Goal: Task Accomplishment & Management: Use online tool/utility

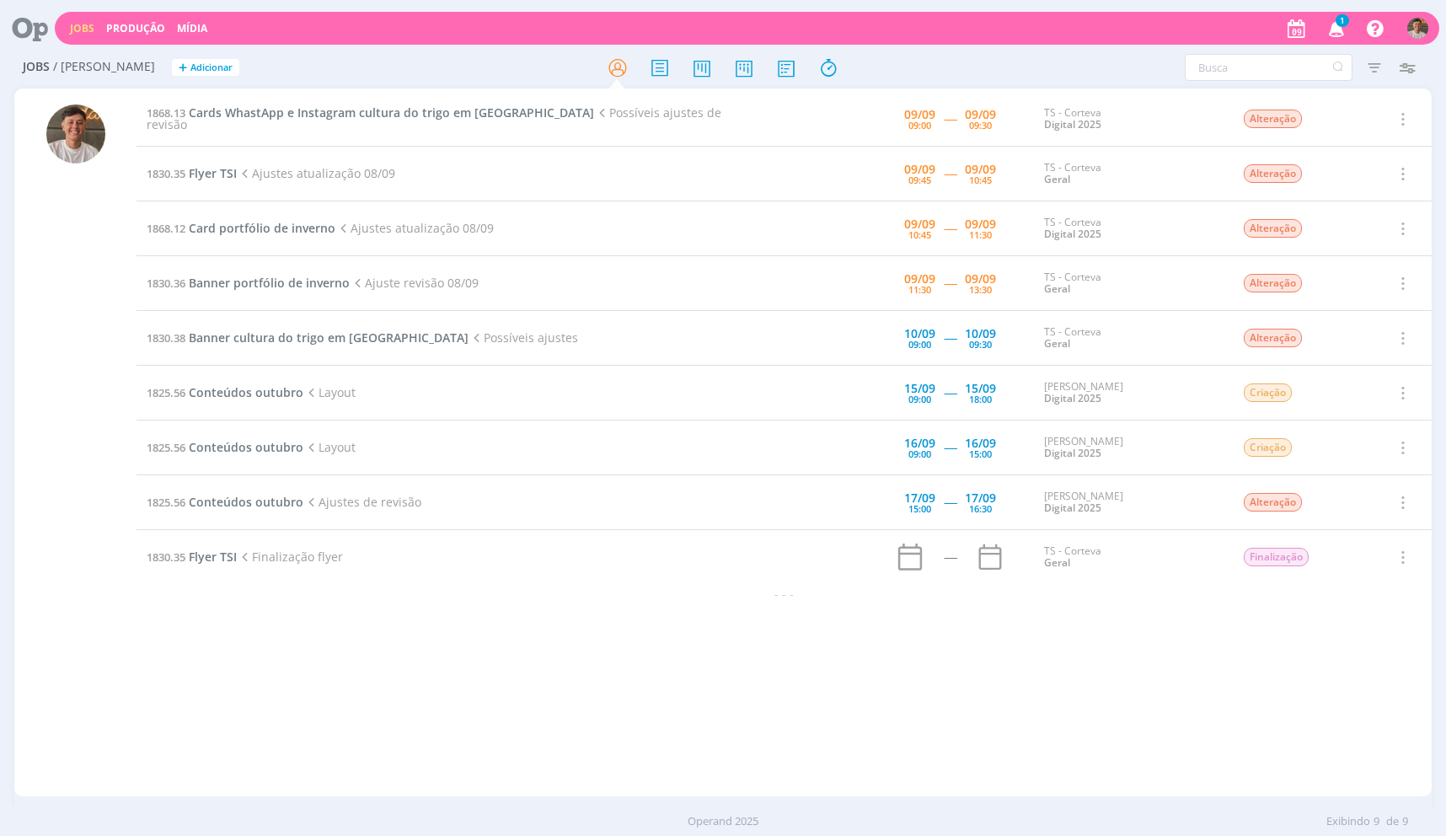
click at [334, 130] on td "1868.13 Cards WhastApp e Instagram cultura do trigo em Dermacor Possíveis ajust…" at bounding box center [451, 119] width 628 height 55
click at [392, 117] on span "Cards WhastApp e Instagram cultura do trigo em [GEOGRAPHIC_DATA]" at bounding box center [391, 113] width 405 height 16
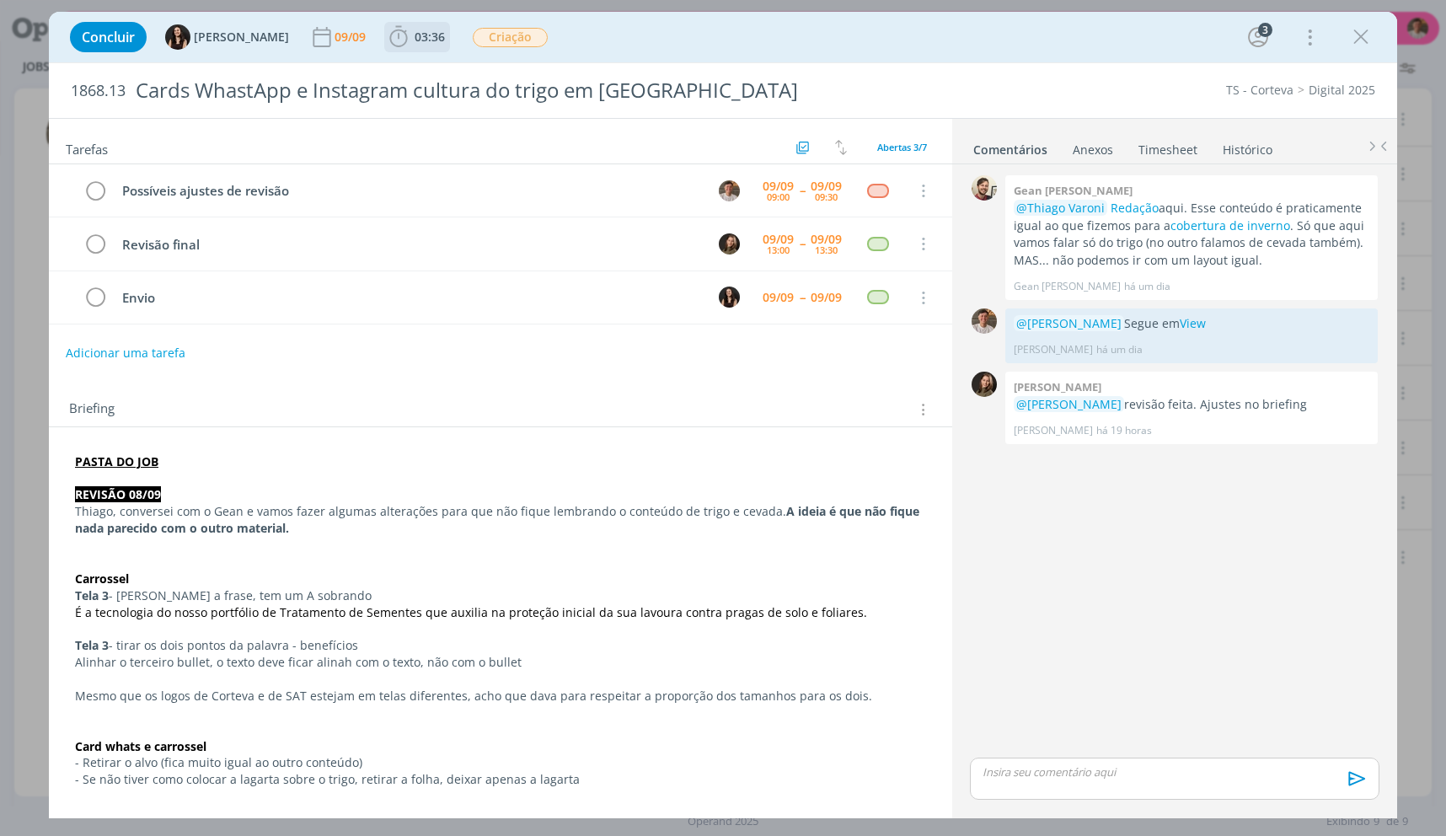
click at [415, 49] on span "03:36" at bounding box center [417, 36] width 62 height 25
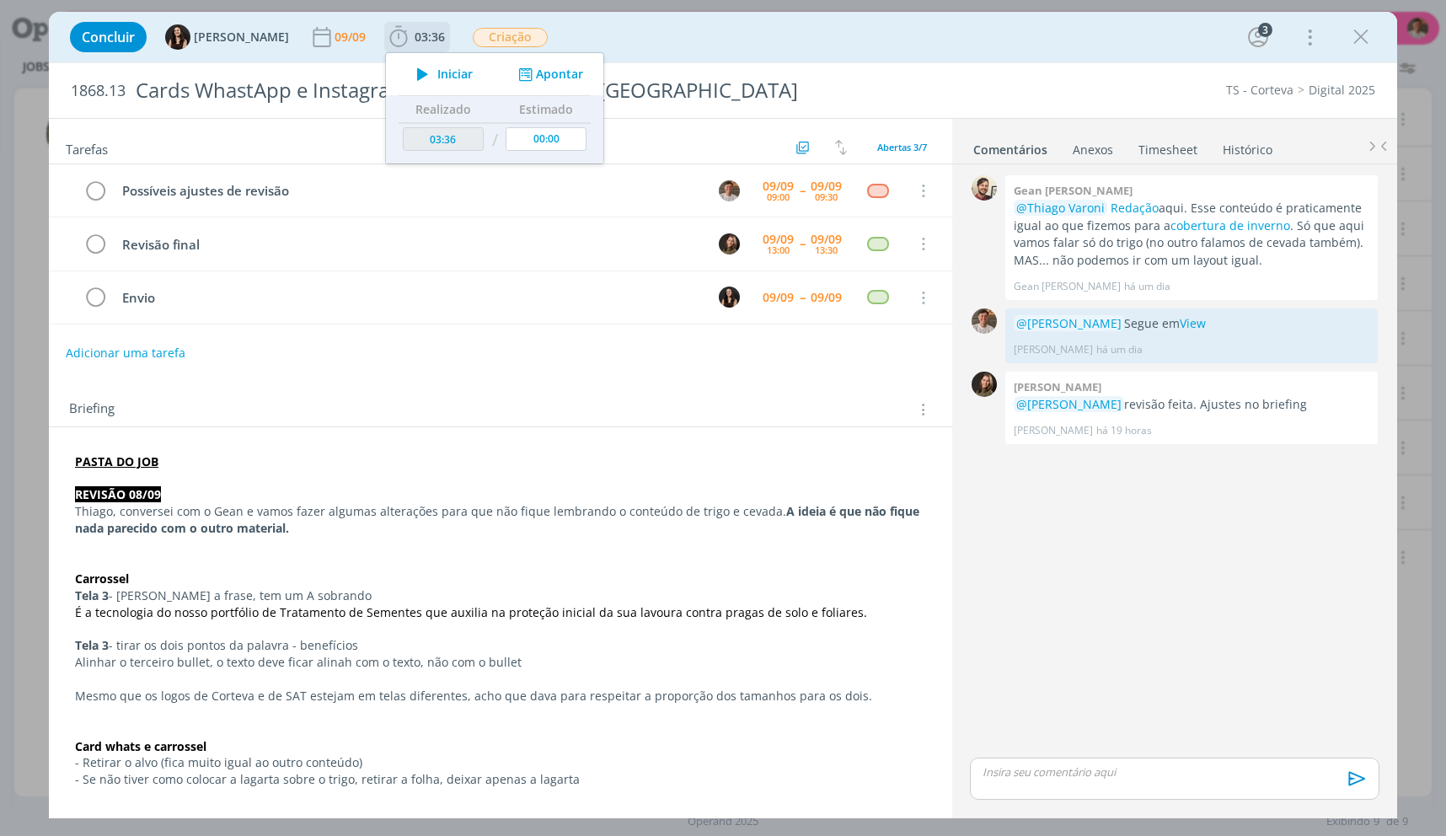
click at [437, 75] on span "Iniciar" at bounding box center [454, 74] width 35 height 12
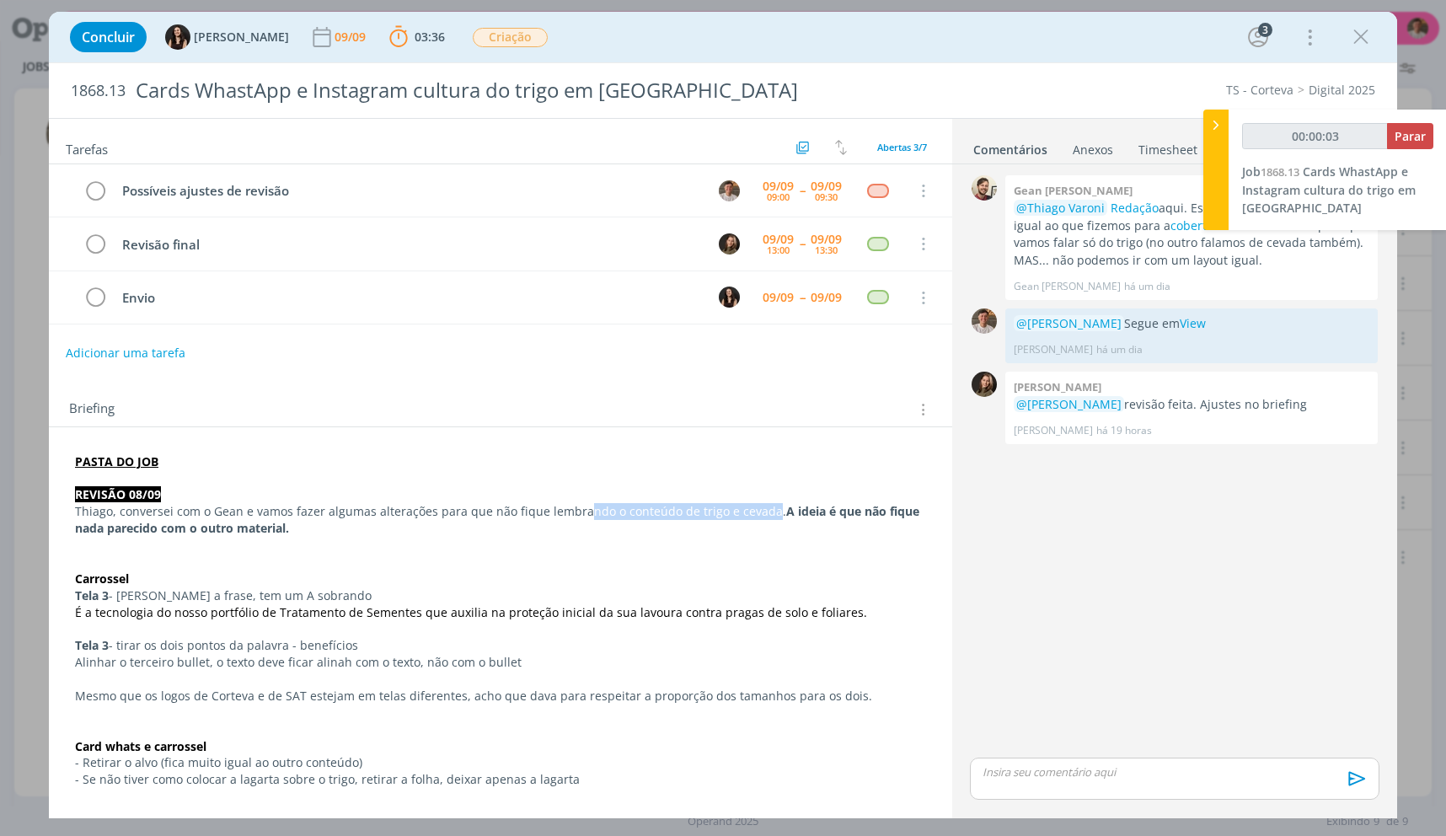
drag, startPoint x: 603, startPoint y: 517, endPoint x: 761, endPoint y: 517, distance: 158.4
click at [761, 517] on p "Thiago, conversei com o Gean e vamos fazer algumas alterações para que não fiqu…" at bounding box center [500, 520] width 851 height 34
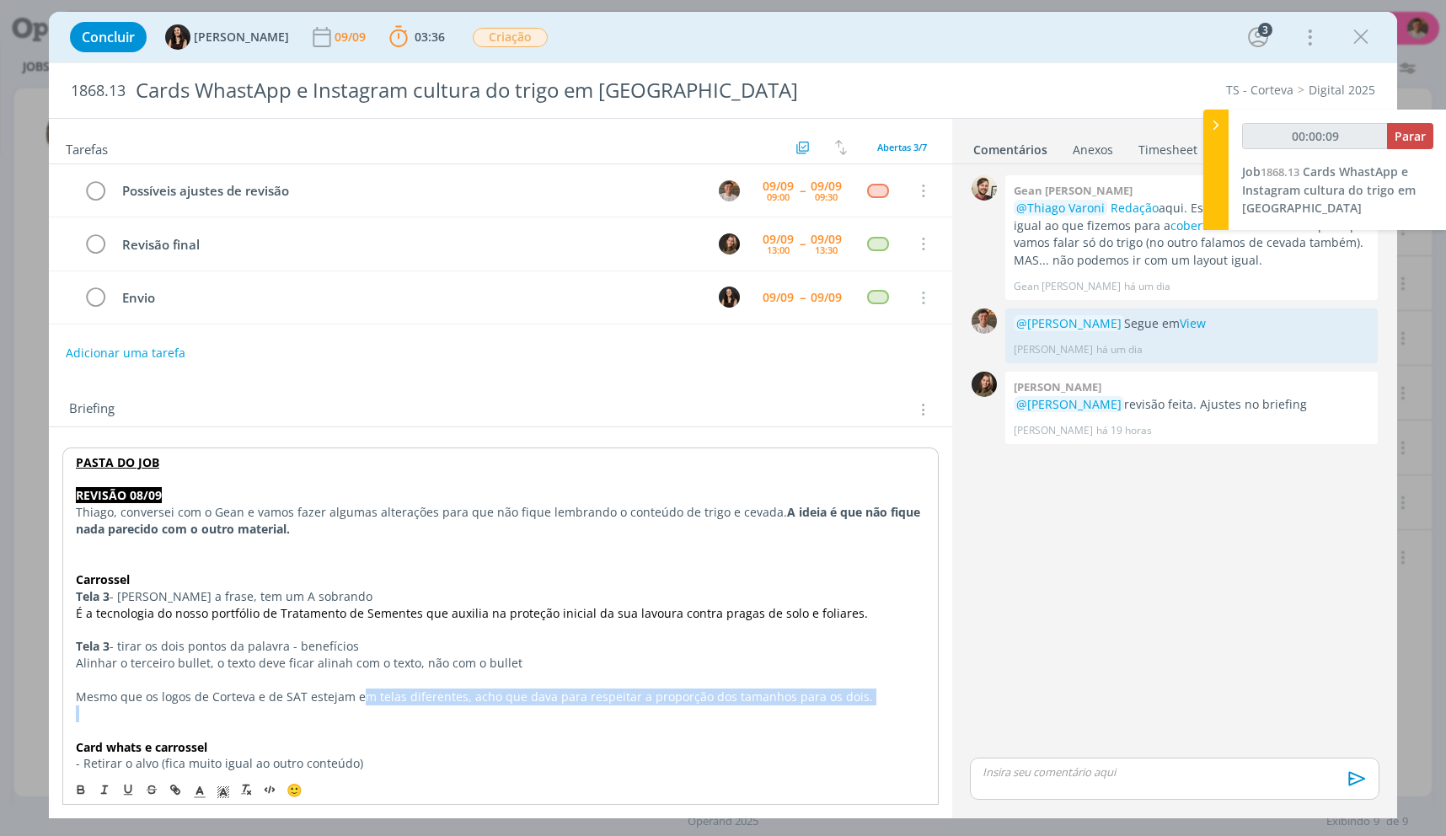
drag, startPoint x: 363, startPoint y: 704, endPoint x: 778, endPoint y: 710, distance: 414.7
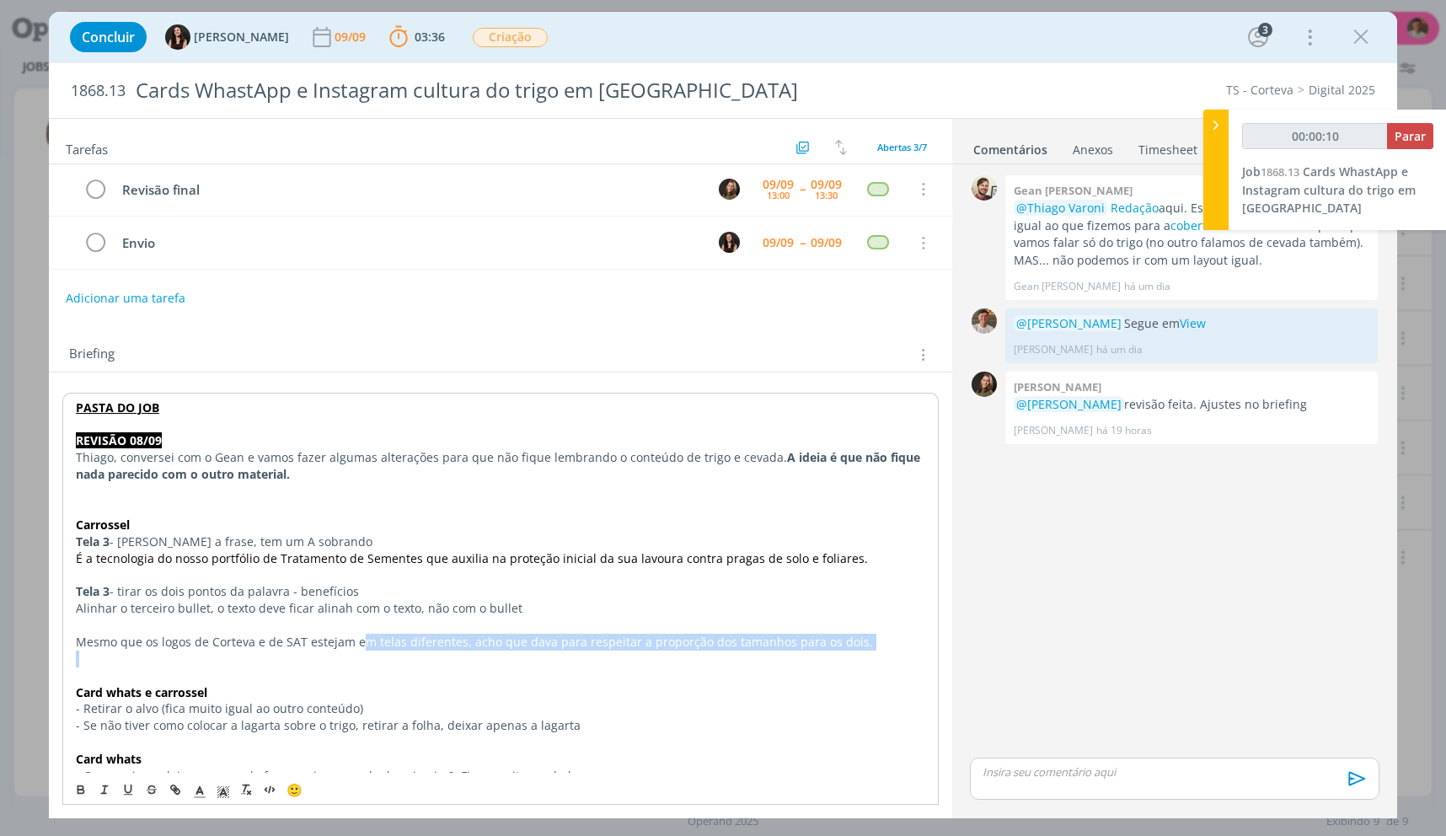
scroll to position [84, 0]
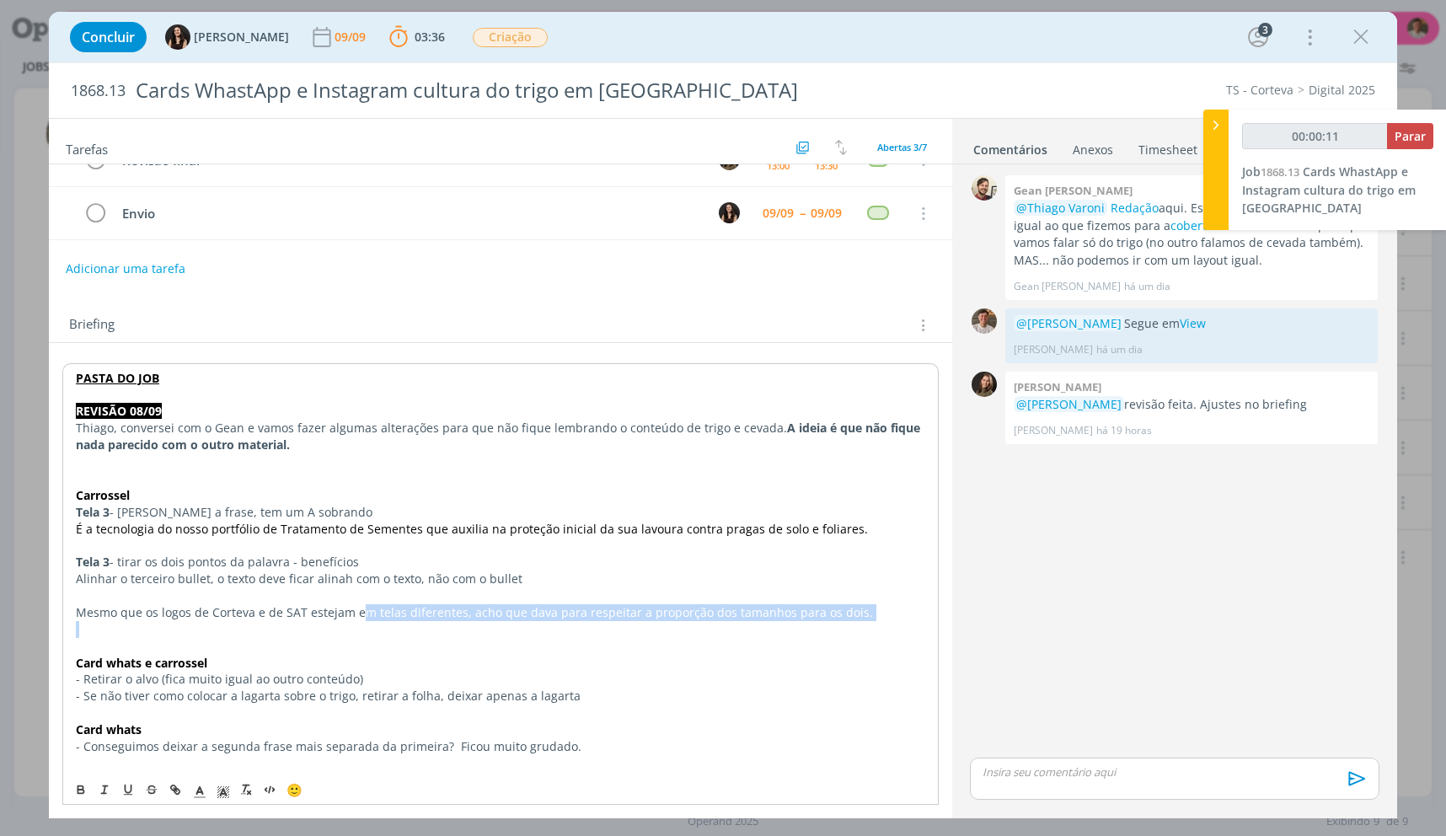
click at [448, 625] on p "dialog" at bounding box center [500, 629] width 849 height 17
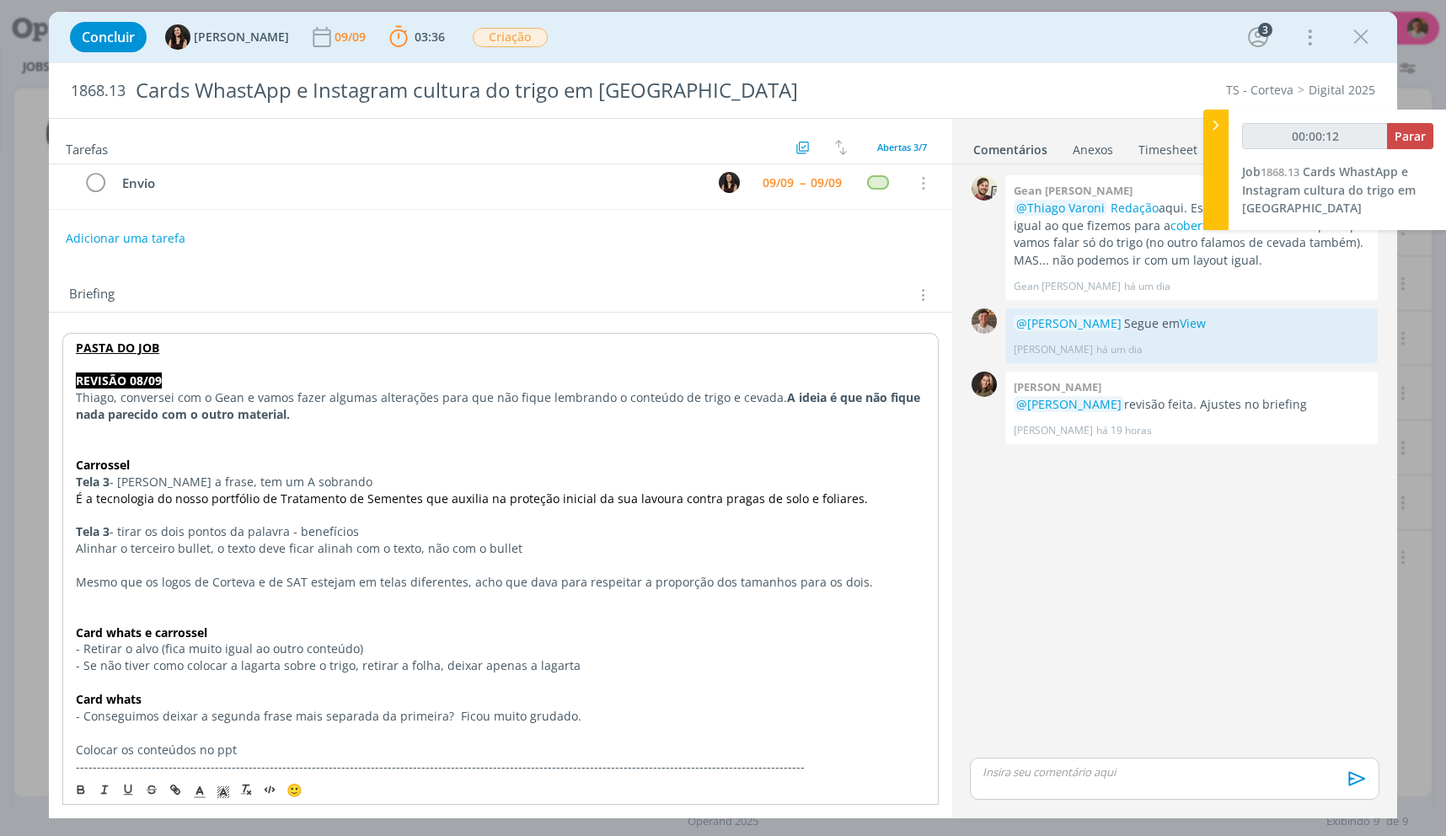
scroll to position [169, 0]
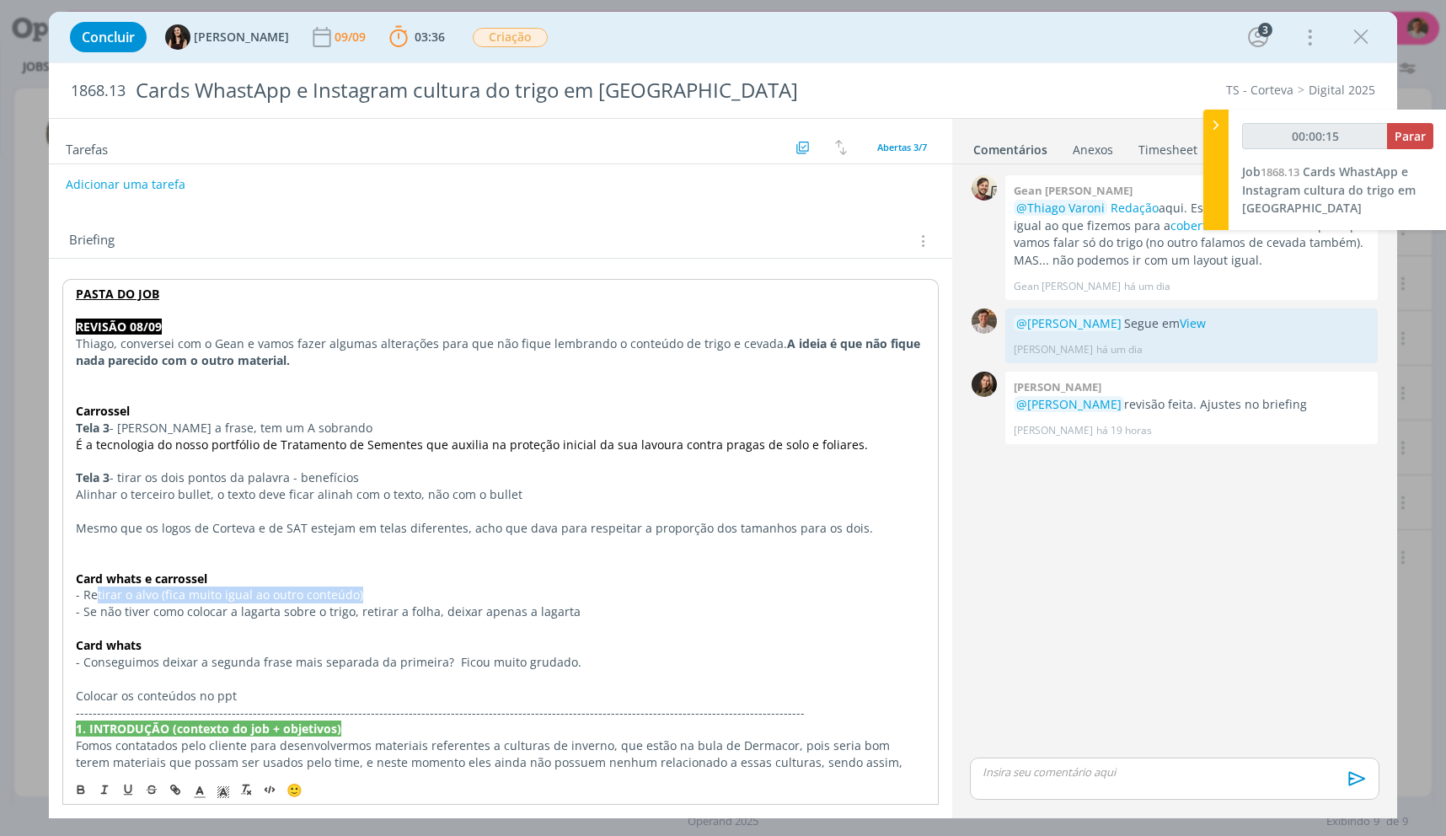
drag, startPoint x: 105, startPoint y: 603, endPoint x: 365, endPoint y: 598, distance: 259.6
click at [365, 598] on p "- Retirar o alvo (fica muito igual ao outro conteúdo)" at bounding box center [500, 595] width 849 height 17
click at [364, 599] on p "- Retirar o alvo (fica muito igual ao outro conteúdo)" at bounding box center [500, 595] width 849 height 17
drag, startPoint x: 364, startPoint y: 599, endPoint x: 47, endPoint y: 600, distance: 316.9
click at [47, 600] on div "Concluir Isabelle Silva 09/09 03:36 Parar Apontar Data * 09/09/2025 Horas * 00:…" at bounding box center [723, 418] width 1446 height 836
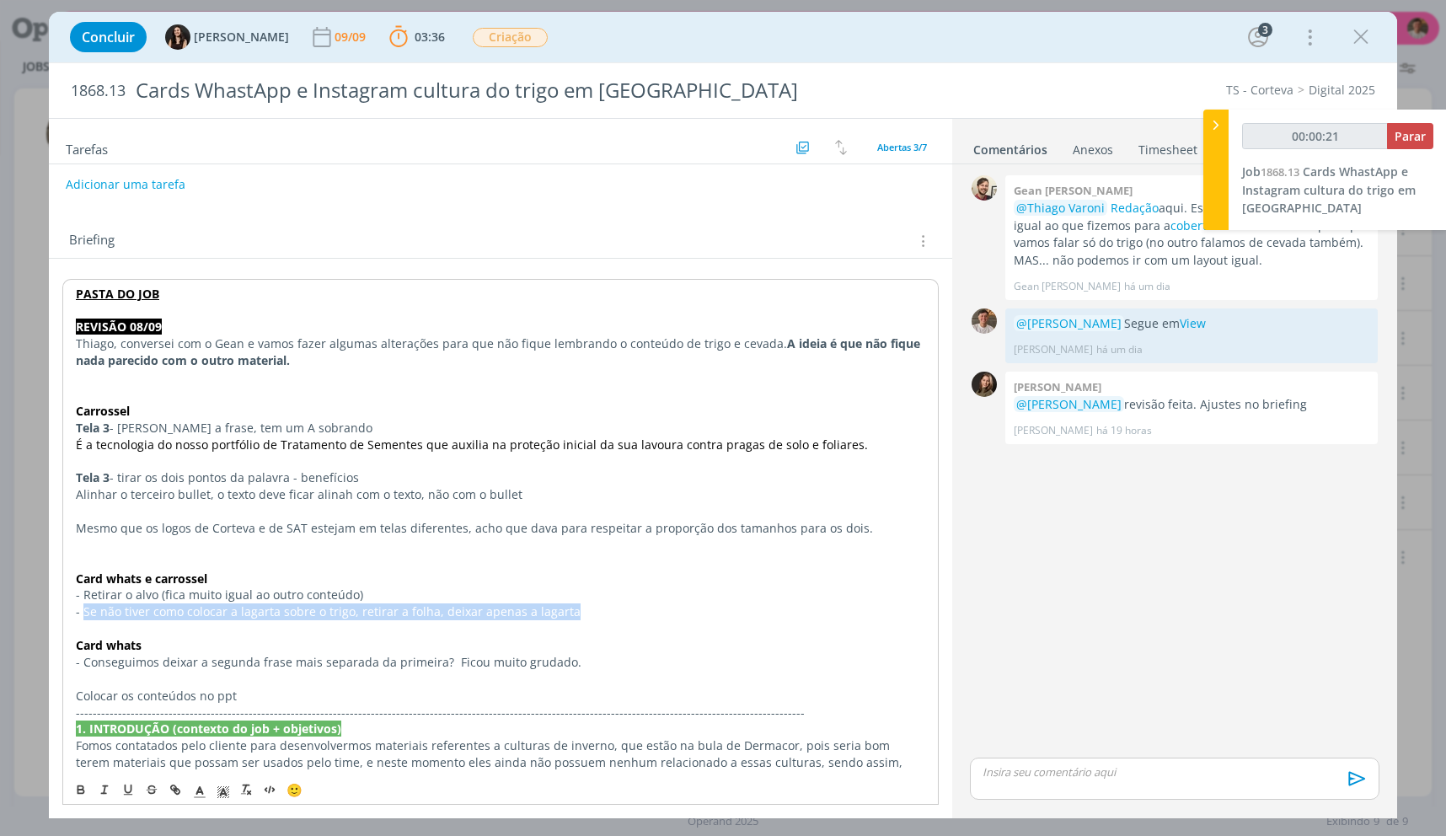
drag, startPoint x: 83, startPoint y: 611, endPoint x: 583, endPoint y: 606, distance: 500.6
click at [583, 606] on p "- Se não tiver como colocar a lagarta sobre o trigo, retirar a folha, deixar ap…" at bounding box center [500, 611] width 849 height 17
click at [584, 606] on p "- Se não tiver como colocar a lagarta sobre o trigo, retirar a folha, deixar ap…" at bounding box center [500, 611] width 849 height 17
drag, startPoint x: 576, startPoint y: 621, endPoint x: 68, endPoint y: 616, distance: 507.4
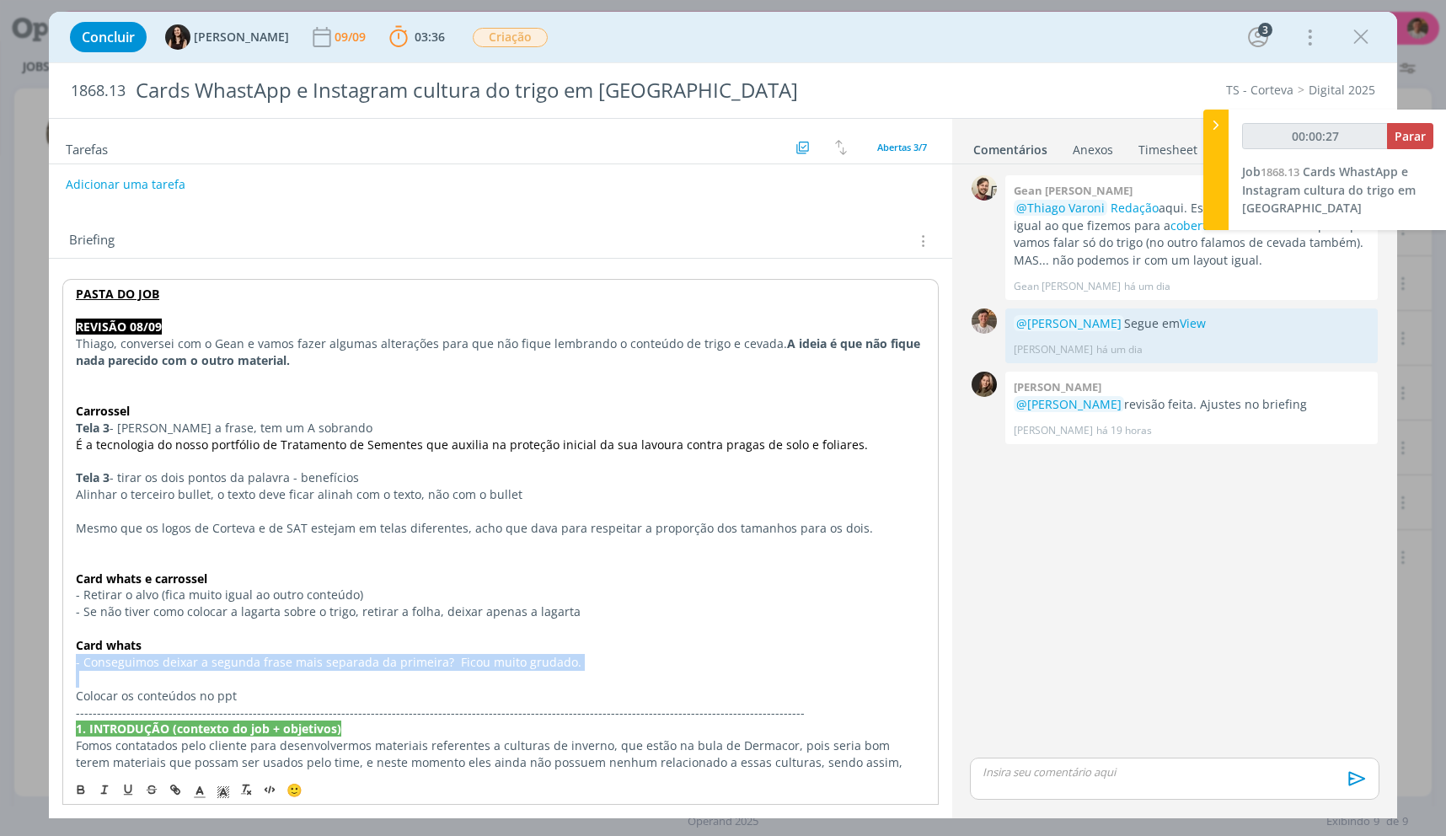
drag, startPoint x: 75, startPoint y: 661, endPoint x: 578, endPoint y: 672, distance: 503.2
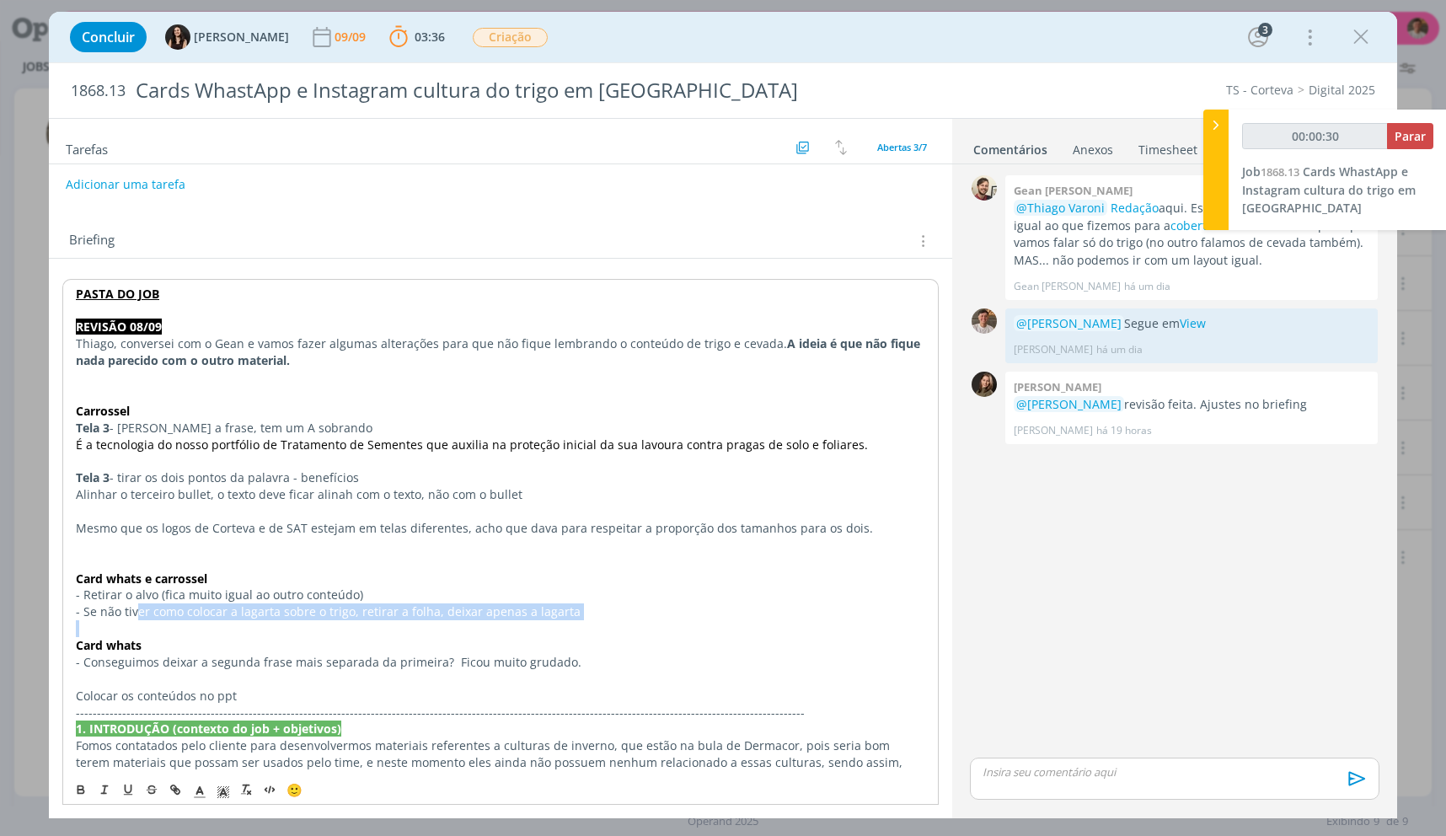
drag, startPoint x: 133, startPoint y: 607, endPoint x: 549, endPoint y: 628, distance: 416.0
click at [123, 446] on span "É a tecnologia do nosso portfólio de Tratamento de Sementes que auxilia na prot…" at bounding box center [472, 445] width 792 height 16
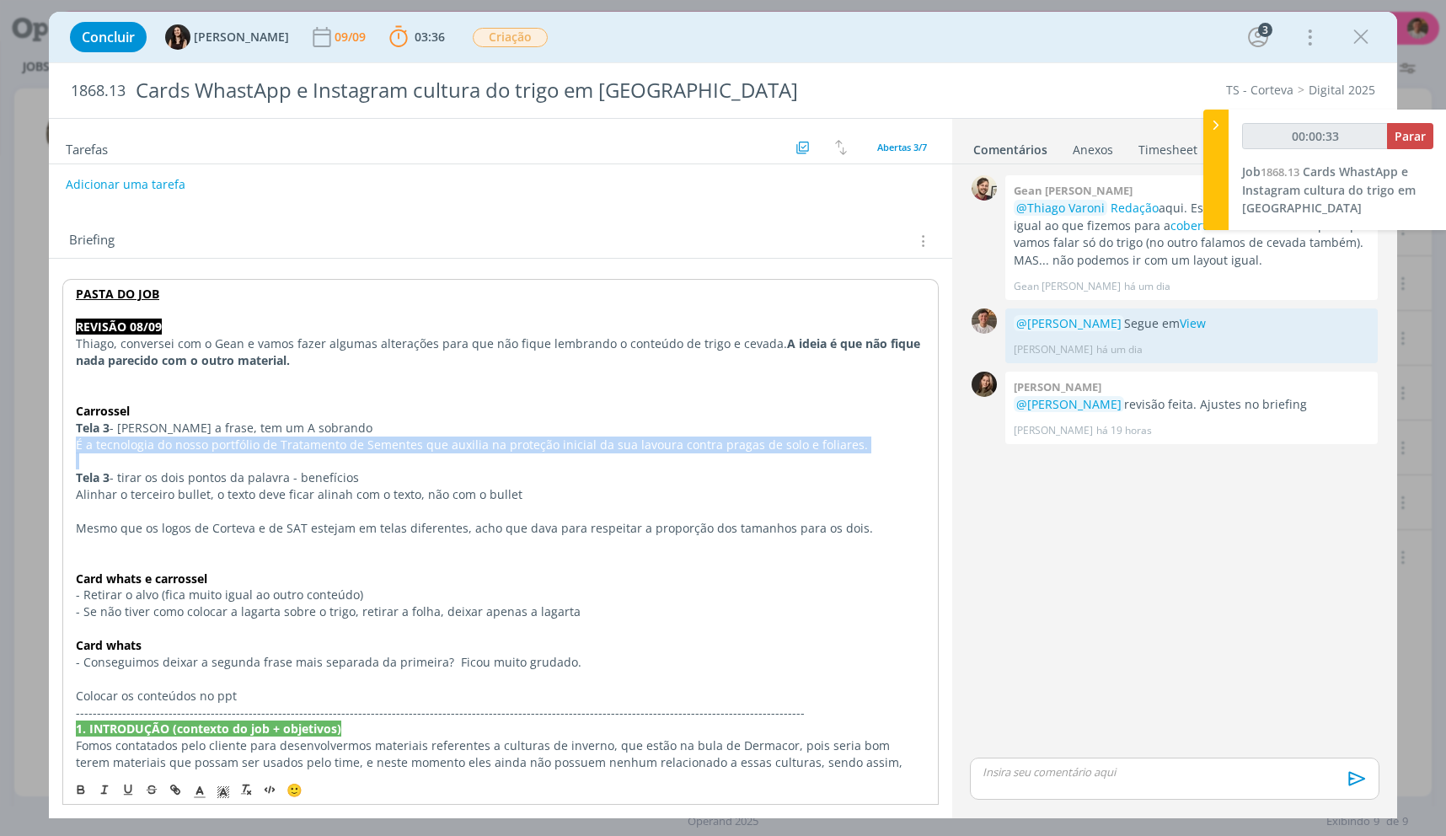
click at [123, 446] on span "É a tecnologia do nosso portfólio de Tratamento de Sementes que auxilia na prot…" at bounding box center [472, 445] width 792 height 16
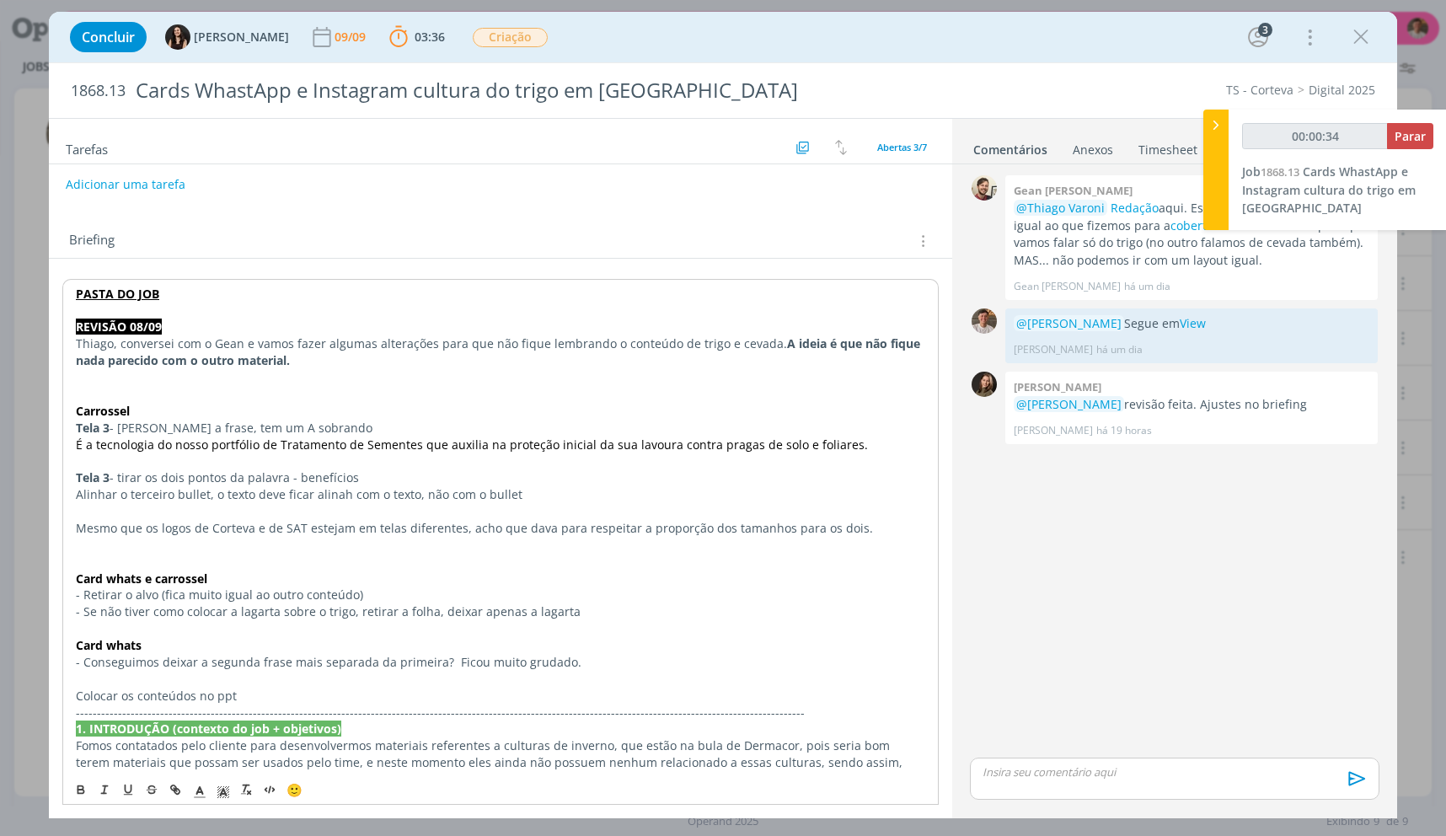
click at [171, 498] on p "Alinhar o terceiro bullet, o texto deve ficar alinah com o texto, não com o bul…" at bounding box center [500, 494] width 849 height 17
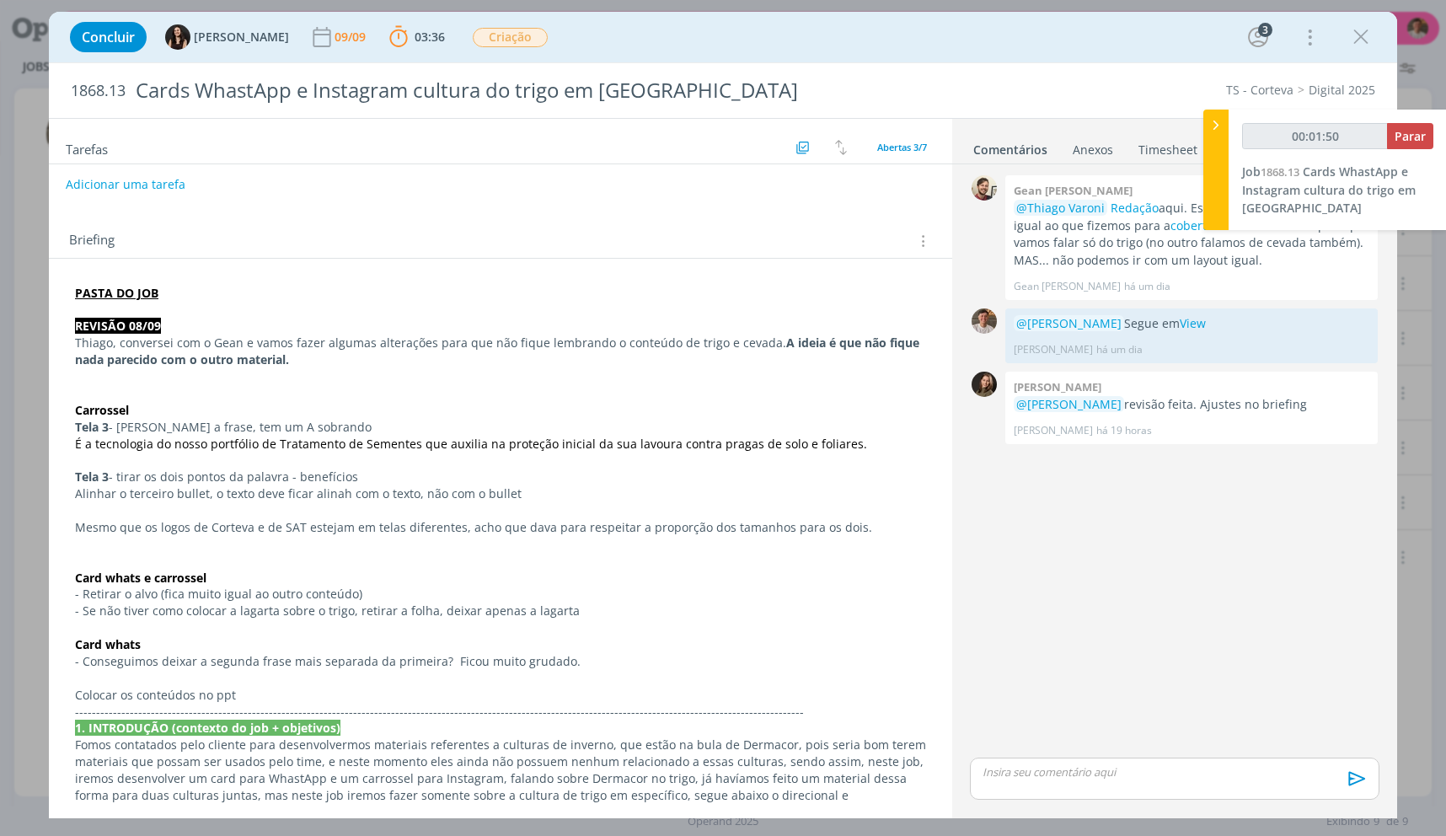
click at [140, 293] on strong "PASTA DO JOB" at bounding box center [116, 293] width 83 height 16
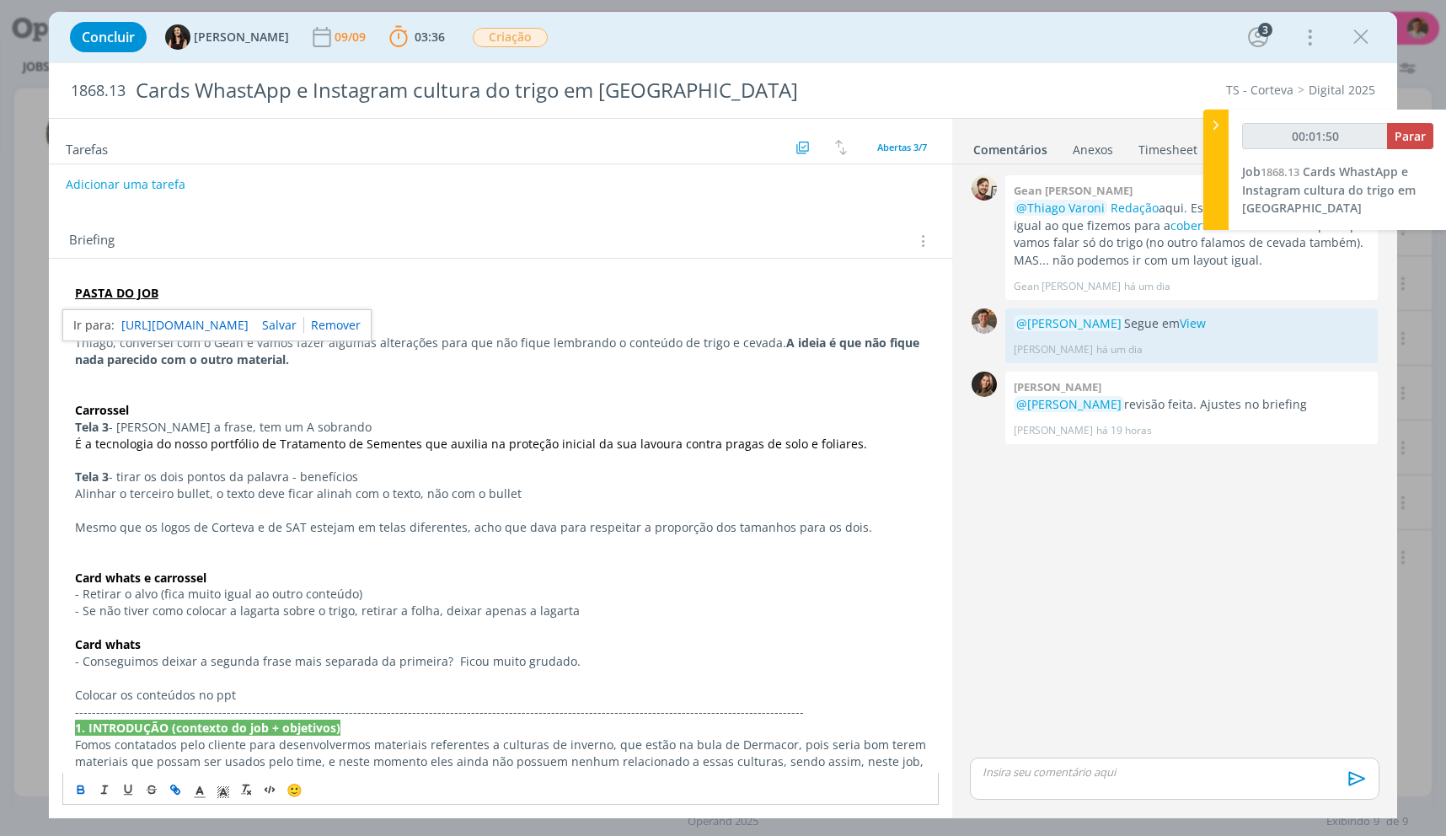
click at [153, 322] on link "https://sobeae.sharepoint.com/:f:/s/SOBEAE/EgjIDClDkaJCgU0QHwTSIsMB_2IljF_6nn9X…" at bounding box center [184, 325] width 127 height 22
drag, startPoint x: 129, startPoint y: 415, endPoint x: 362, endPoint y: 447, distance: 235.5
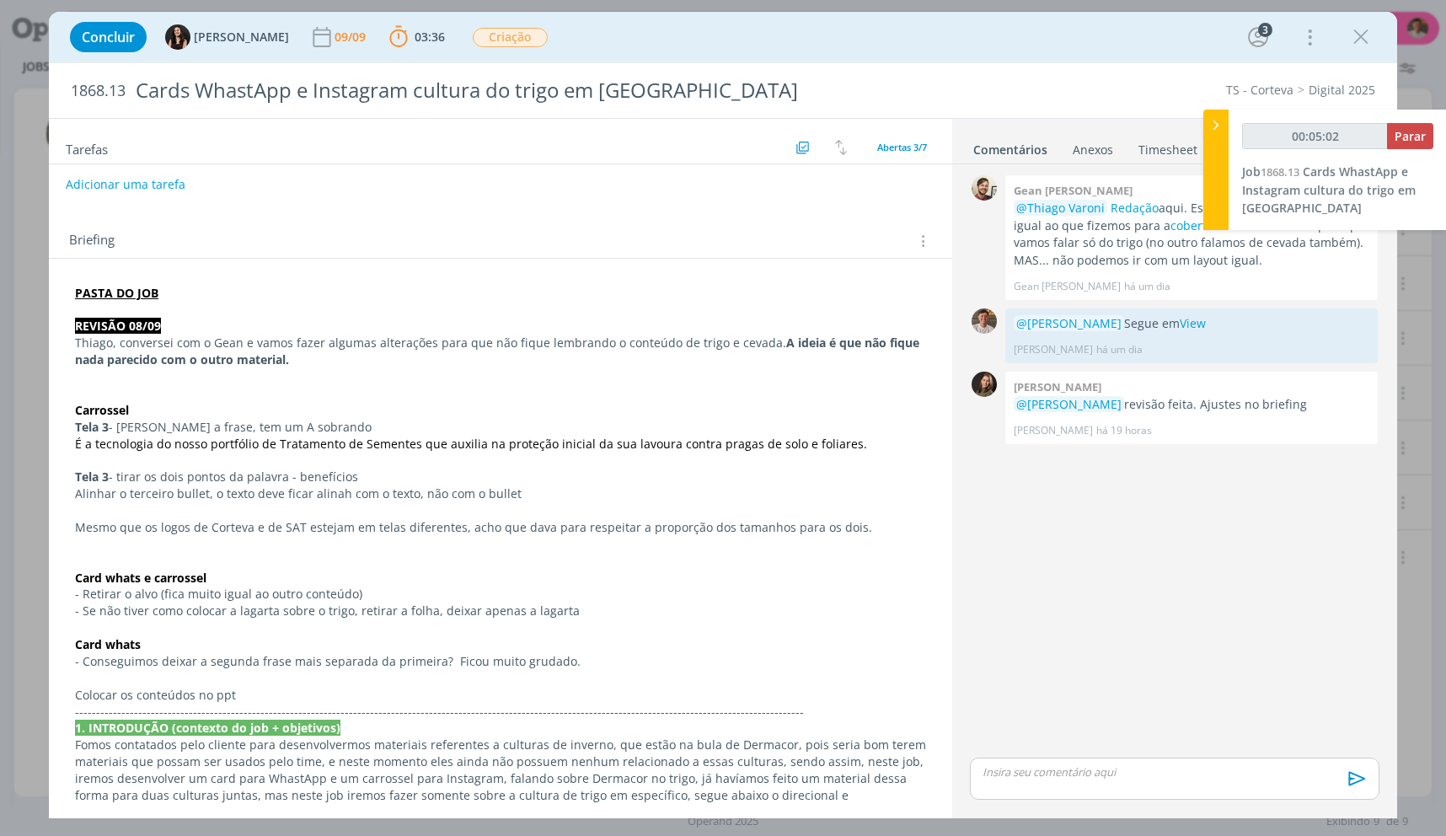
click at [196, 473] on p "Tela 3 - tirar os dois pontos da palavra - benefícios" at bounding box center [500, 477] width 851 height 17
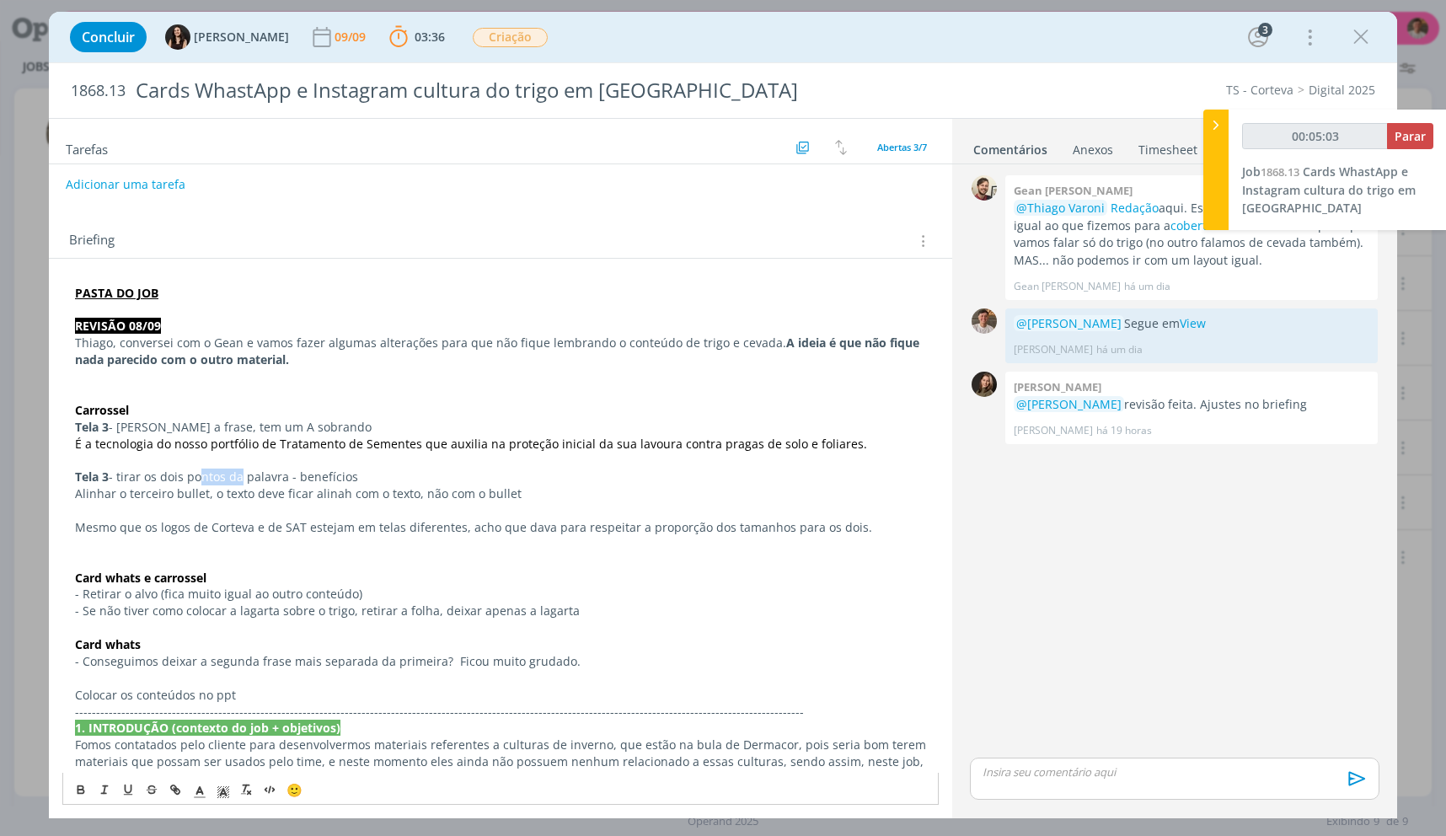
click at [196, 473] on p "Tela 3 - tirar os dois pontos da palavra - benefícios" at bounding box center [500, 477] width 851 height 17
click at [200, 536] on p "dialog" at bounding box center [500, 544] width 851 height 17
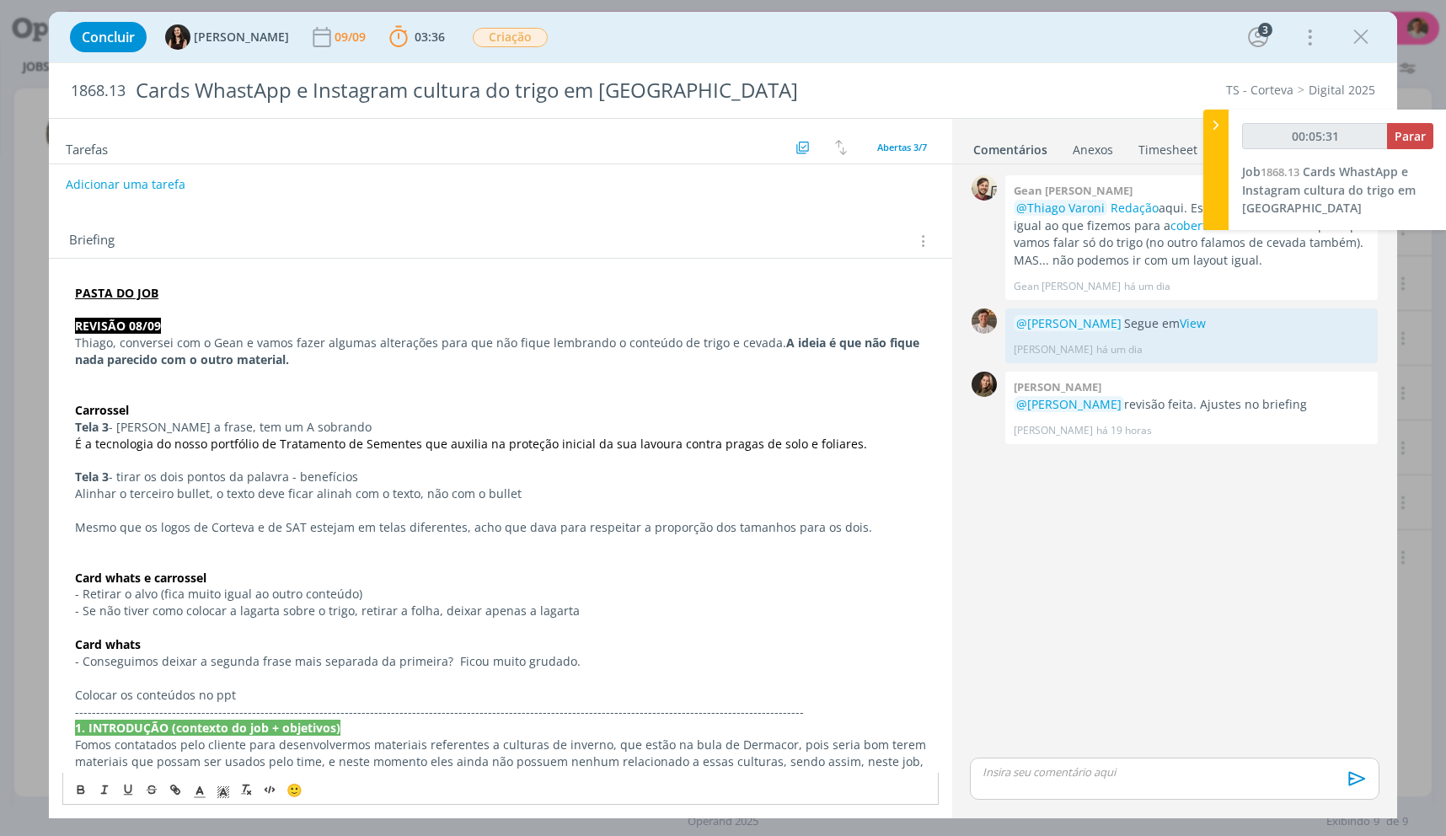
click at [226, 519] on p "Mesmo que os logos de Corteva e de SAT estejam em telas diferentes, acho que da…" at bounding box center [500, 527] width 851 height 17
click at [301, 541] on p "dialog" at bounding box center [500, 544] width 851 height 17
click at [312, 531] on p "Mesmo que os logos de Corteva e de SAT estejam em telas diferentes, acho que da…" at bounding box center [500, 527] width 851 height 17
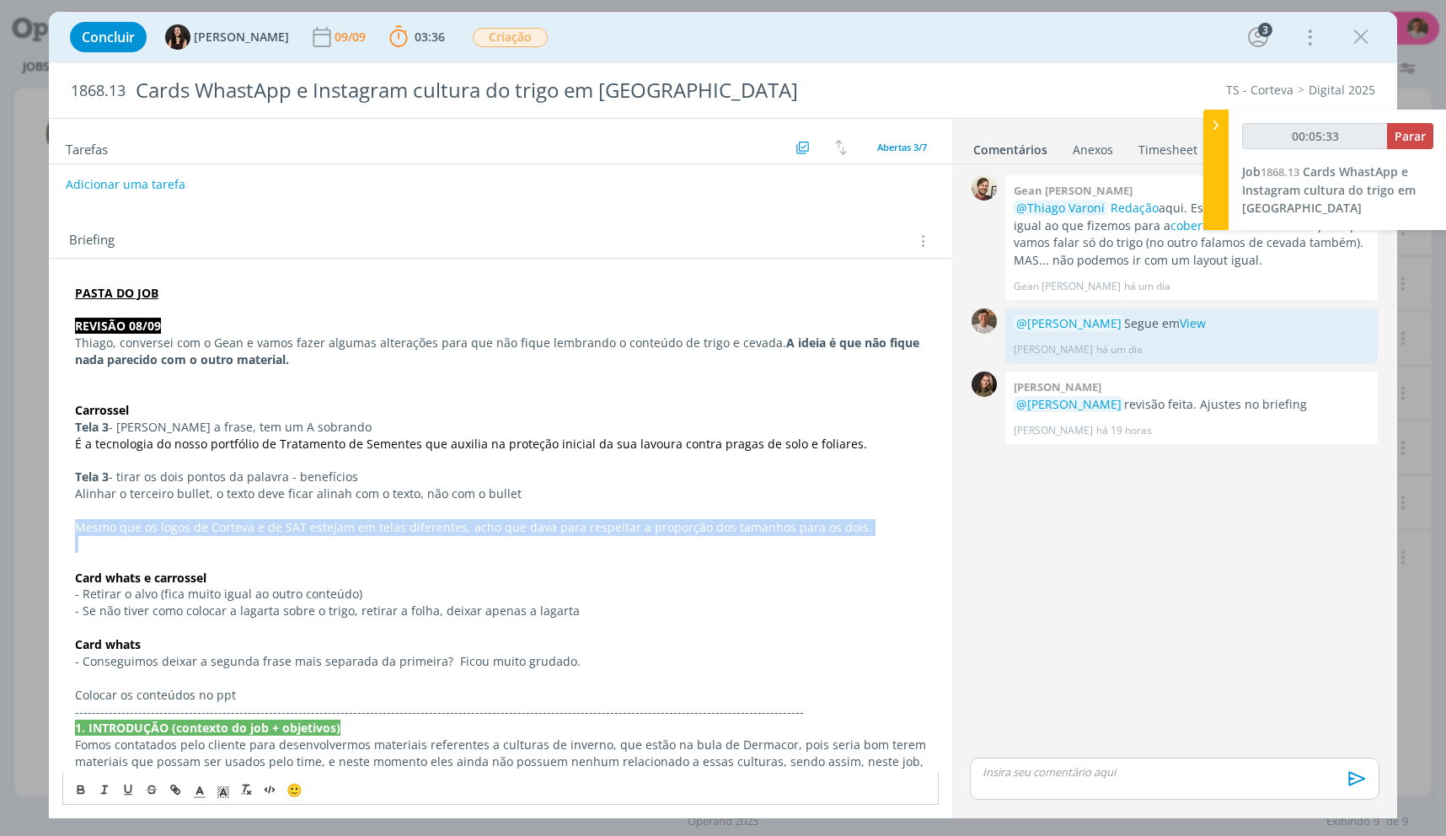
click at [312, 531] on p "Mesmo que os logos de Corteva e de SAT estejam em telas diferentes, acho que da…" at bounding box center [500, 527] width 851 height 17
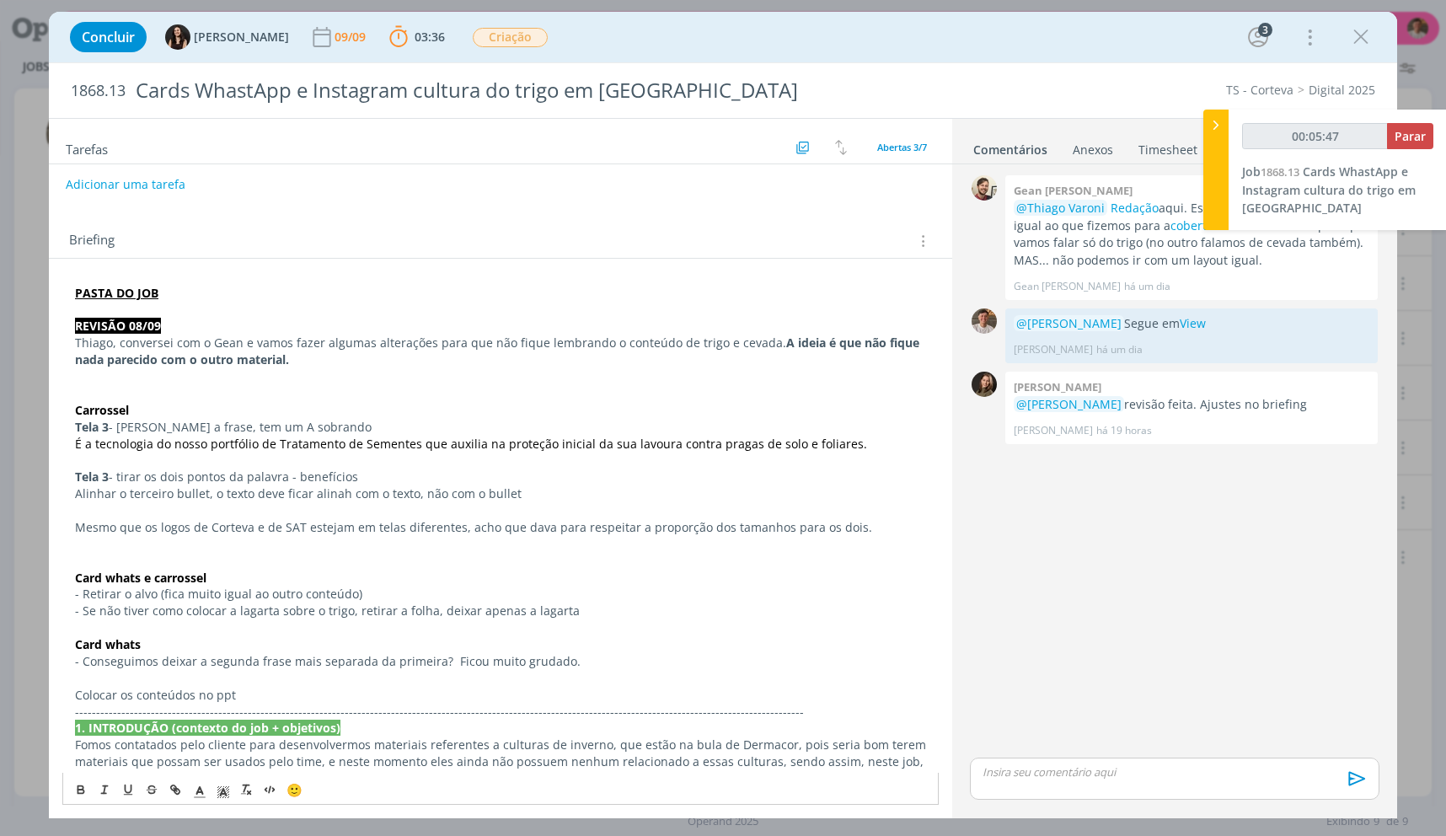
click at [212, 591] on p "- Retirar o alvo (fica muito igual ao outro conteúdo)" at bounding box center [500, 594] width 851 height 17
click at [355, 599] on p "- Retirar o alvo (fica muito igual ao outro conteúdo)" at bounding box center [500, 594] width 851 height 17
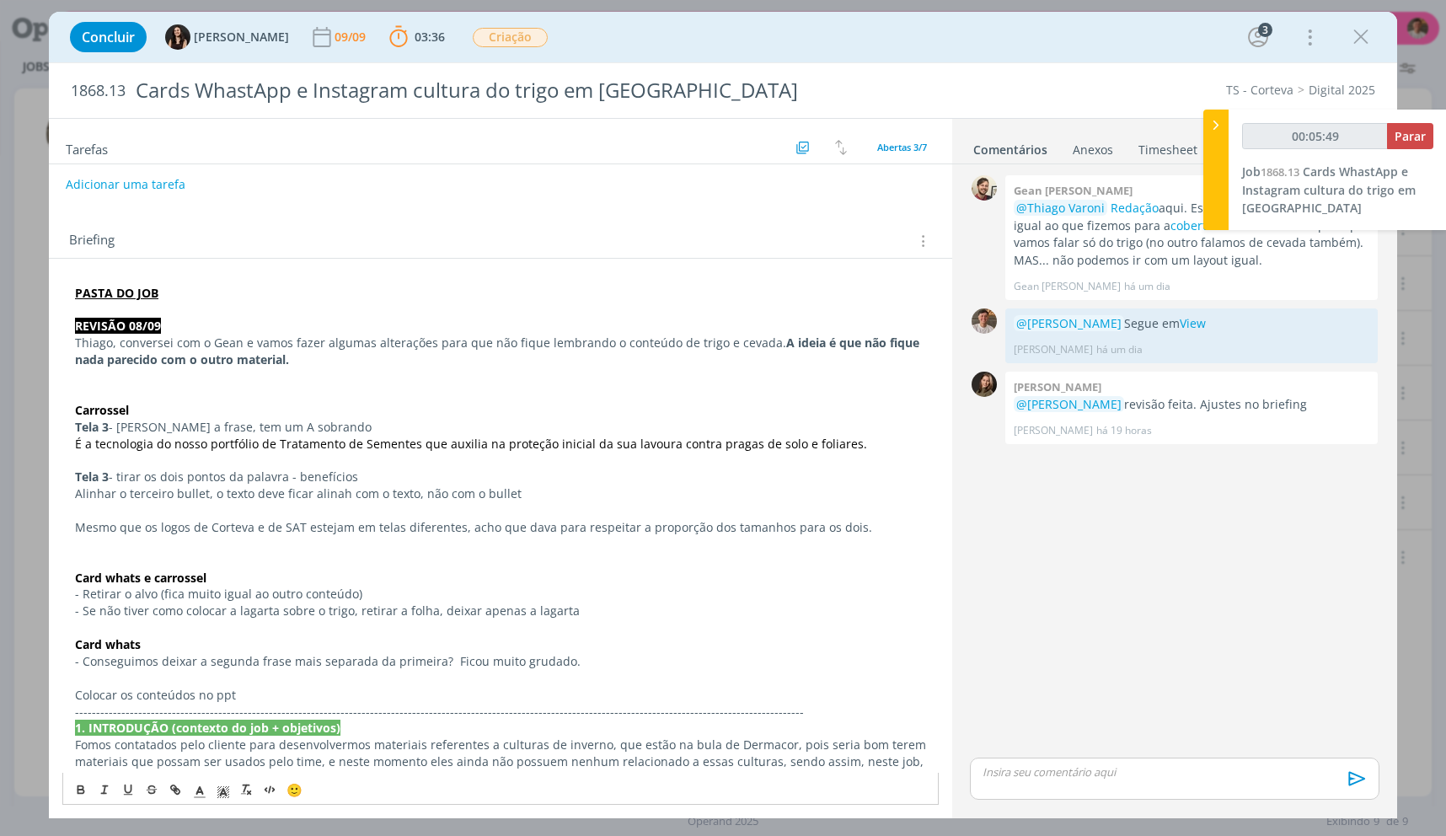
click at [363, 604] on p "- Se não tiver como colocar a lagarta sobre o trigo, retirar a folha, deixar ap…" at bounding box center [500, 611] width 851 height 17
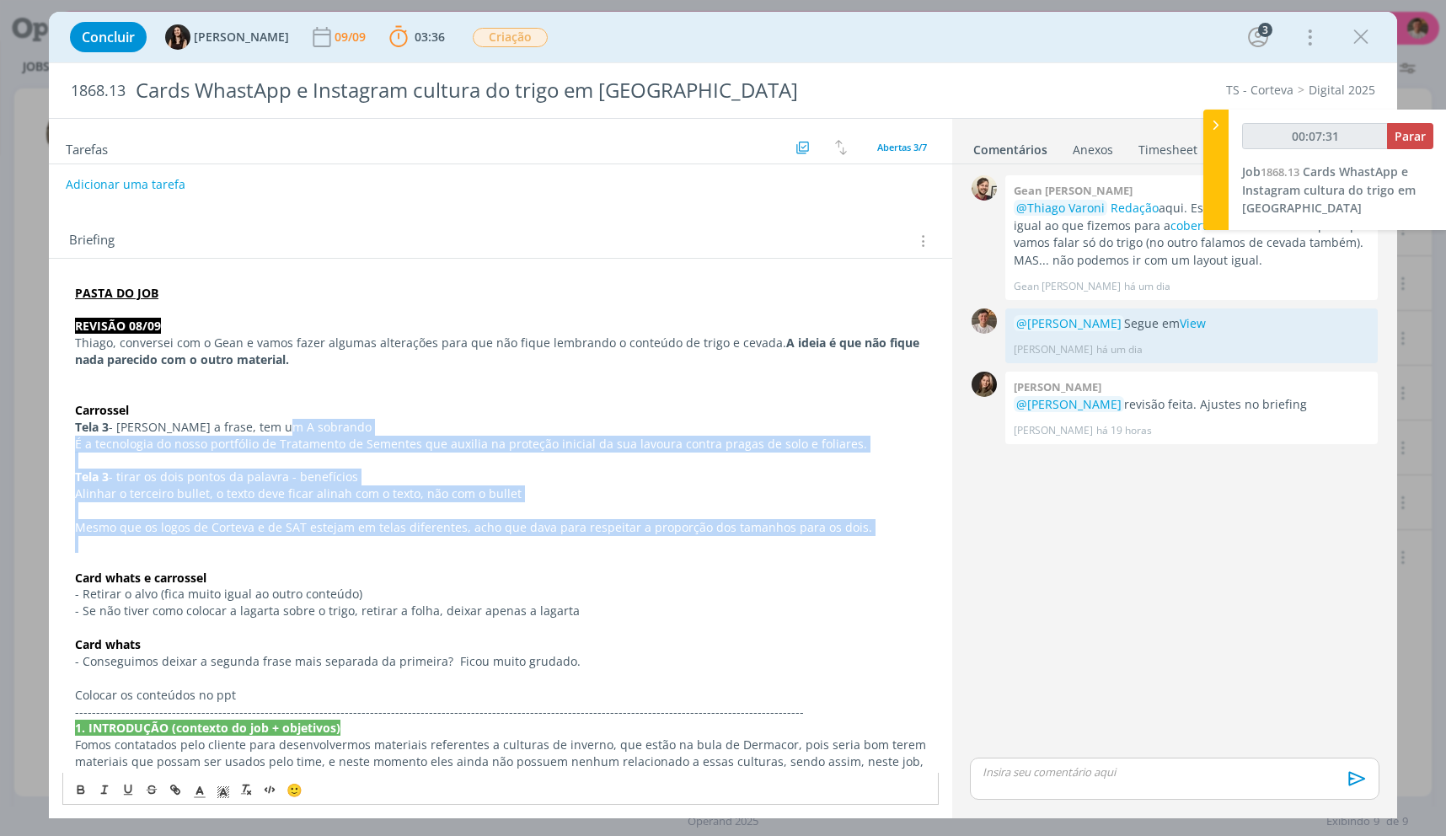
drag, startPoint x: 265, startPoint y: 429, endPoint x: 437, endPoint y: 547, distance: 208.5
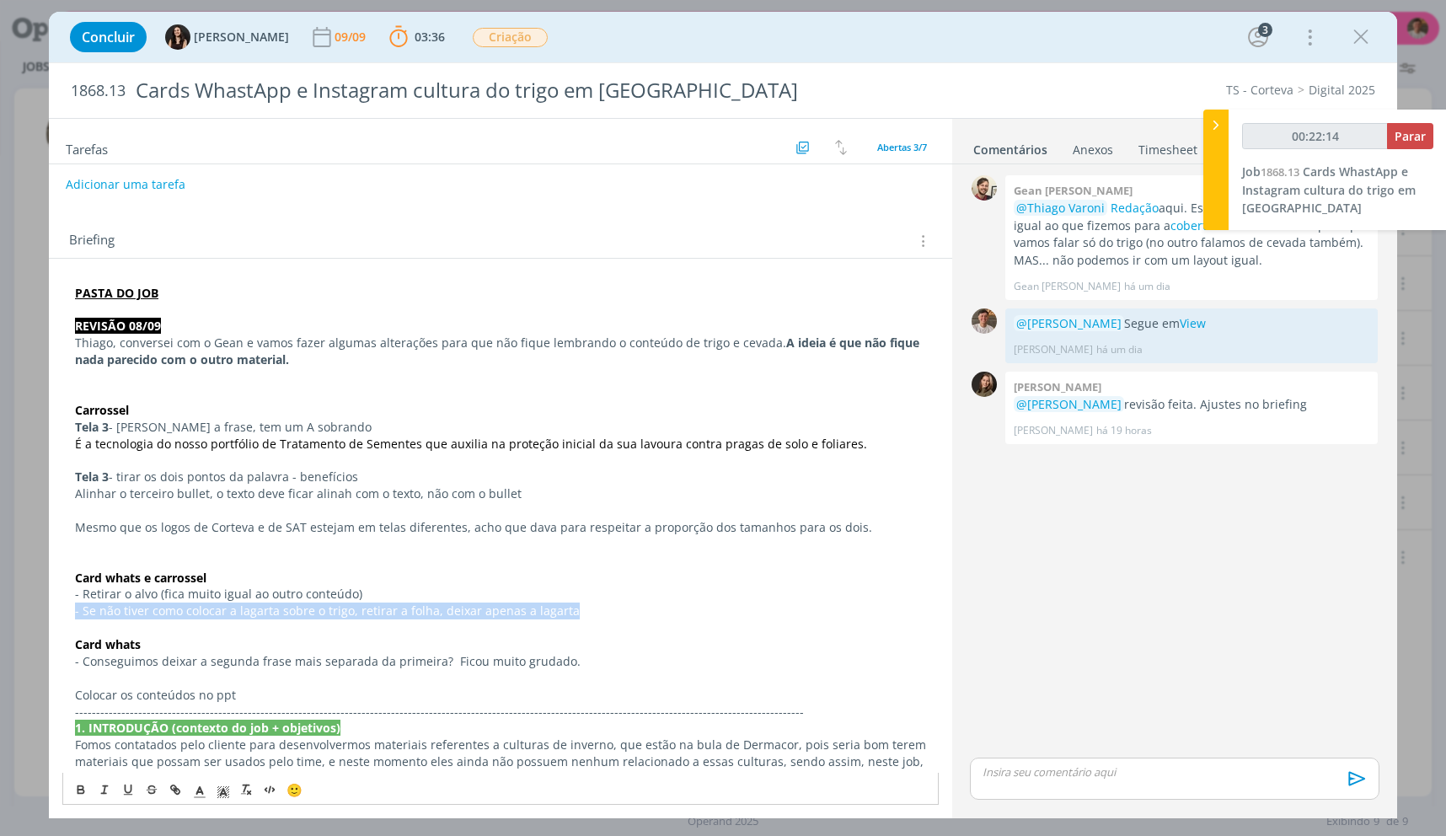
drag, startPoint x: 76, startPoint y: 604, endPoint x: 639, endPoint y: 612, distance: 563.0
click at [639, 612] on p "- Se não tiver como colocar a lagarta sobre o trigo, retirar a folha, deixar ap…" at bounding box center [500, 611] width 851 height 17
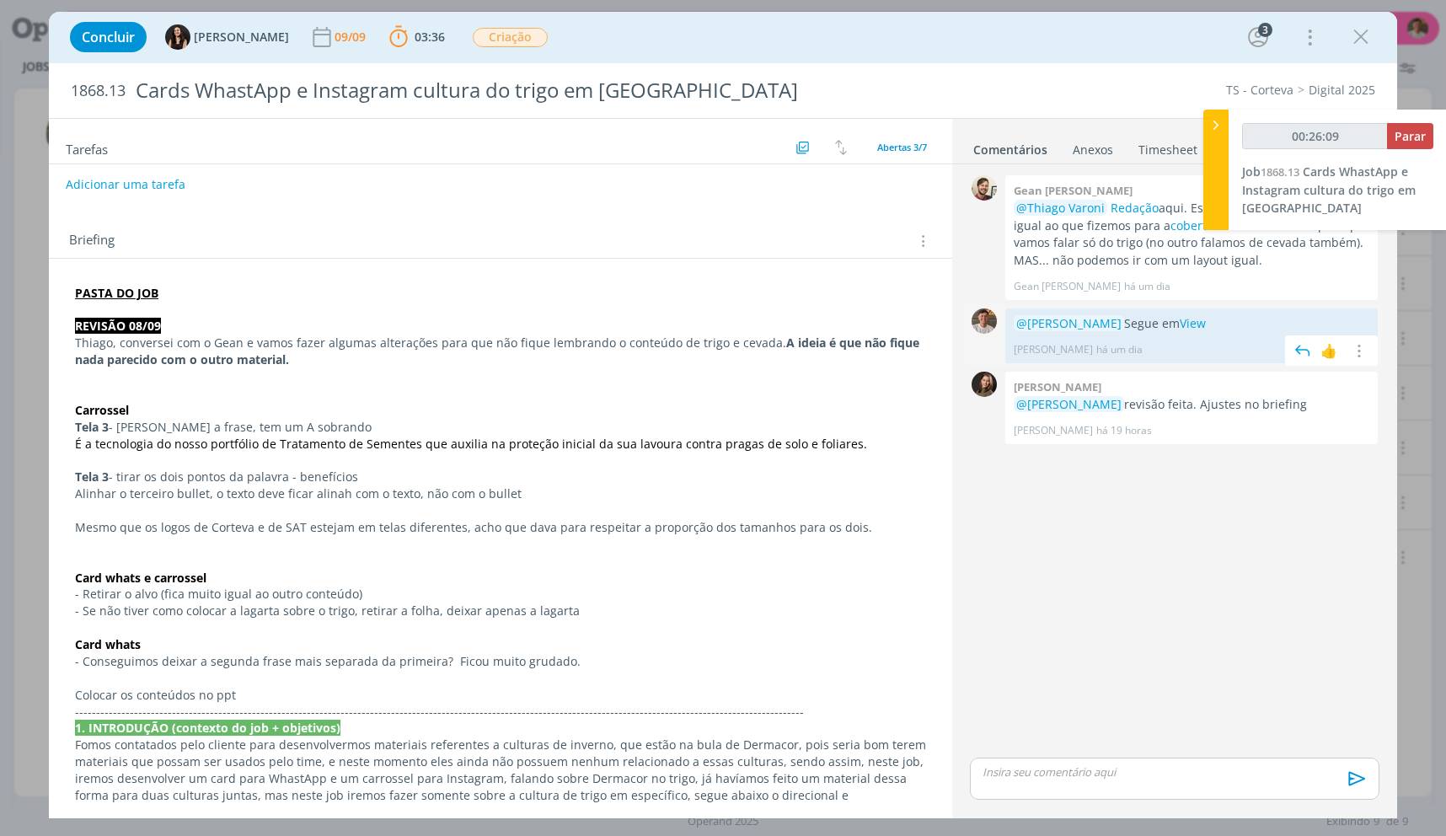
drag, startPoint x: 1206, startPoint y: 337, endPoint x: 1195, endPoint y: 319, distance: 21.5
click at [1205, 337] on div "Thiago Varoni há um dia 👍 Editar Excluir" at bounding box center [1192, 346] width 356 height 24
click at [1194, 319] on p "@Julia Abich Segue em View" at bounding box center [1192, 323] width 356 height 17
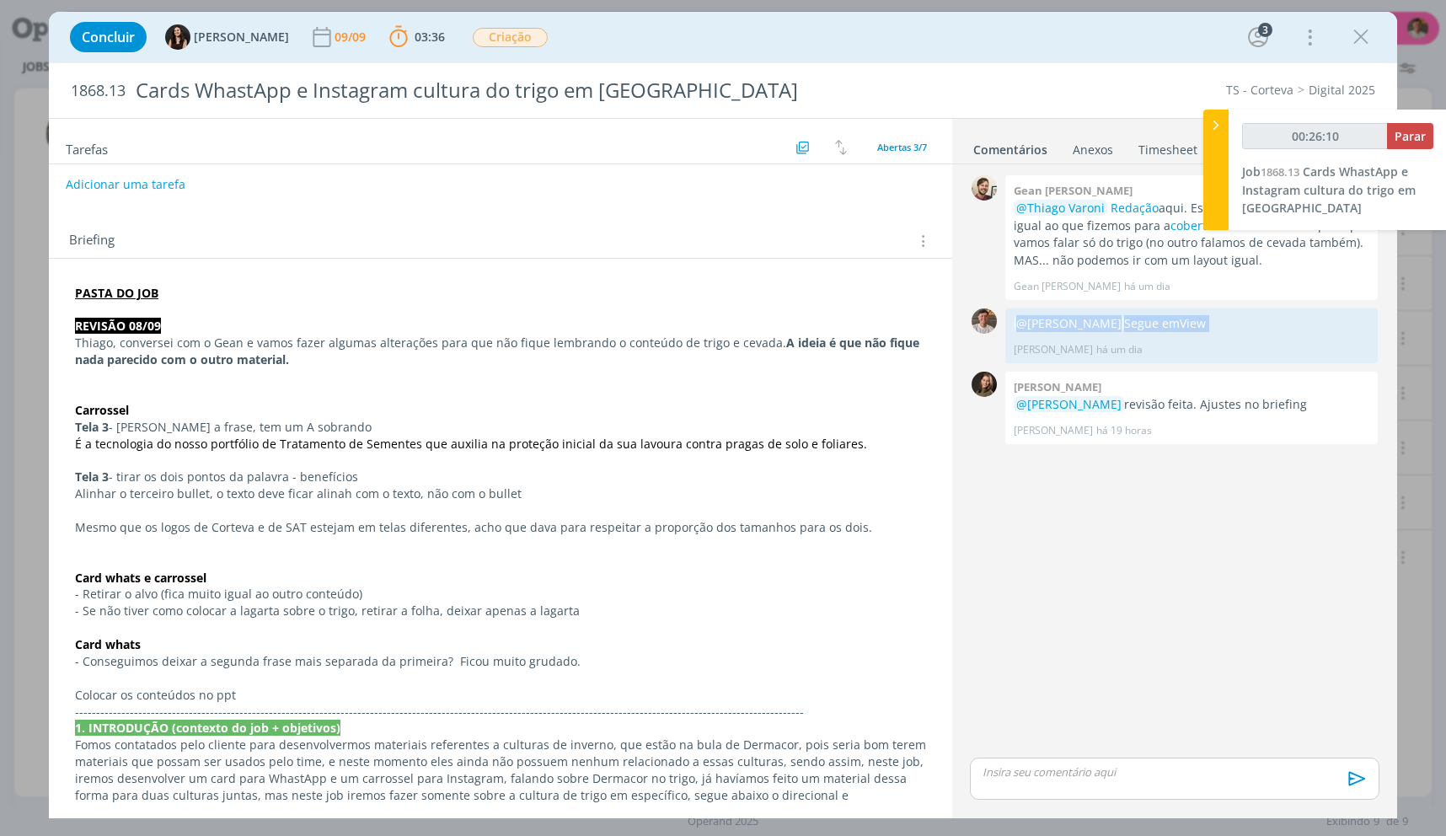
copy p "@Julia Abich Segue em View"
click at [1150, 803] on div "dialog" at bounding box center [1175, 807] width 410 height 15
click at [1153, 780] on div "dialog" at bounding box center [1175, 779] width 410 height 42
type input "00:26:13"
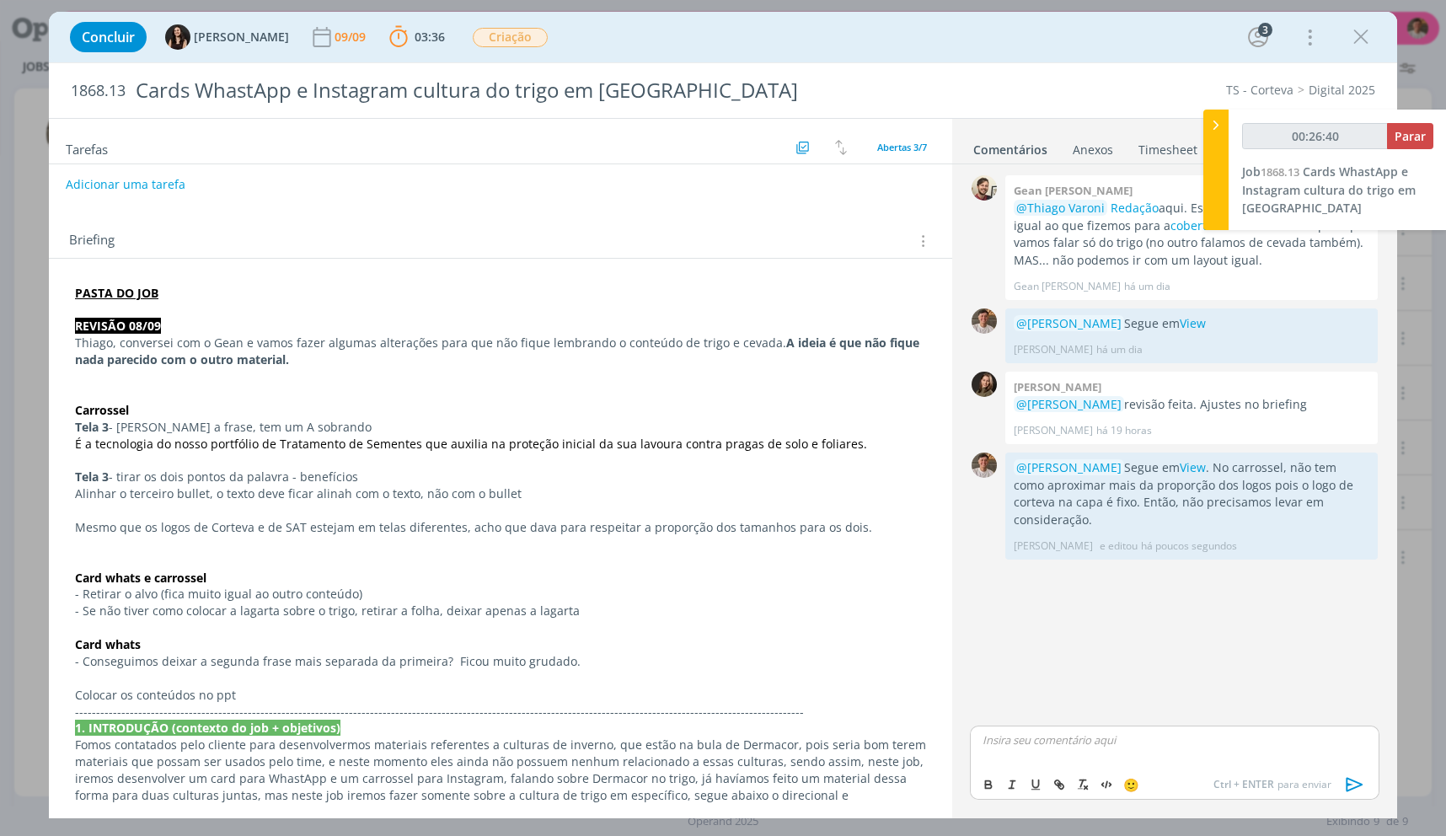
type input "00:26:41"
click at [1403, 147] on button "Parar" at bounding box center [1410, 136] width 46 height 26
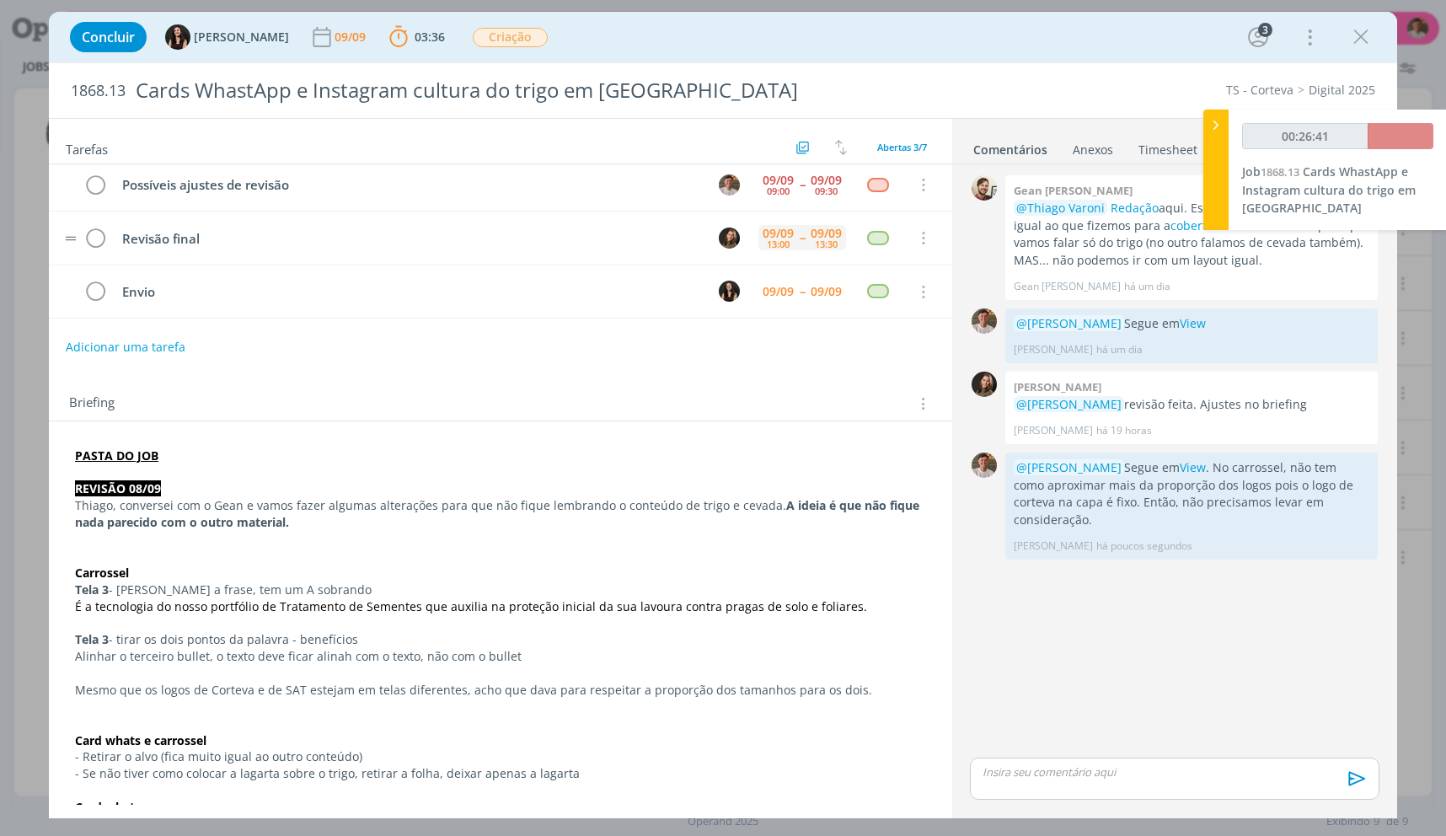
scroll to position [0, 0]
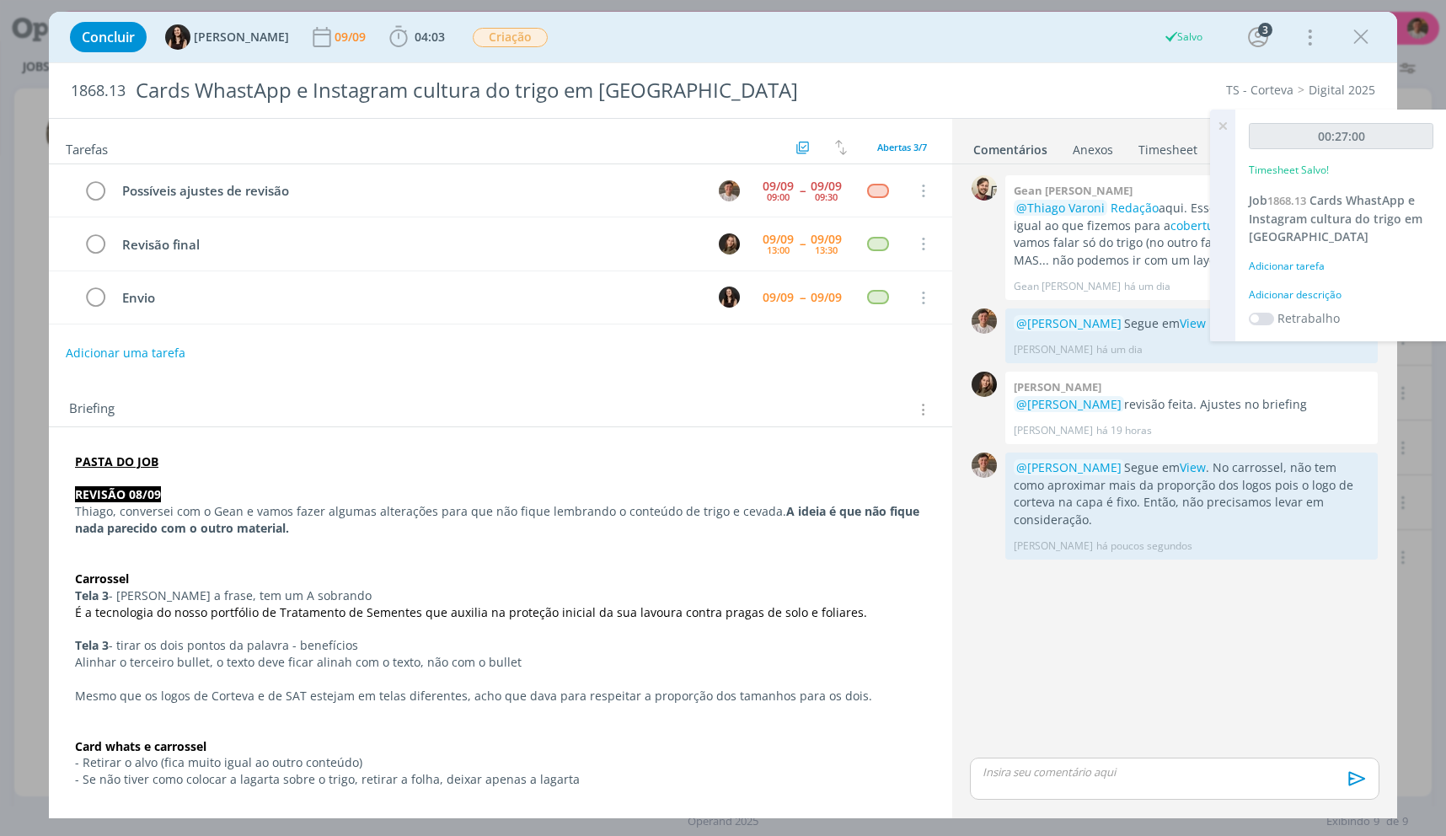
click at [1317, 289] on div "Adicionar descrição" at bounding box center [1341, 294] width 185 height 15
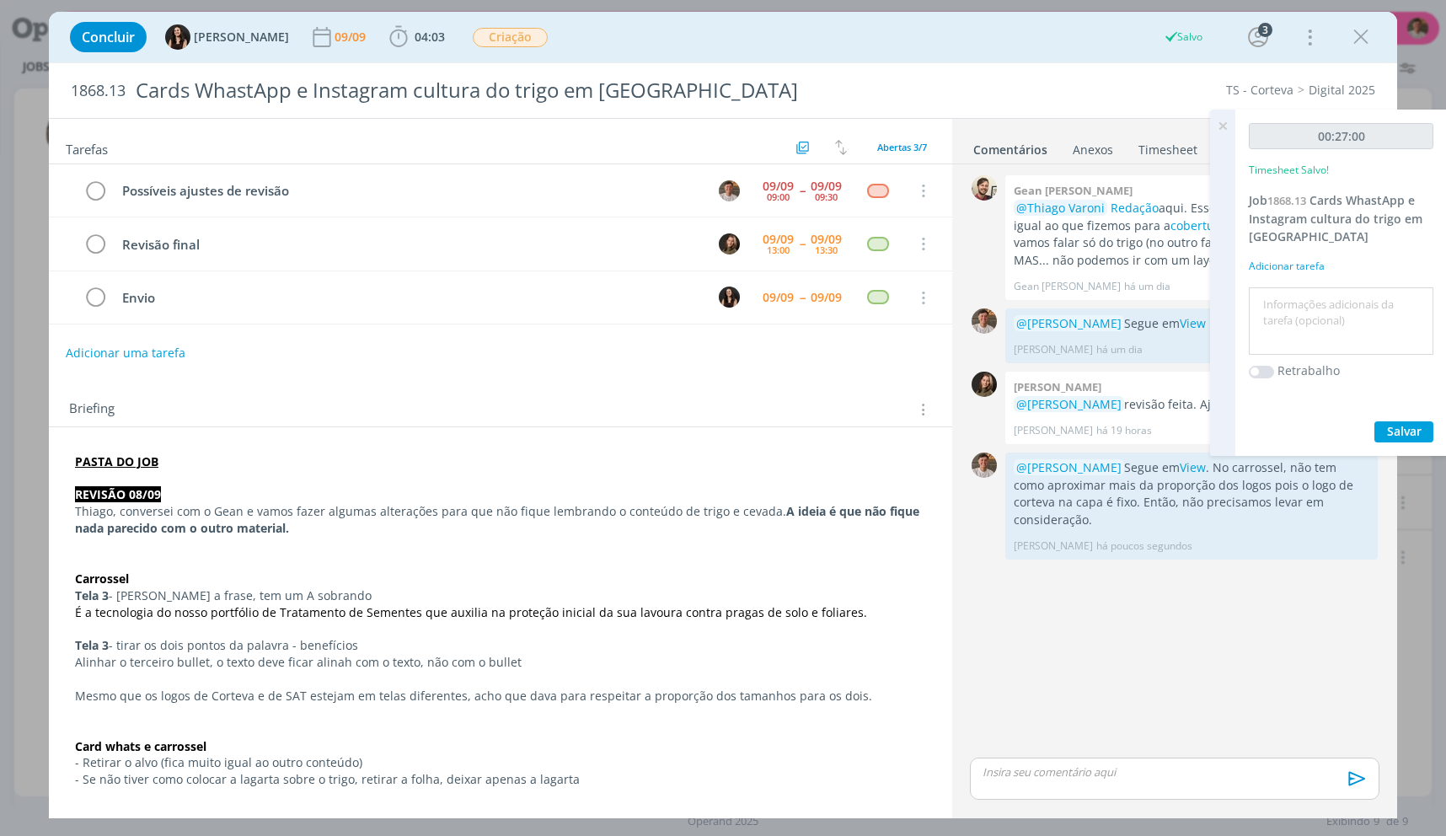
click at [1321, 289] on div at bounding box center [1341, 321] width 185 height 68
click at [1328, 304] on textarea at bounding box center [1341, 322] width 176 height 60
type textarea "ajustes"
click at [1375, 421] on button "Salvar" at bounding box center [1404, 431] width 59 height 21
click at [94, 180] on icon "dialog" at bounding box center [95, 191] width 24 height 25
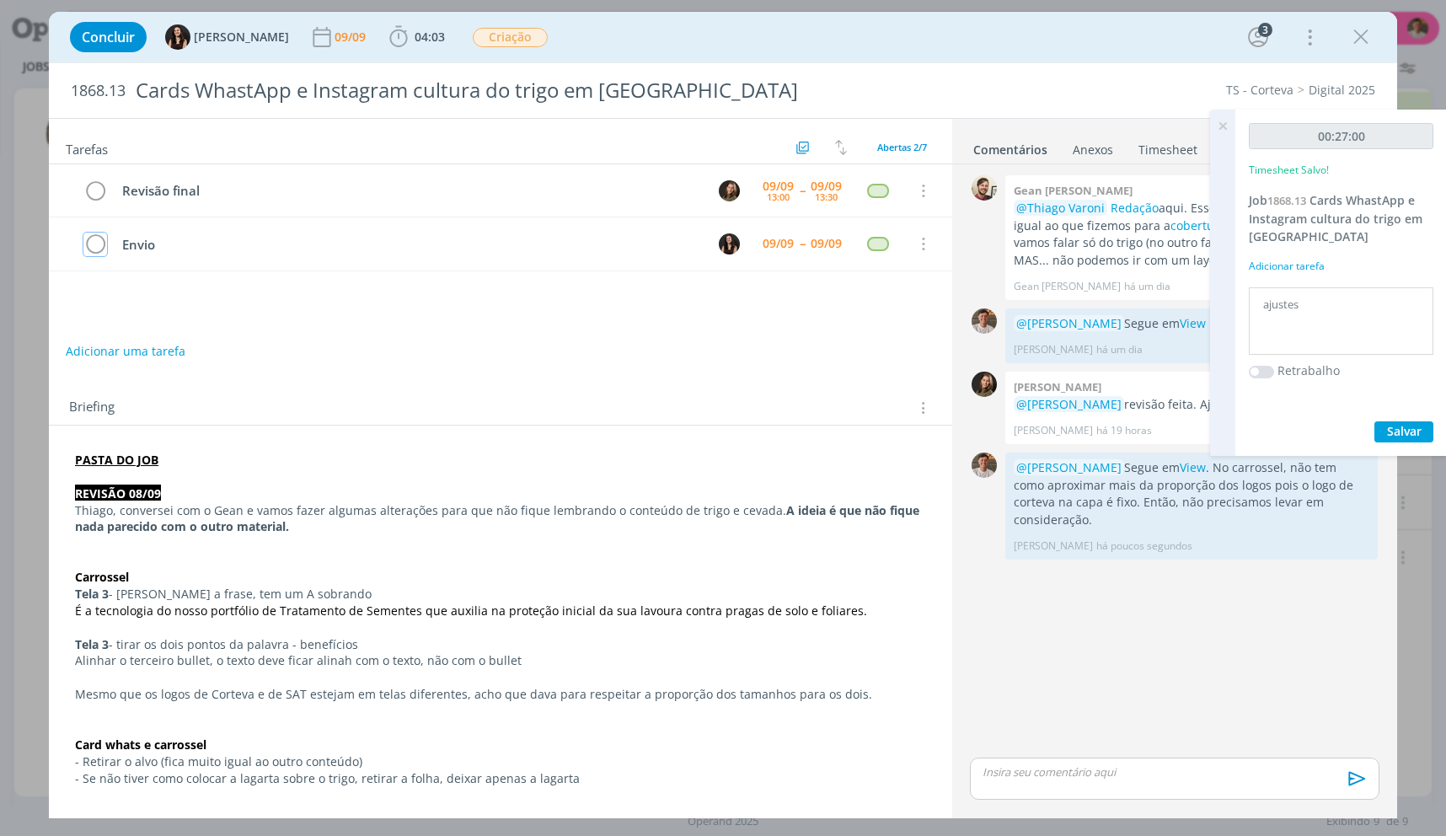
click at [1364, 36] on icon "dialog" at bounding box center [1360, 36] width 25 height 25
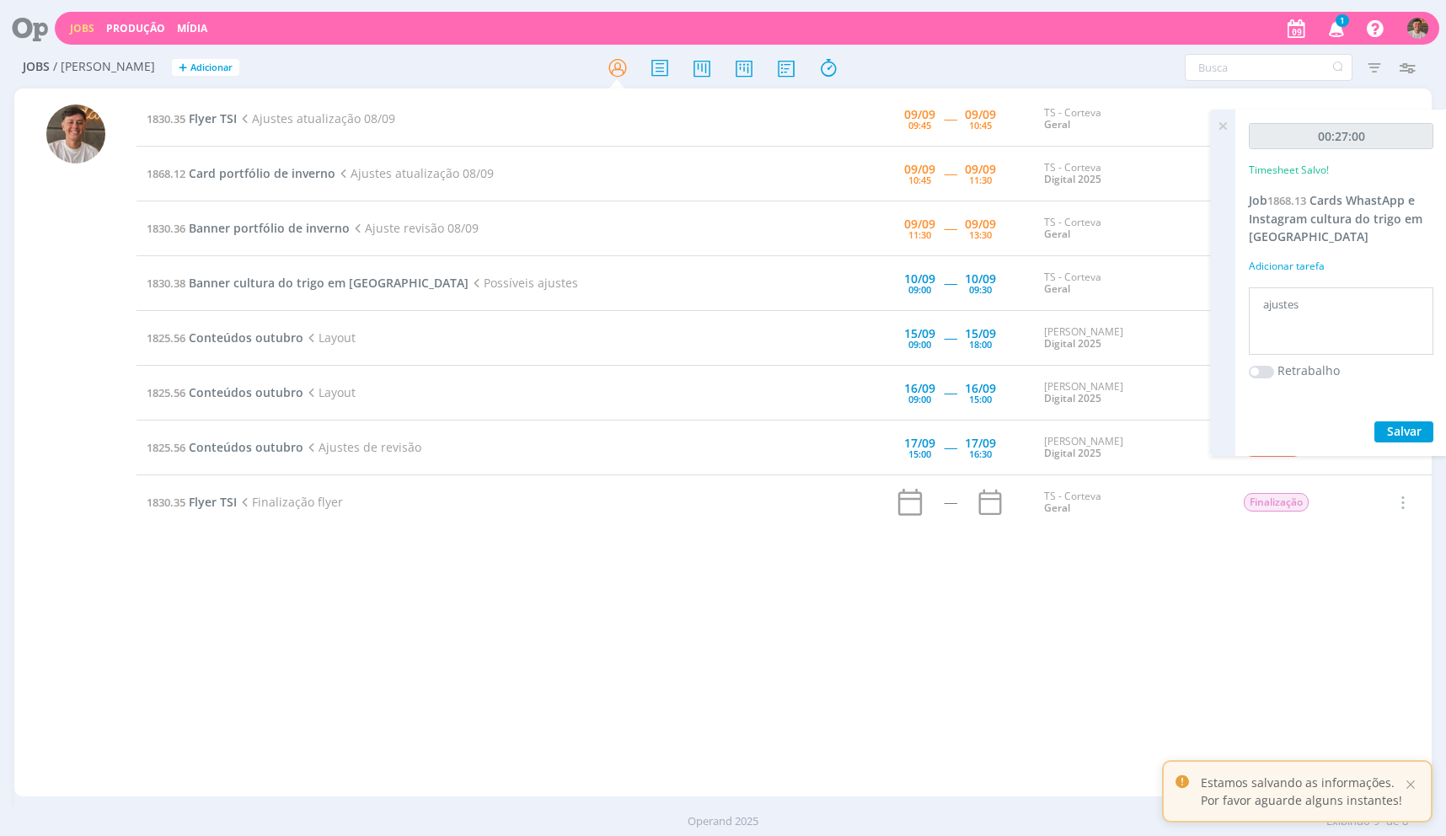
click at [1227, 121] on div at bounding box center [723, 418] width 1446 height 836
click at [1216, 124] on icon at bounding box center [1223, 126] width 30 height 33
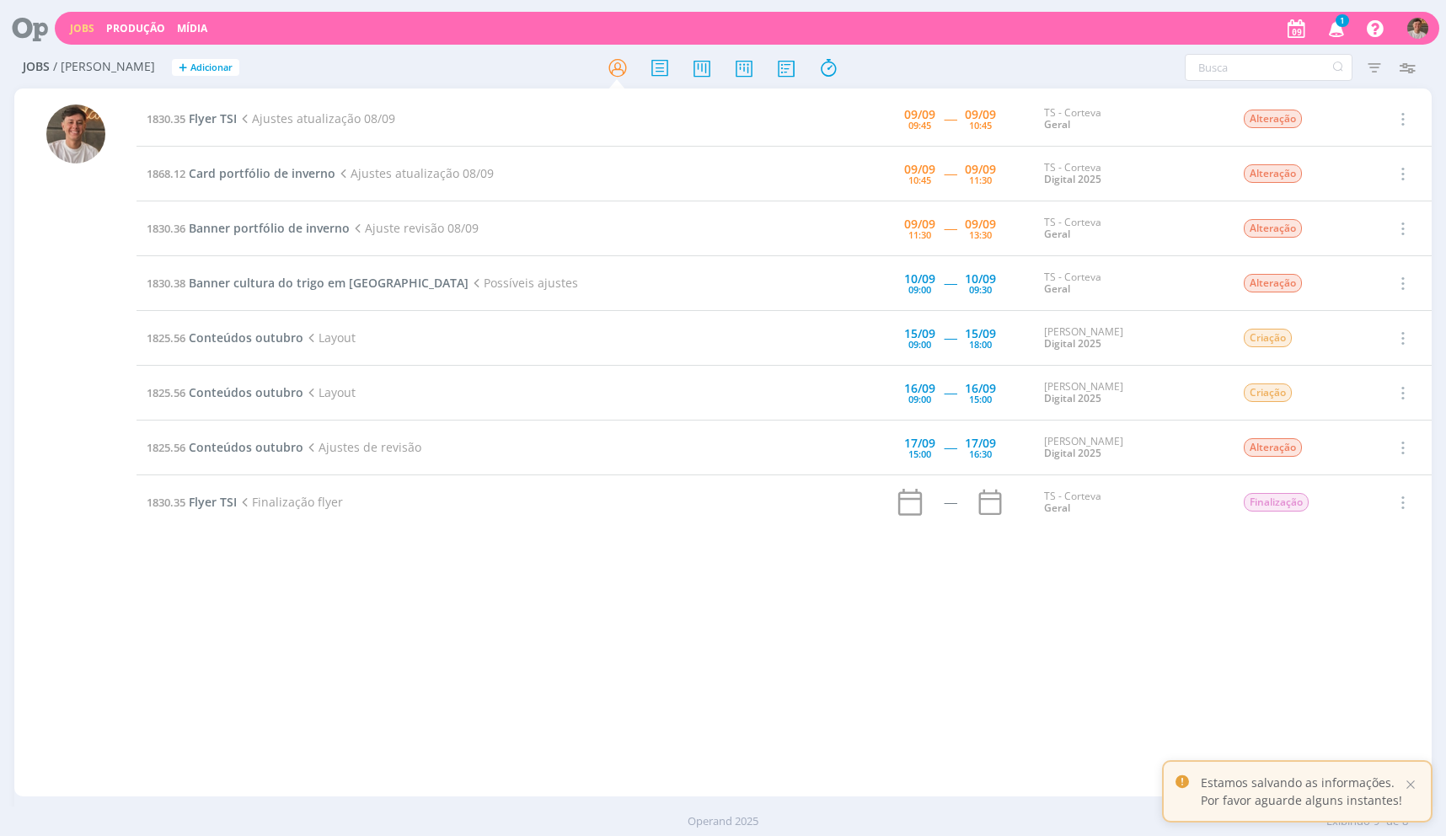
click at [217, 106] on td "1830.35 Flyer TSI Ajustes atualização 08/09" at bounding box center [451, 119] width 628 height 55
click at [217, 108] on td "1830.35 Flyer TSI Ajustes atualização 08/09" at bounding box center [451, 119] width 628 height 55
click at [224, 119] on span "Flyer TSI" at bounding box center [213, 118] width 48 height 16
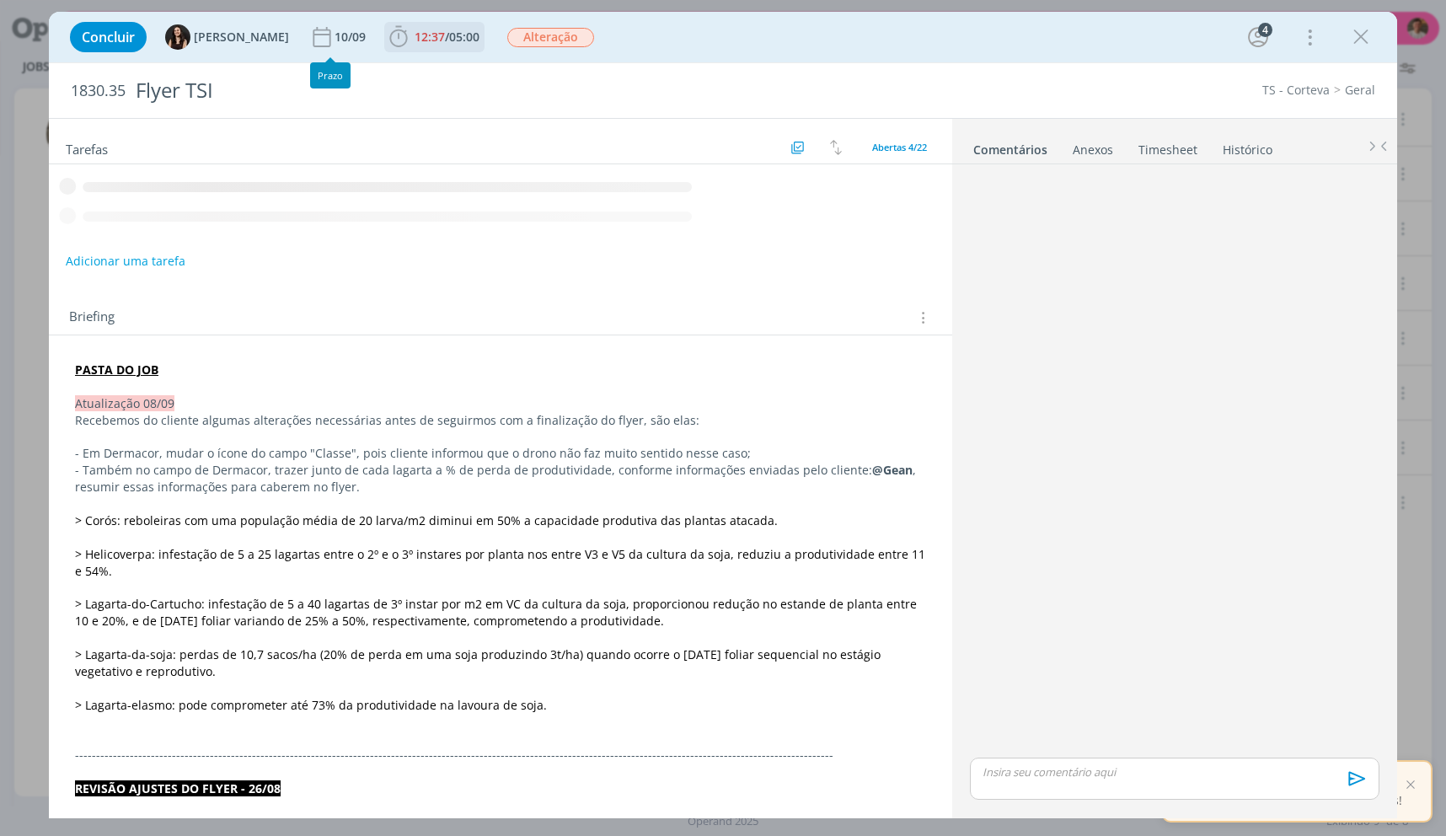
click at [391, 43] on span "12:37 / 05:00" at bounding box center [434, 36] width 97 height 25
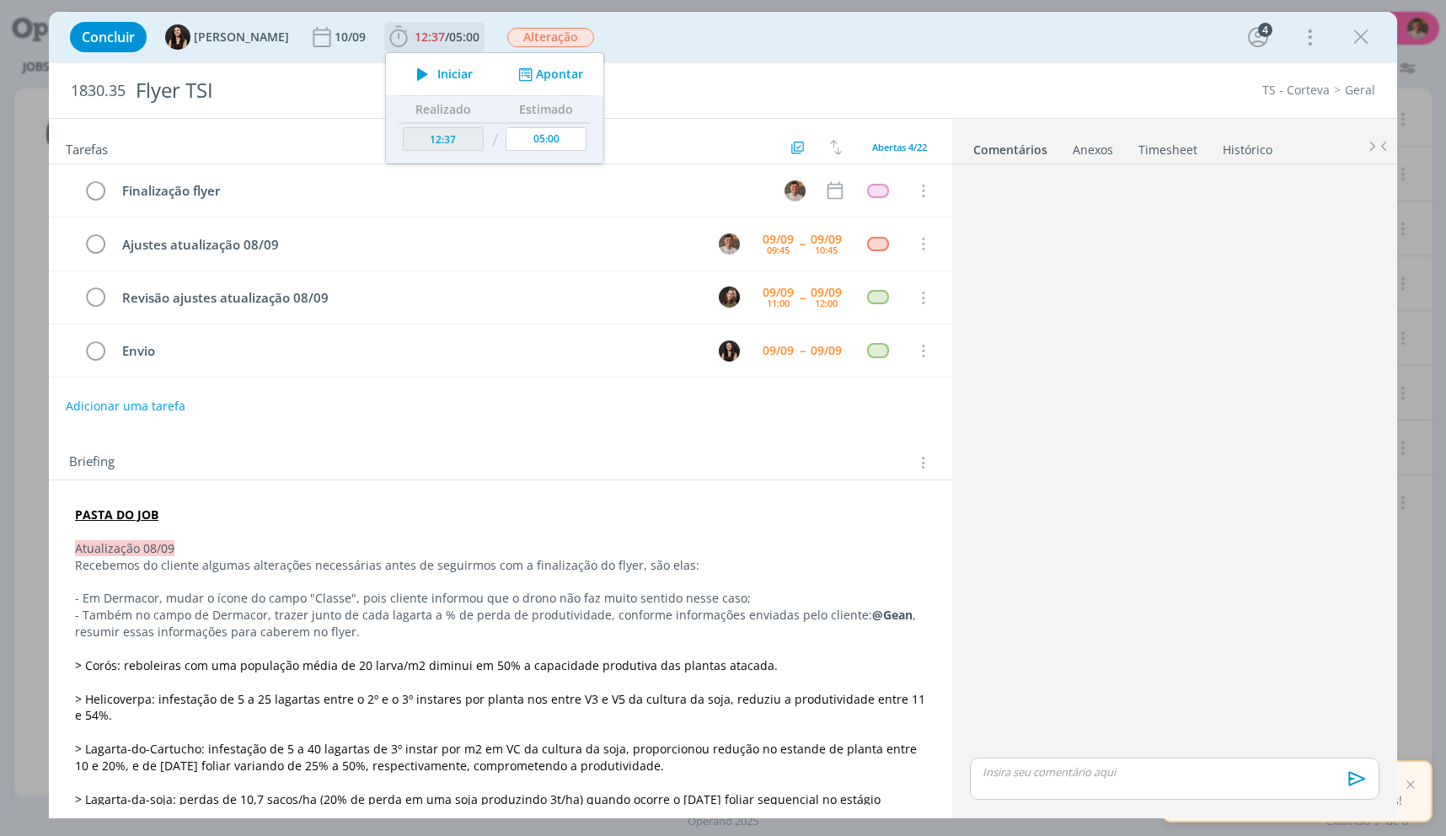
click at [410, 84] on icon "dialog" at bounding box center [422, 74] width 29 height 22
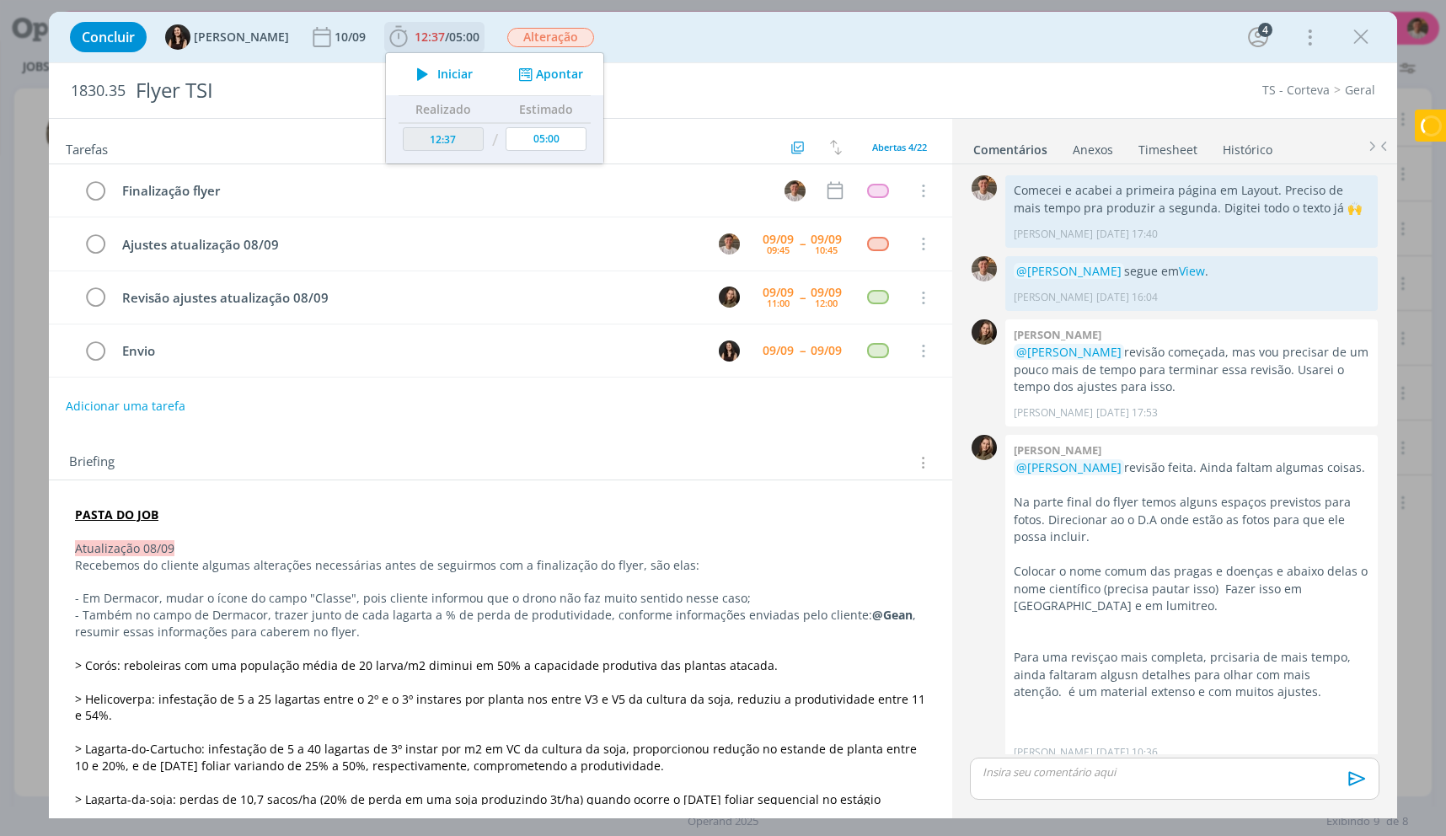
scroll to position [785, 0]
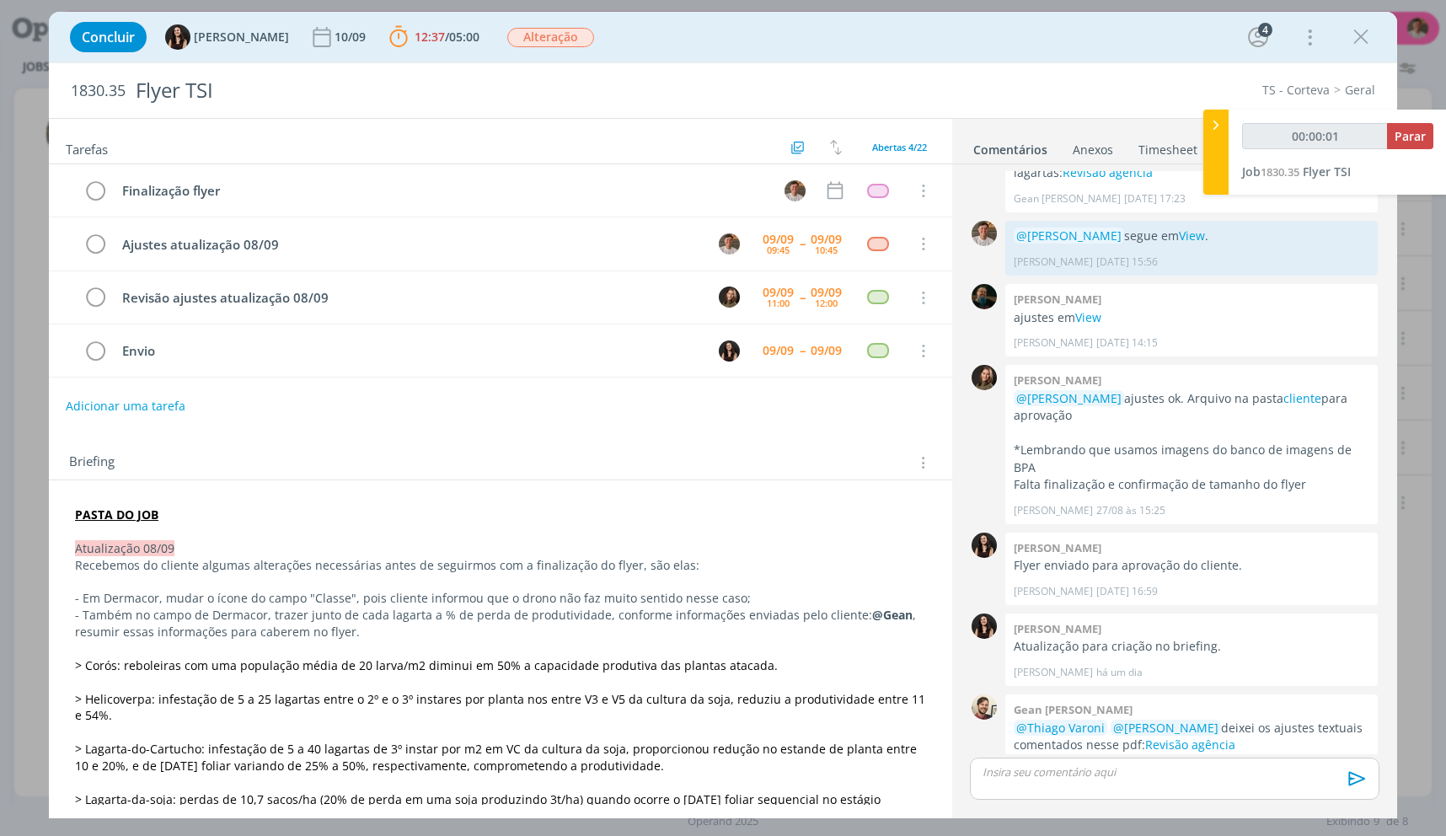
click at [362, 598] on p "- Em Dermacor, mudar o ícone do campo "Classe", pois cliente informou que o dro…" at bounding box center [500, 598] width 851 height 17
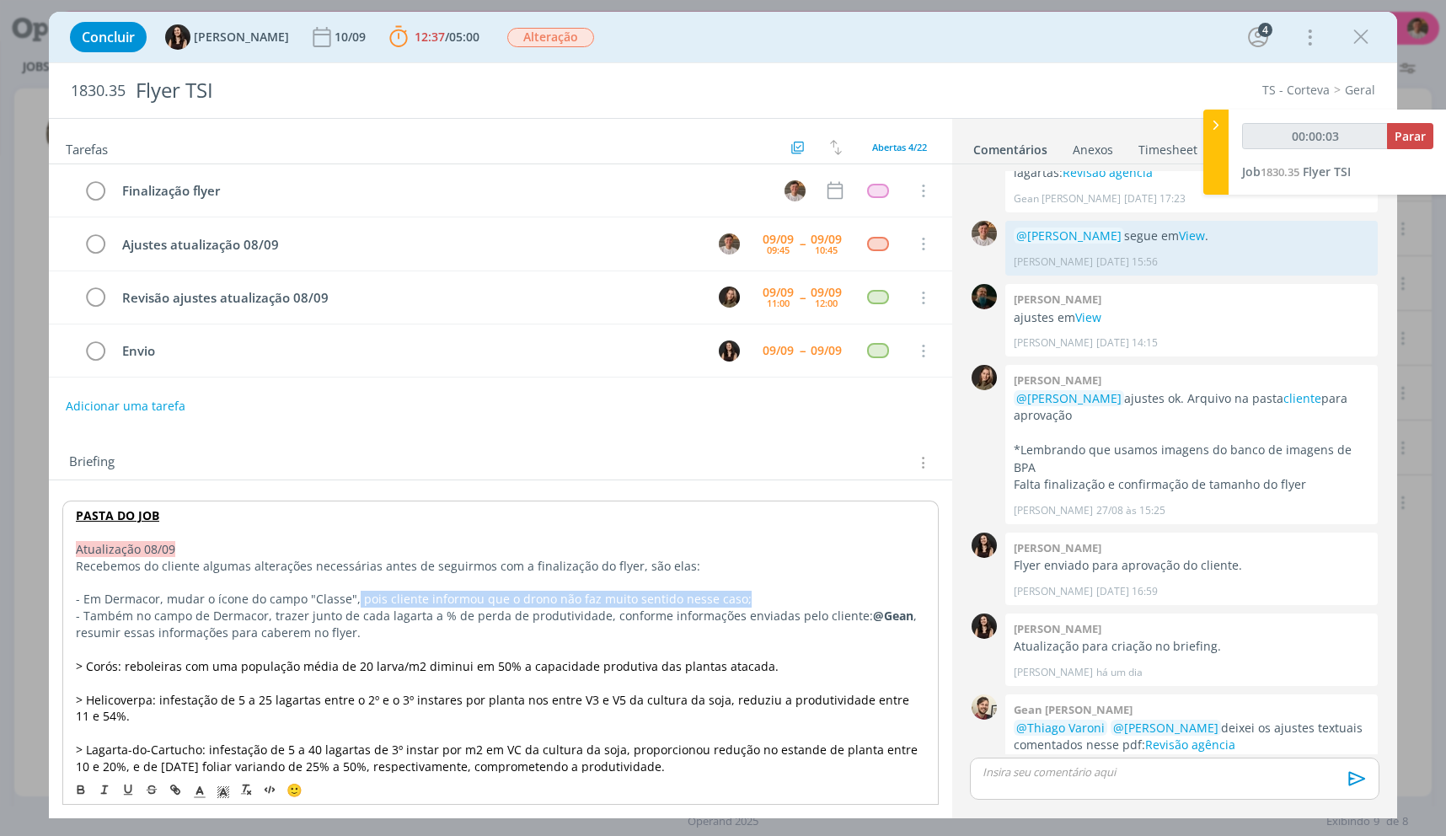
drag, startPoint x: 351, startPoint y: 602, endPoint x: 758, endPoint y: 598, distance: 406.2
click at [758, 598] on p "- Em Dermacor, mudar o ícone do campo "Classe", pois cliente informou que o dro…" at bounding box center [500, 599] width 849 height 17
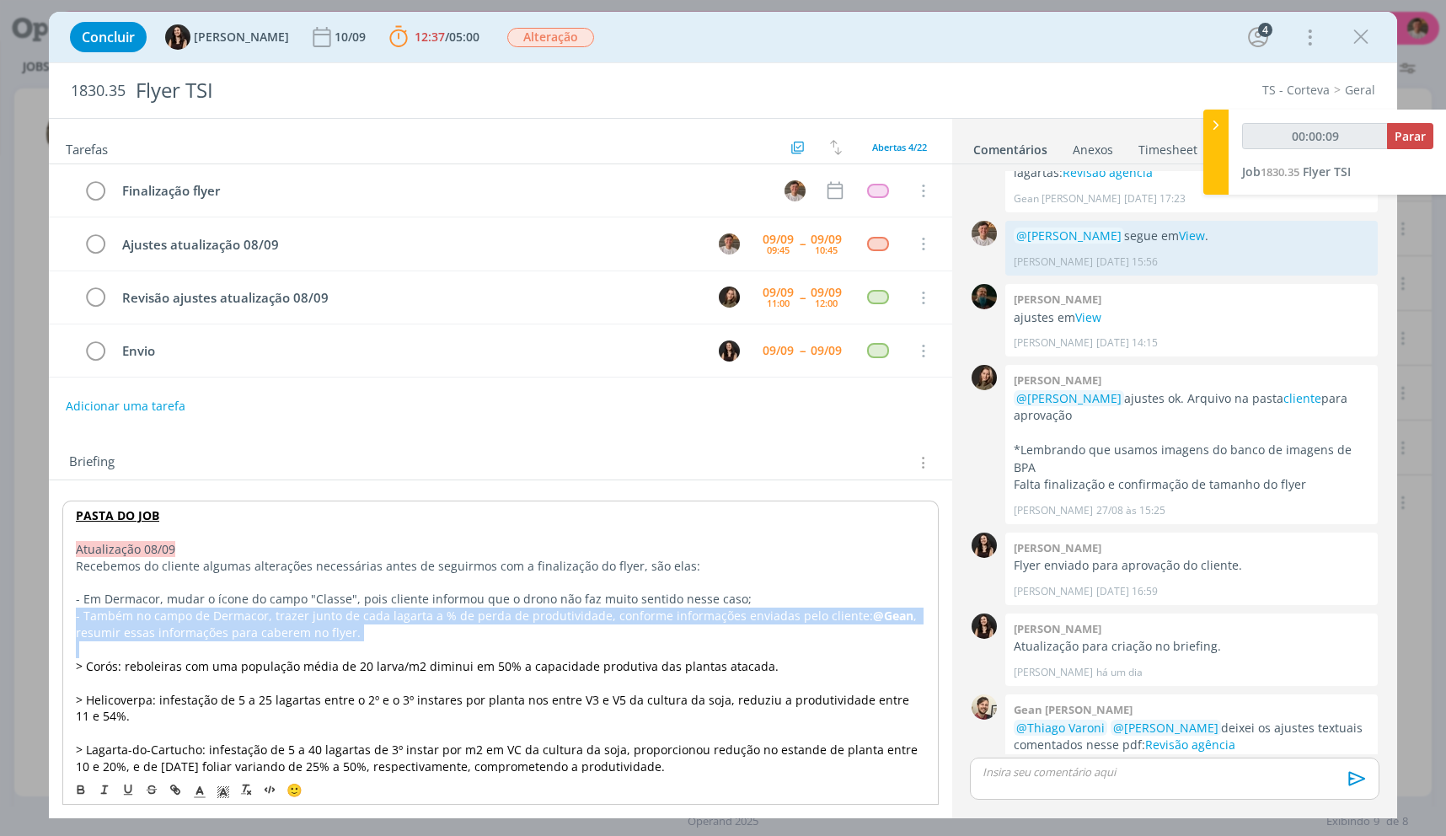
drag, startPoint x: 63, startPoint y: 617, endPoint x: 882, endPoint y: 643, distance: 818.7
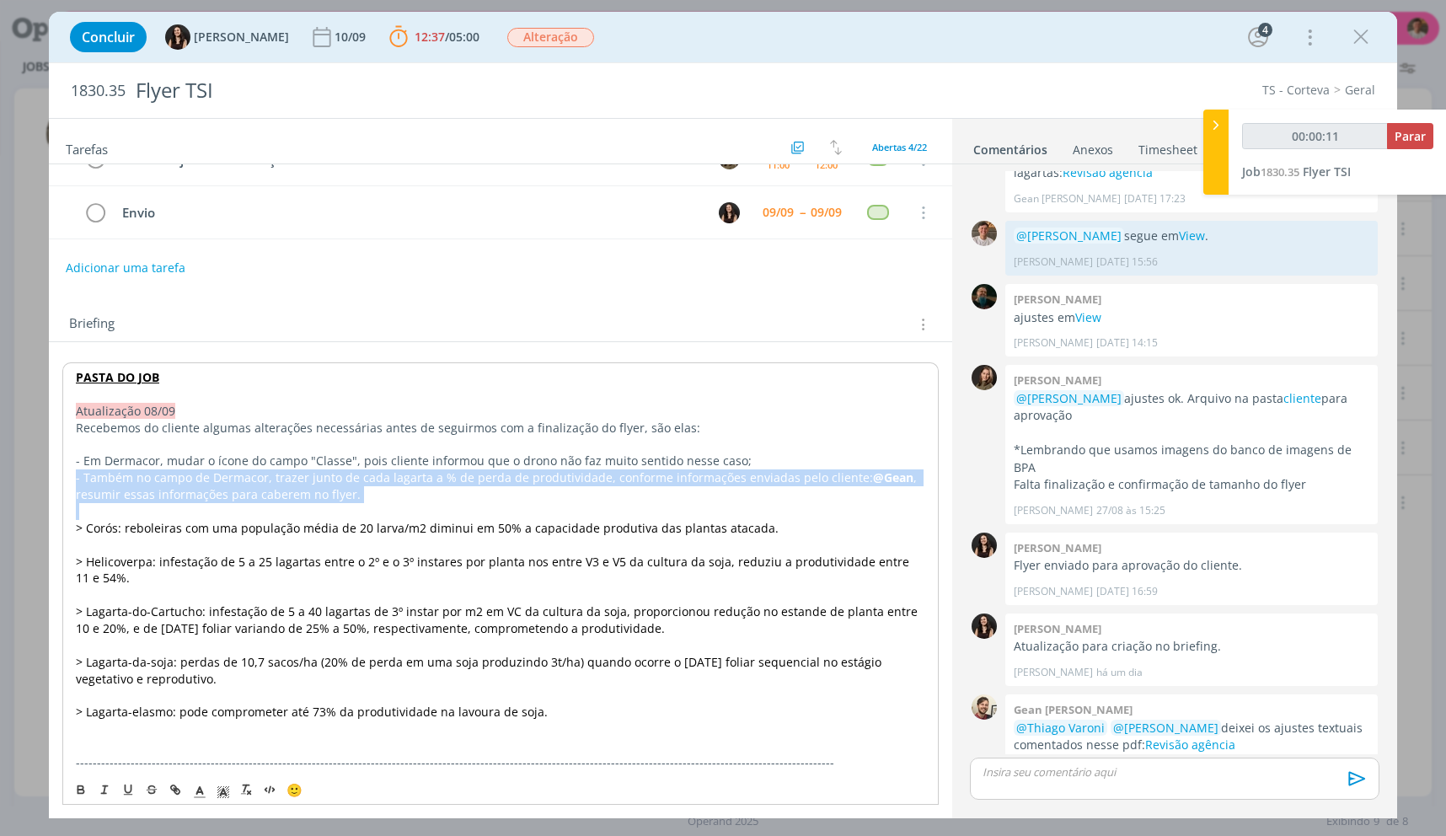
scroll to position [169, 0]
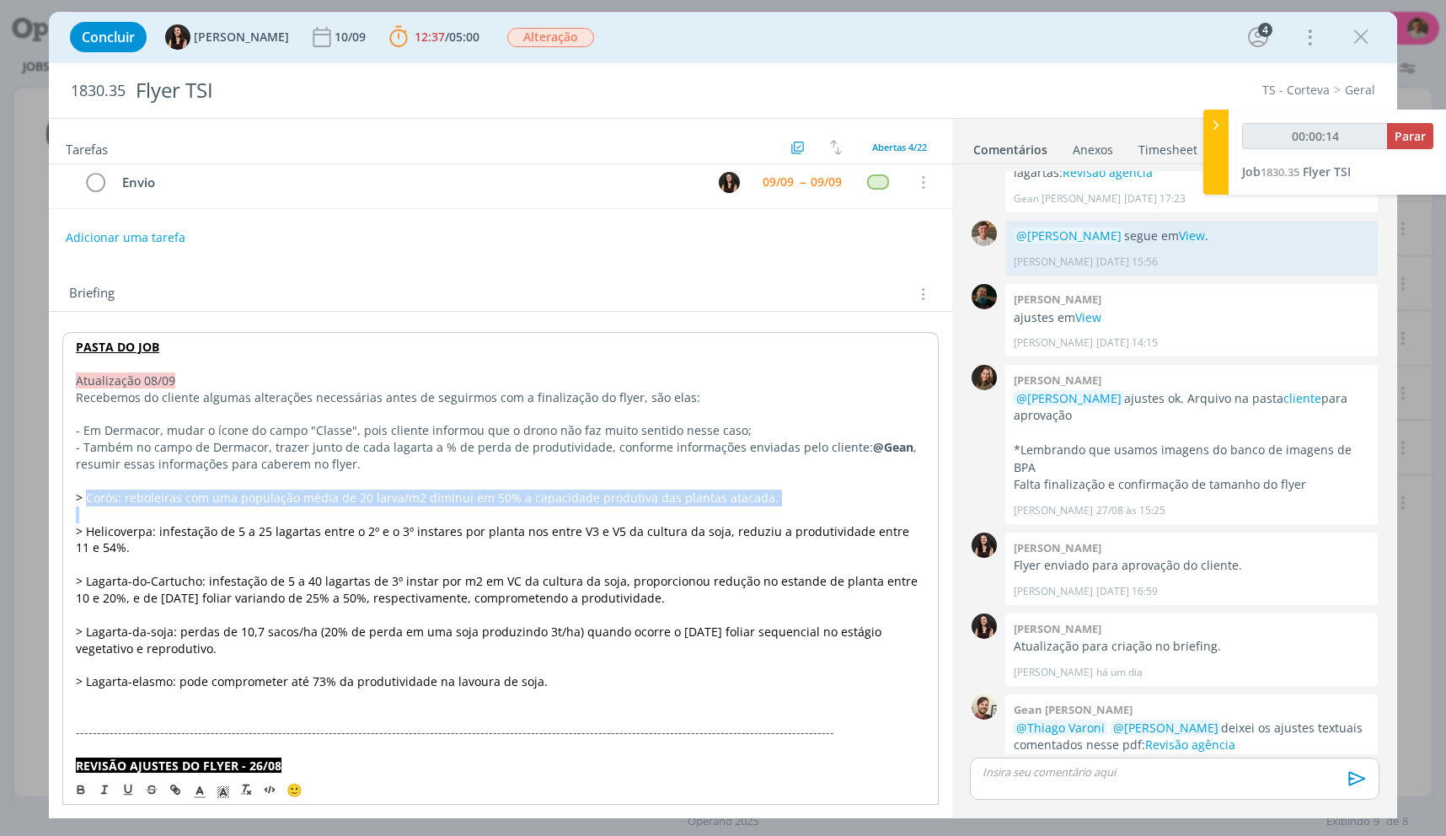
drag, startPoint x: 88, startPoint y: 497, endPoint x: 781, endPoint y: 507, distance: 692.8
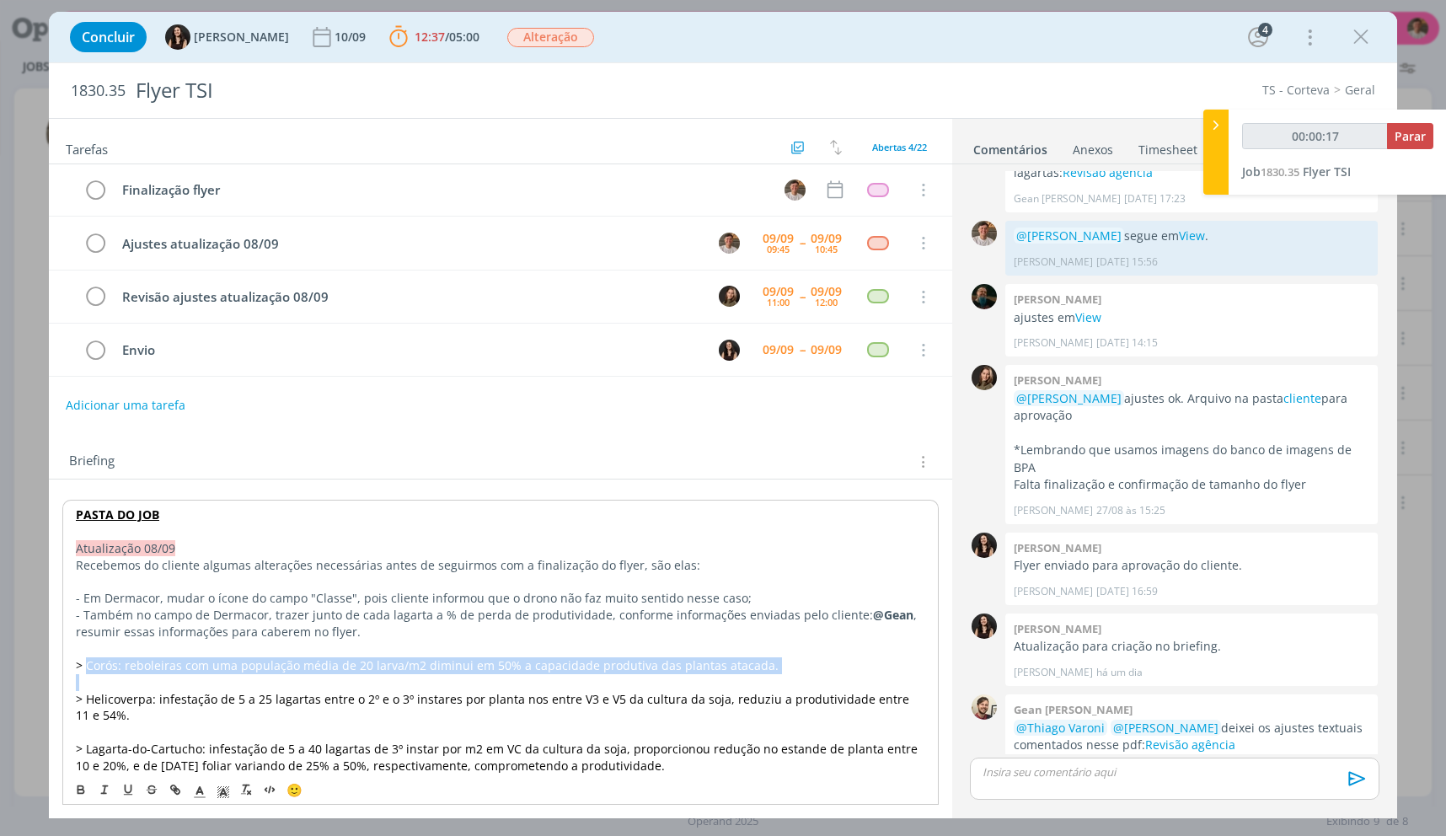
scroll to position [0, 0]
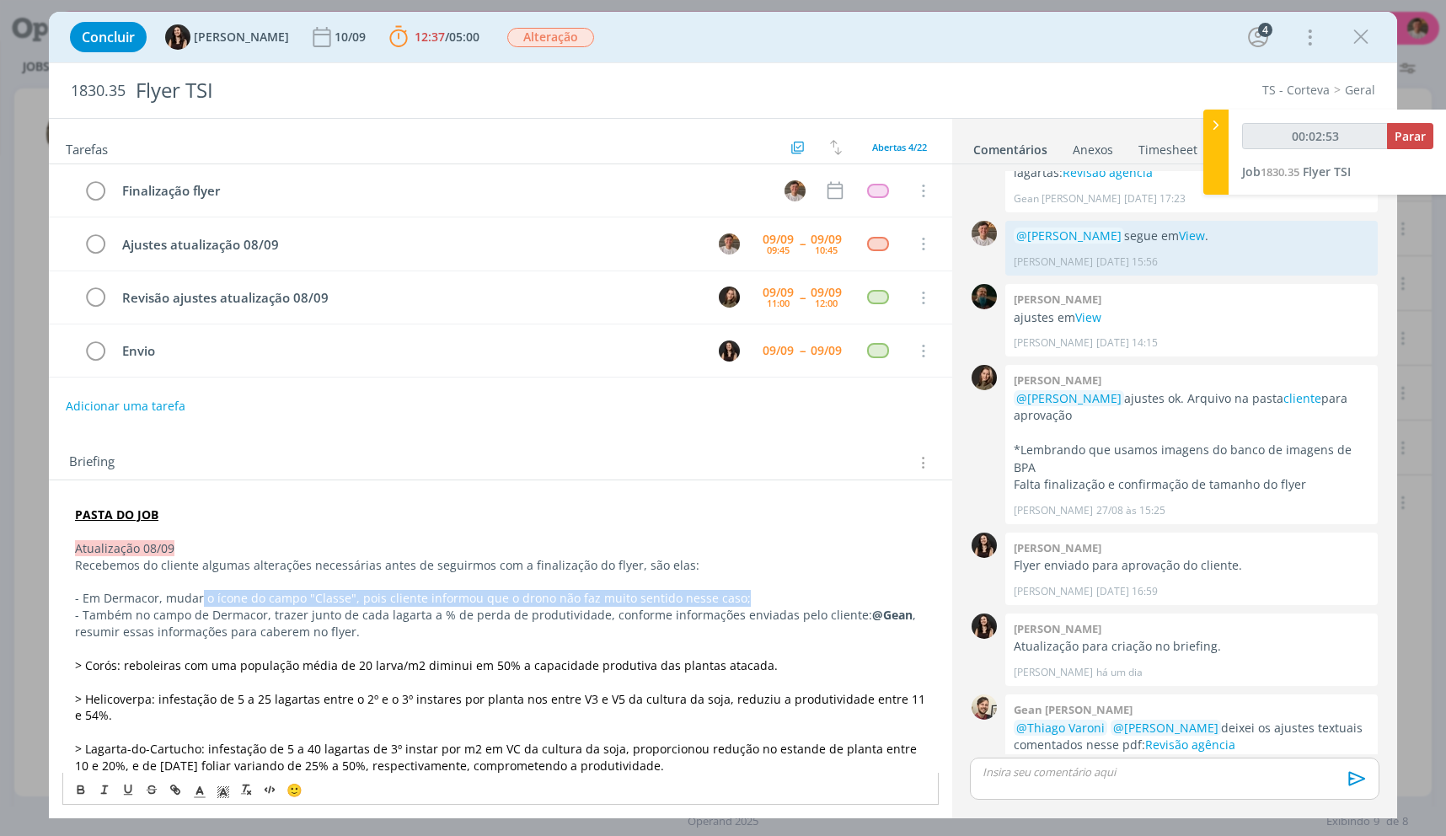
drag, startPoint x: 200, startPoint y: 603, endPoint x: 775, endPoint y: 598, distance: 575.6
click at [775, 598] on p "- Em Dermacor, mudar o ícone do campo "Classe", pois cliente informou que o dro…" at bounding box center [500, 598] width 851 height 17
click at [667, 548] on p "Atualização 08/09" at bounding box center [500, 548] width 851 height 17
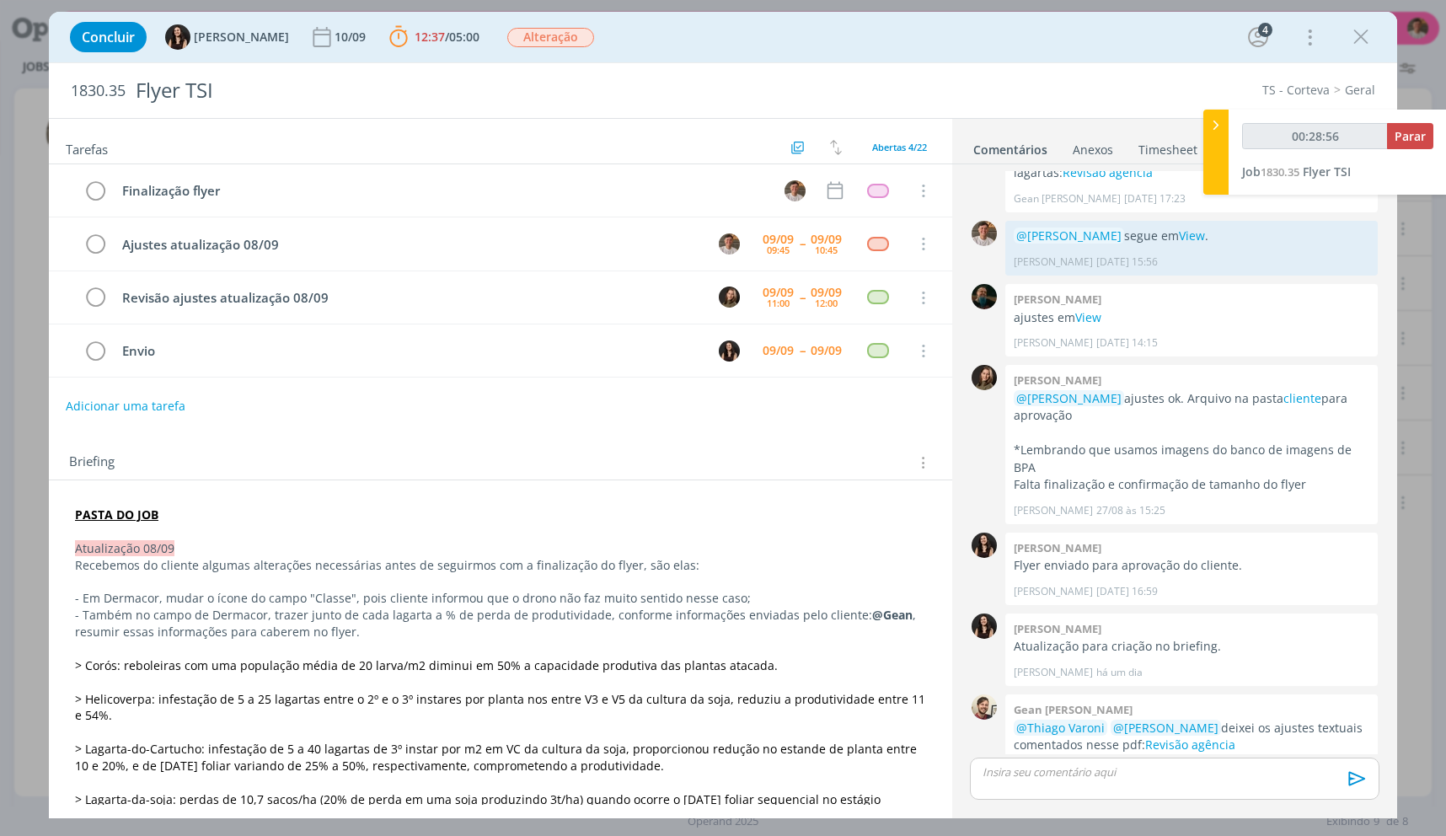
type input "00:28:57"
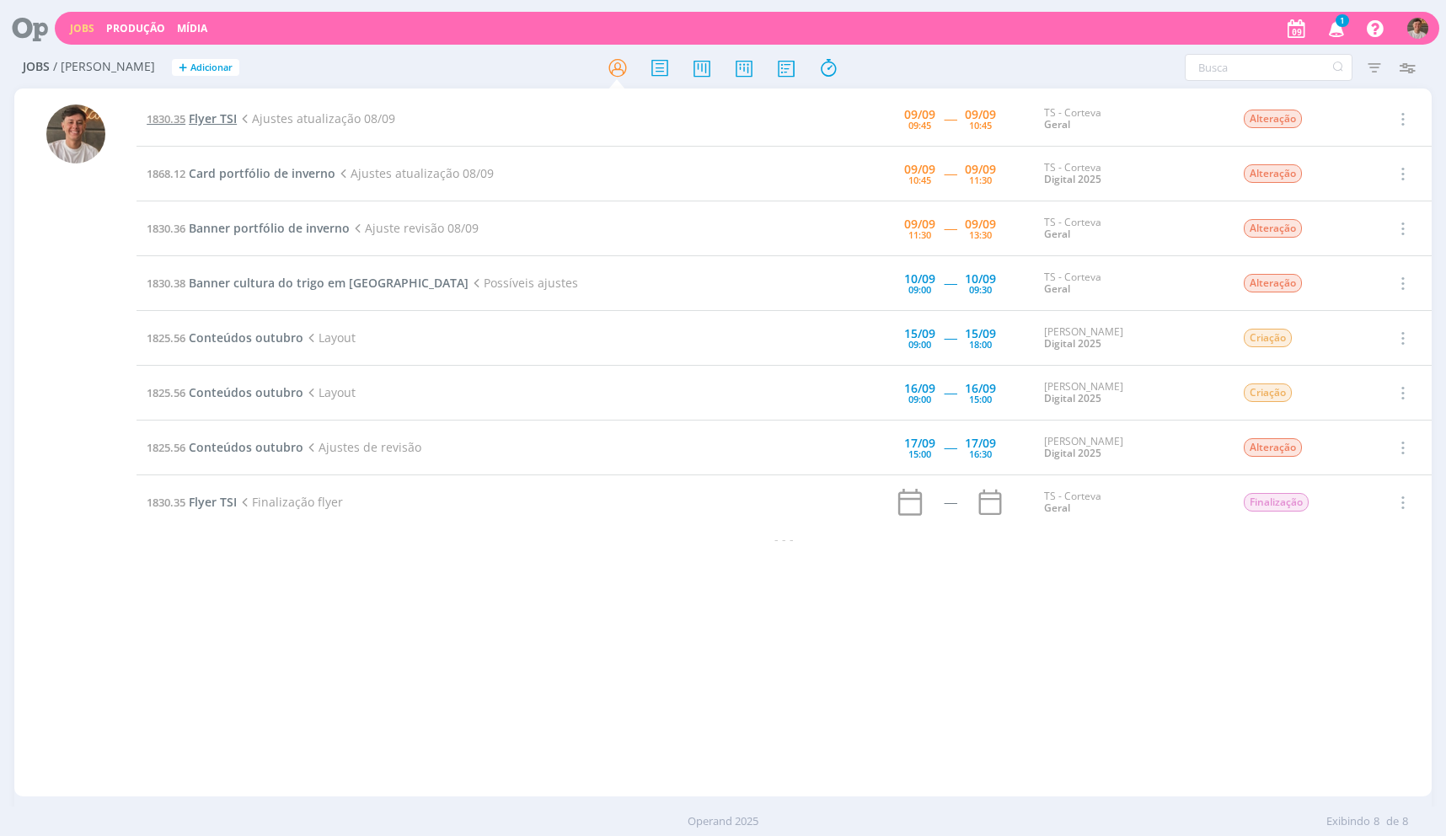
click at [214, 114] on span "Flyer TSI" at bounding box center [213, 118] width 48 height 16
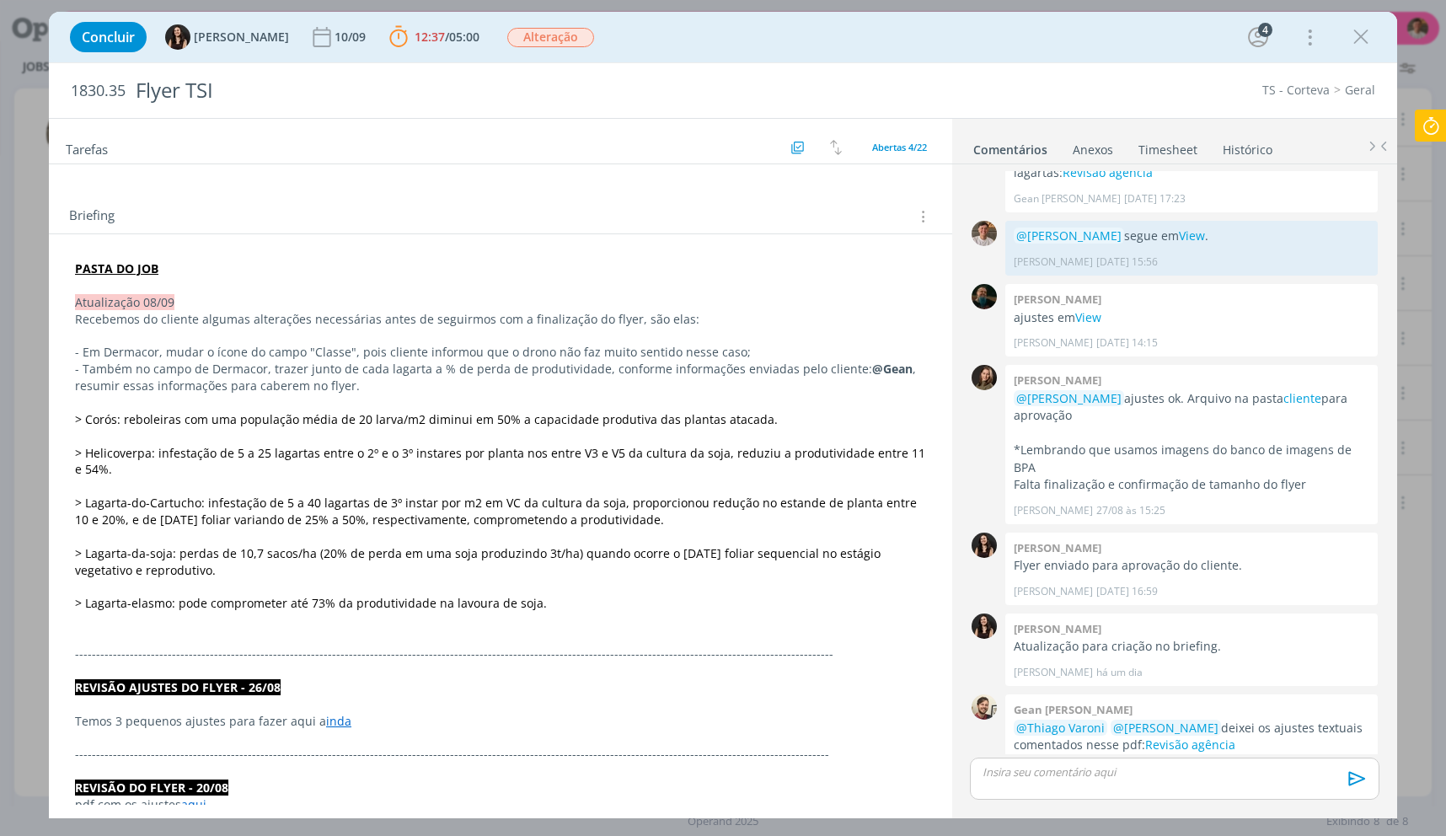
scroll to position [253, 0]
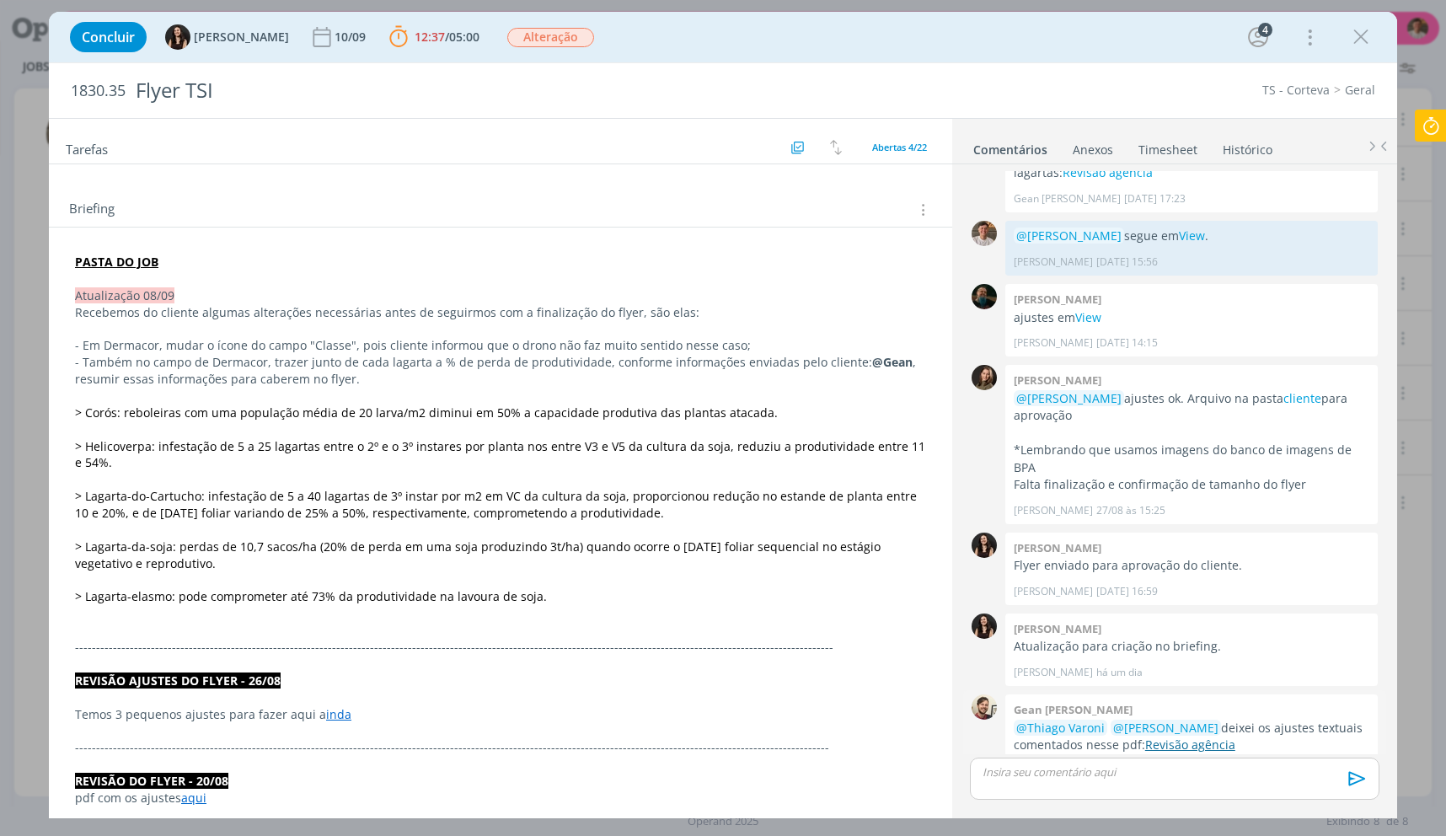
click at [1153, 737] on link "Revisão agência" at bounding box center [1190, 745] width 90 height 16
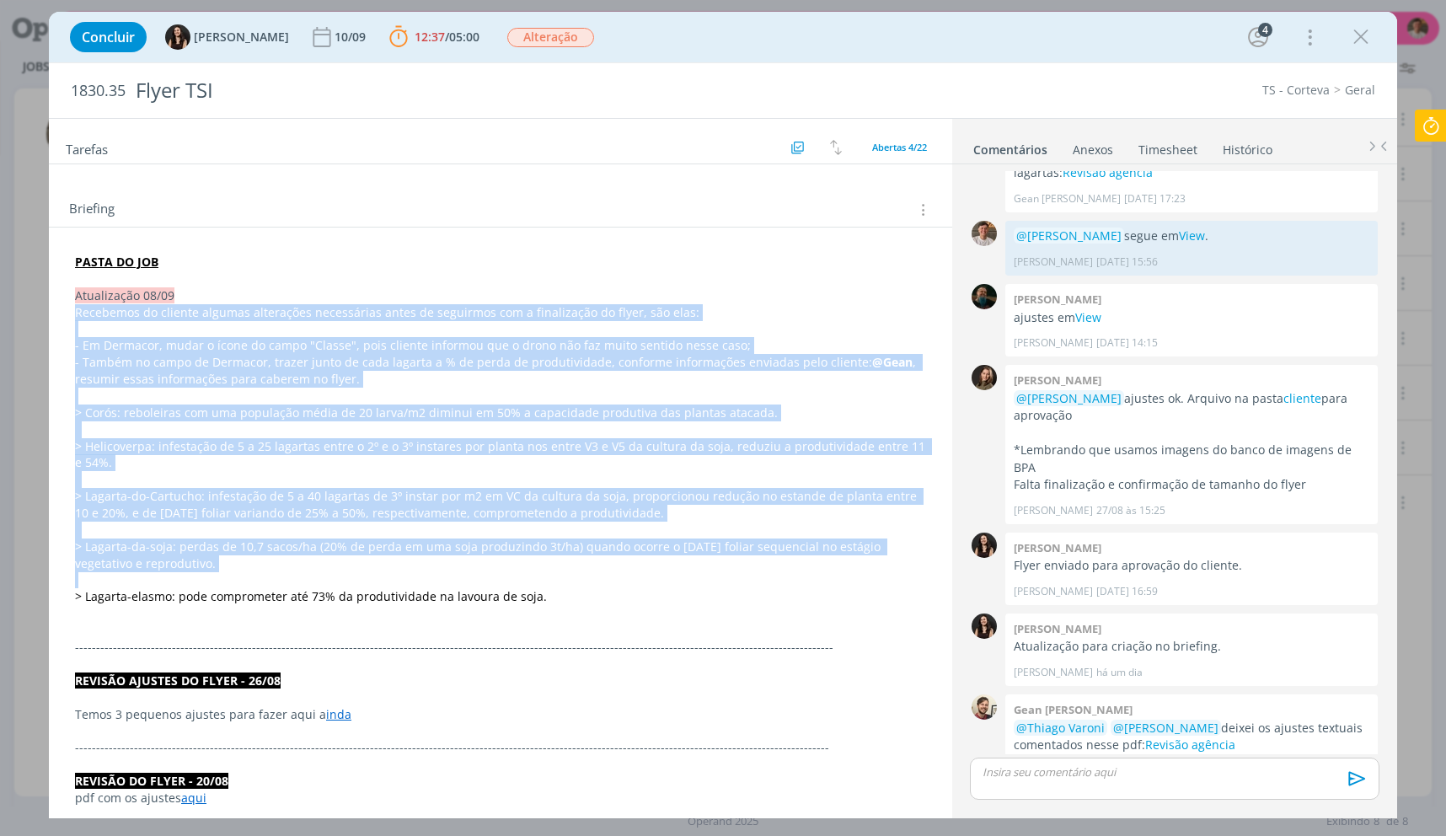
drag, startPoint x: 578, startPoint y: 587, endPoint x: 54, endPoint y: 308, distance: 594.2
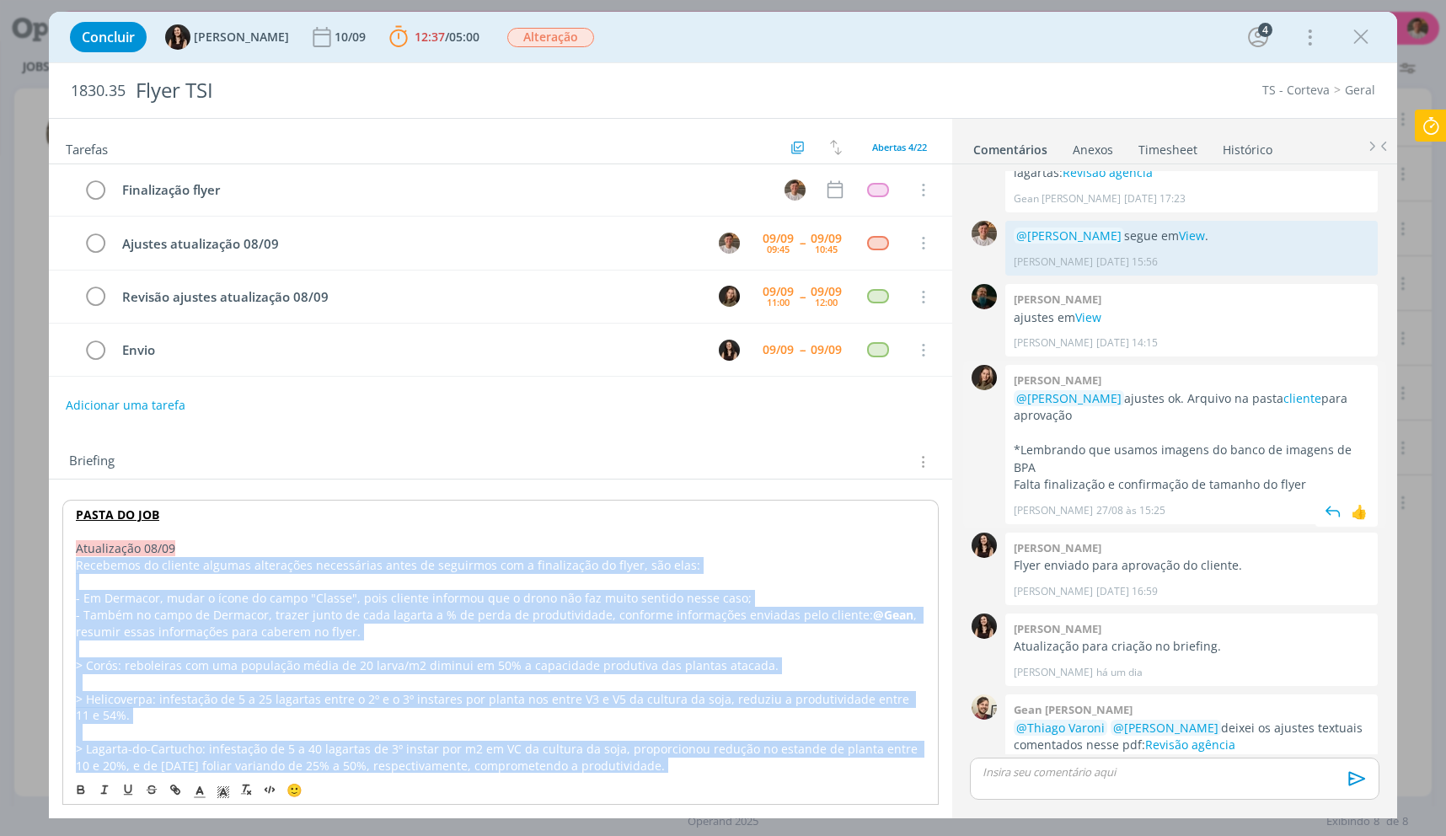
scroll to position [0, 0]
click at [1088, 309] on link "View" at bounding box center [1088, 317] width 26 height 16
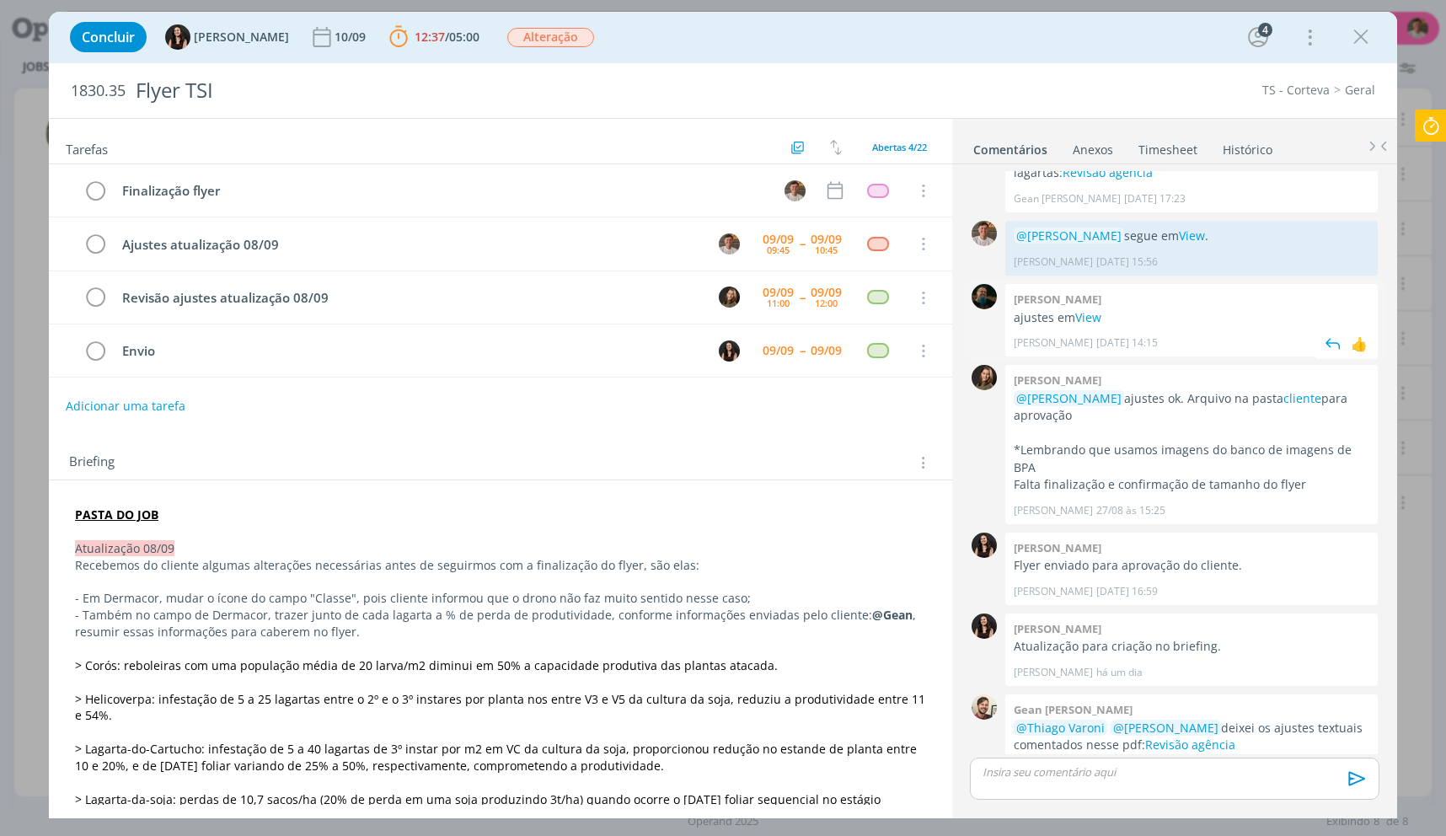
click at [1126, 309] on p "ajustes em View" at bounding box center [1192, 317] width 356 height 17
copy p "ajustes em View"
click at [1114, 788] on div "dialog" at bounding box center [1175, 779] width 410 height 42
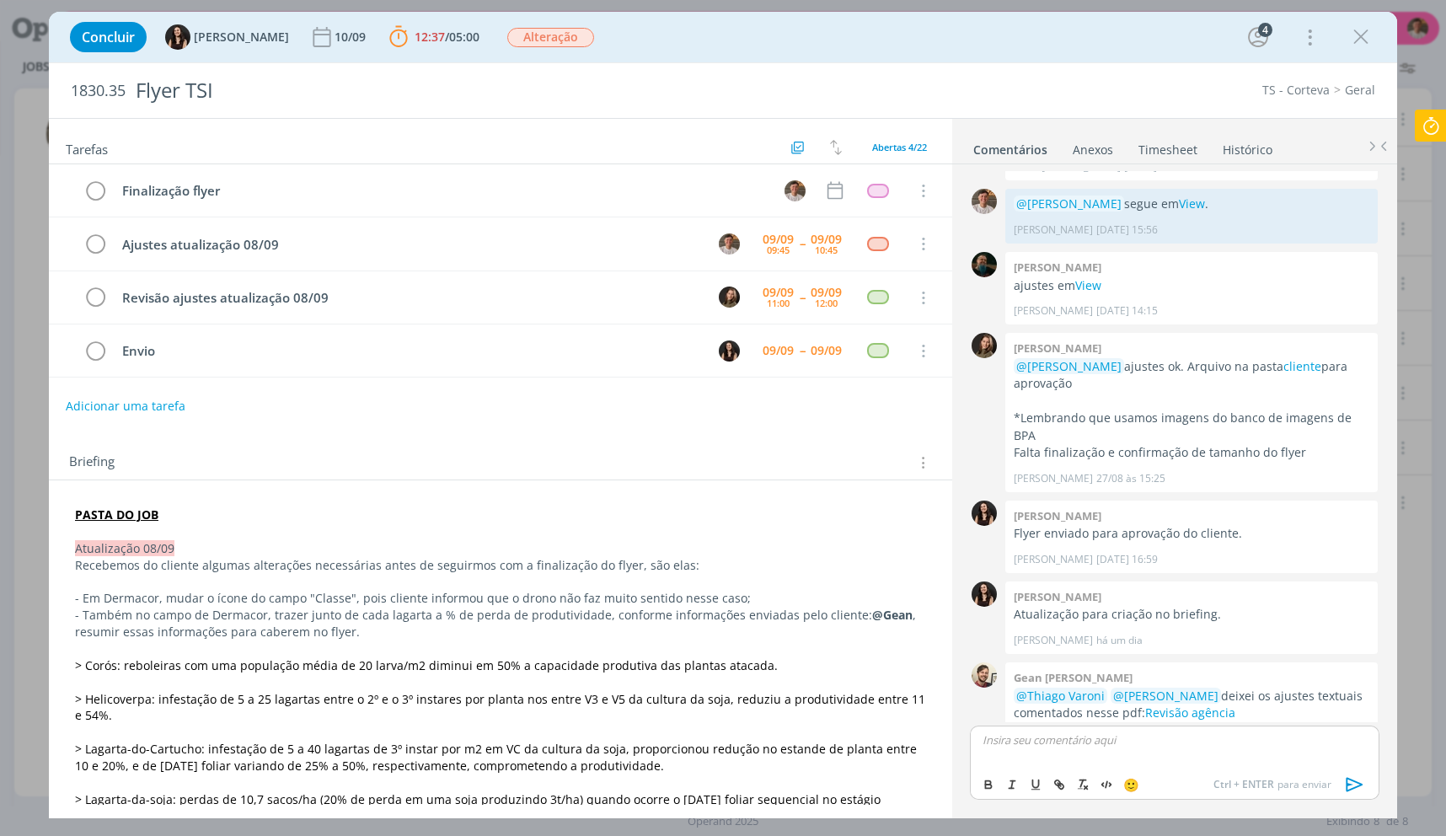
scroll to position [880, 0]
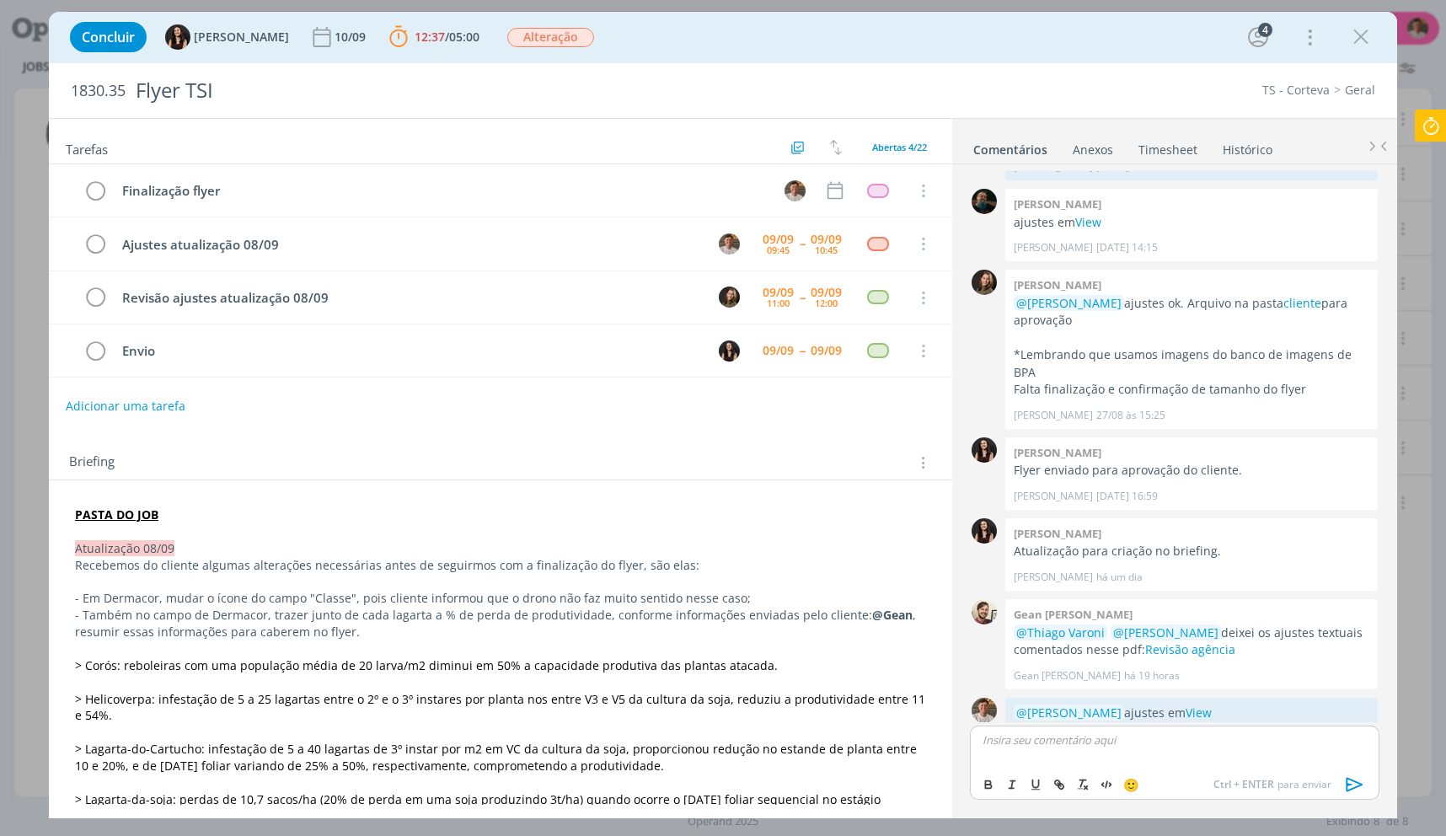
click at [1427, 124] on icon at bounding box center [1431, 126] width 30 height 33
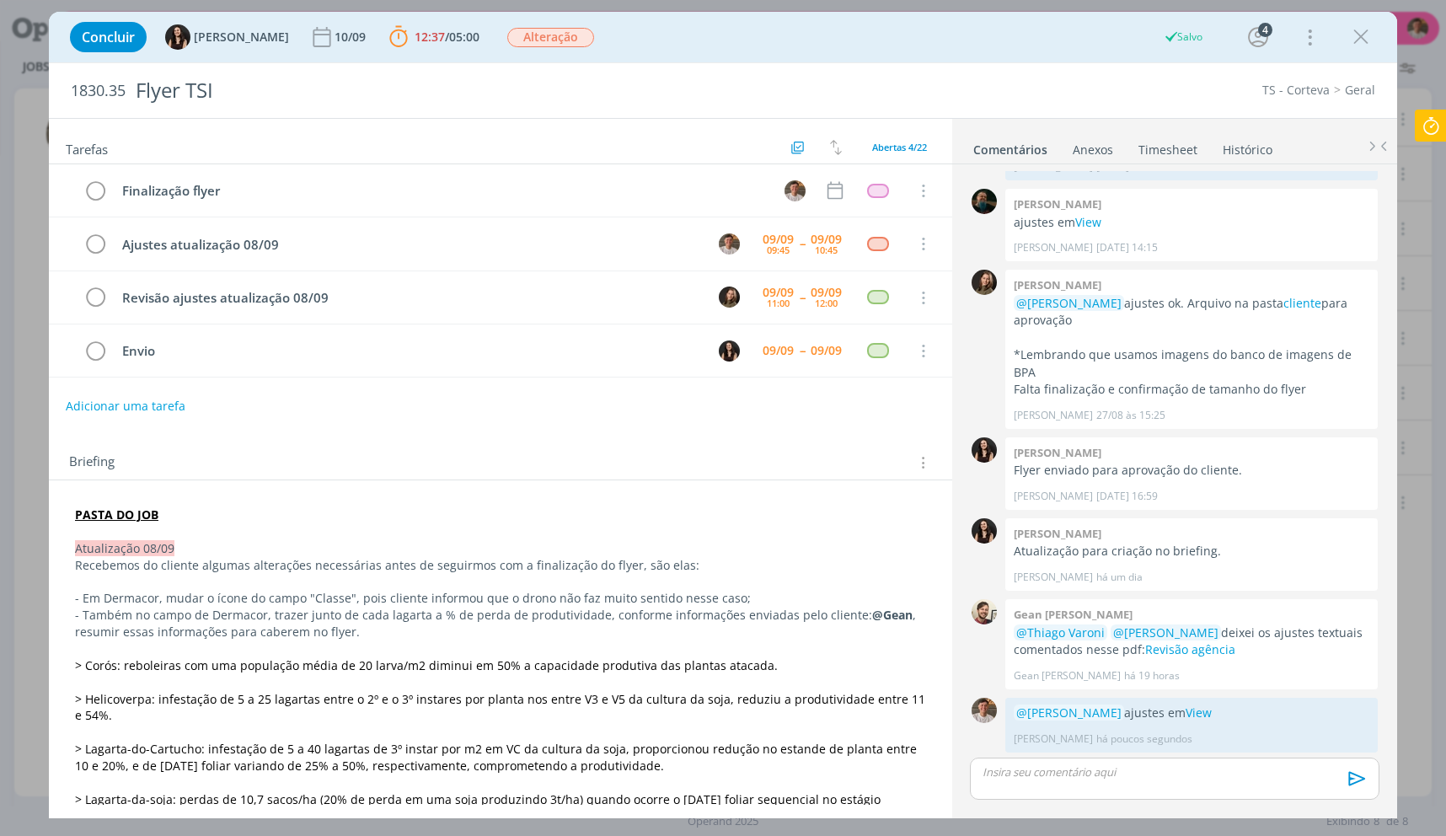
scroll to position [848, 0]
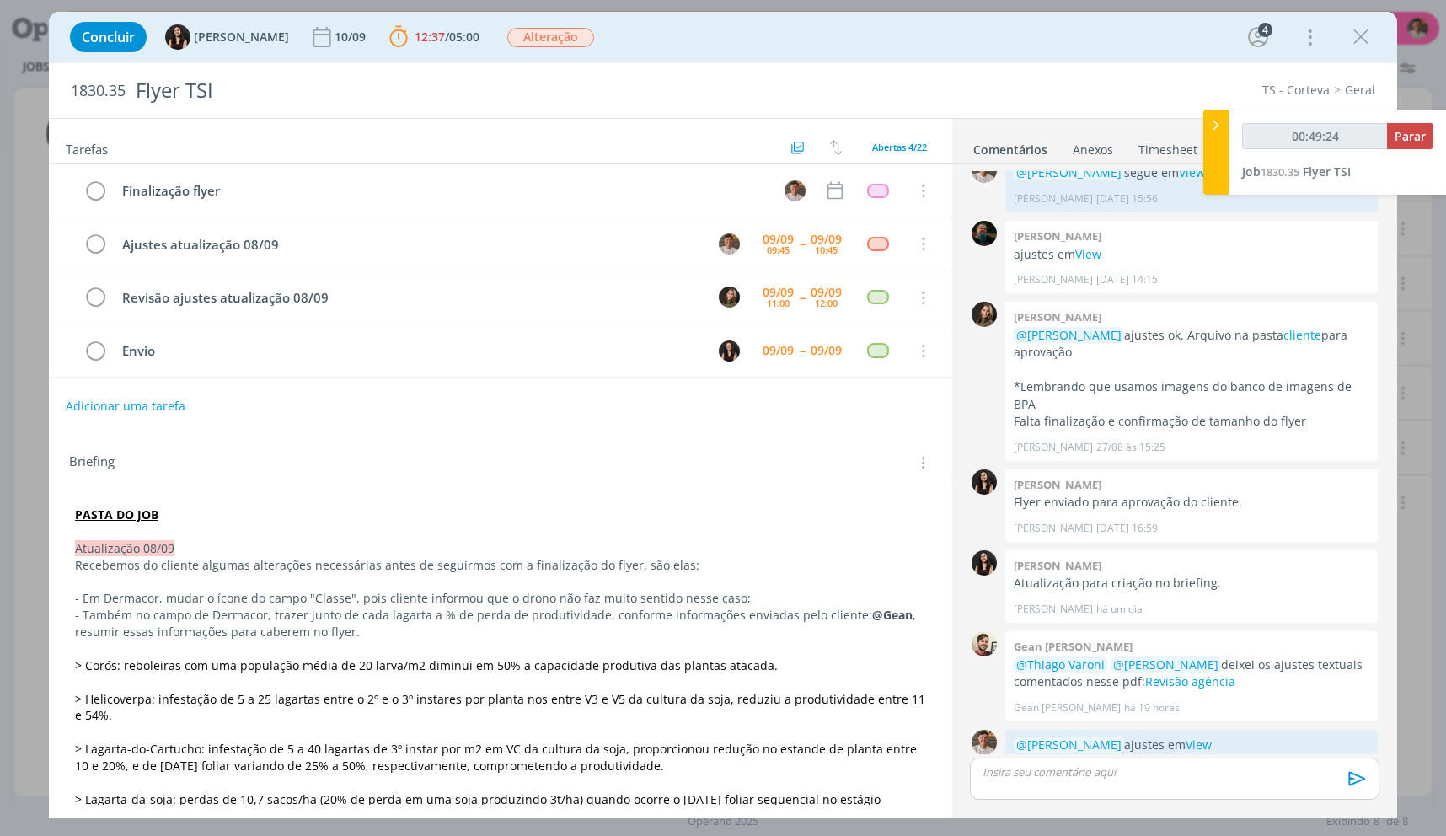
type input "00:49:25"
click at [1397, 142] on span "Parar" at bounding box center [1410, 136] width 31 height 16
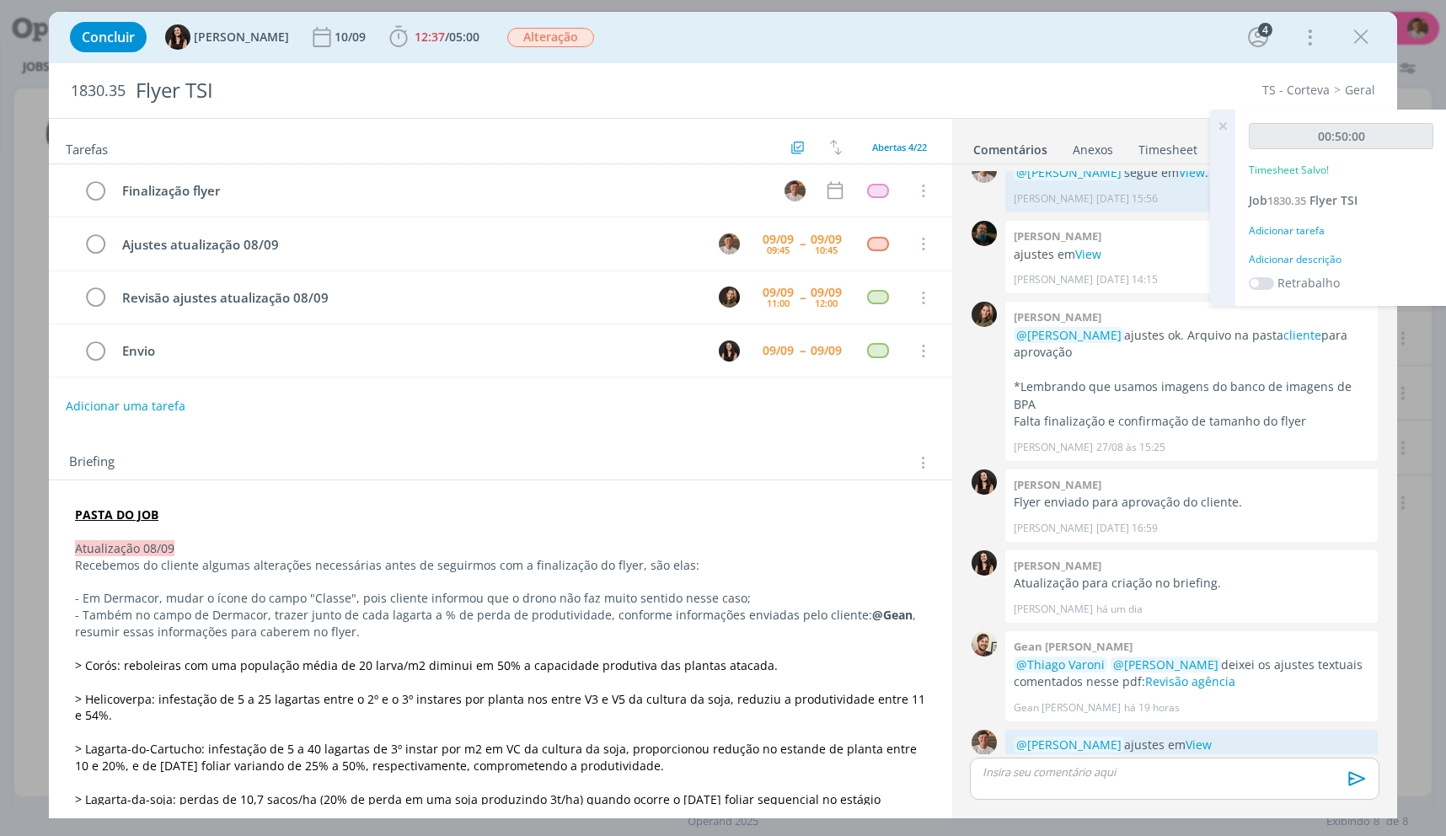
click at [1326, 269] on div "00:50:00 Timesheet Salvo! Job 1830.35 Flyer TSI Adicionar tarefa Adicionar desc…" at bounding box center [1341, 208] width 212 height 196
click at [1323, 265] on div "Adicionar descrição" at bounding box center [1341, 259] width 185 height 15
click at [1321, 265] on textarea at bounding box center [1341, 286] width 176 height 60
type textarea "ajustes"
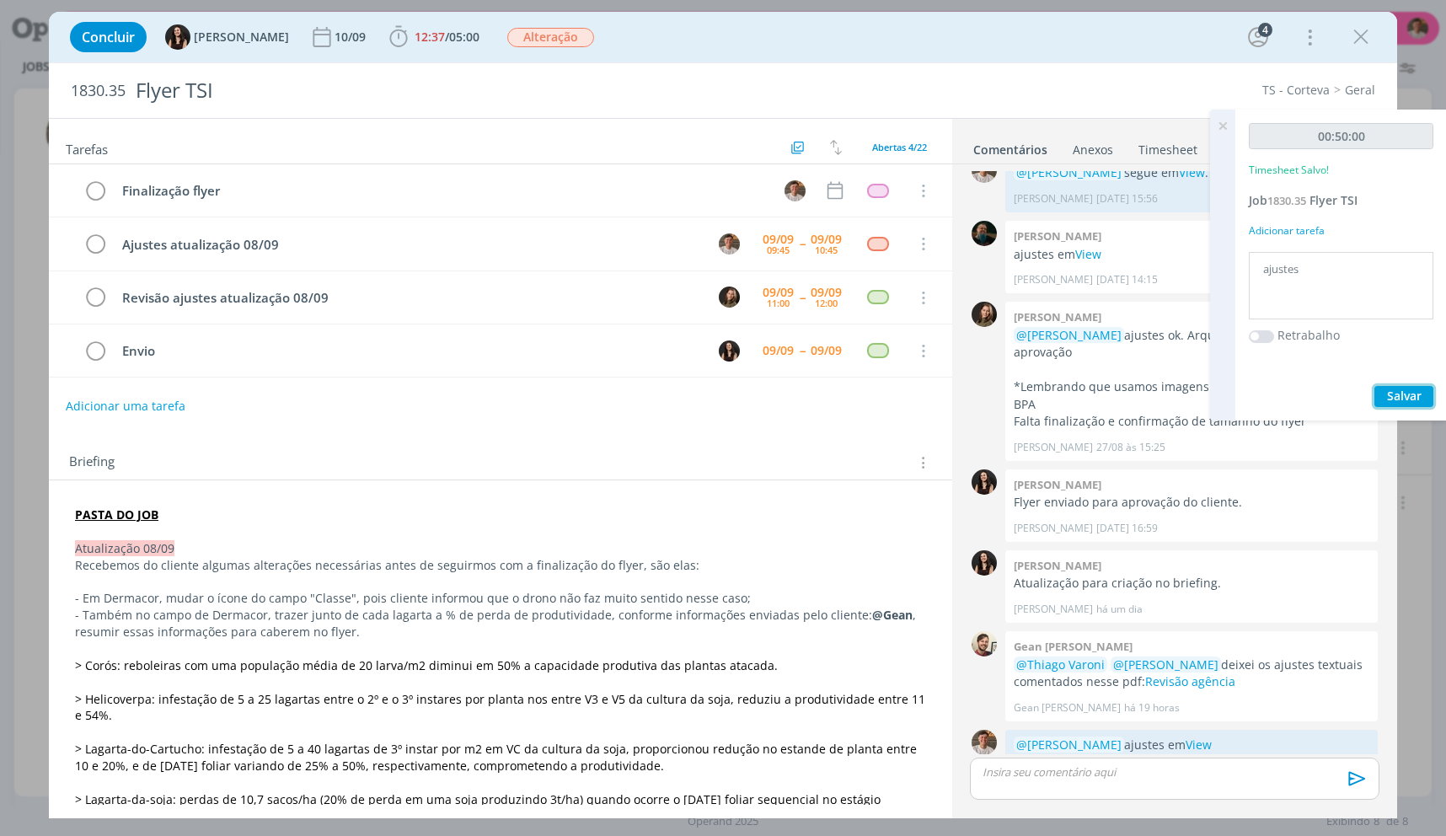
click at [1375, 386] on button "Salvar" at bounding box center [1404, 396] width 59 height 21
click at [105, 244] on icon "dialog" at bounding box center [95, 244] width 24 height 25
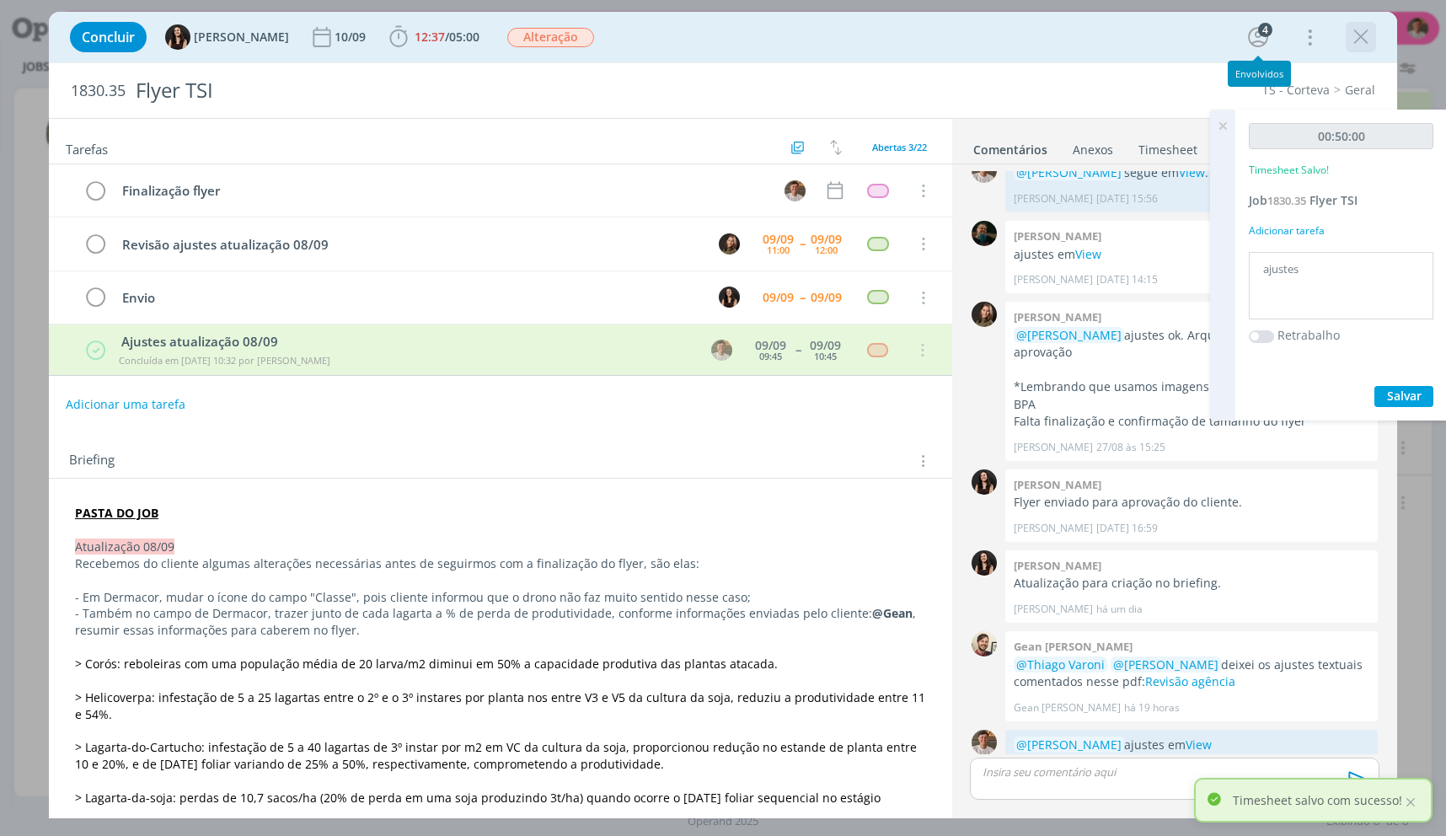
click at [1361, 45] on icon "dialog" at bounding box center [1360, 36] width 25 height 25
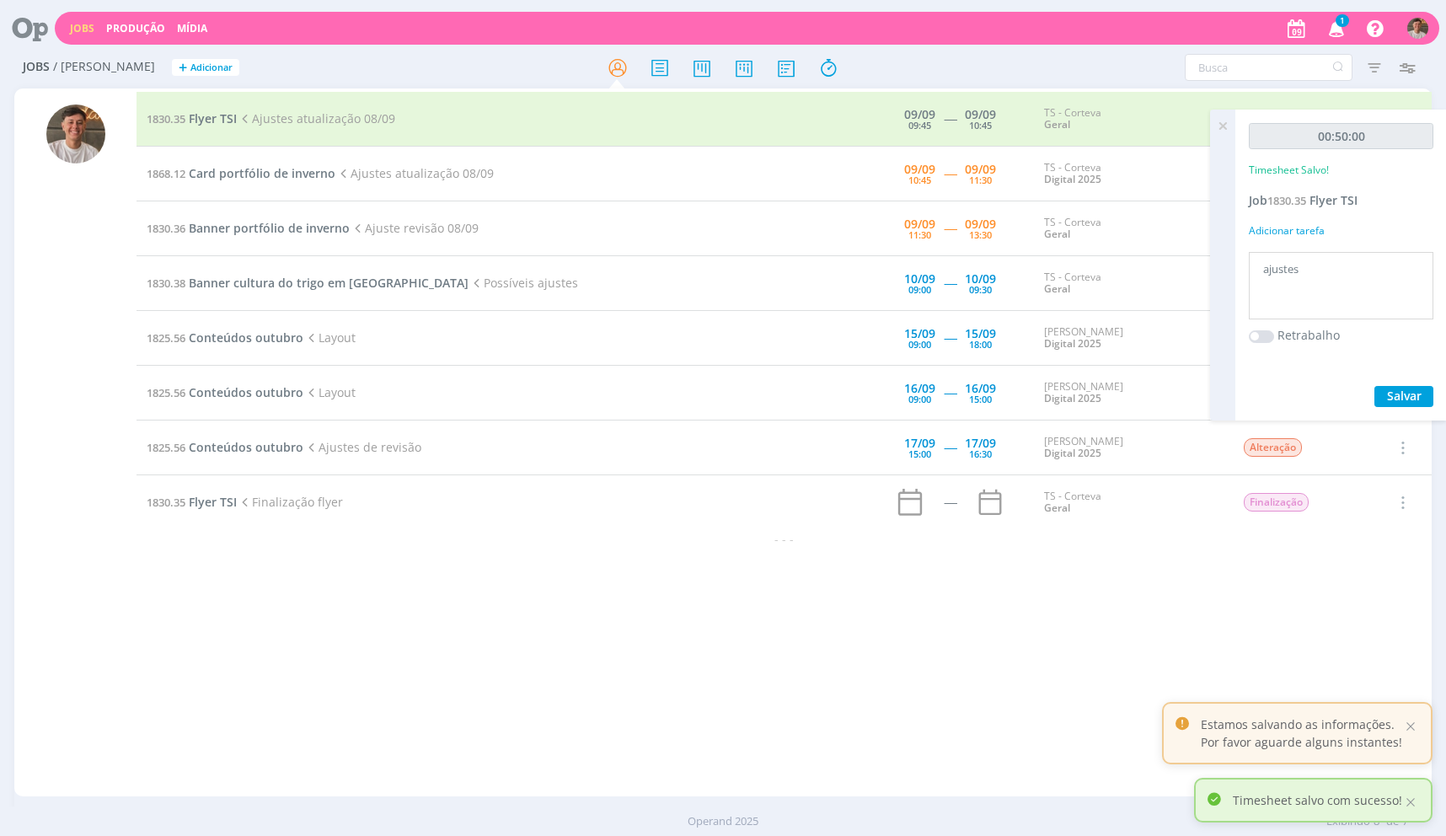
click at [1220, 127] on div at bounding box center [723, 418] width 1446 height 836
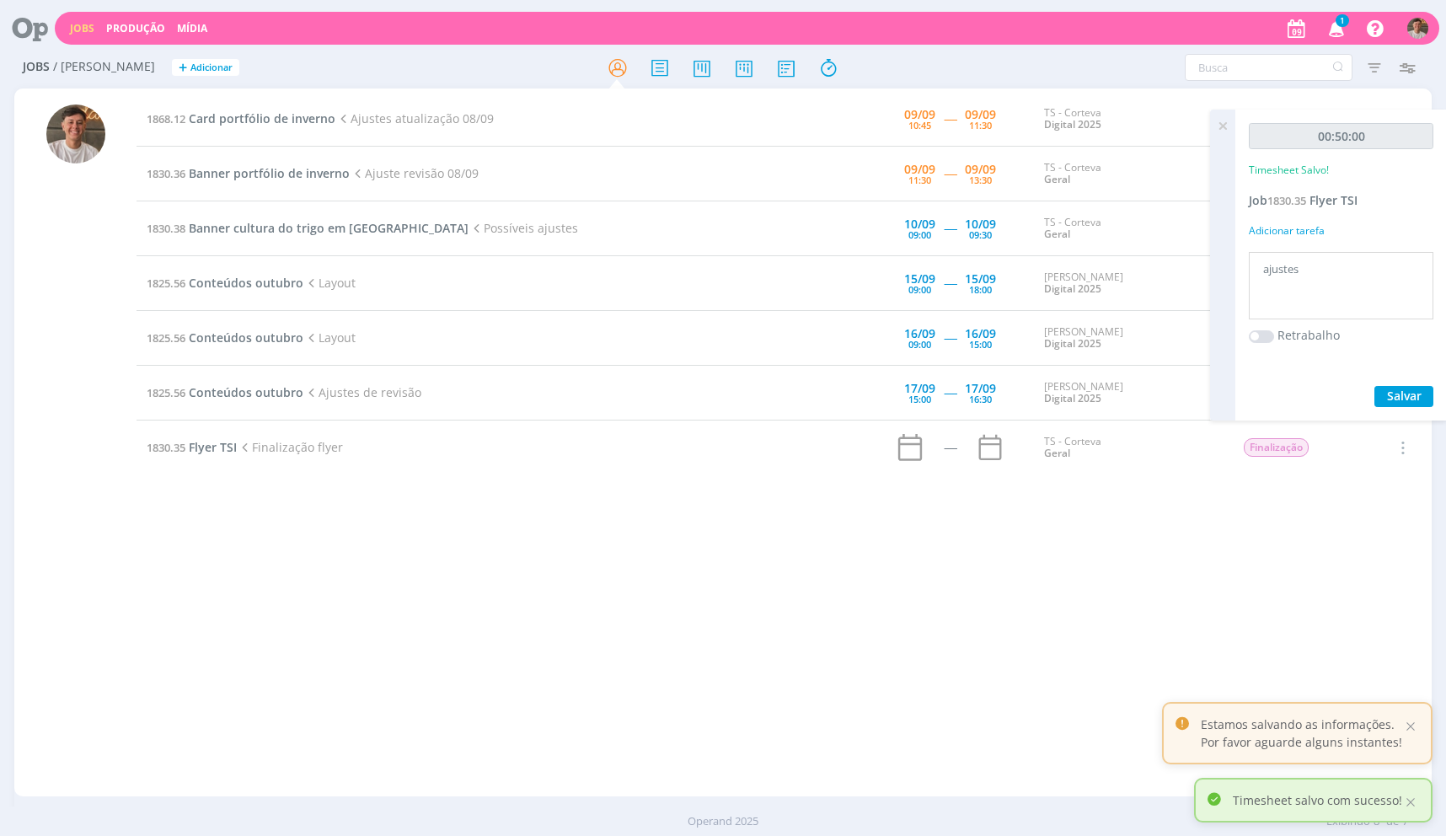
drag, startPoint x: 1227, startPoint y: 129, endPoint x: 1204, endPoint y: 128, distance: 22.8
click at [1227, 129] on icon at bounding box center [1223, 126] width 30 height 33
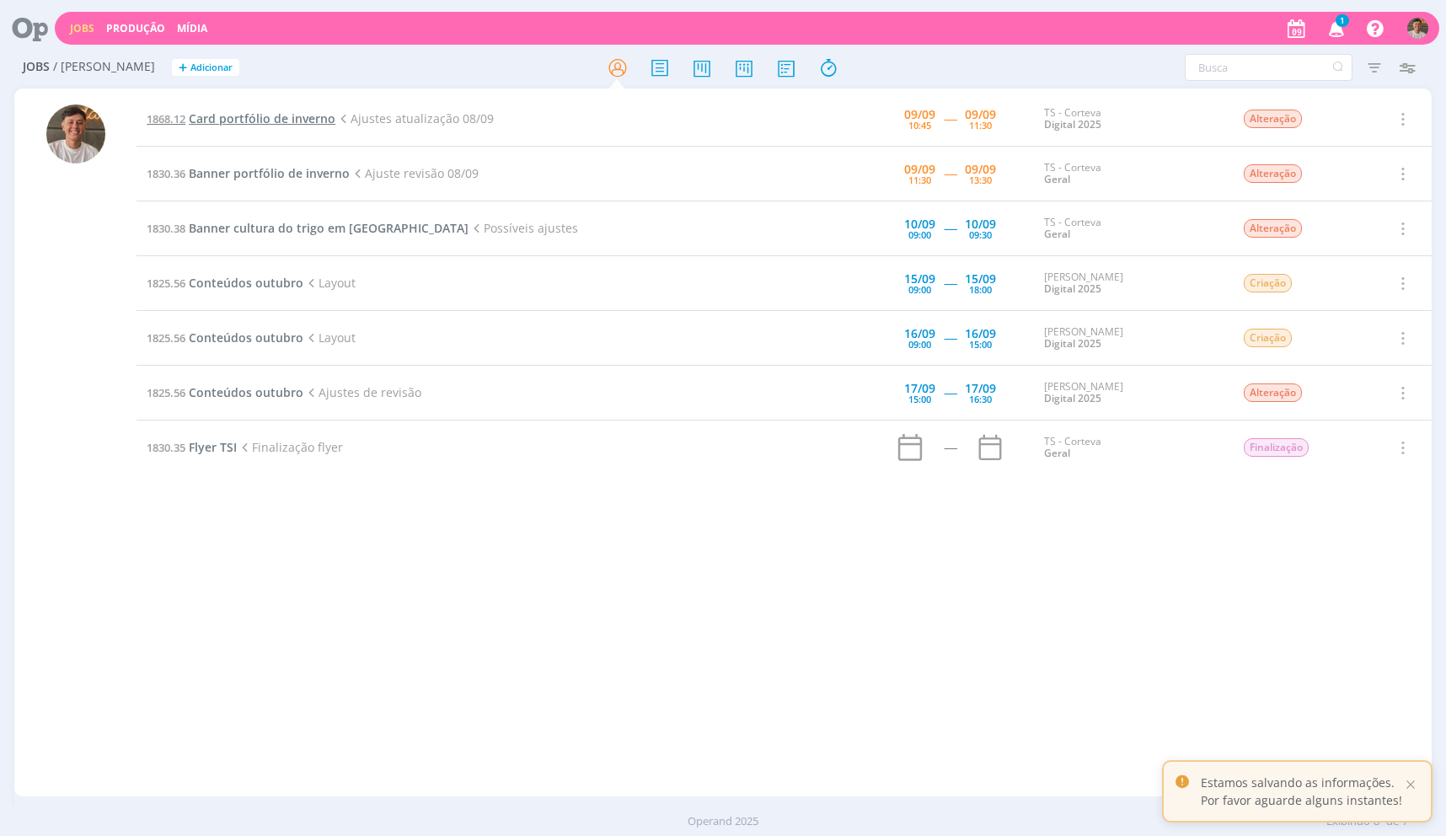
click at [279, 120] on span "Card portfólio de inverno" at bounding box center [262, 118] width 147 height 16
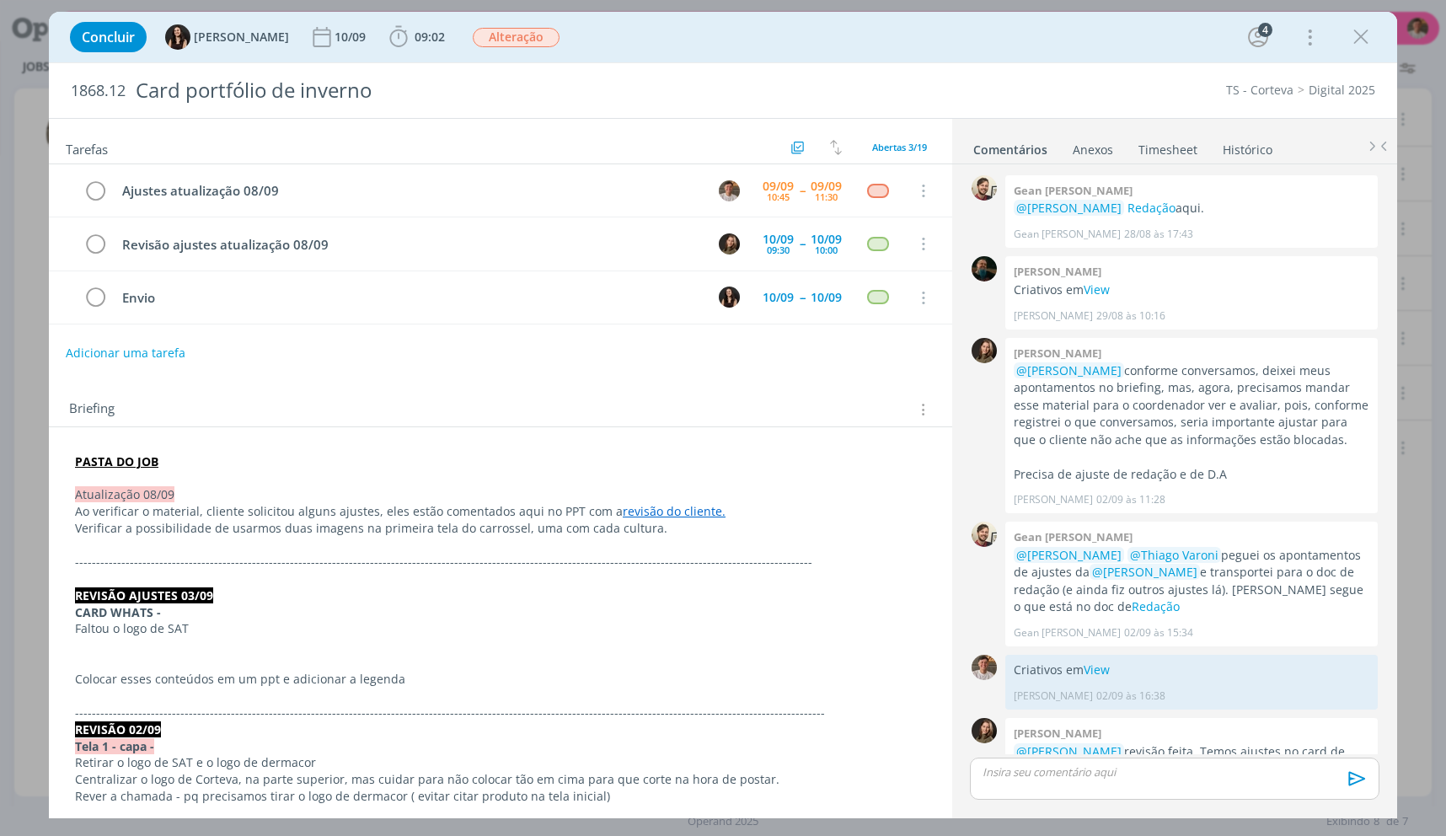
scroll to position [549, 0]
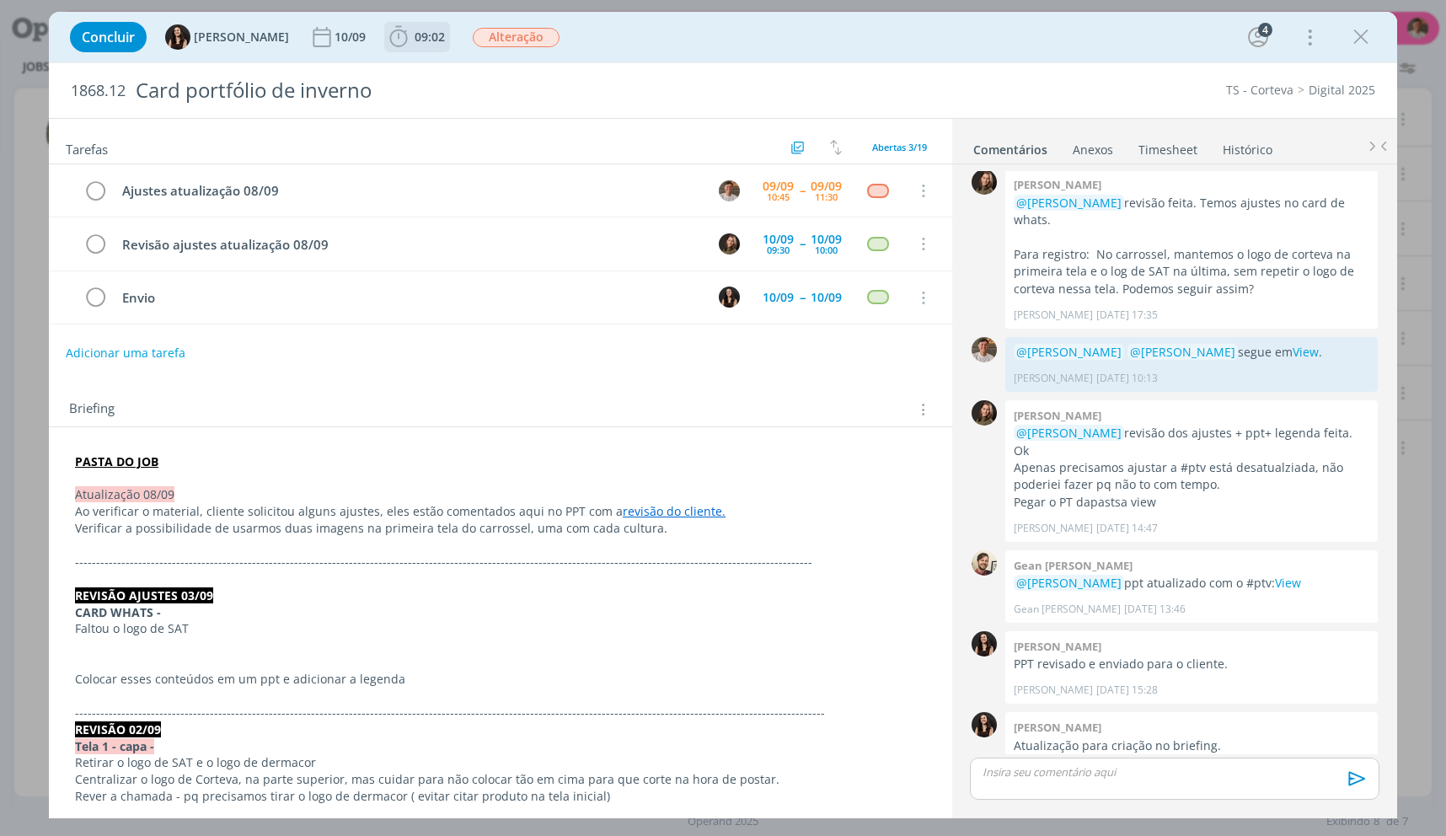
click at [389, 44] on icon "dialog" at bounding box center [398, 36] width 18 height 21
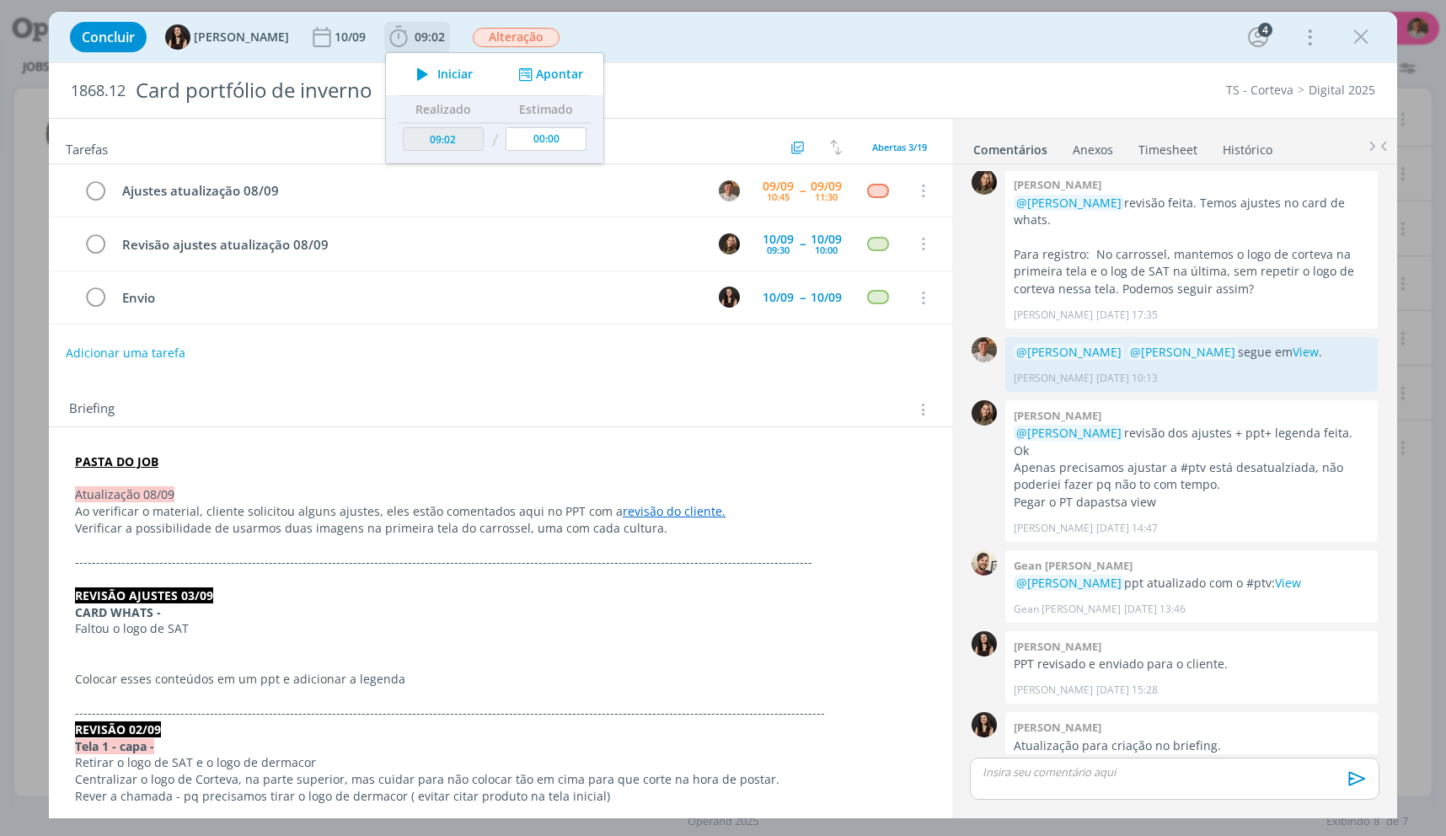
click at [408, 70] on icon "dialog" at bounding box center [422, 74] width 29 height 22
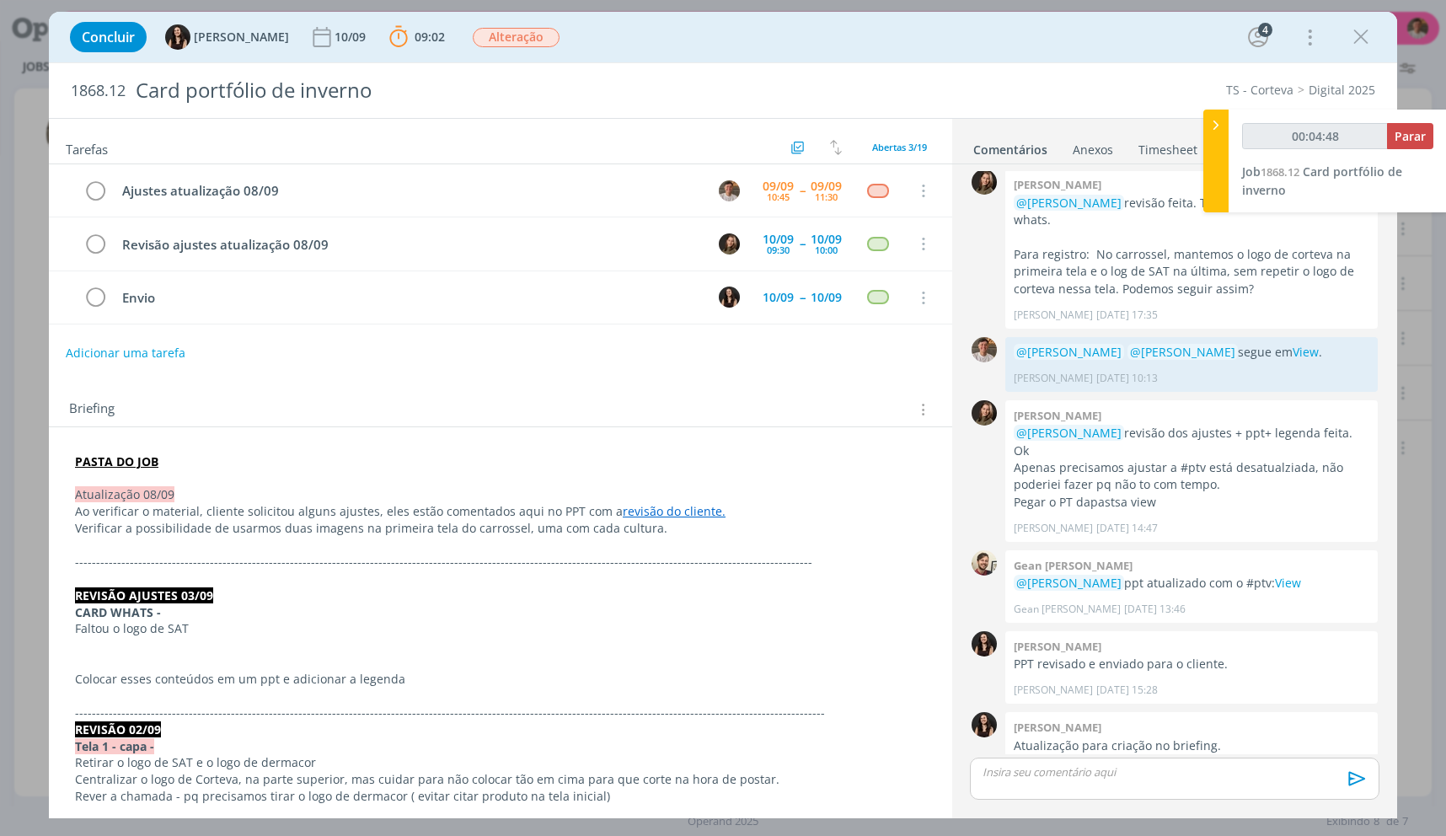
drag, startPoint x: 685, startPoint y: 512, endPoint x: 684, endPoint y: 523, distance: 11.0
click at [684, 512] on link "revisão do cliente." at bounding box center [674, 511] width 103 height 16
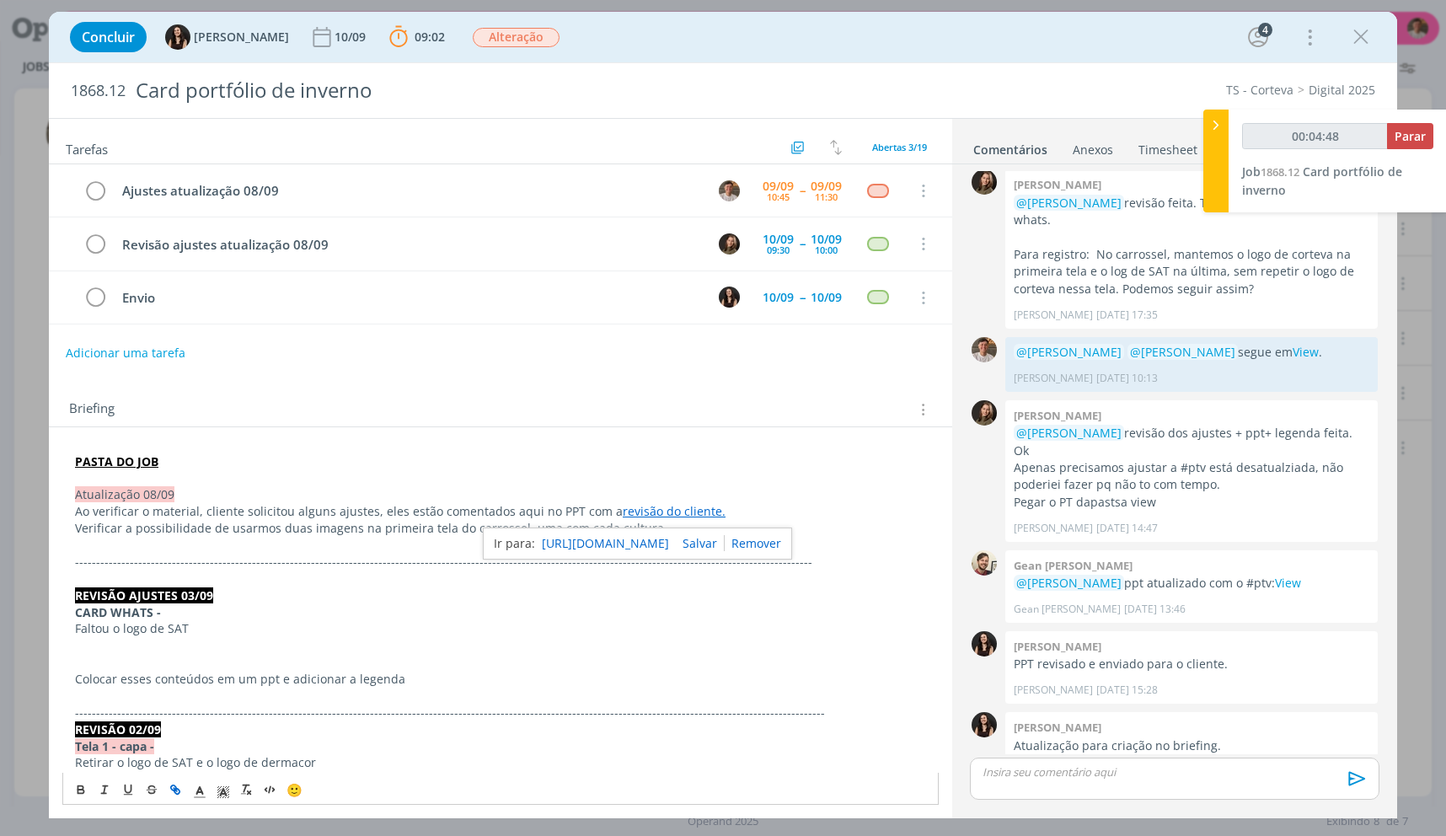
click at [669, 542] on link "https://sobeae.sharepoint.com/:p:/s/SOBEAE/EUN6aLlsZjpOoegOzb1EBpMBj-XkbBOsIWwB…" at bounding box center [605, 544] width 127 height 22
click at [1275, 575] on link "View" at bounding box center [1288, 583] width 26 height 16
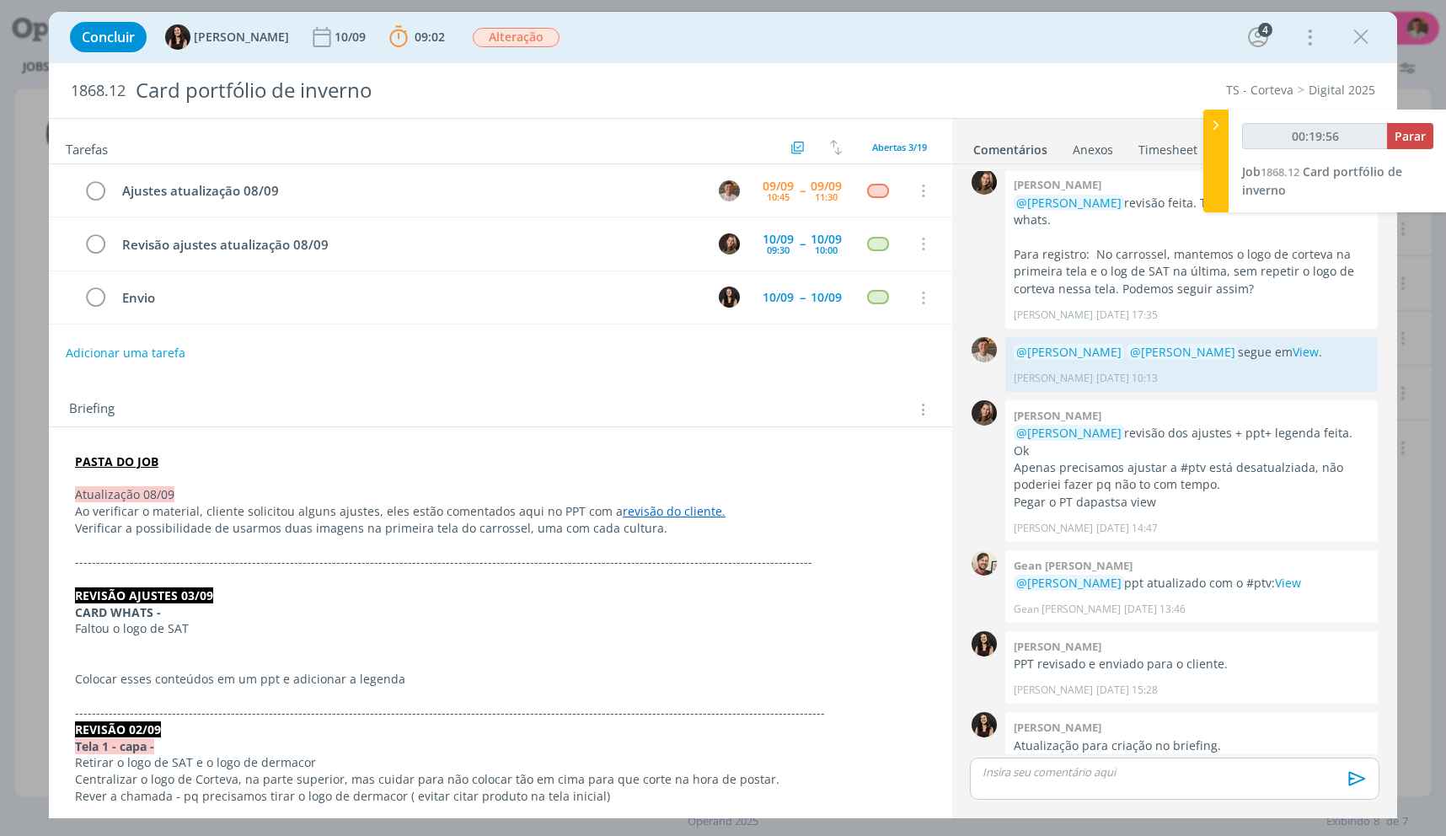
click at [1373, 52] on div "Concluir Isabelle Silva 10/09 09:02 Parar Apontar Data * 09/09/2025 Horas * 00:…" at bounding box center [723, 37] width 1323 height 40
click at [1366, 46] on icon "dialog" at bounding box center [1360, 36] width 25 height 25
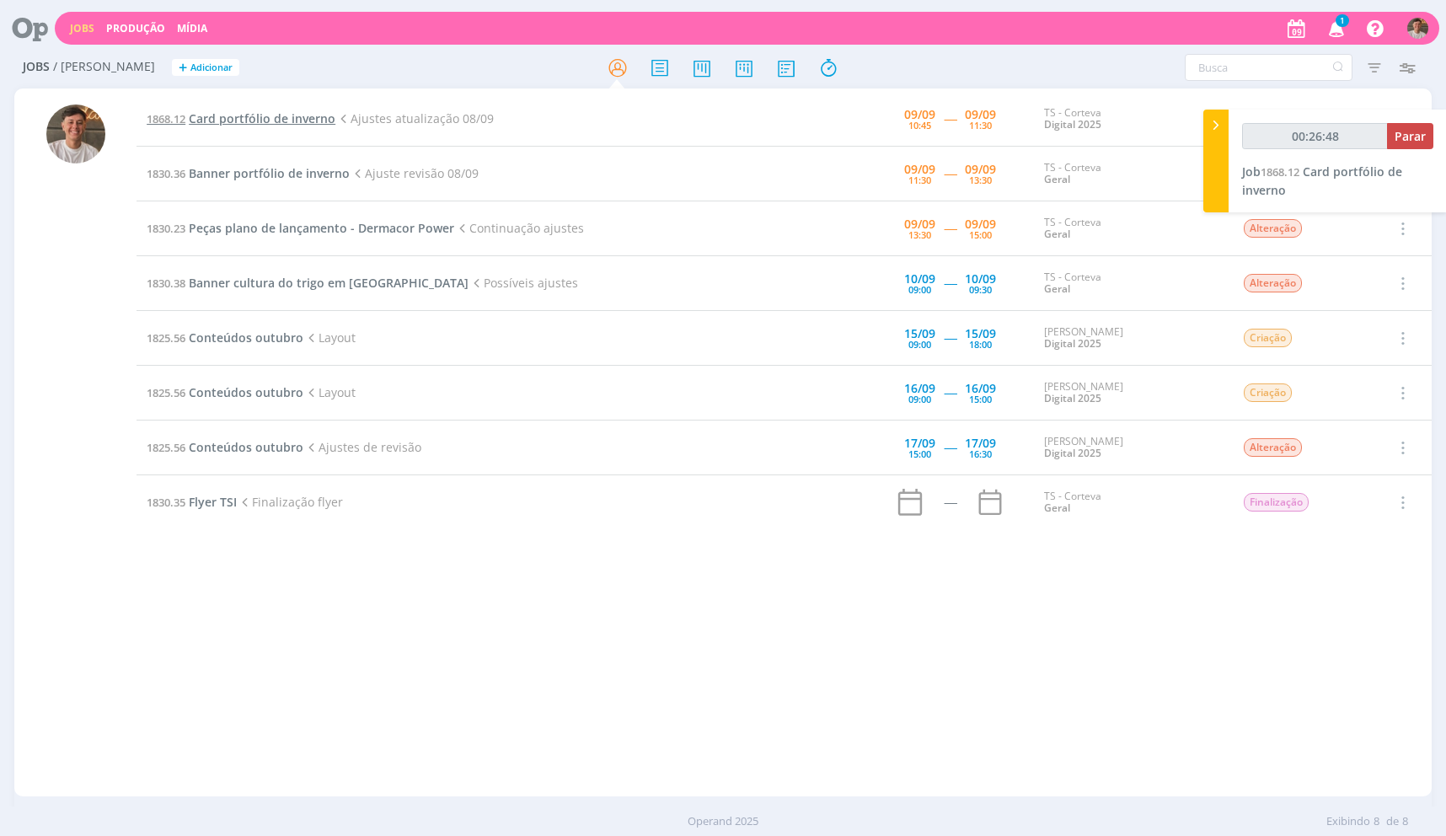
click at [271, 112] on span "Card portfólio de inverno" at bounding box center [262, 118] width 147 height 16
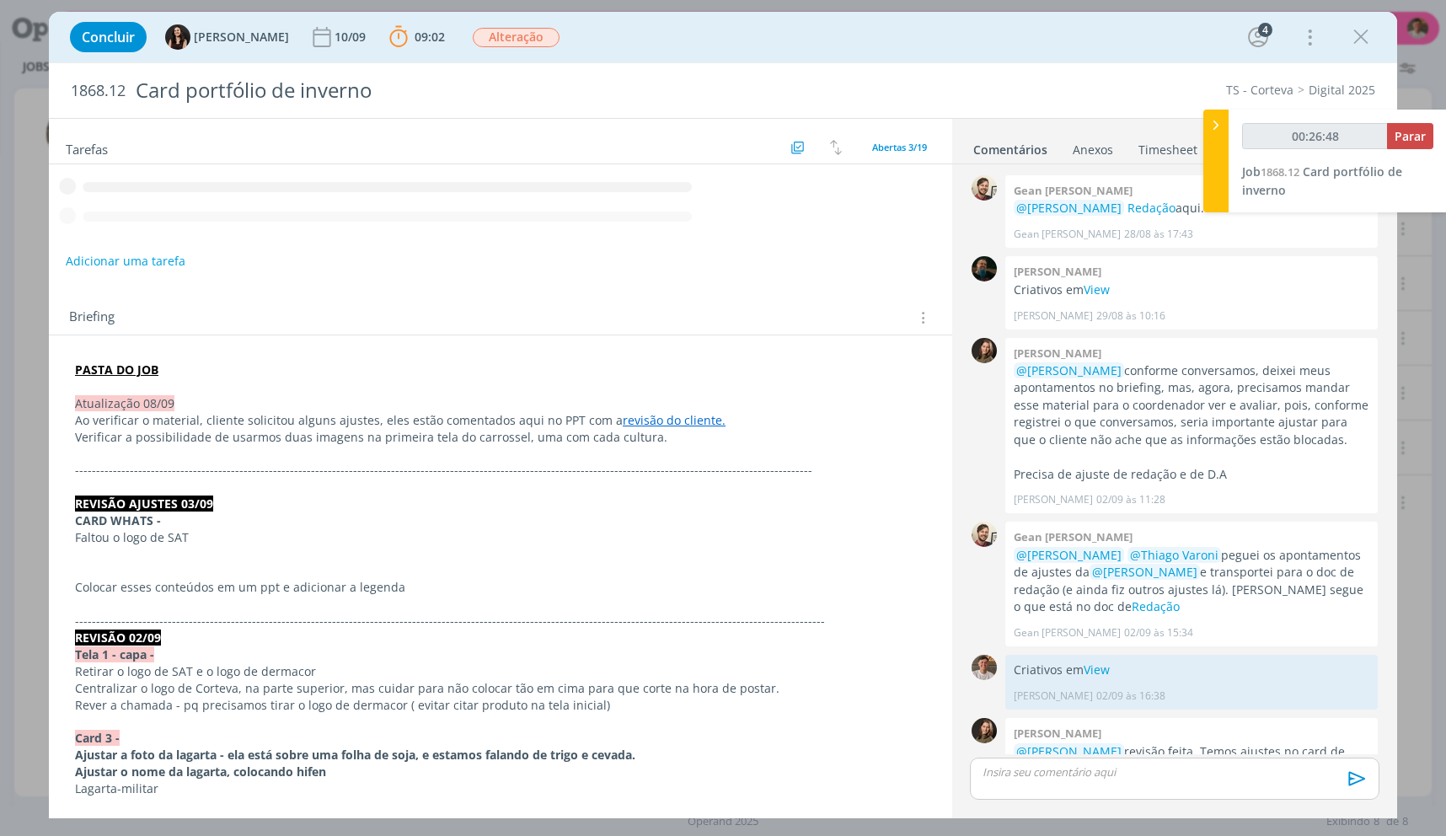
scroll to position [549, 0]
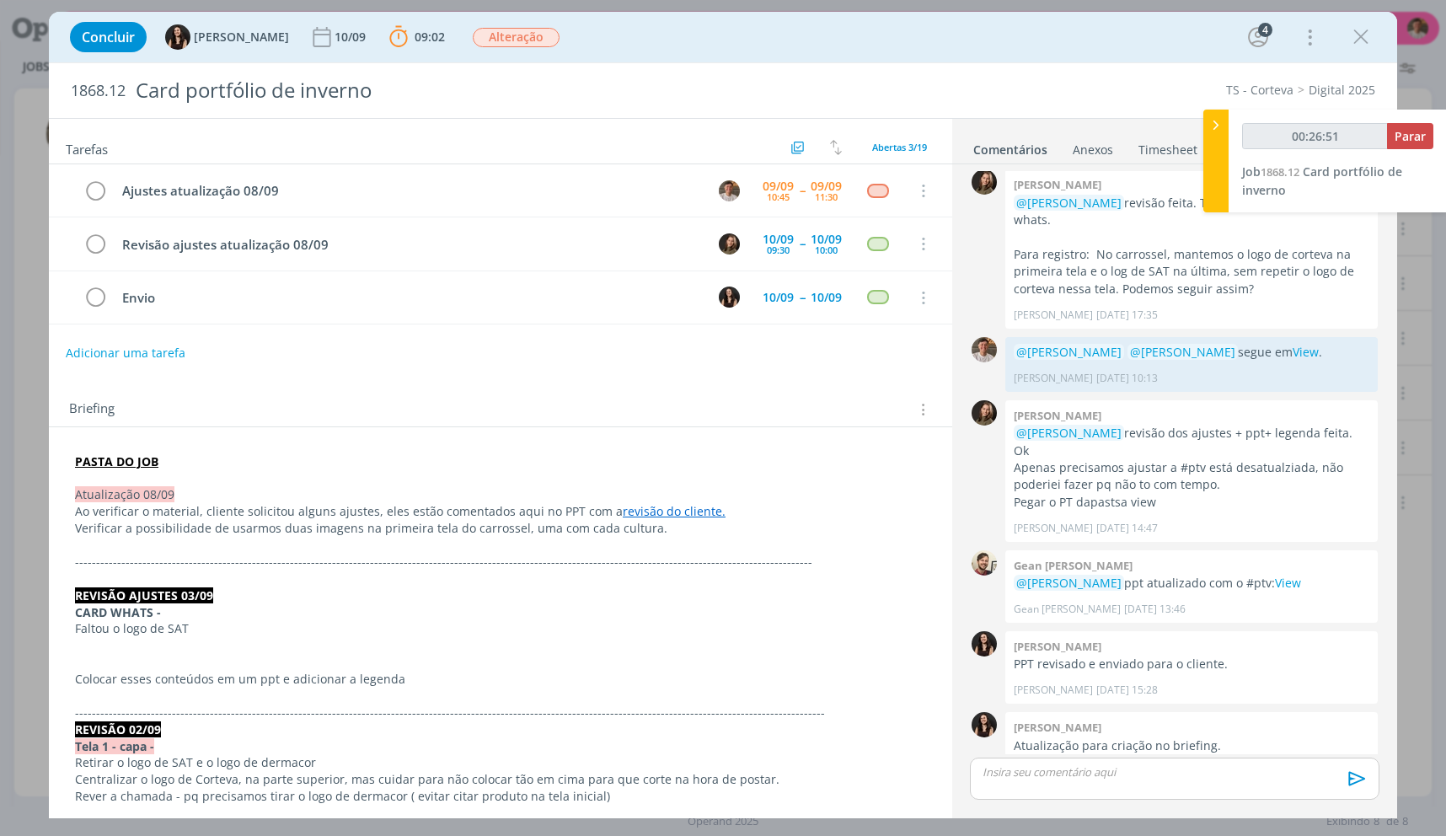
drag, startPoint x: 1359, startPoint y: 40, endPoint x: 1228, endPoint y: 30, distance: 131.9
click at [1359, 40] on icon "dialog" at bounding box center [1360, 36] width 25 height 25
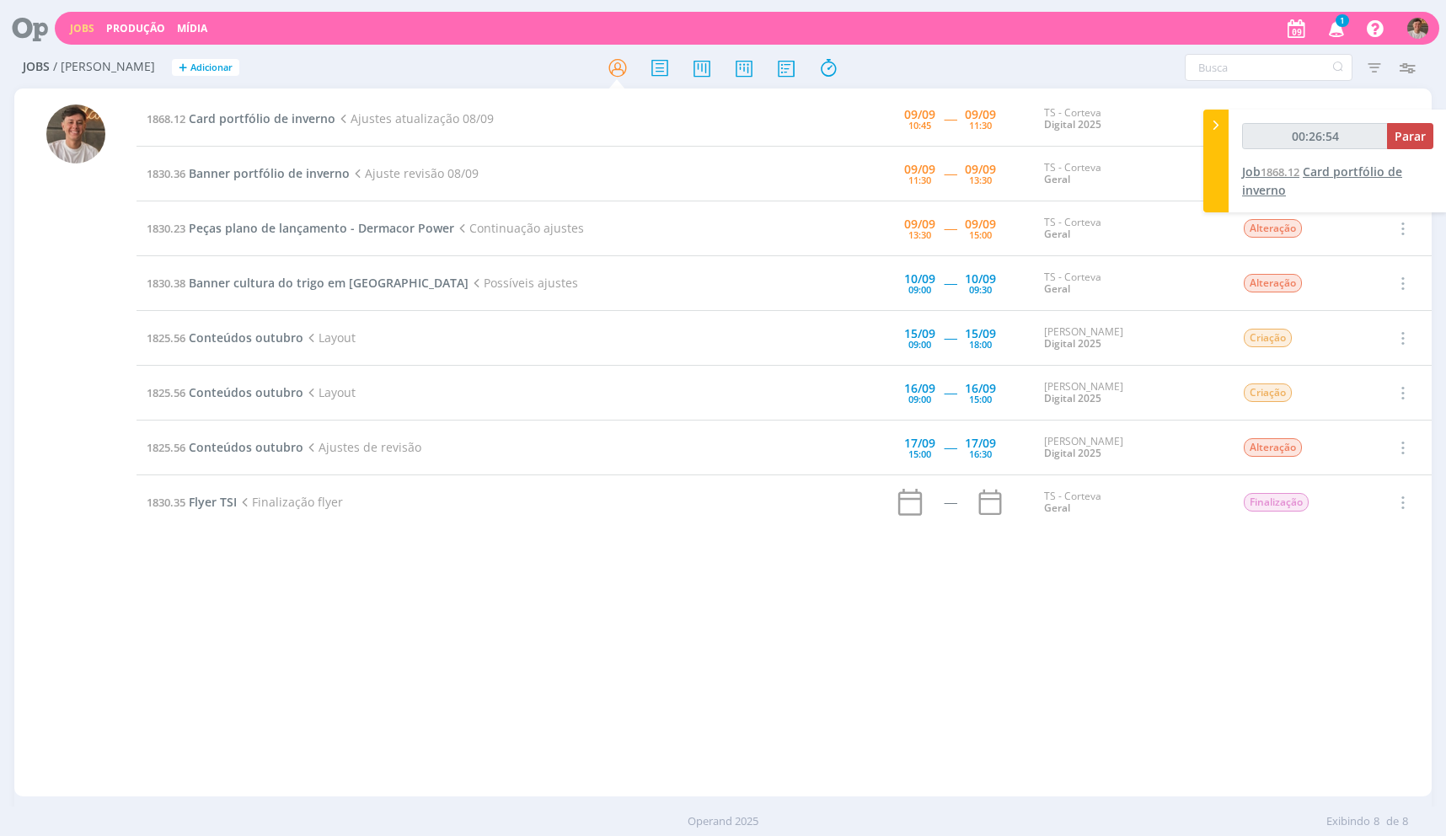
click at [1345, 167] on span "Card portfólio de inverno" at bounding box center [1322, 180] width 160 height 35
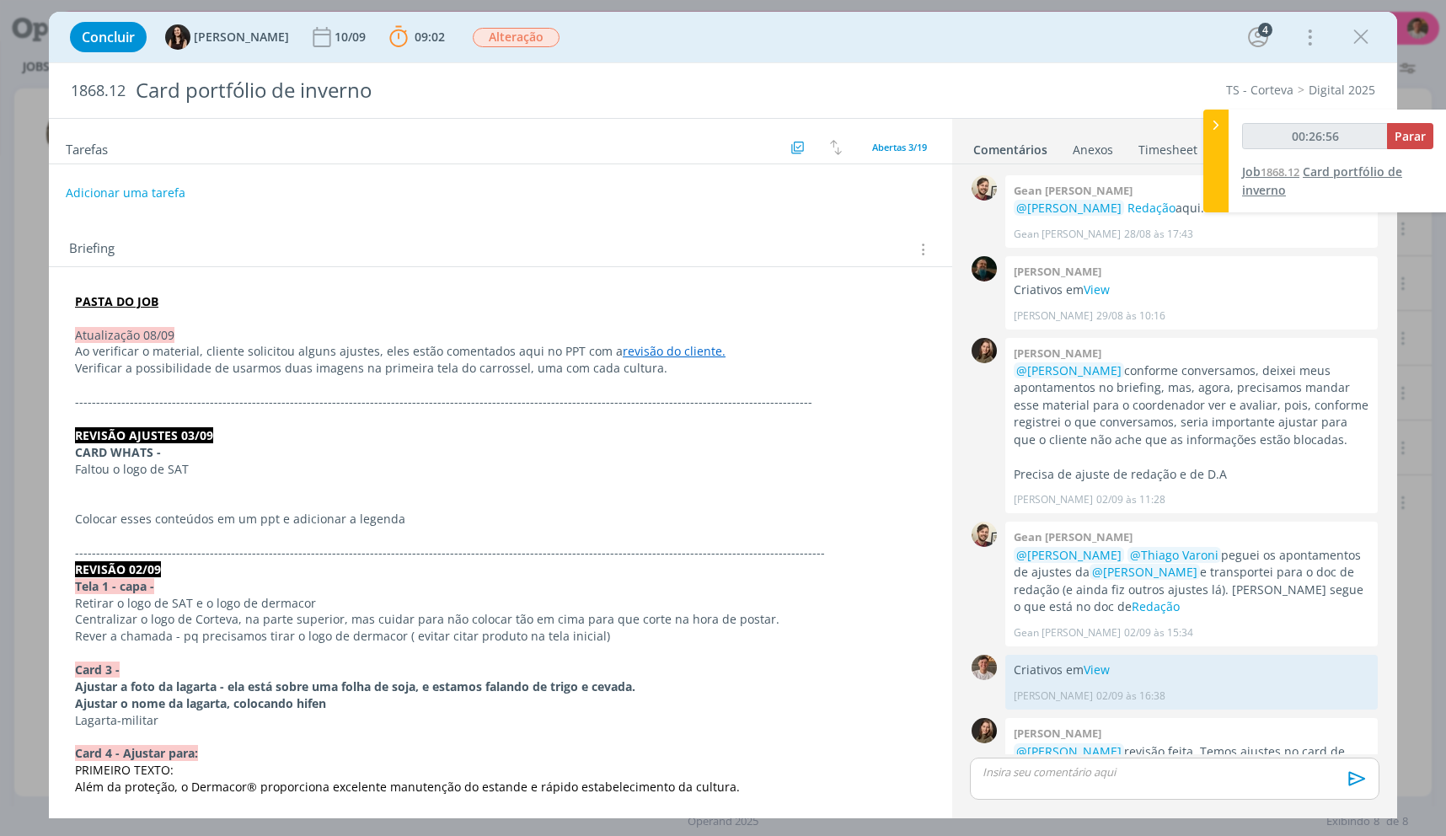
scroll to position [549, 0]
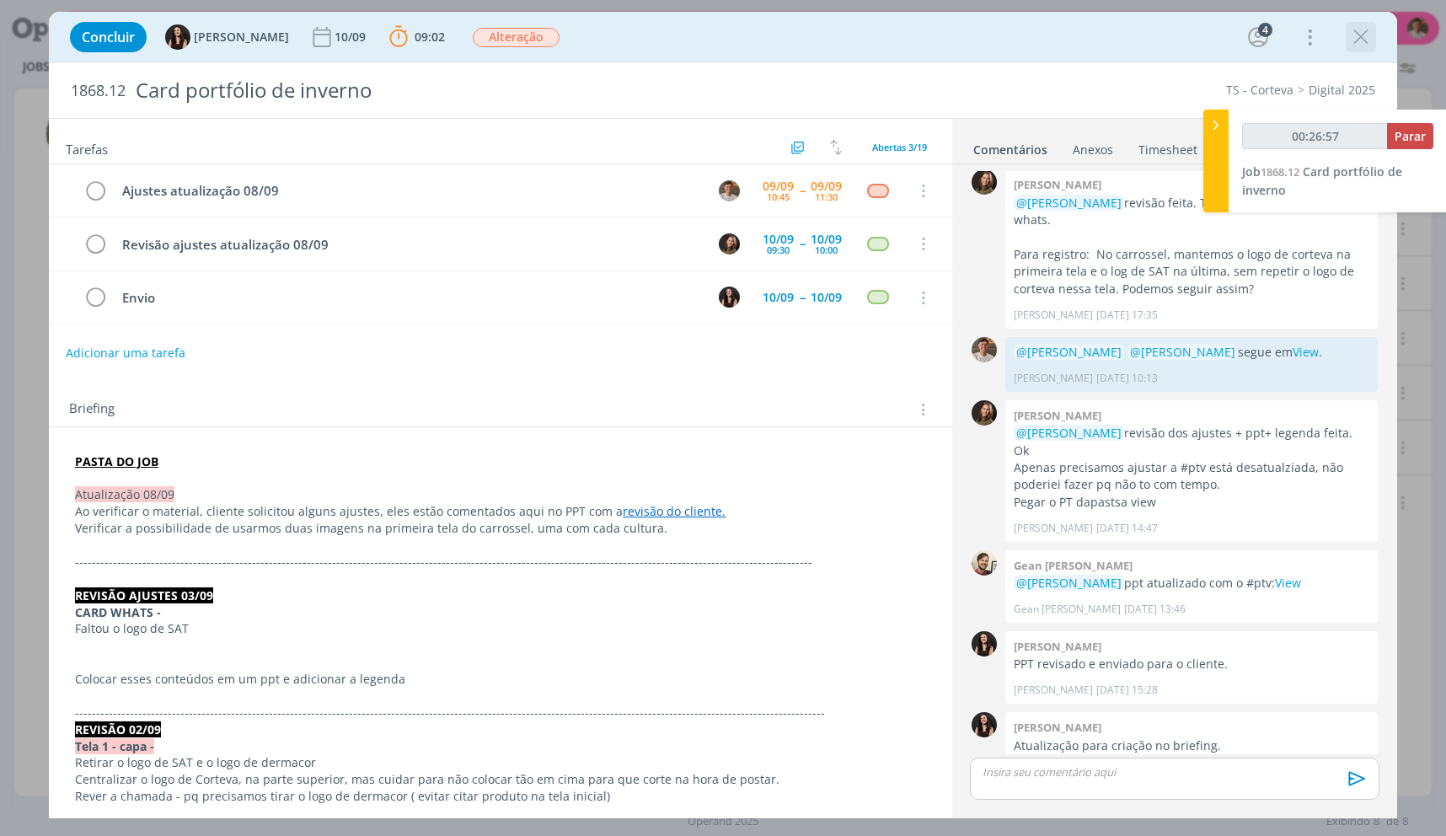
click at [1352, 38] on icon "dialog" at bounding box center [1360, 36] width 25 height 25
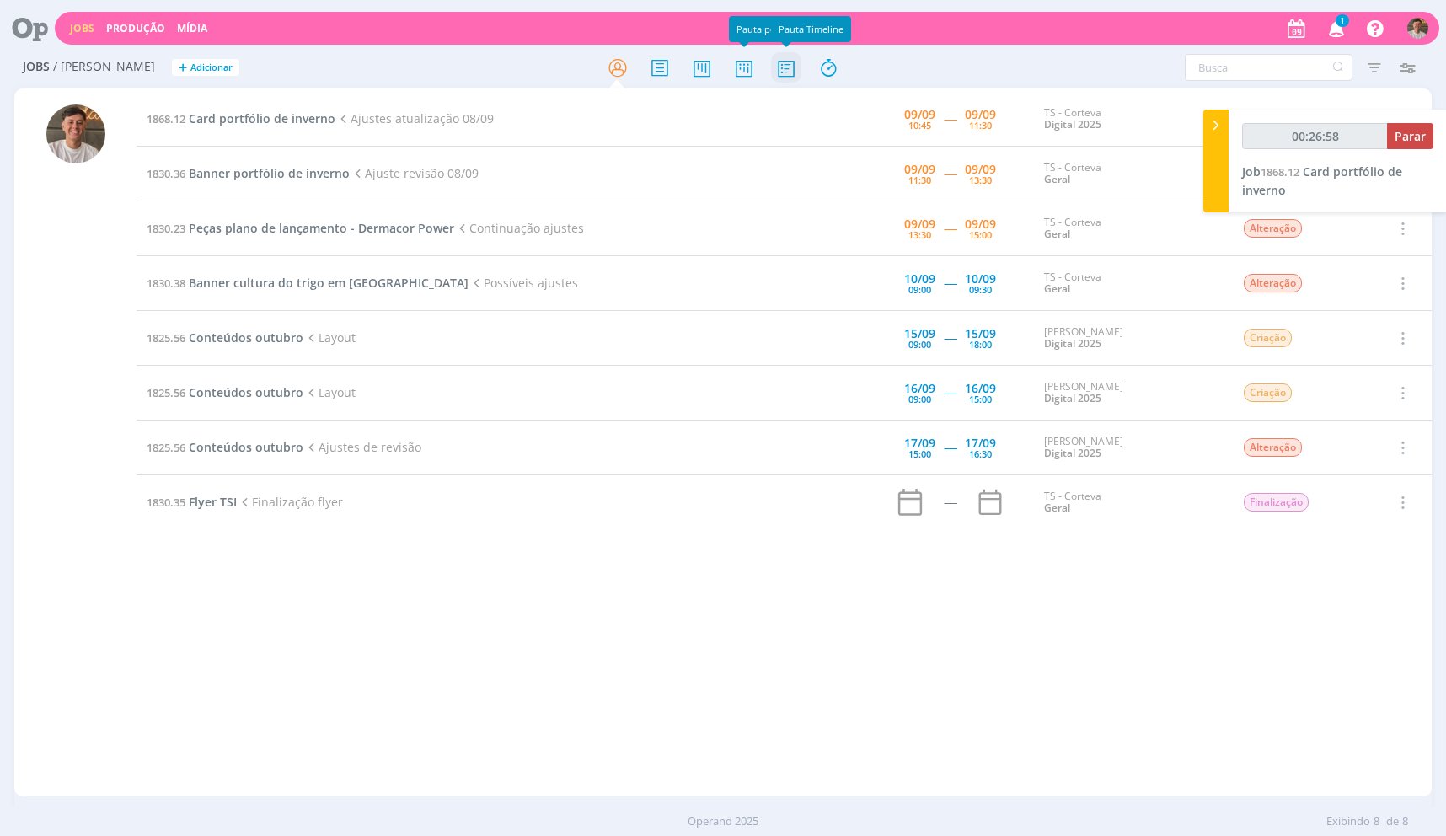
click at [781, 66] on icon at bounding box center [786, 67] width 30 height 33
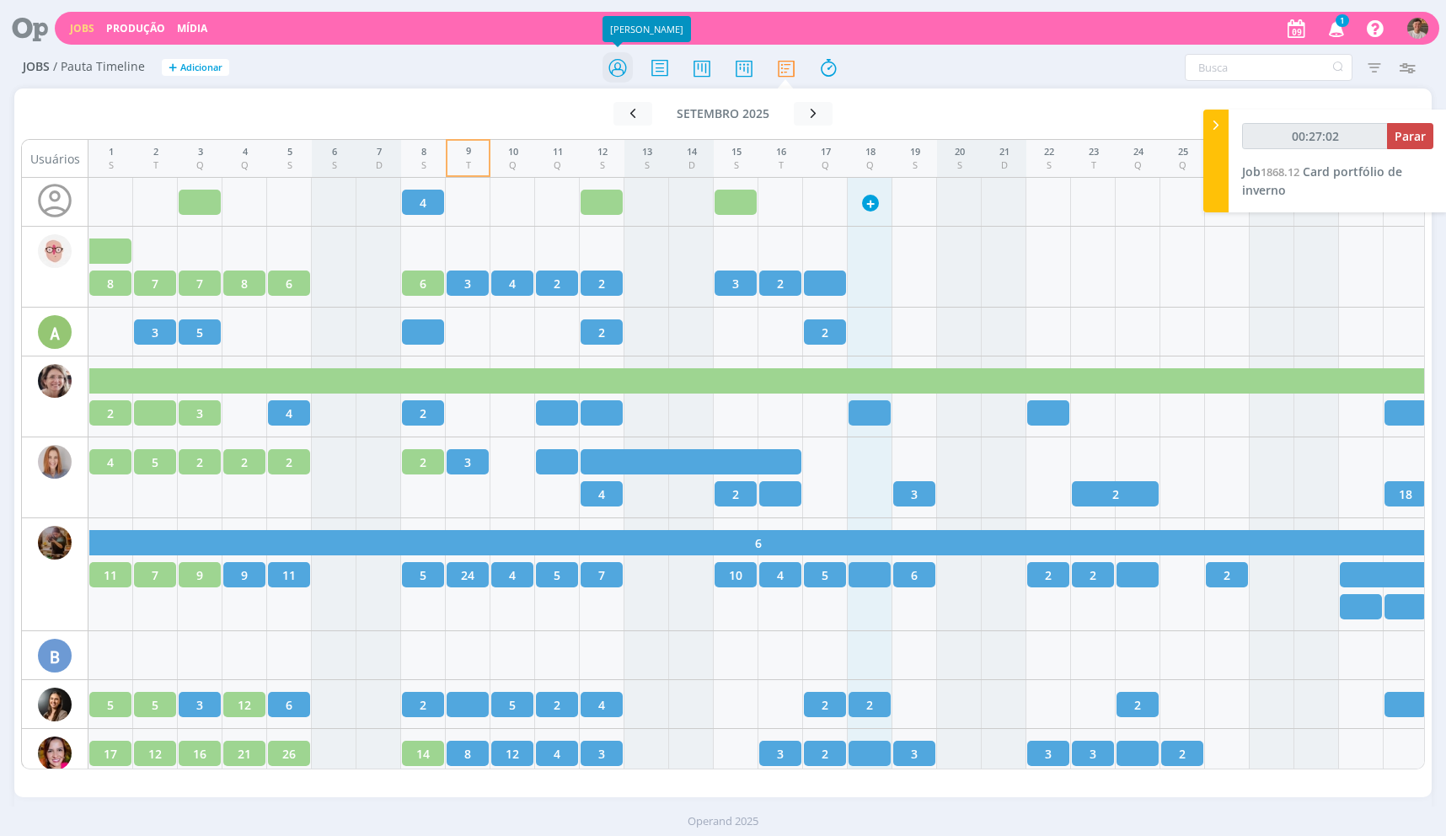
click at [608, 62] on icon at bounding box center [618, 67] width 30 height 33
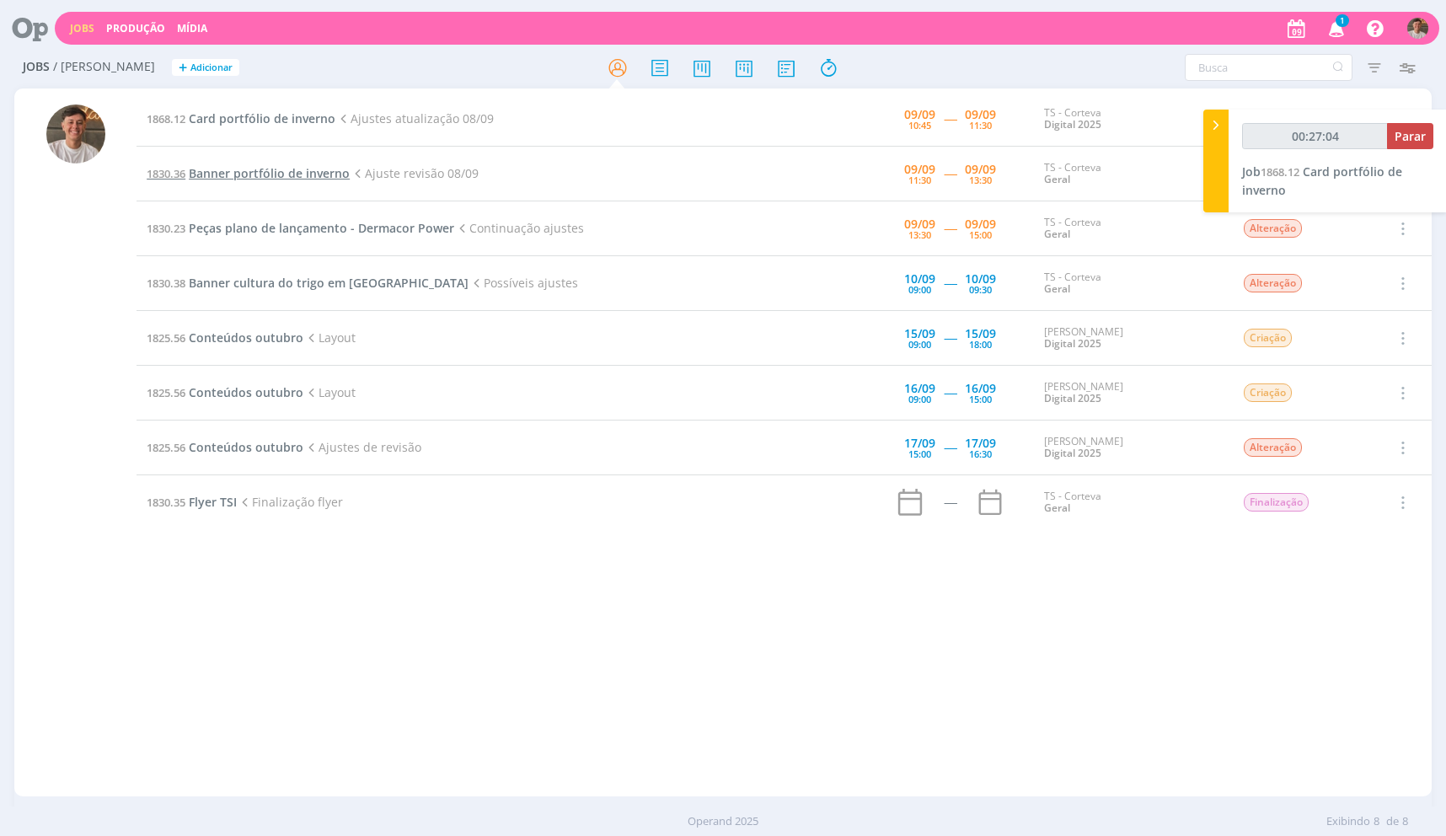
click at [293, 171] on span "Banner portfólio de inverno" at bounding box center [269, 173] width 161 height 16
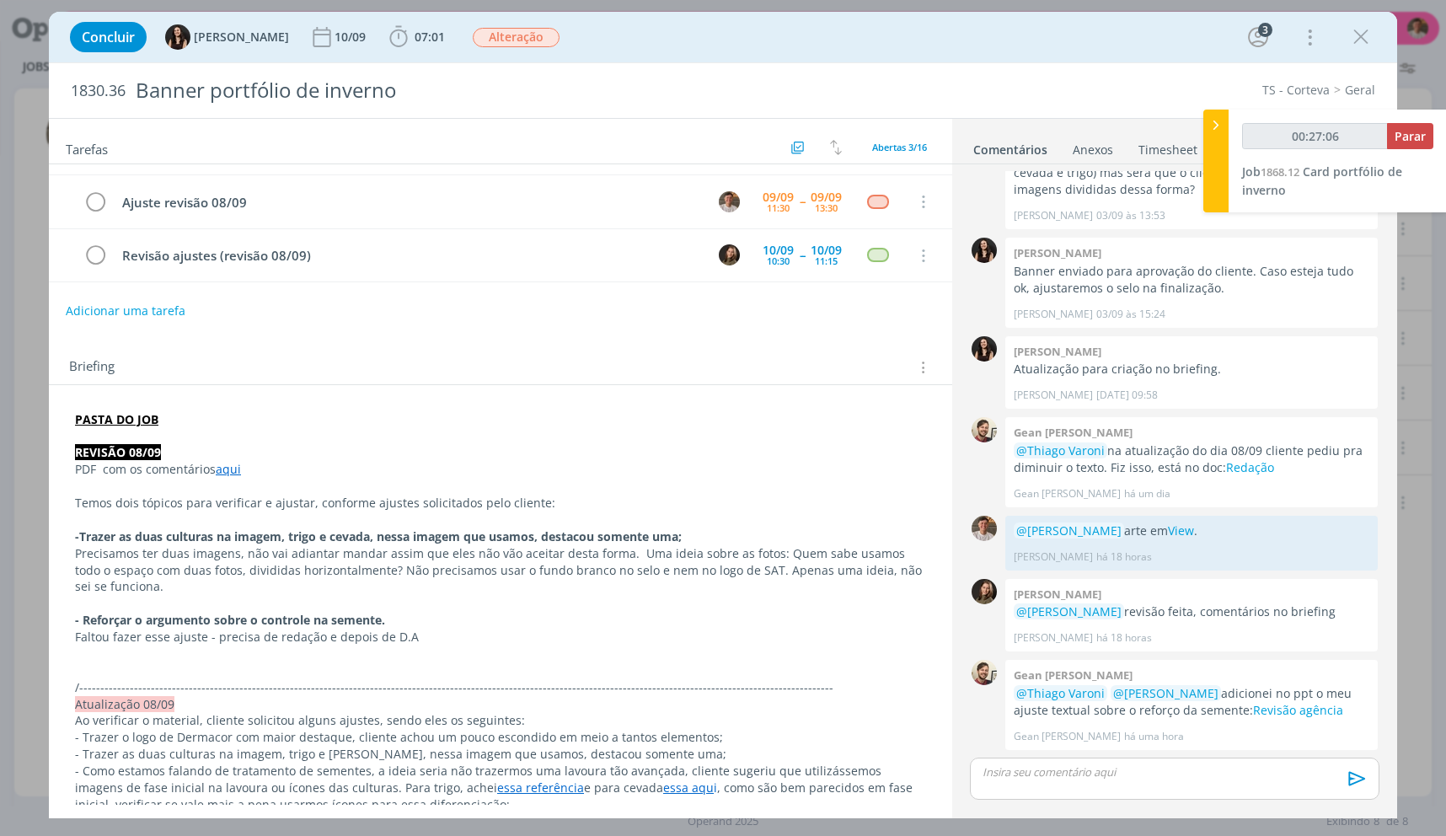
scroll to position [84, 0]
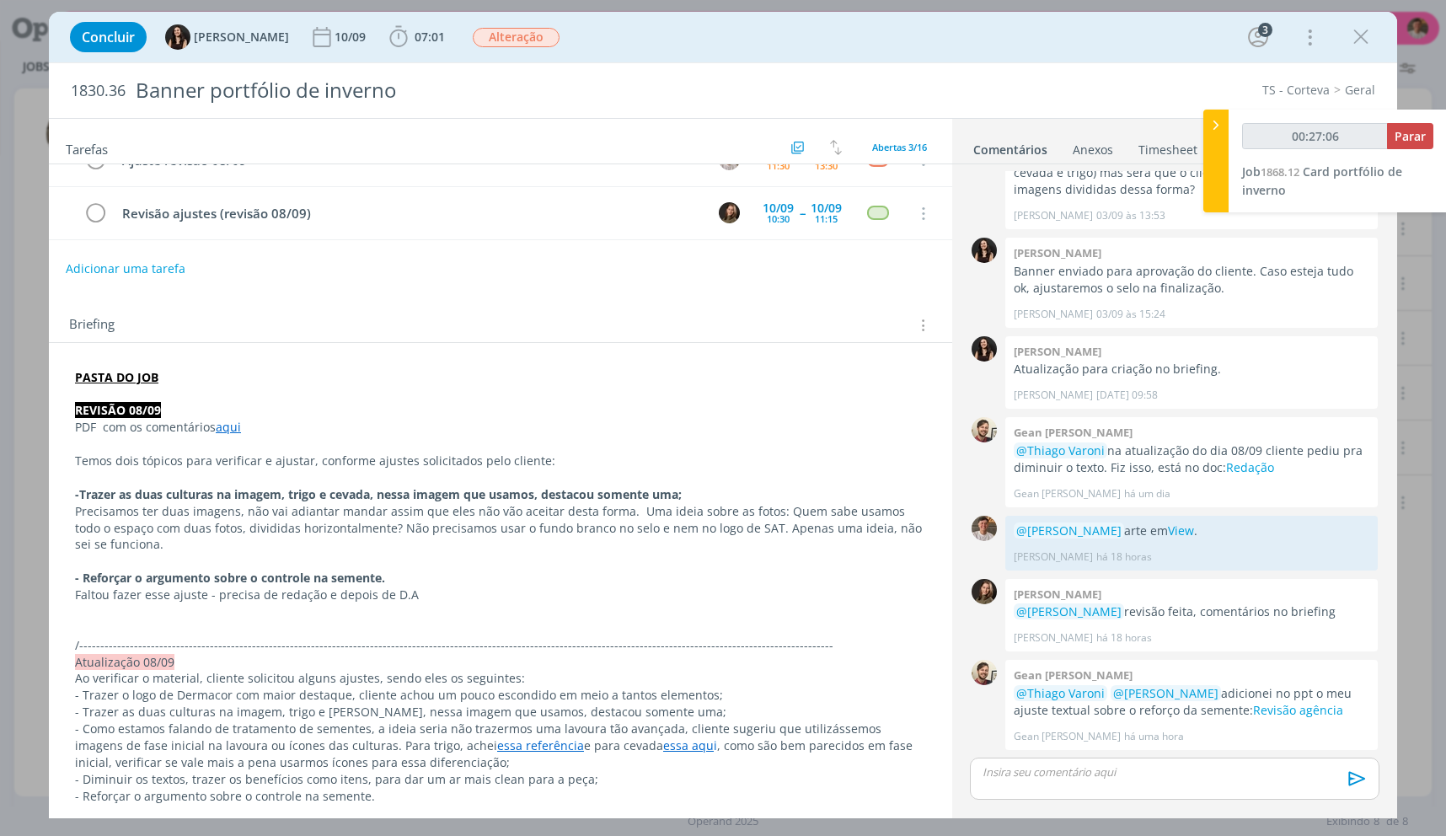
drag, startPoint x: 500, startPoint y: 754, endPoint x: 513, endPoint y: 756, distance: 13.6
click at [500, 754] on p "- Como estamos falando de tratamento de sementes, a ideia seria não trazermos u…" at bounding box center [500, 746] width 851 height 51
click at [624, 754] on p "- Como estamos falando de tratamento de sementes, a ideia seria não trazermos u…" at bounding box center [500, 746] width 849 height 51
click at [503, 758] on p "- Como estamos falando de tratamento de sementes, a ideia seria não trazermos u…" at bounding box center [500, 746] width 849 height 51
click at [504, 755] on p "- Como estamos falando de tratamento de sementes, a ideia seria não trazermos u…" at bounding box center [500, 746] width 849 height 51
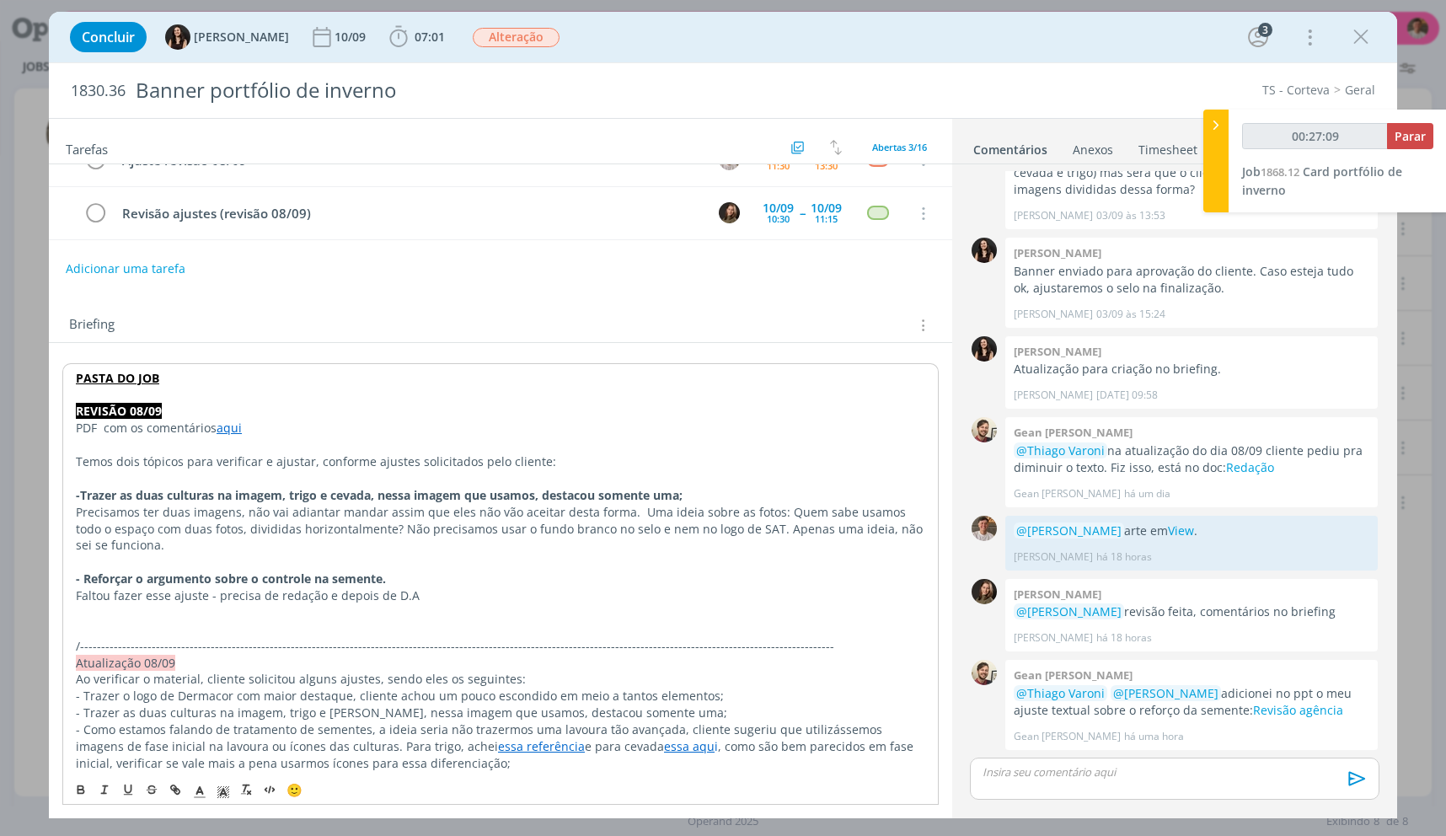
drag, startPoint x: 512, startPoint y: 748, endPoint x: 525, endPoint y: 769, distance: 25.0
click at [512, 748] on link "essa referência" at bounding box center [541, 746] width 87 height 16
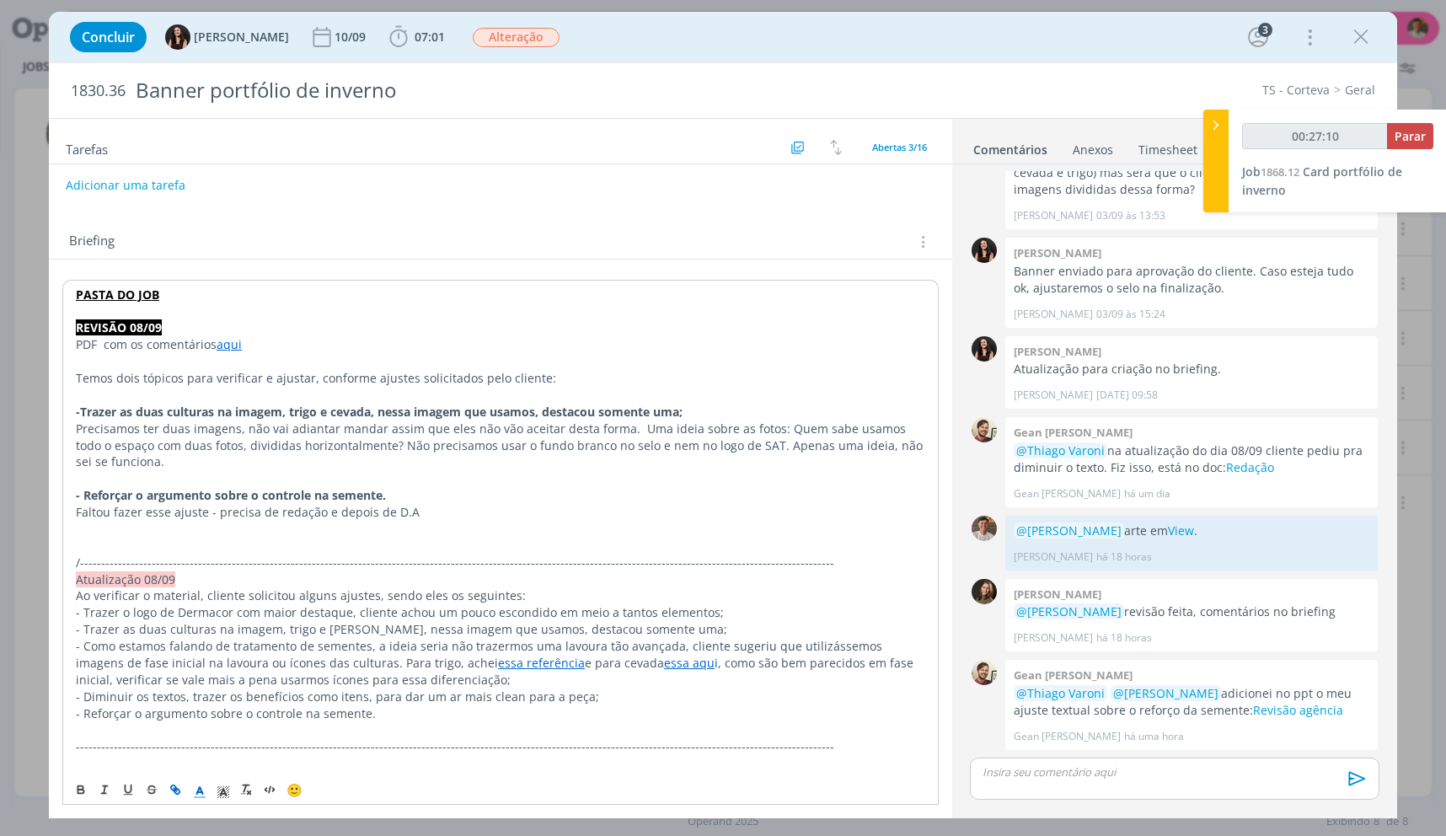
scroll to position [169, 0]
click at [501, 669] on link "essa referência" at bounding box center [541, 662] width 87 height 16
click at [507, 682] on div "https://www.google.com/url?sa=i&url=https%3A%2F%2Fbr.freepik.com%2Fimagem-ia-pr…" at bounding box center [478, 694] width 351 height 32
click at [507, 688] on link "https://www.google.com/url?sa=i&url=https%3A%2F%2Fbr.freepik.com%2Fimagem-ia-pr…" at bounding box center [446, 694] width 169 height 22
click at [1200, 548] on div "Thiago Varoni há 19 horas 👍 Editar Excluir" at bounding box center [1192, 553] width 356 height 24
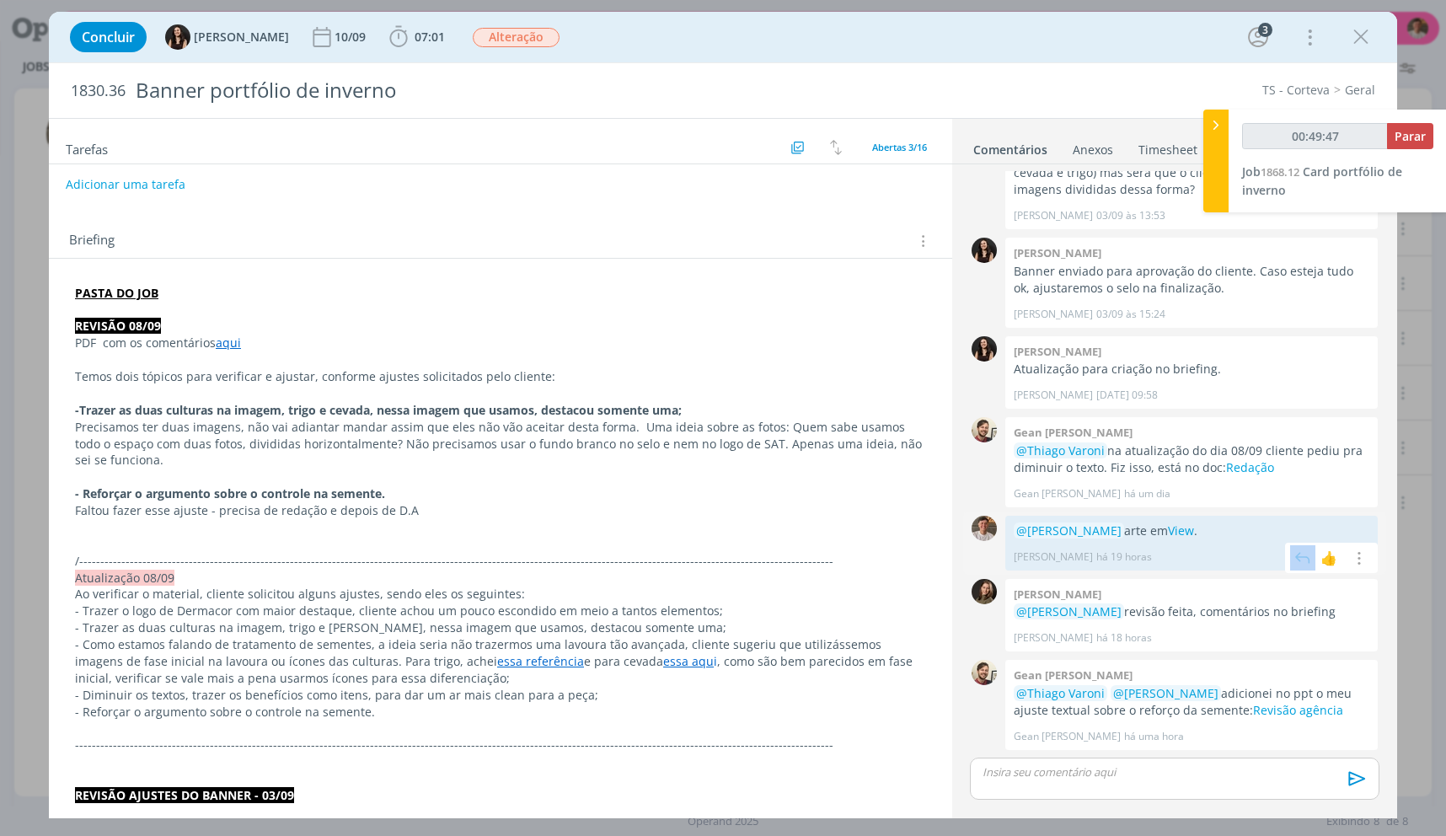
click at [1200, 548] on div "Thiago Varoni há 19 horas 👍 Editar Excluir" at bounding box center [1192, 553] width 356 height 24
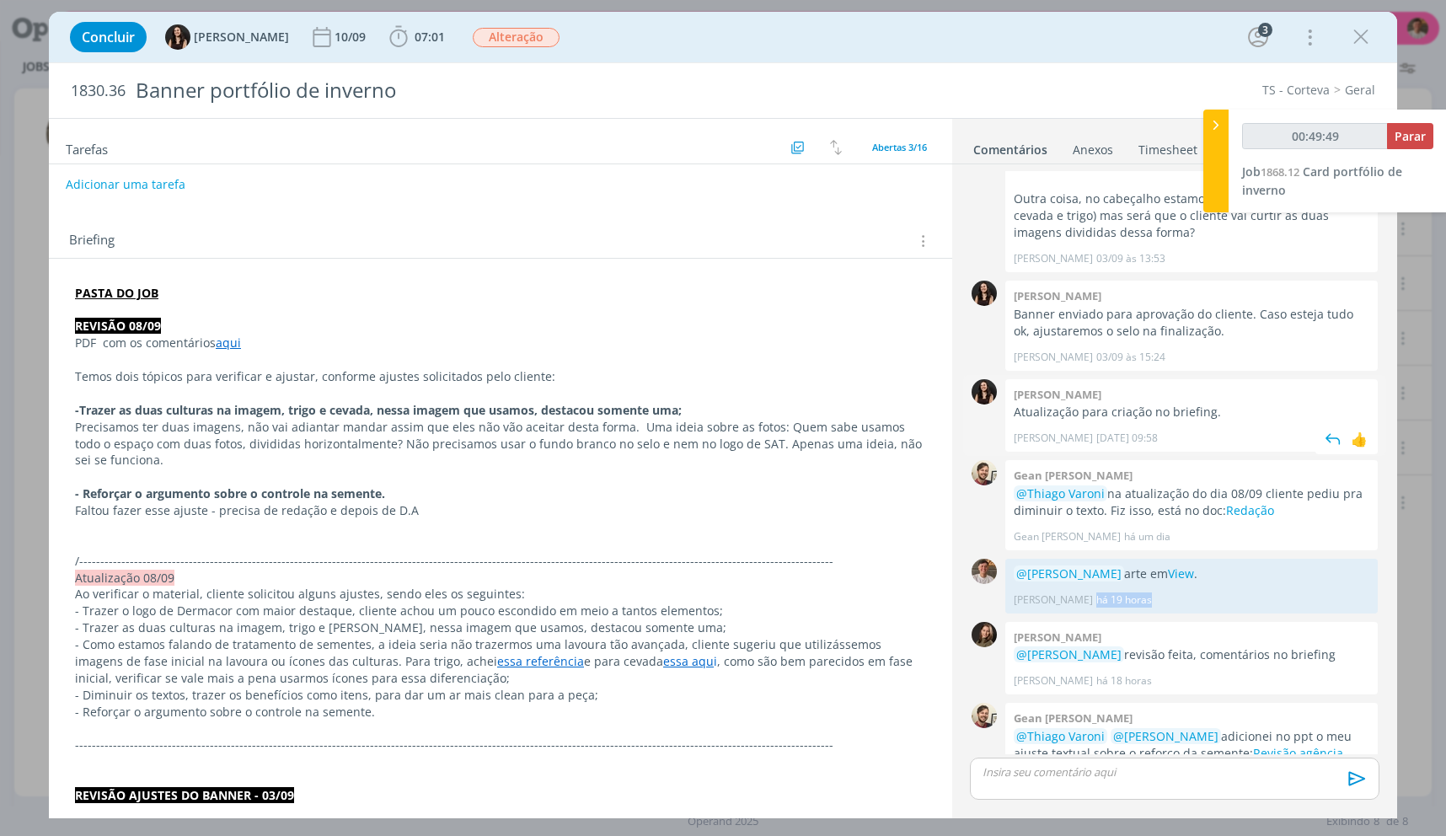
scroll to position [549, 0]
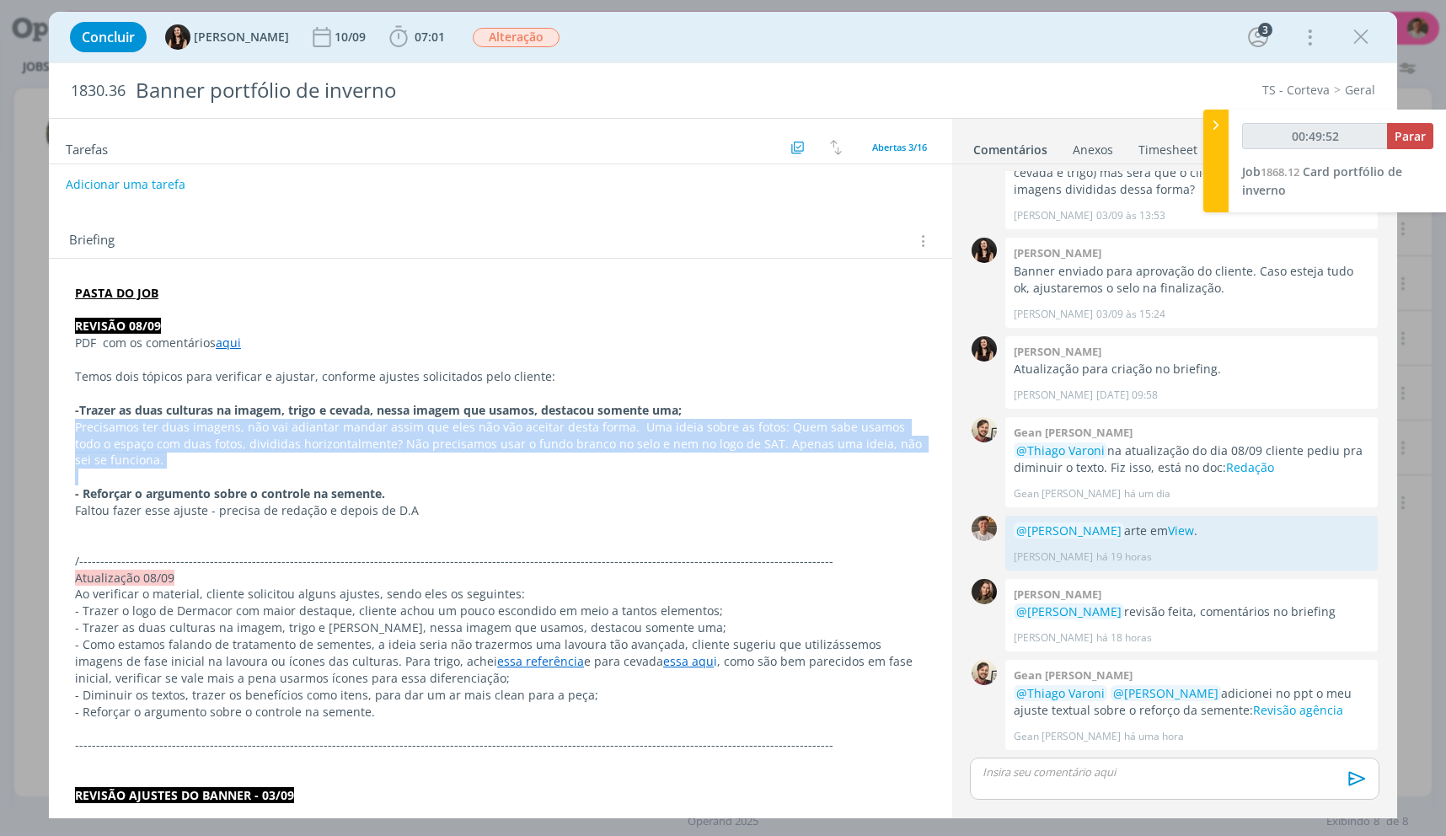
drag, startPoint x: 261, startPoint y: 470, endPoint x: 72, endPoint y: 420, distance: 196.2
drag, startPoint x: 76, startPoint y: 415, endPoint x: 169, endPoint y: 474, distance: 110.1
click at [169, 474] on p "dialog" at bounding box center [500, 477] width 849 height 17
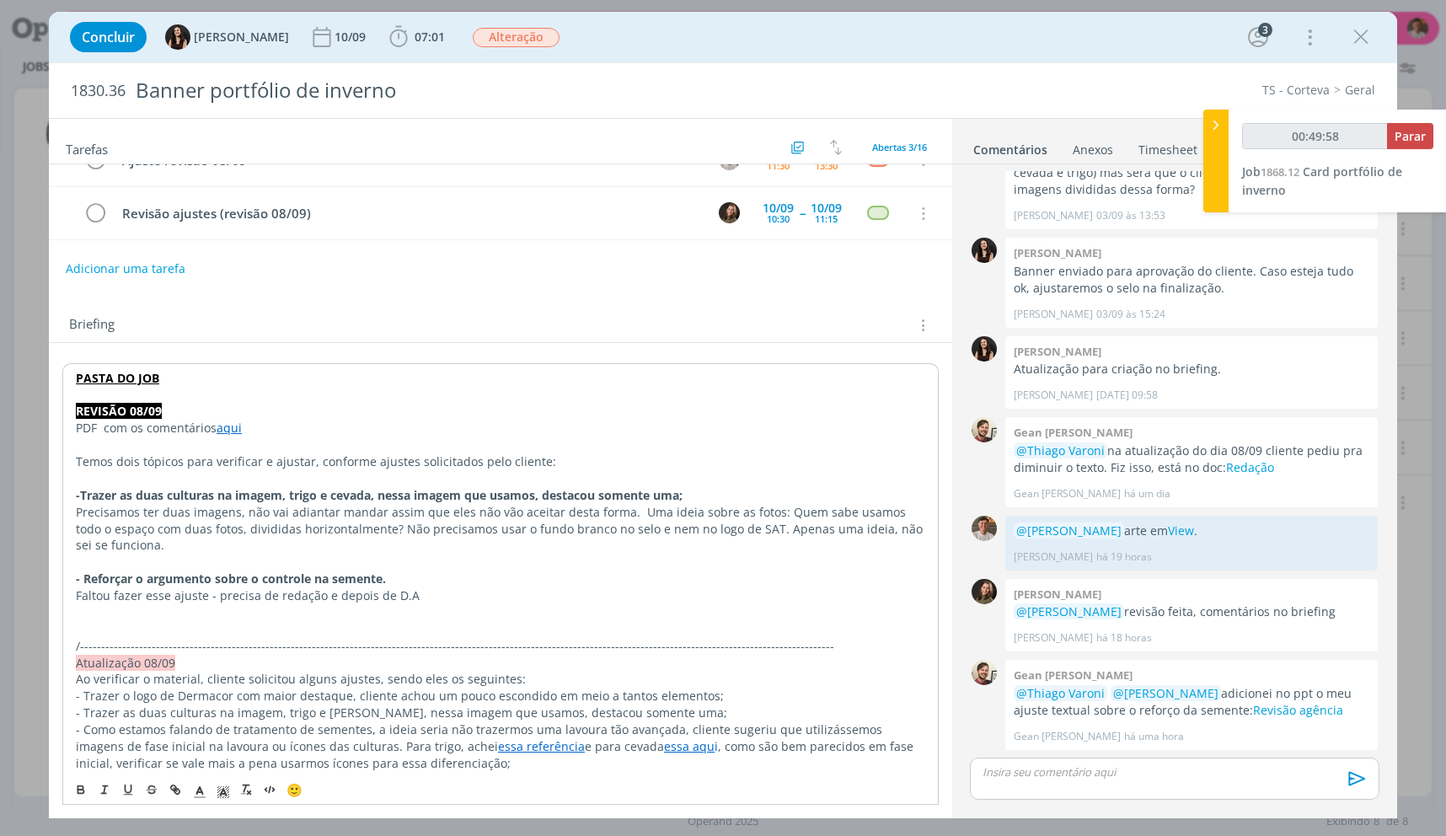
scroll to position [0, 0]
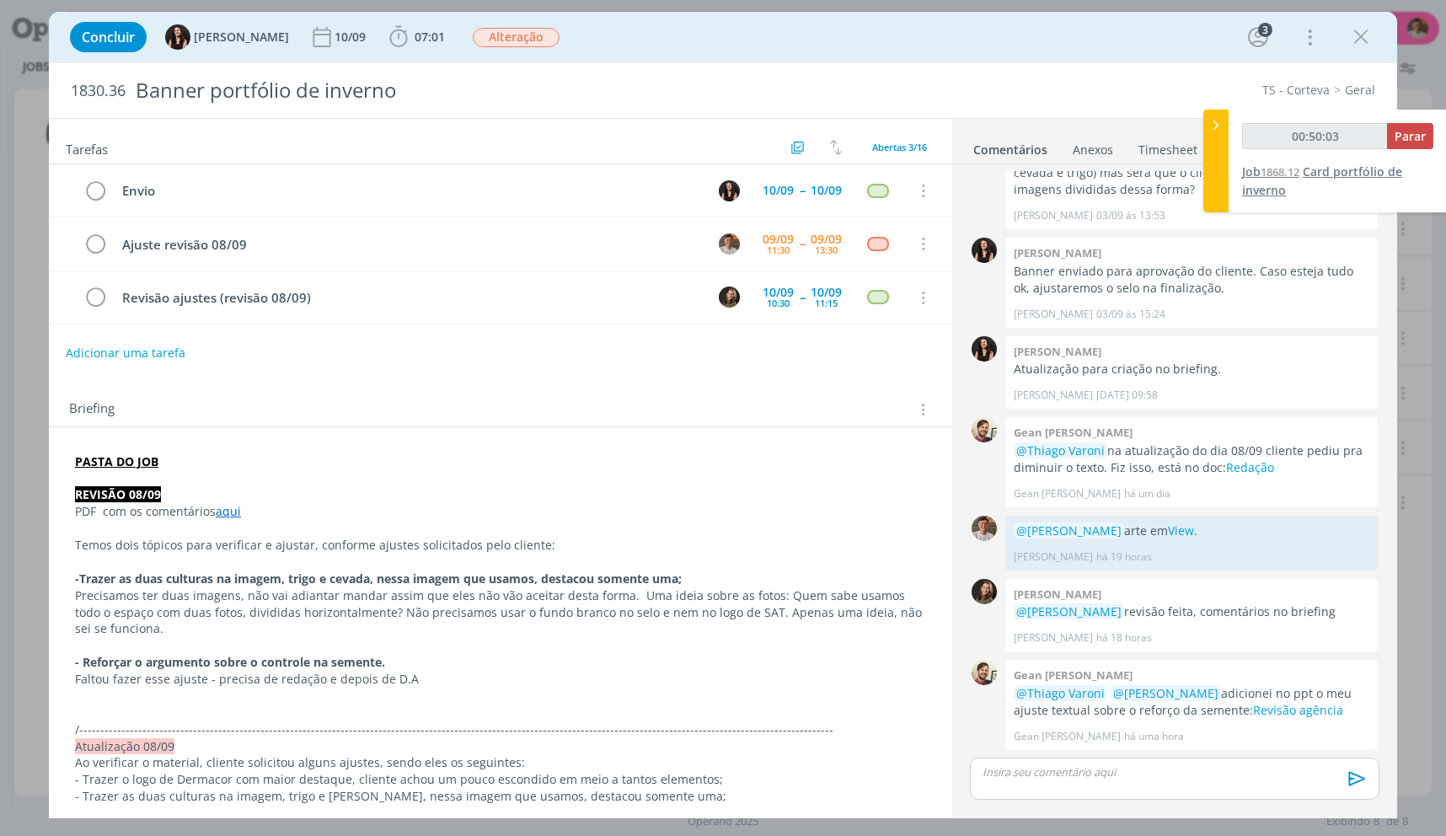
click at [1340, 171] on span "Card portfólio de inverno" at bounding box center [1322, 180] width 160 height 35
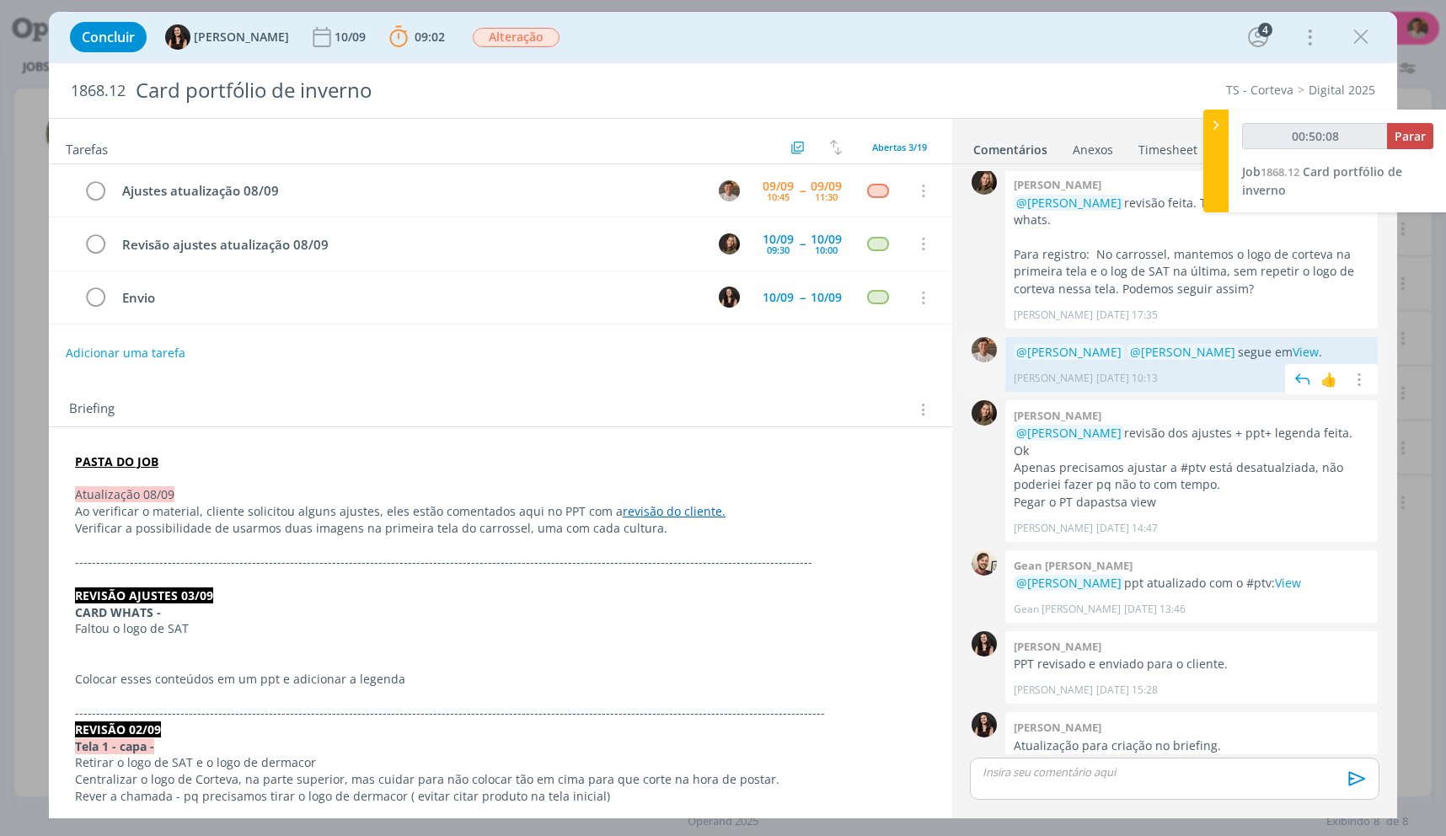
click at [1279, 344] on p "@Julia Abich @Isabelle Silva segue em View ." at bounding box center [1192, 352] width 356 height 17
copy p "@Julia Abich @Isabelle Silva segue em View ."
drag, startPoint x: 1117, startPoint y: 784, endPoint x: 1138, endPoint y: 780, distance: 20.7
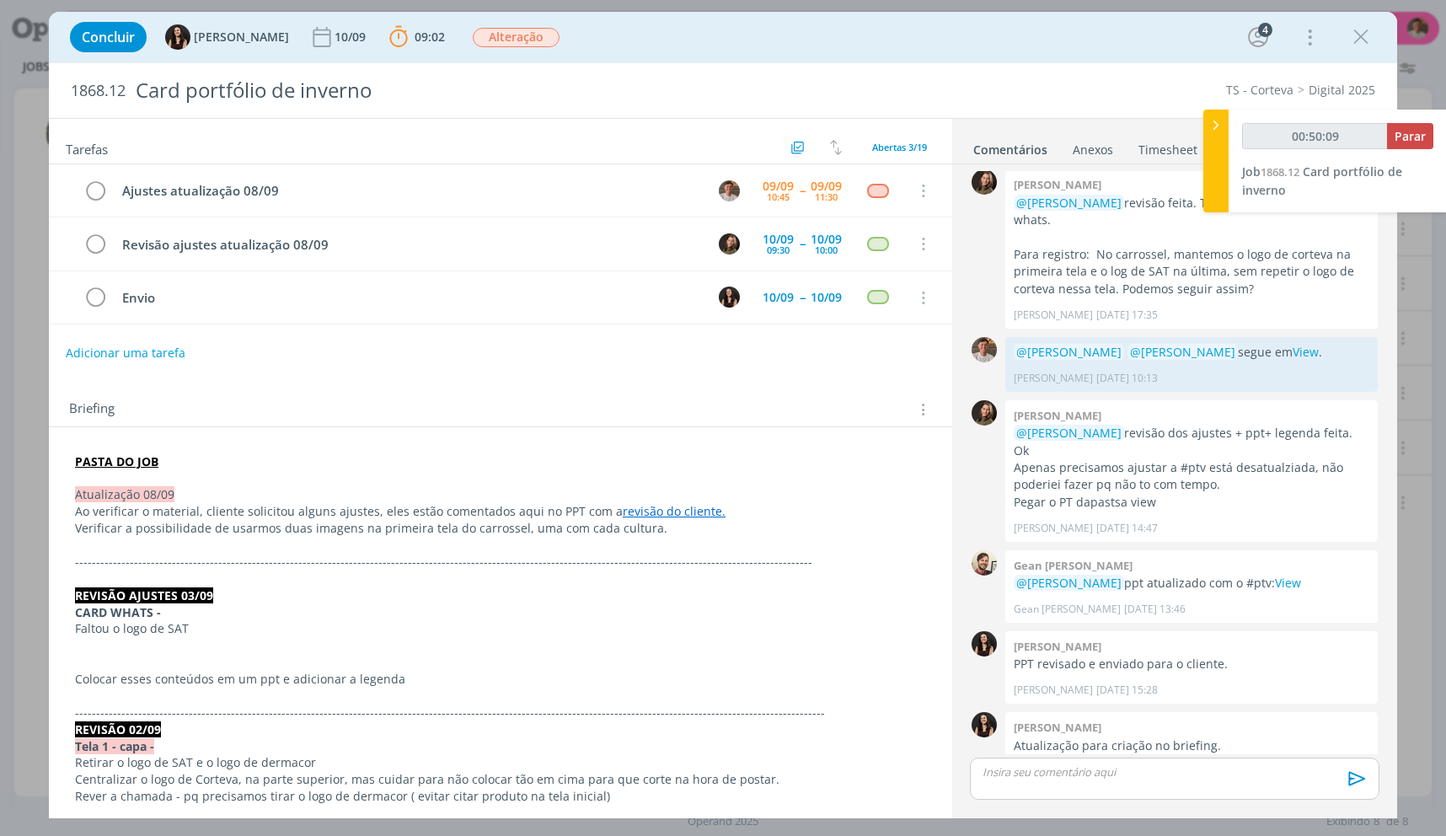
click at [1117, 784] on div "dialog" at bounding box center [1175, 779] width 410 height 42
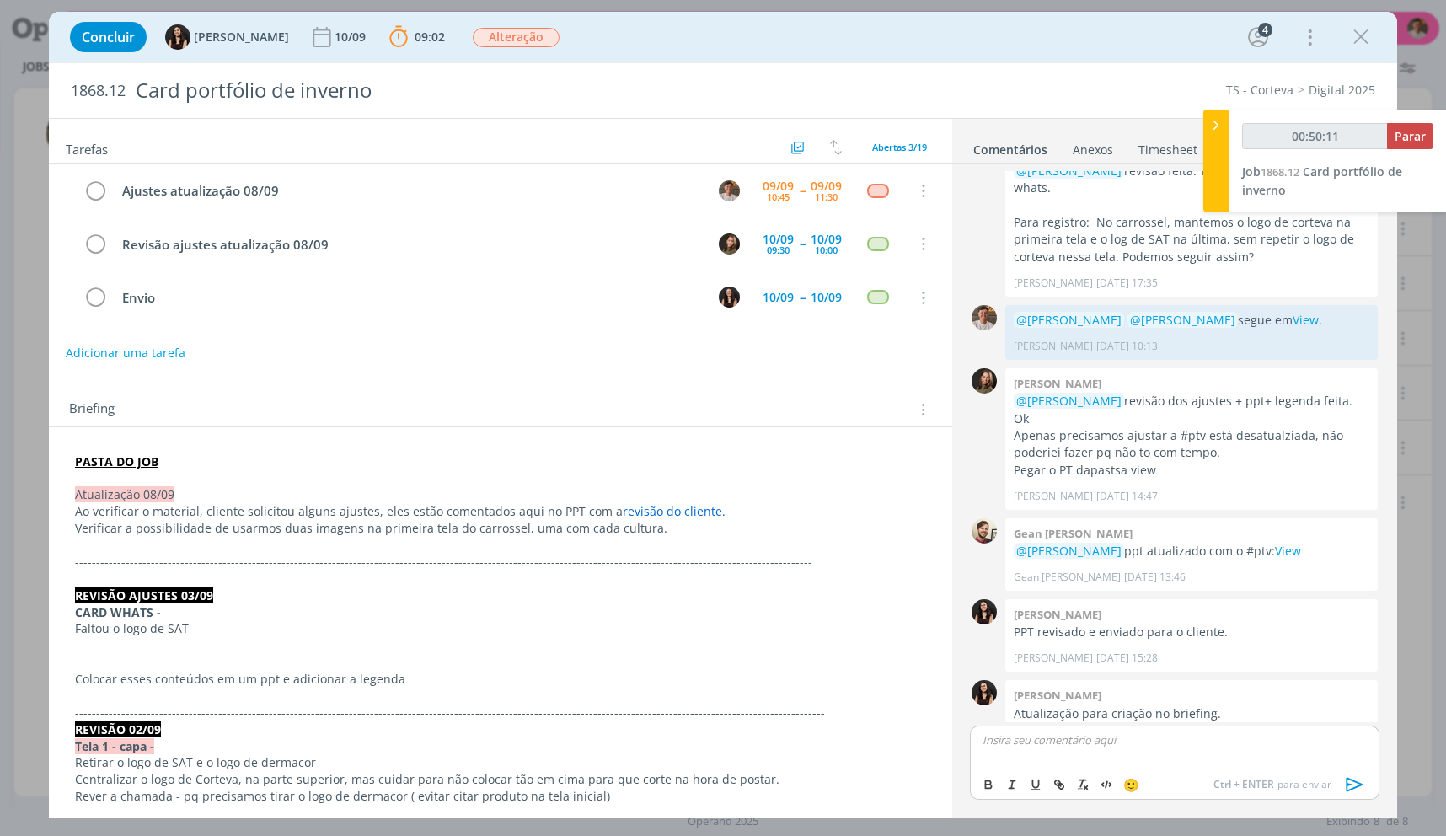
scroll to position [645, 0]
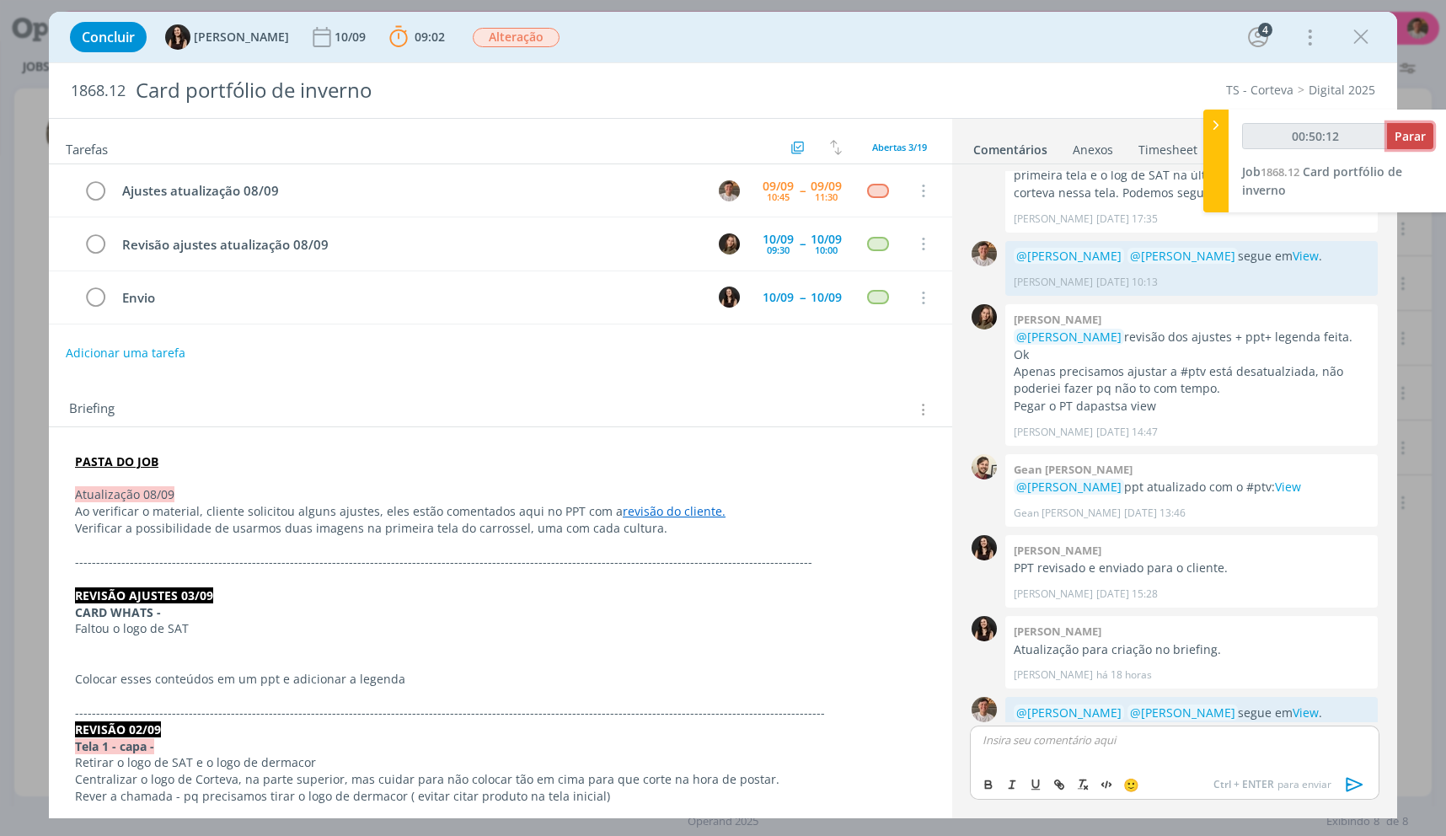
type input "00:50:13"
click at [1406, 141] on span "Parar" at bounding box center [1410, 136] width 31 height 16
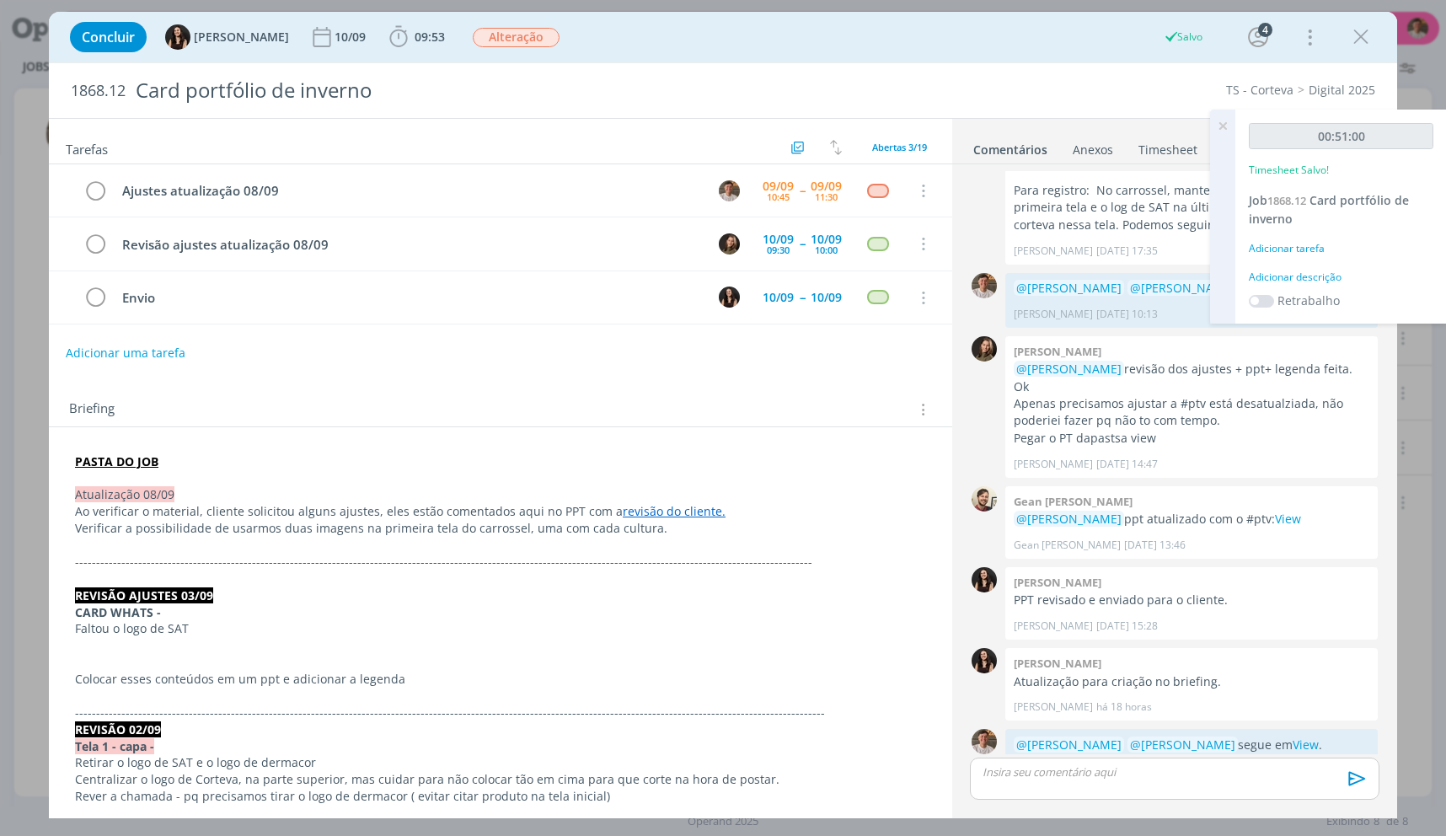
click at [1291, 270] on div "Adicionar descrição" at bounding box center [1341, 277] width 185 height 15
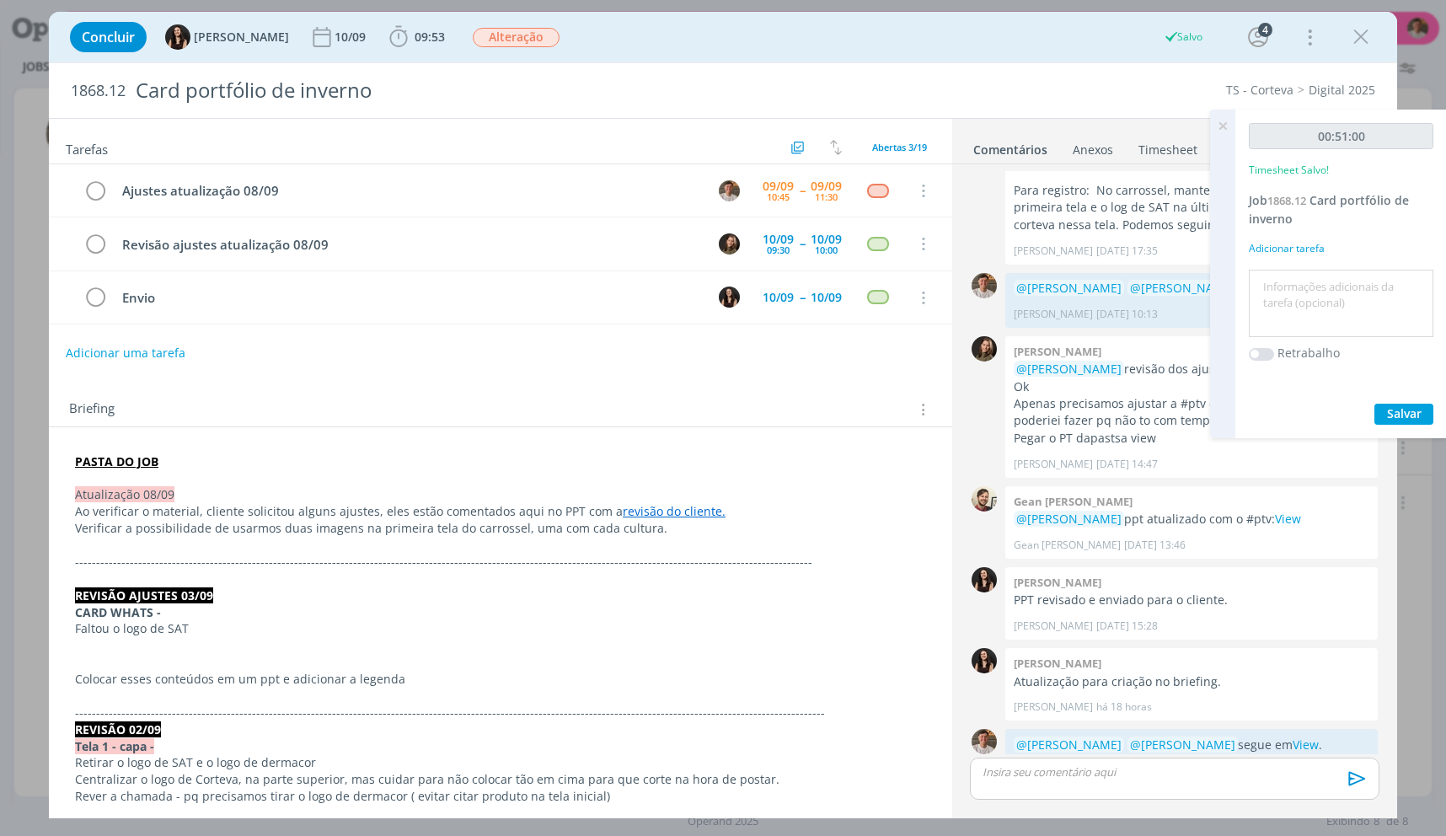
click at [1283, 284] on textarea at bounding box center [1341, 304] width 176 height 60
type textarea "ajustes"
click at [1375, 404] on button "Salvar" at bounding box center [1404, 414] width 59 height 21
click at [1229, 115] on icon at bounding box center [1223, 126] width 30 height 33
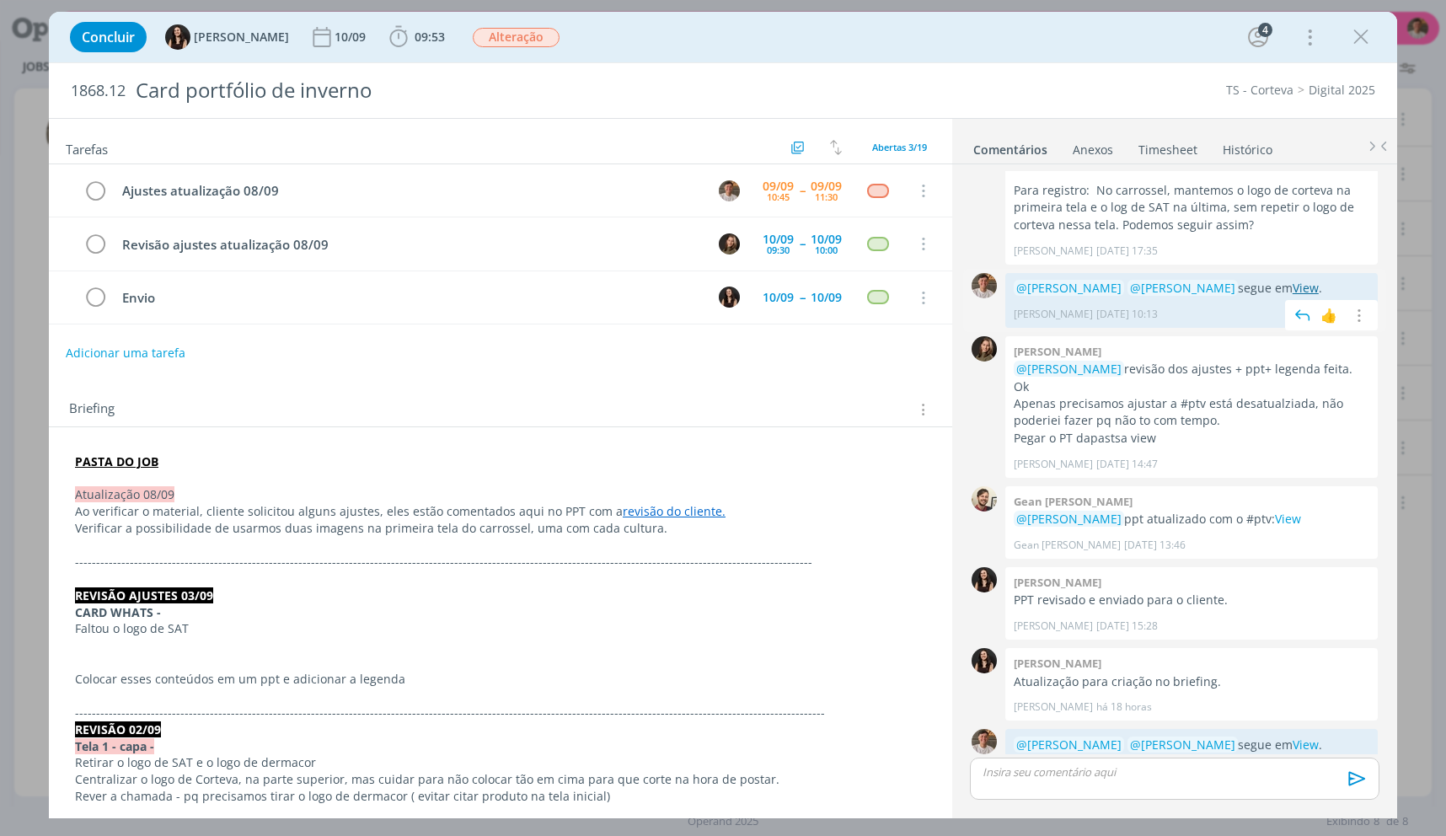
click at [1293, 280] on link "View" at bounding box center [1306, 288] width 26 height 16
click at [103, 182] on icon "dialog" at bounding box center [95, 191] width 24 height 25
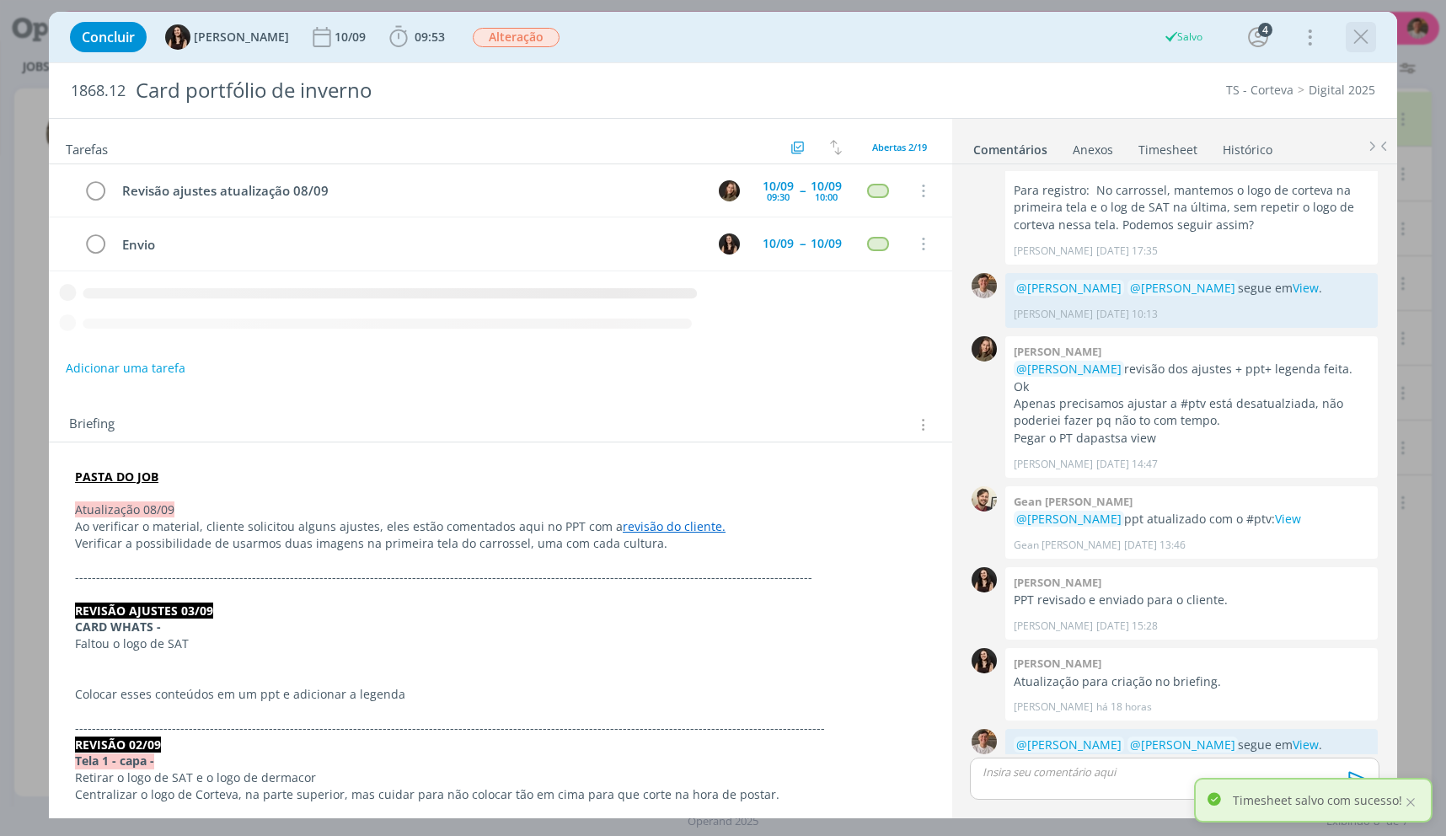
drag, startPoint x: 1366, startPoint y: 47, endPoint x: 1243, endPoint y: 643, distance: 608.4
click at [1366, 47] on icon "dialog" at bounding box center [1360, 36] width 25 height 25
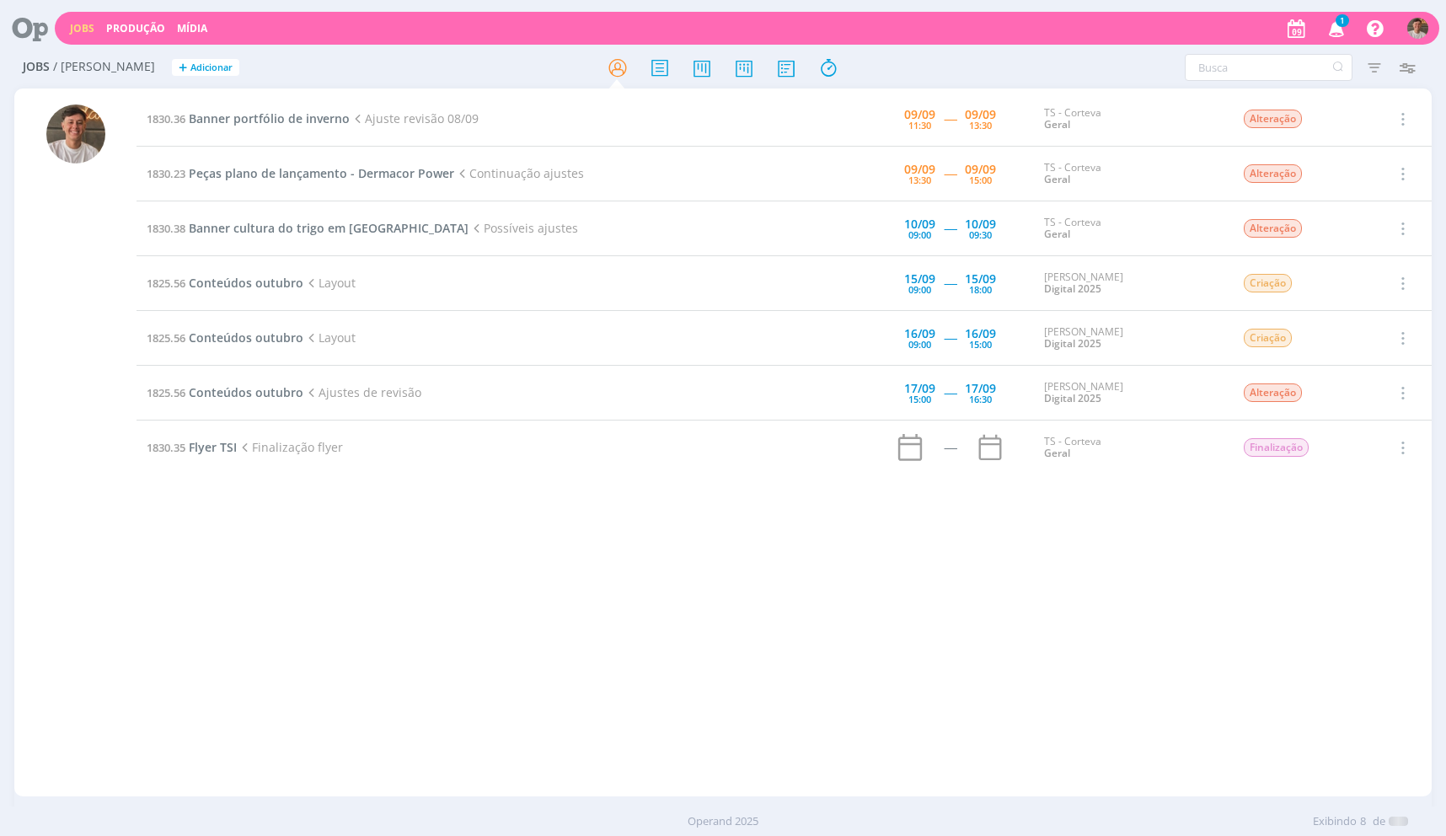
click at [800, 506] on div "1830.36 Banner portfólio de inverno Ajuste revisão 08/09 09/09 11:30 ----- 09/0…" at bounding box center [784, 442] width 1295 height 701
click at [308, 116] on span "Banner portfólio de inverno" at bounding box center [269, 118] width 161 height 16
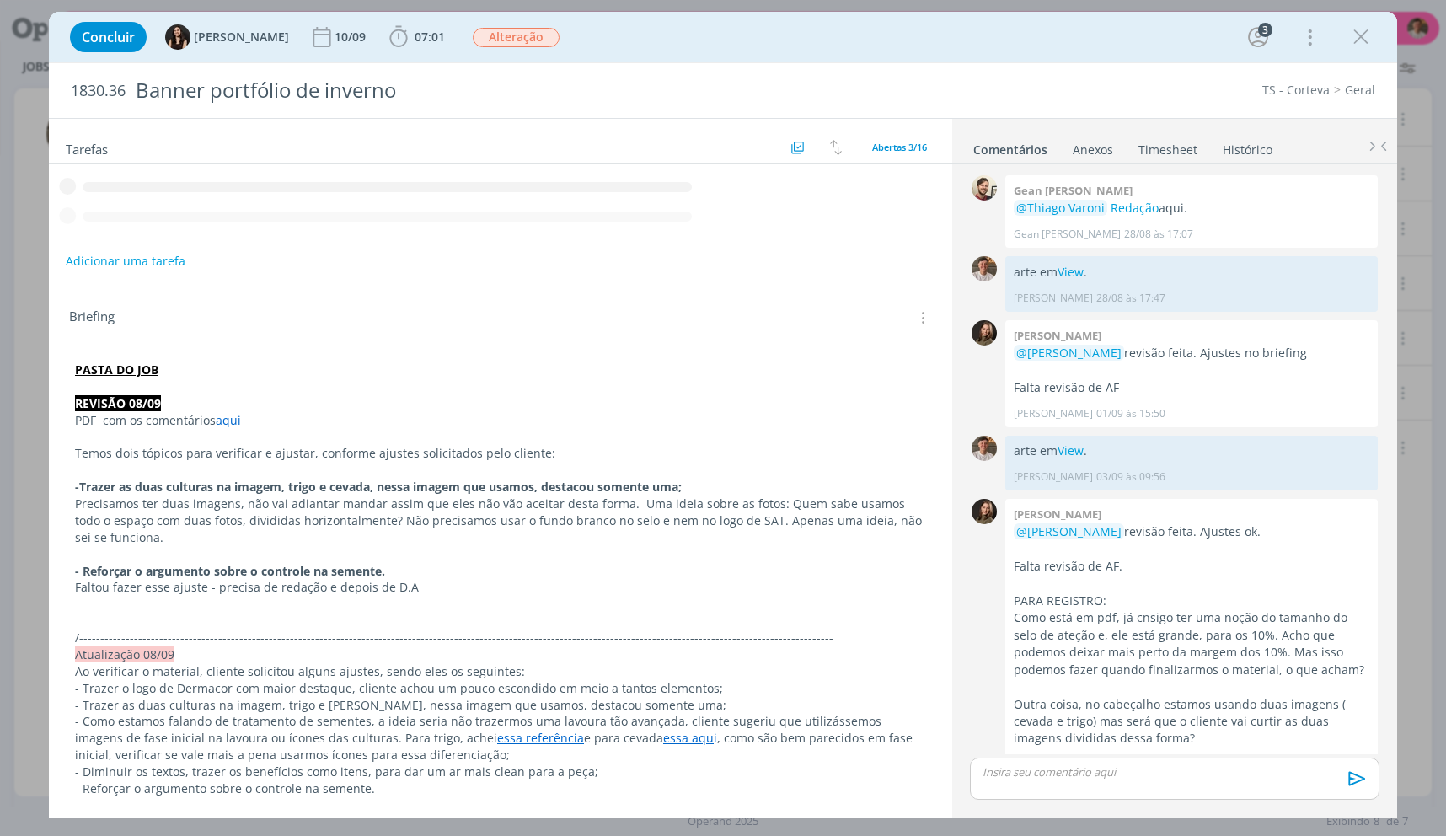
scroll to position [549, 0]
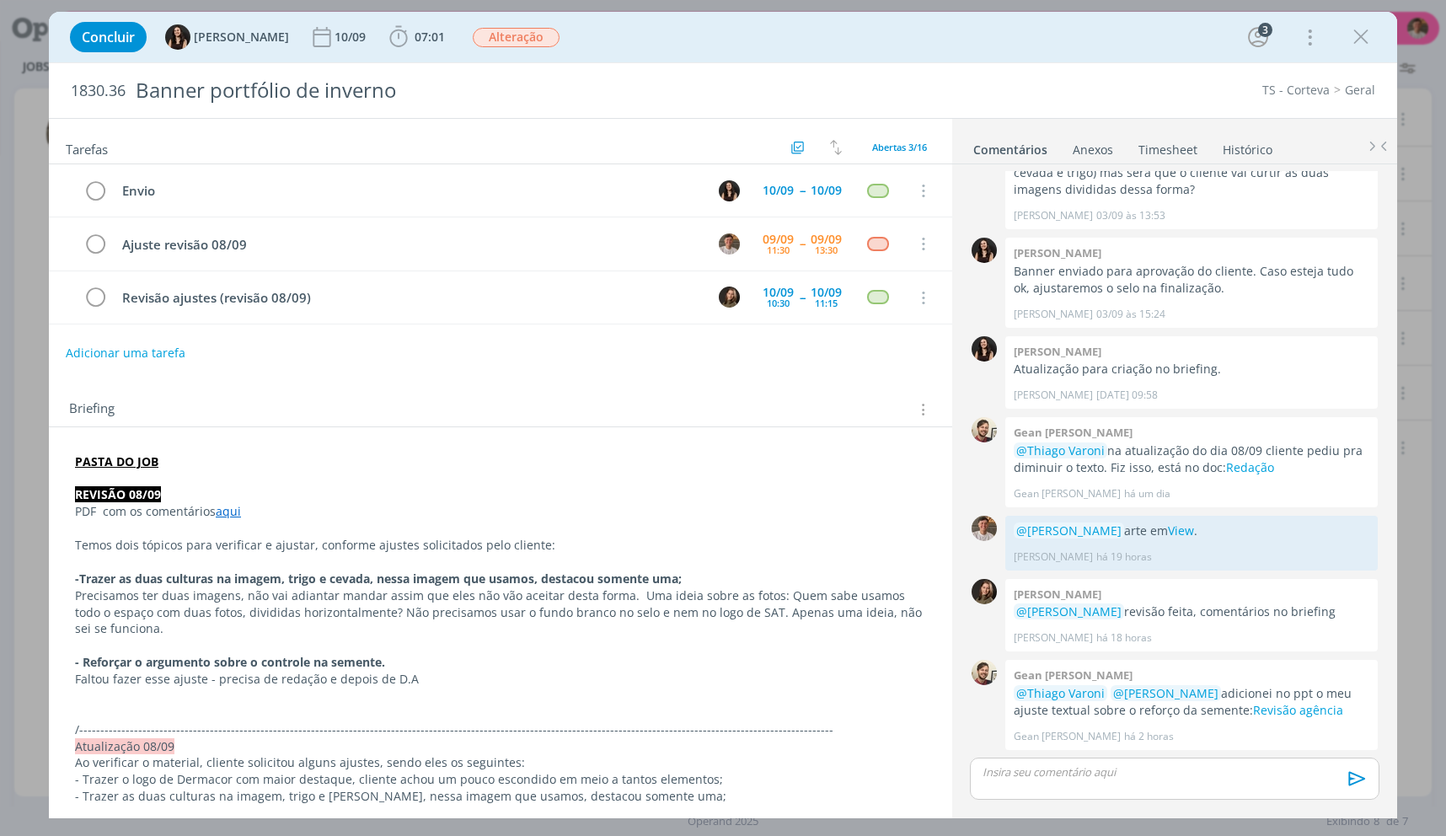
click at [391, 60] on div "Concluir Isabelle Silva 10/09 07:01 Iniciar Apontar Data * 09/09/2025 Horas * 0…" at bounding box center [723, 37] width 1348 height 51
click at [415, 37] on span "07:01" at bounding box center [430, 37] width 30 height 16
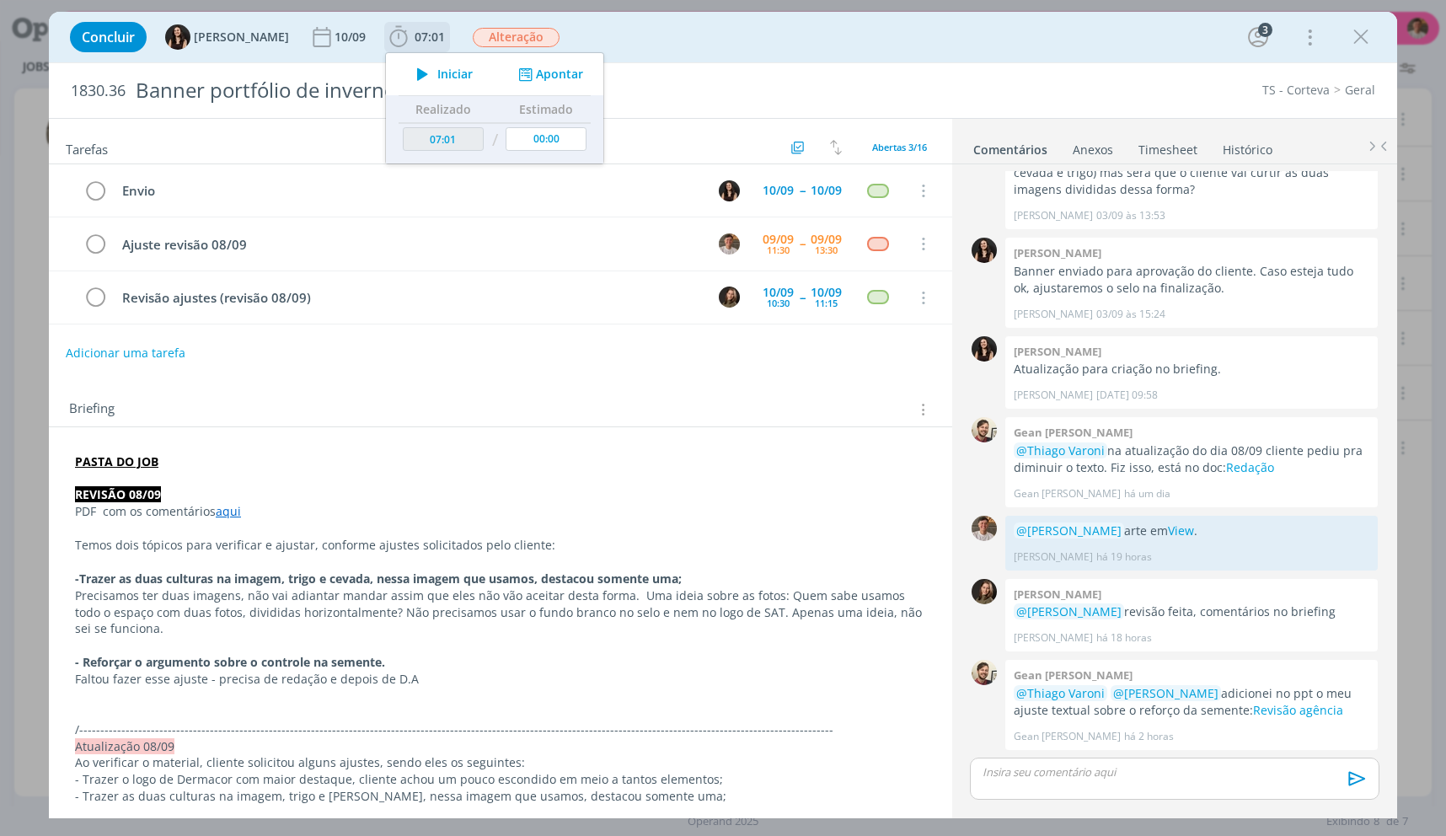
click at [414, 62] on div "Iniciar Apontar" at bounding box center [494, 74] width 217 height 42
click at [437, 68] on span "Iniciar" at bounding box center [454, 74] width 35 height 12
click at [228, 560] on p "dialog" at bounding box center [500, 562] width 851 height 17
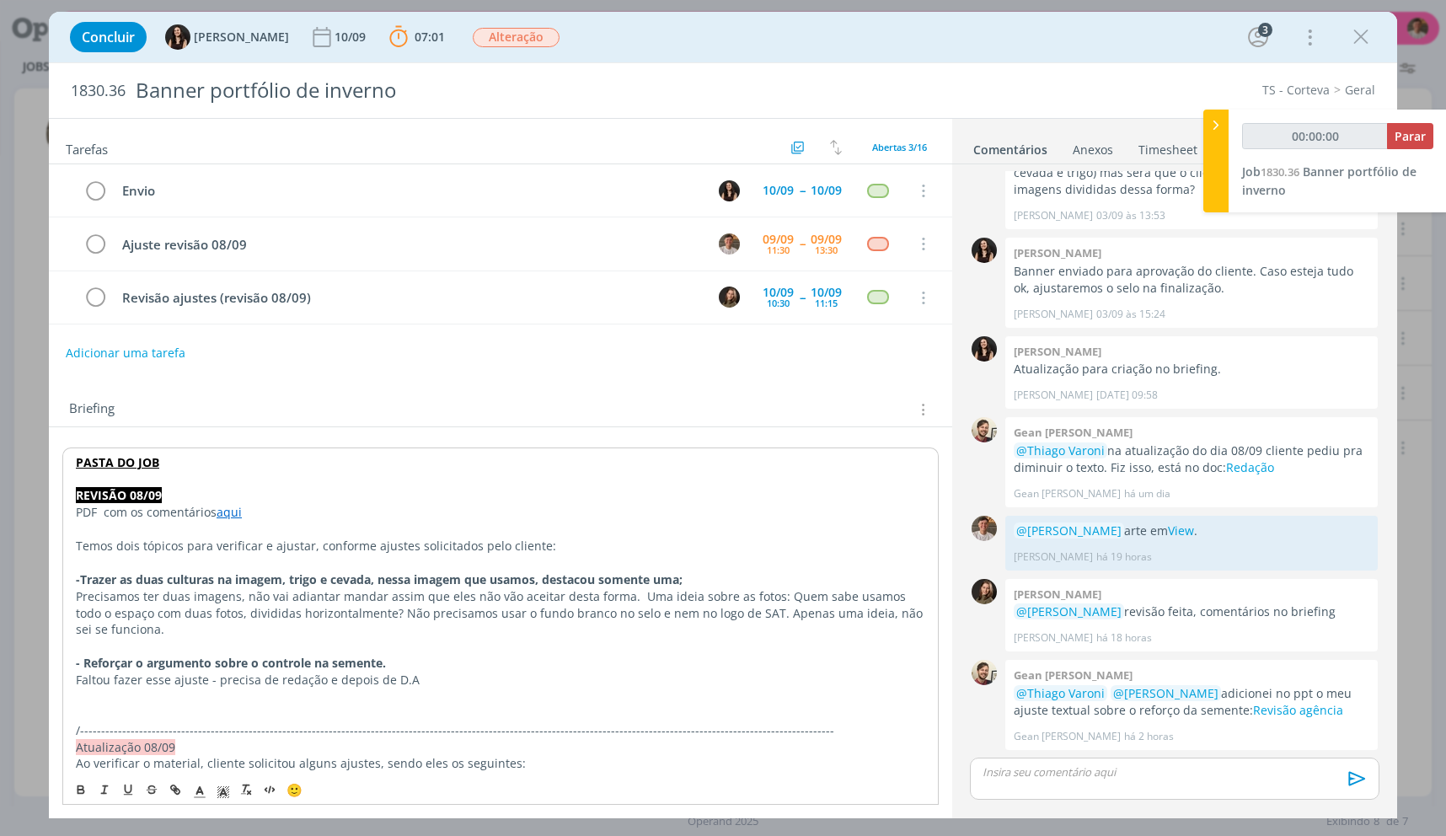
click at [212, 519] on p "PDF com os comentários aqui" at bounding box center [500, 512] width 849 height 17
click at [230, 536] on link "https://sobeae.sharepoint.com/sites/SOBEAE/Documentos%20Compartilhados/Forms/Al…" at bounding box center [184, 544] width 127 height 22
click at [775, 583] on p "- Trazer as duas culturas na imagem, trigo e cevada, nessa imagem que usamos, d…" at bounding box center [500, 579] width 849 height 17
click at [764, 698] on p "dialog" at bounding box center [500, 697] width 849 height 17
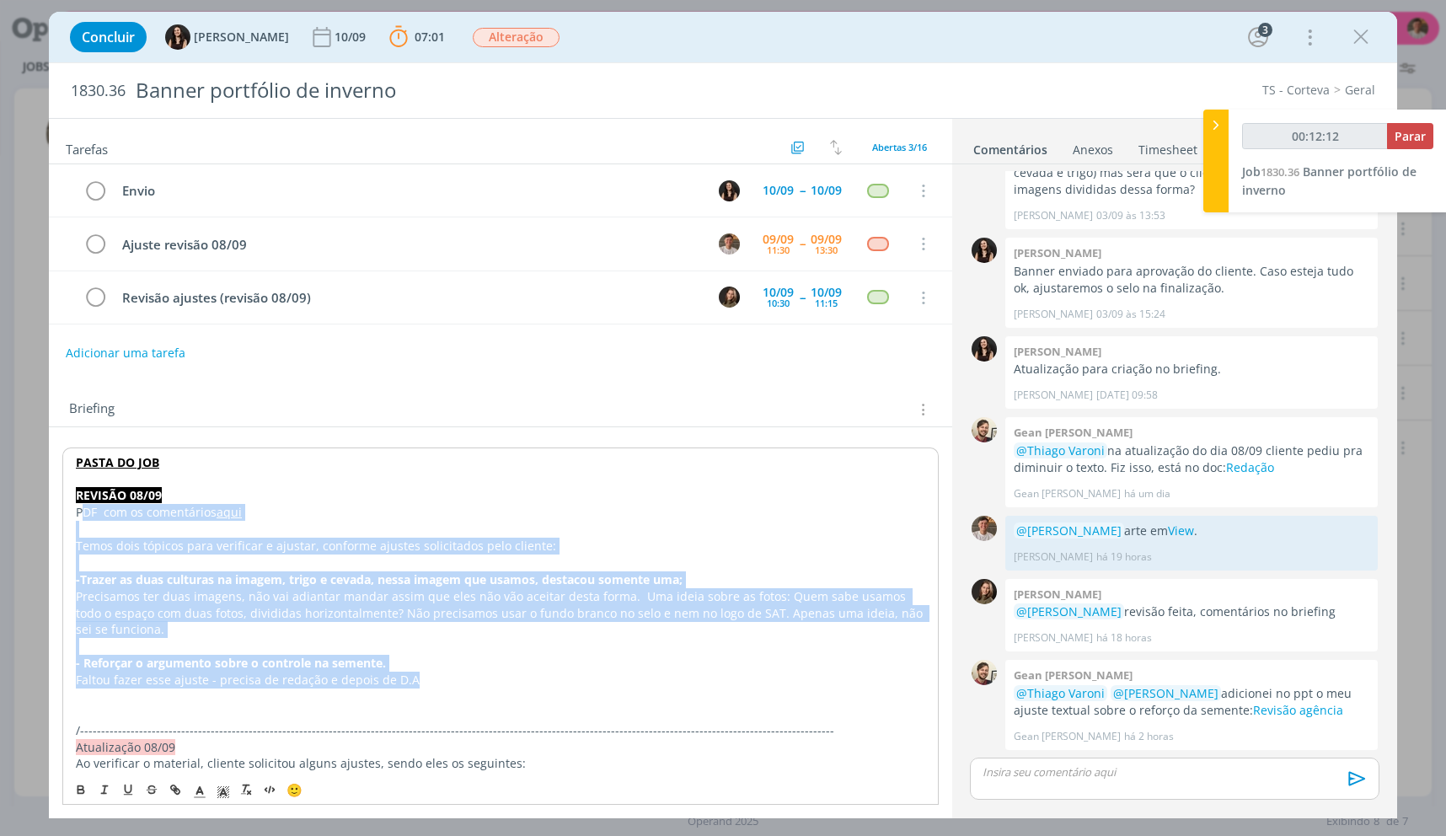
drag, startPoint x: 660, startPoint y: 662, endPoint x: 80, endPoint y: 512, distance: 598.9
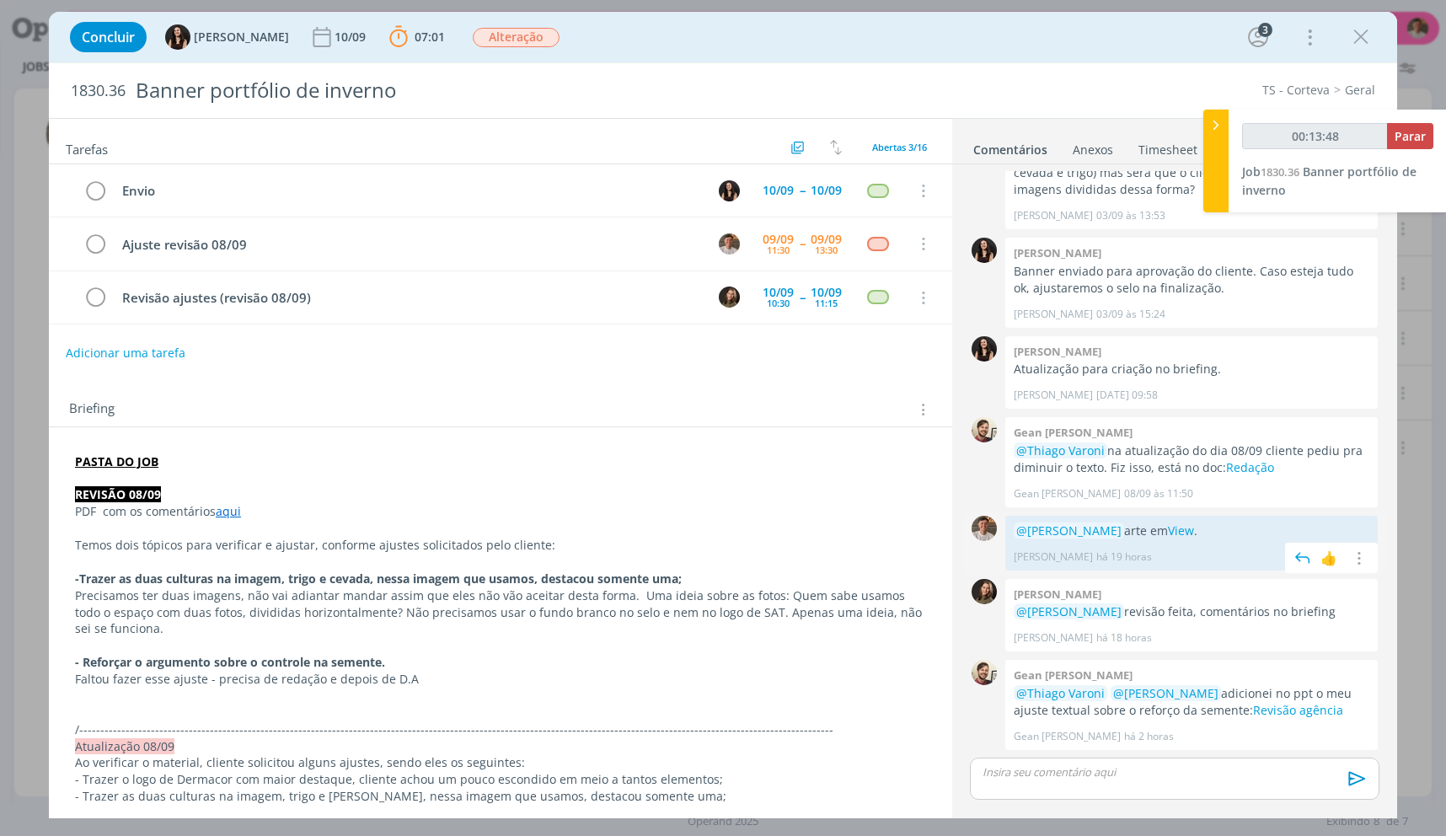
click at [1188, 535] on p "@Julia Abich arte em View ." at bounding box center [1192, 531] width 356 height 17
copy p "@Julia Abich arte em View ."
click at [1155, 765] on p "dialog" at bounding box center [1174, 771] width 383 height 15
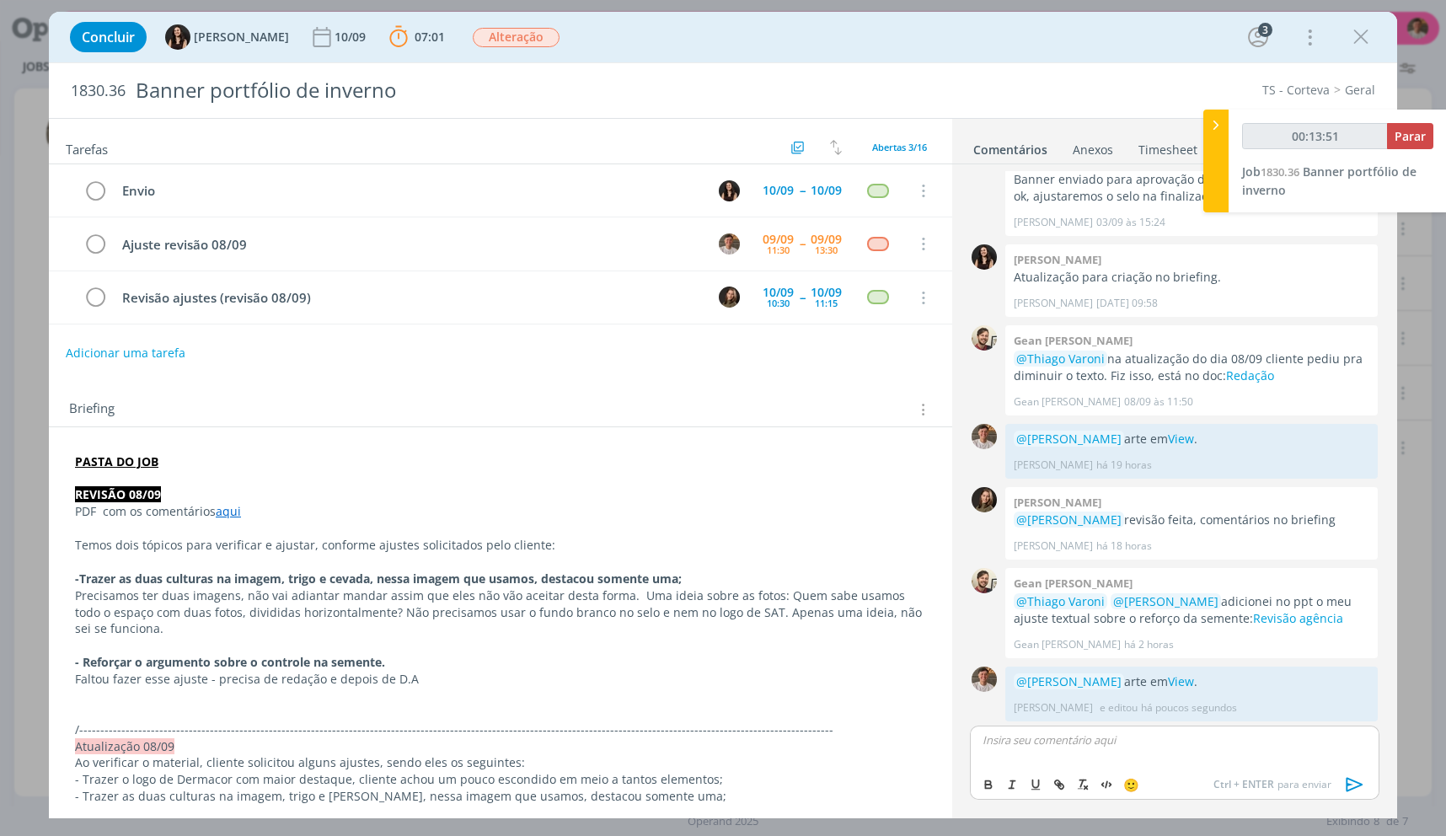
scroll to position [644, 0]
click at [1385, 137] on div "00:13:52 Parar" at bounding box center [1337, 136] width 191 height 26
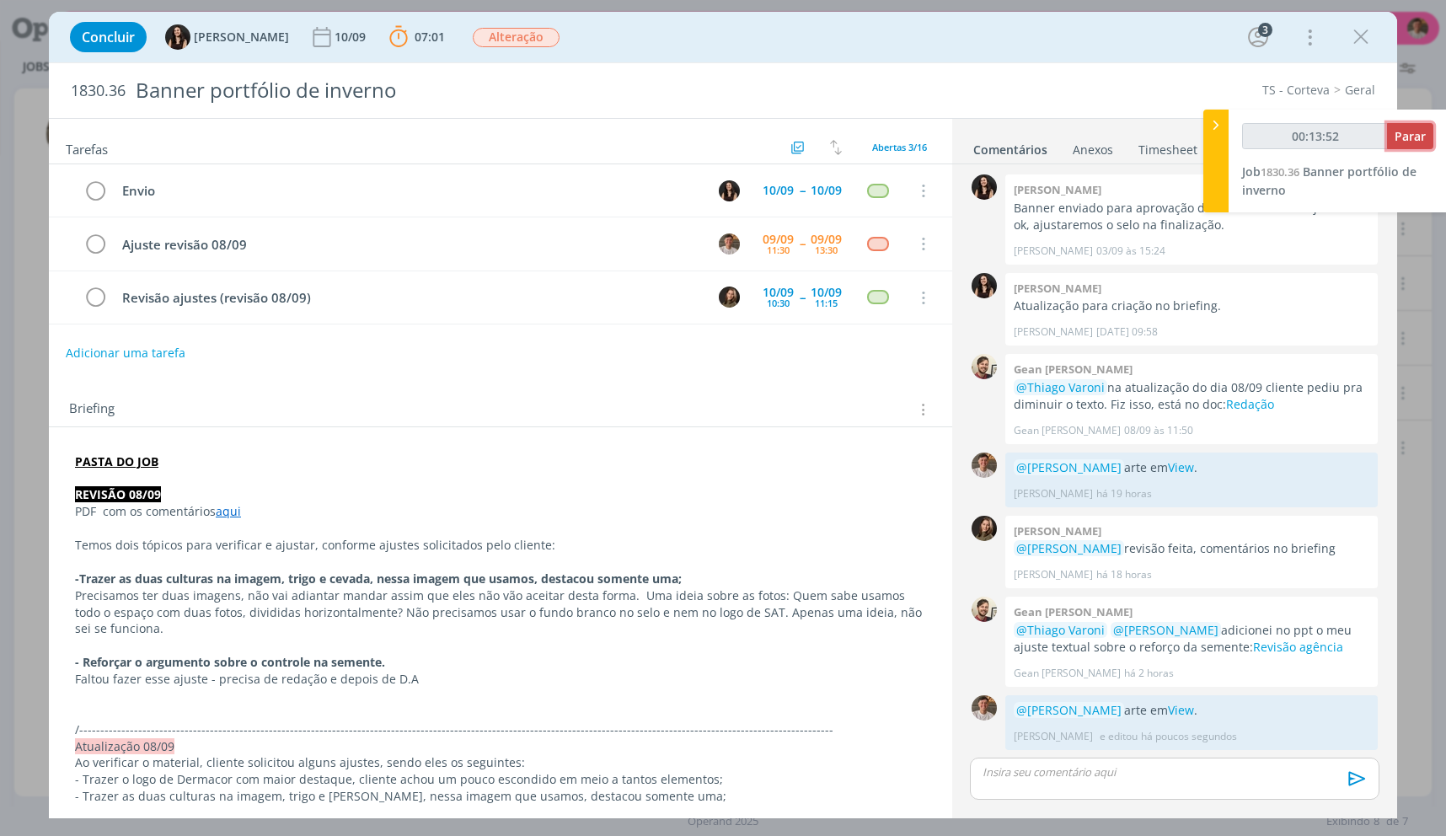
scroll to position [612, 0]
type input "00:13:53"
click at [1396, 137] on span "Parar" at bounding box center [1410, 136] width 31 height 16
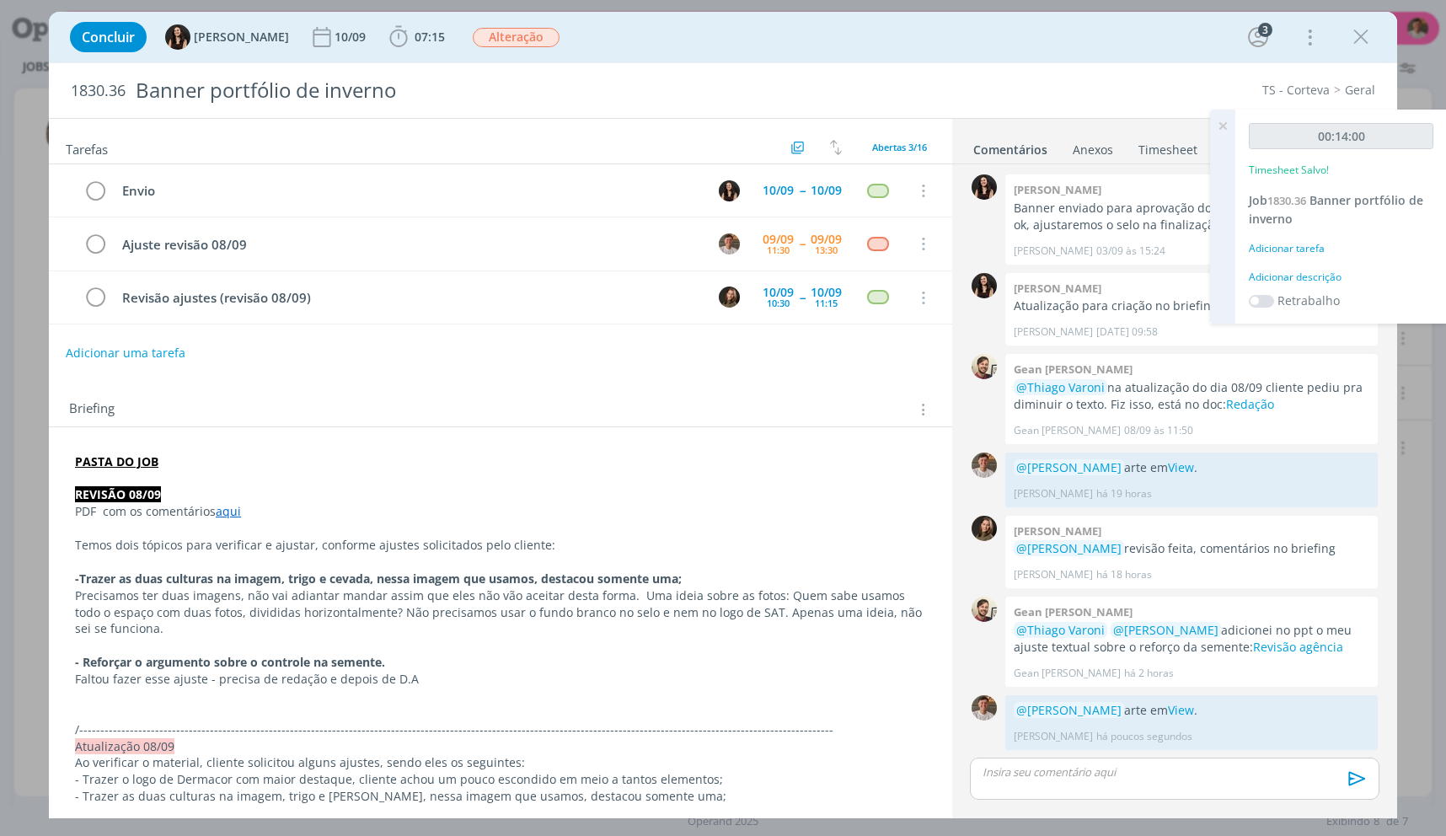
click at [1305, 286] on div "00:14:00 Timesheet Salvo! Job 1830.36 Banner portfólio de inverno Adicionar tar…" at bounding box center [1341, 217] width 212 height 214
click at [1304, 281] on div "Adicionar descrição" at bounding box center [1341, 277] width 185 height 15
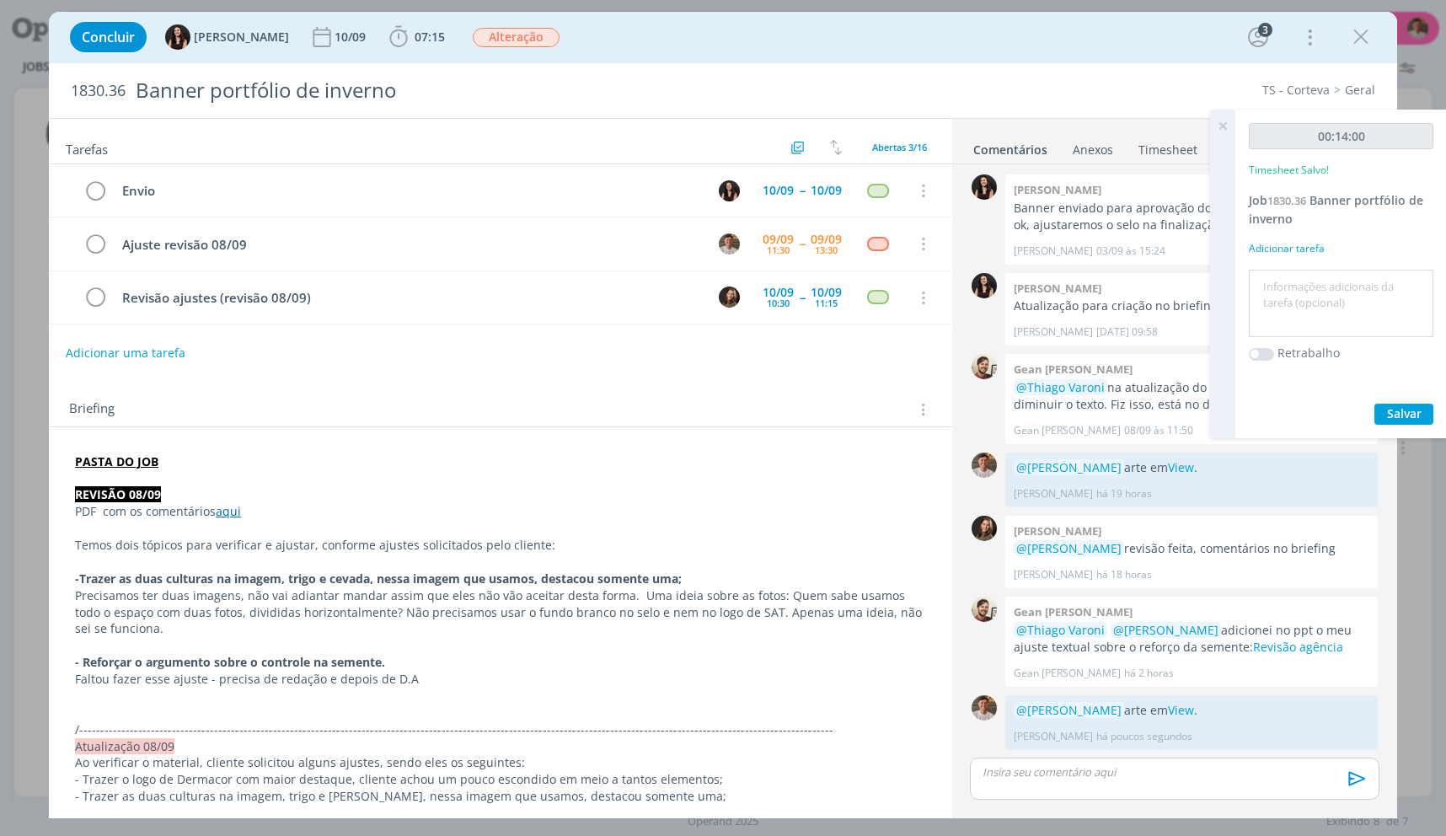
click at [1304, 281] on textarea at bounding box center [1341, 304] width 176 height 60
type textarea "a"
type textarea "l"
type textarea "ajustes"
click at [1375, 404] on button "Salvar" at bounding box center [1404, 414] width 59 height 21
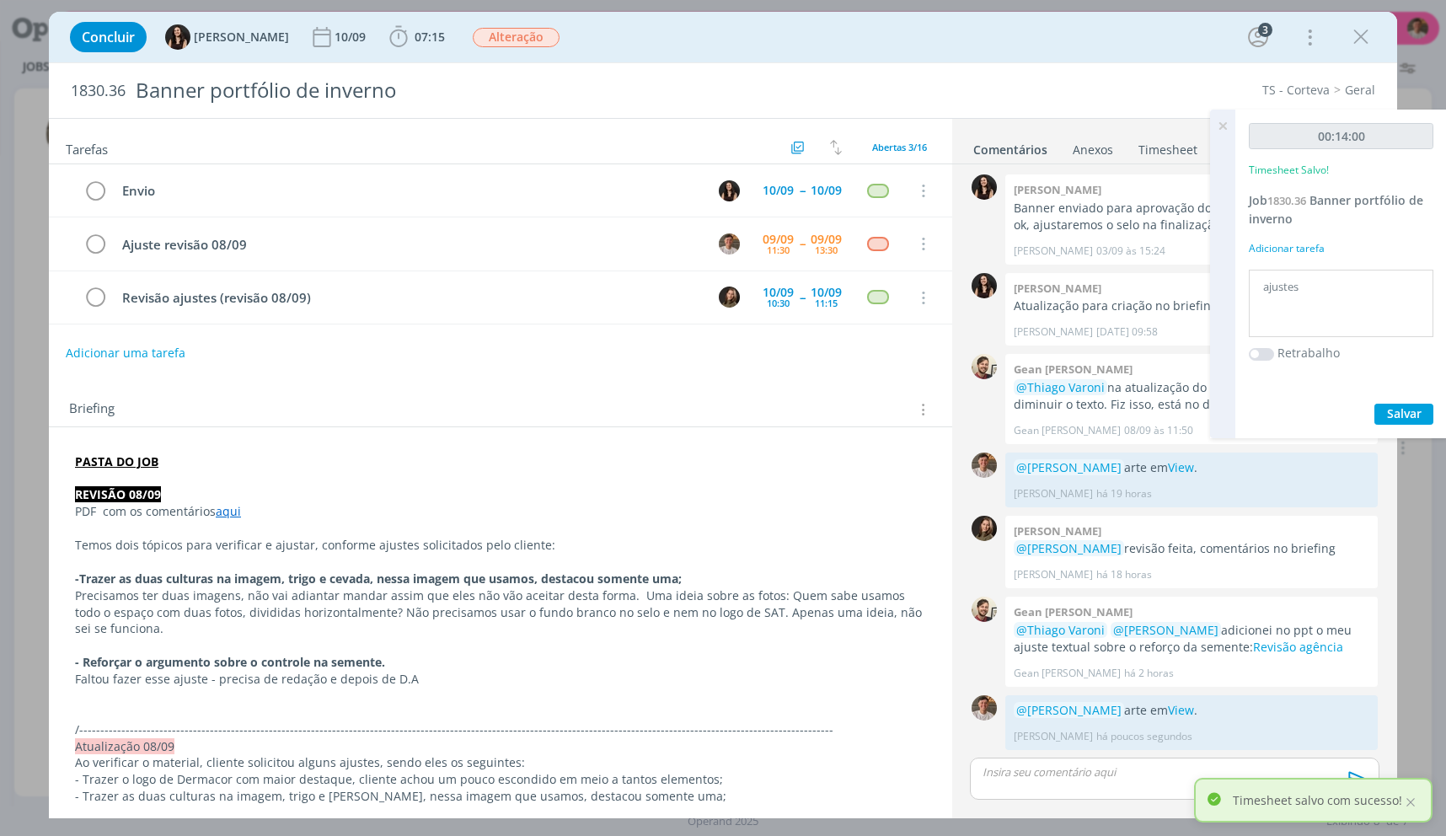
click at [1222, 125] on icon at bounding box center [1223, 126] width 30 height 33
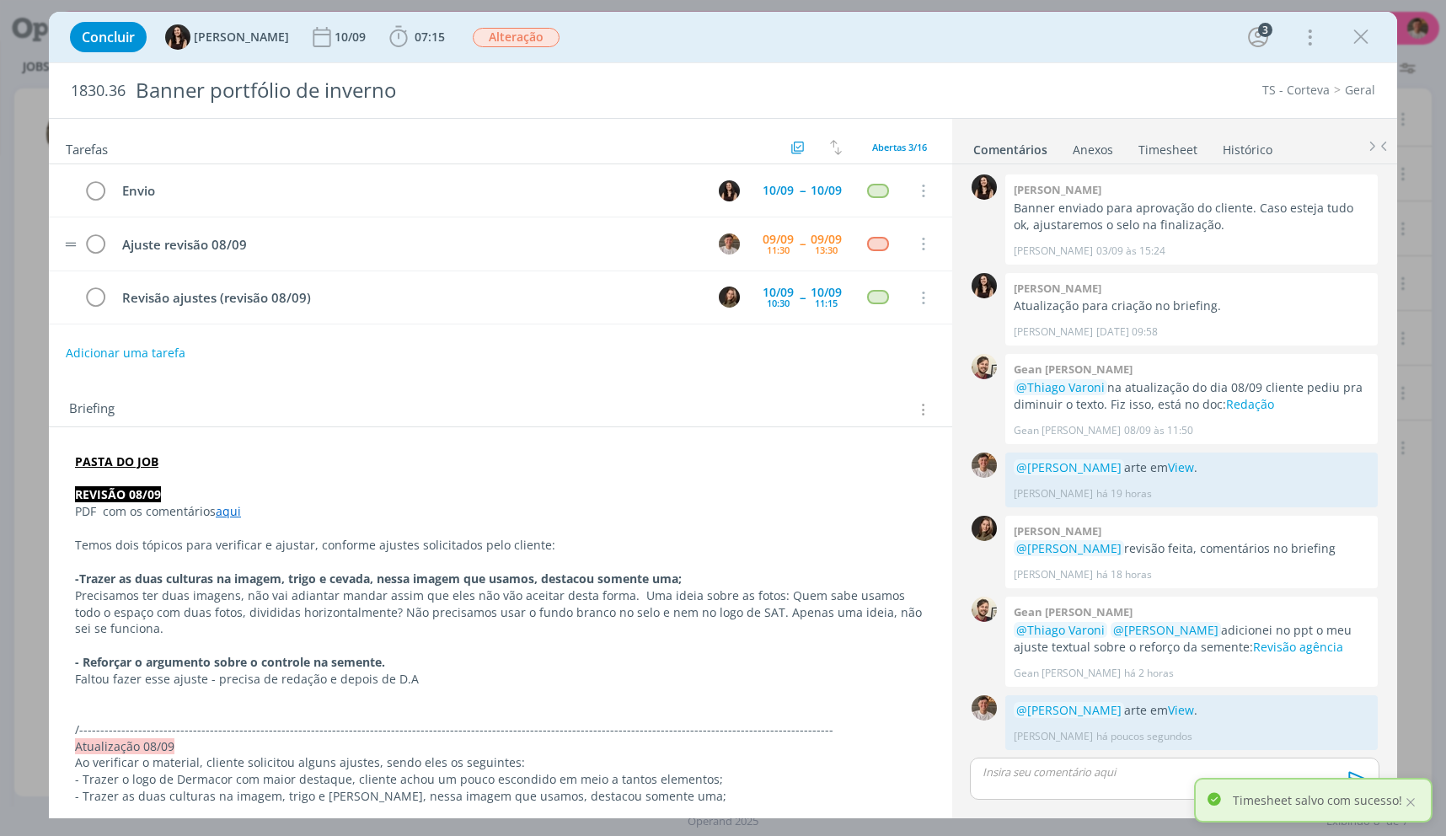
click at [108, 254] on tr "Ajuste revisão 08/09 09/09 11:30 -- 09/09 13:30 Cancelar" at bounding box center [500, 243] width 903 height 53
click at [102, 248] on icon "dialog" at bounding box center [95, 244] width 24 height 25
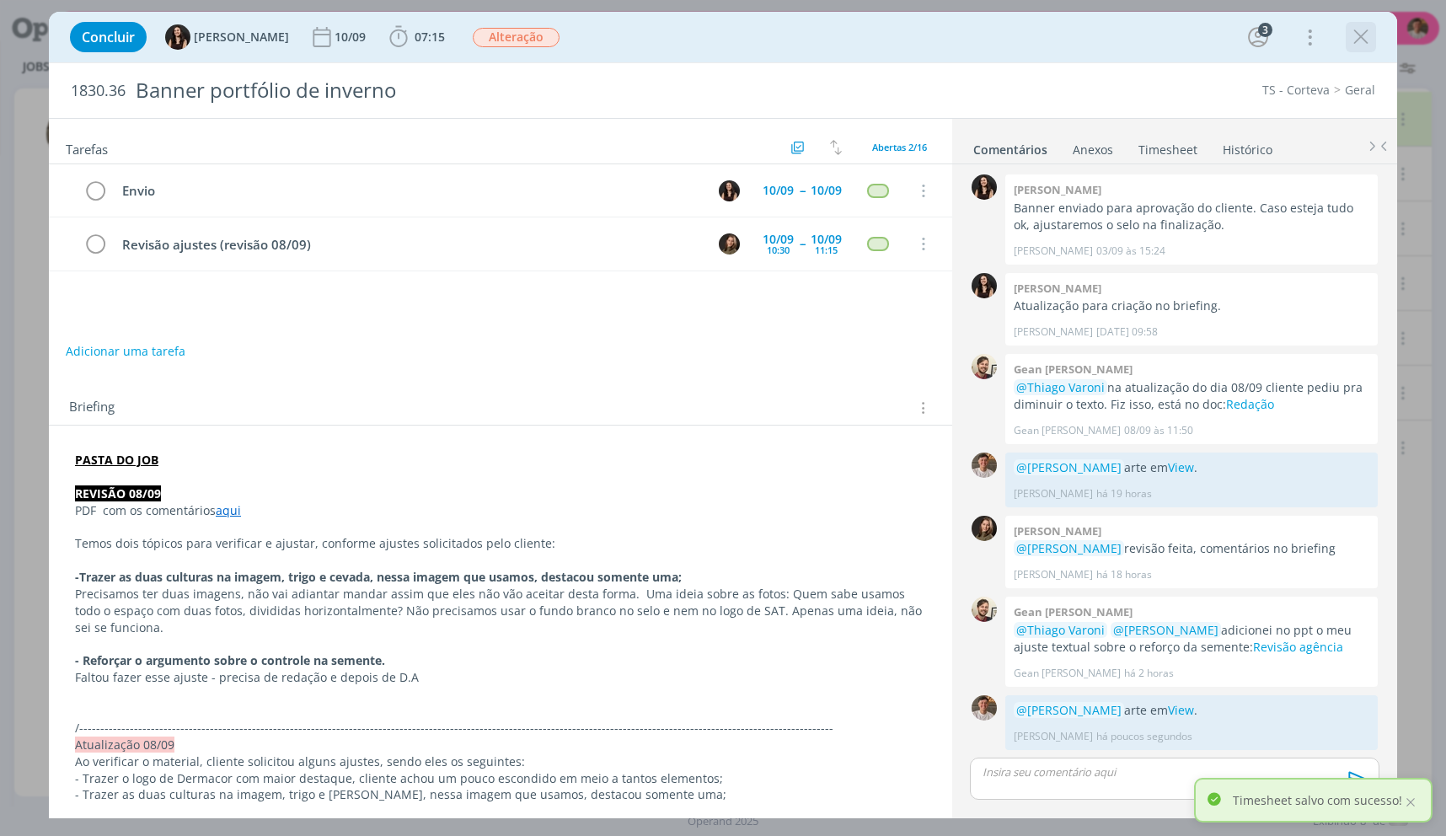
click at [1362, 50] on div "dialog" at bounding box center [1361, 37] width 30 height 30
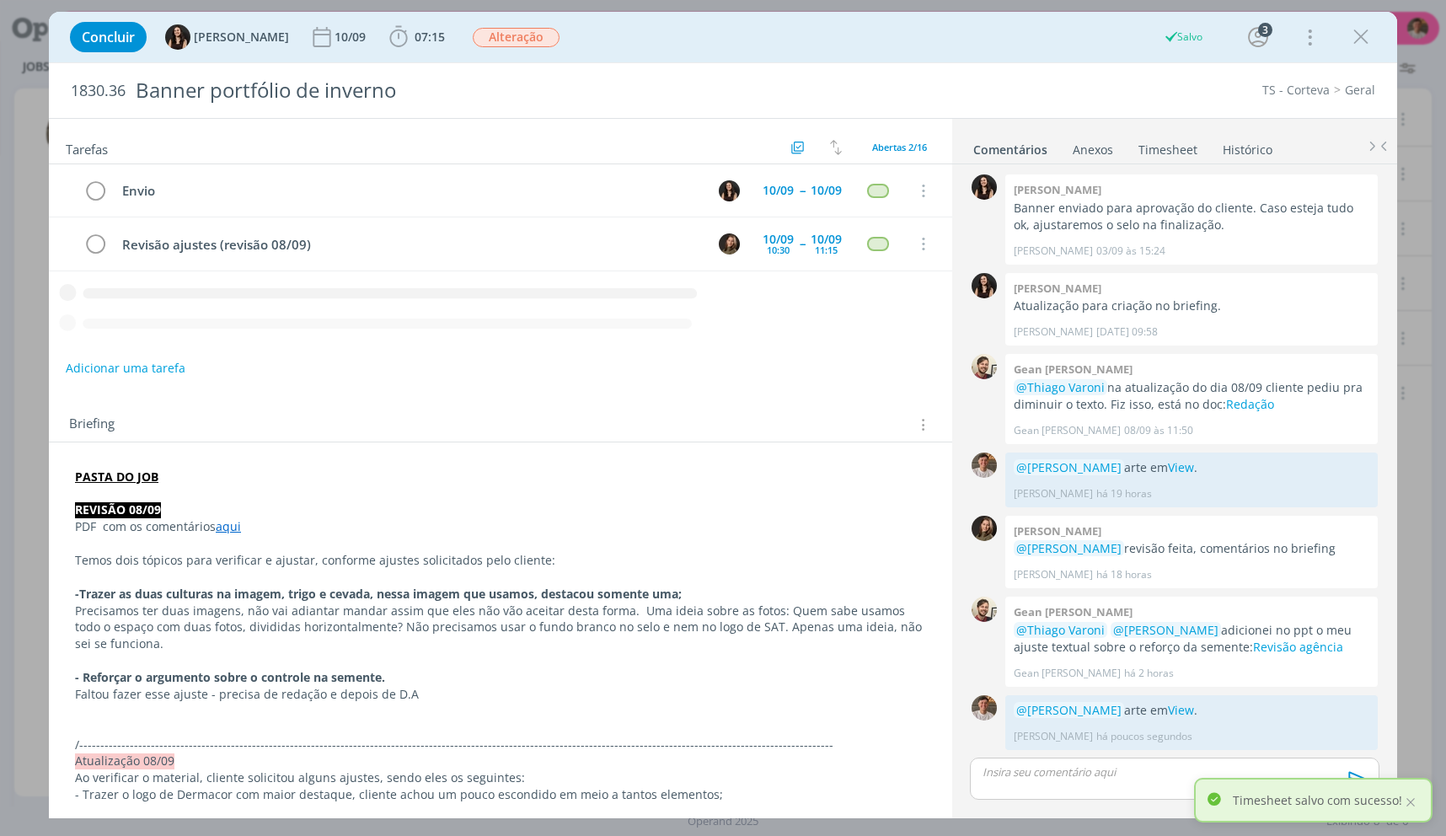
click at [1359, 38] on icon "dialog" at bounding box center [1360, 36] width 25 height 25
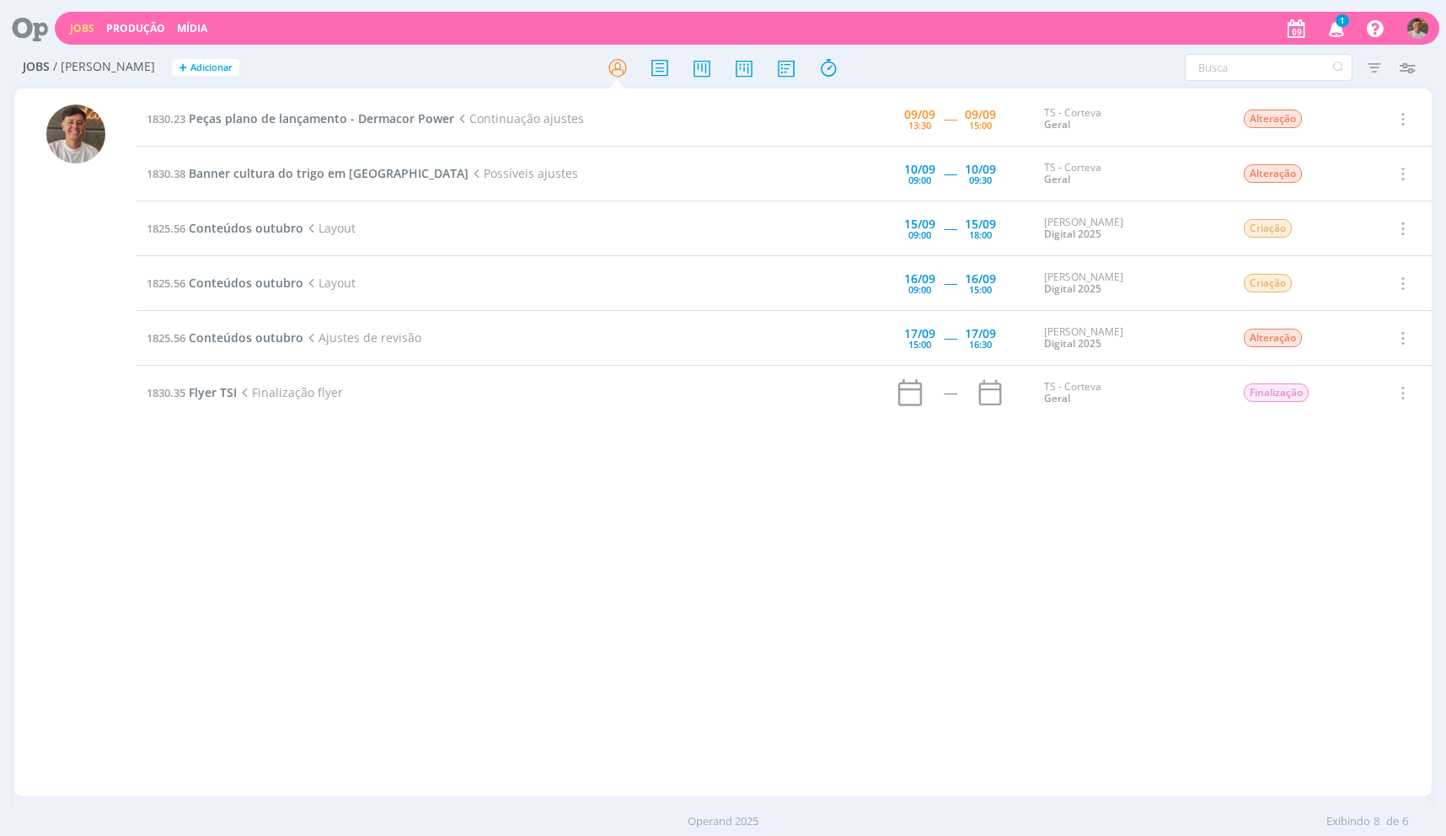
click at [356, 98] on td "1830.23 Peças plano de lançamento - Dermacor Power Continuação ajustes" at bounding box center [451, 119] width 628 height 55
click at [354, 105] on td "1830.23 Peças plano de lançamento - Dermacor Power Continuação ajustes" at bounding box center [451, 119] width 628 height 55
click at [362, 120] on span "Peças plano de lançamento - Dermacor Power" at bounding box center [321, 118] width 265 height 16
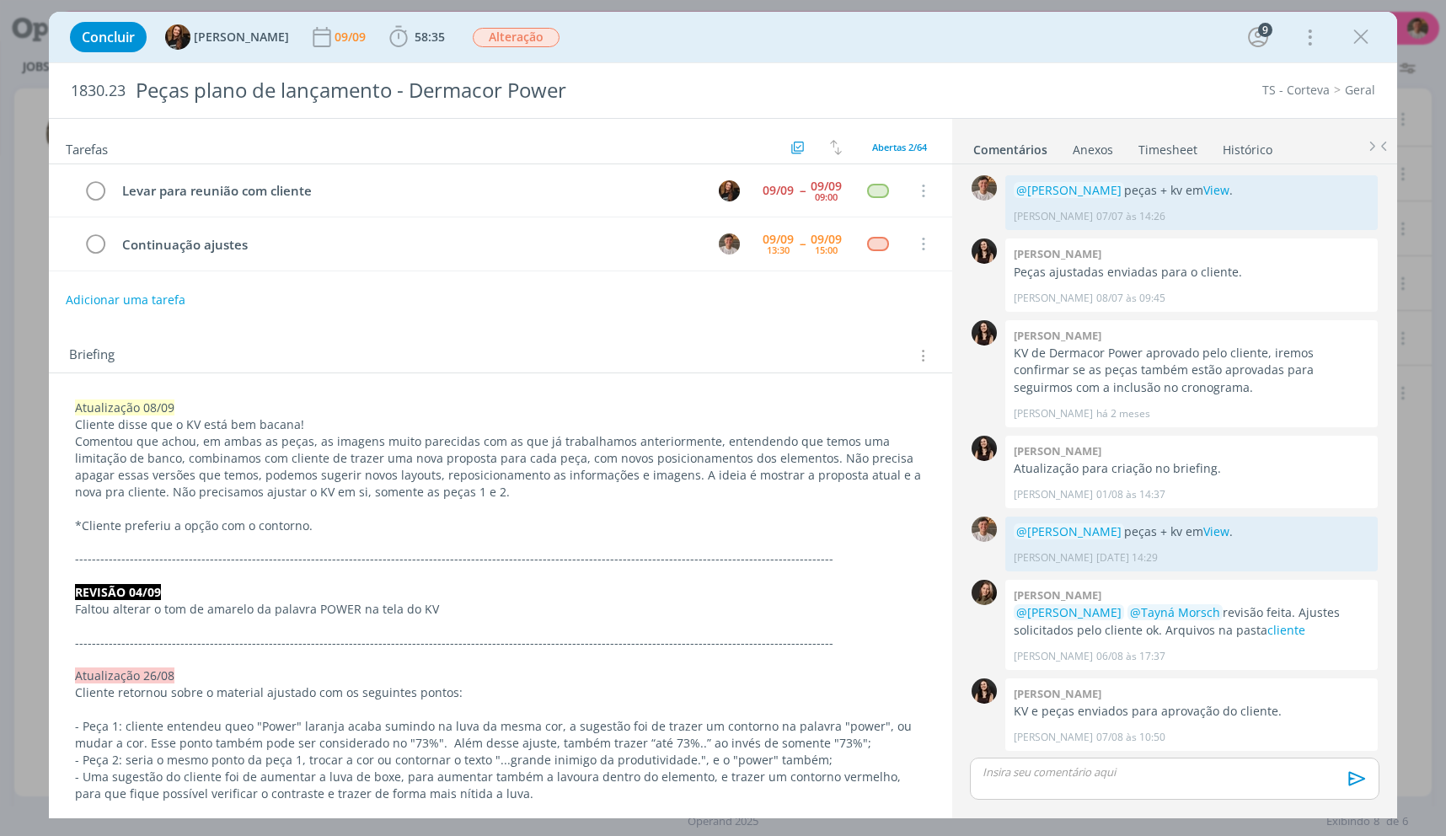
scroll to position [1380, 0]
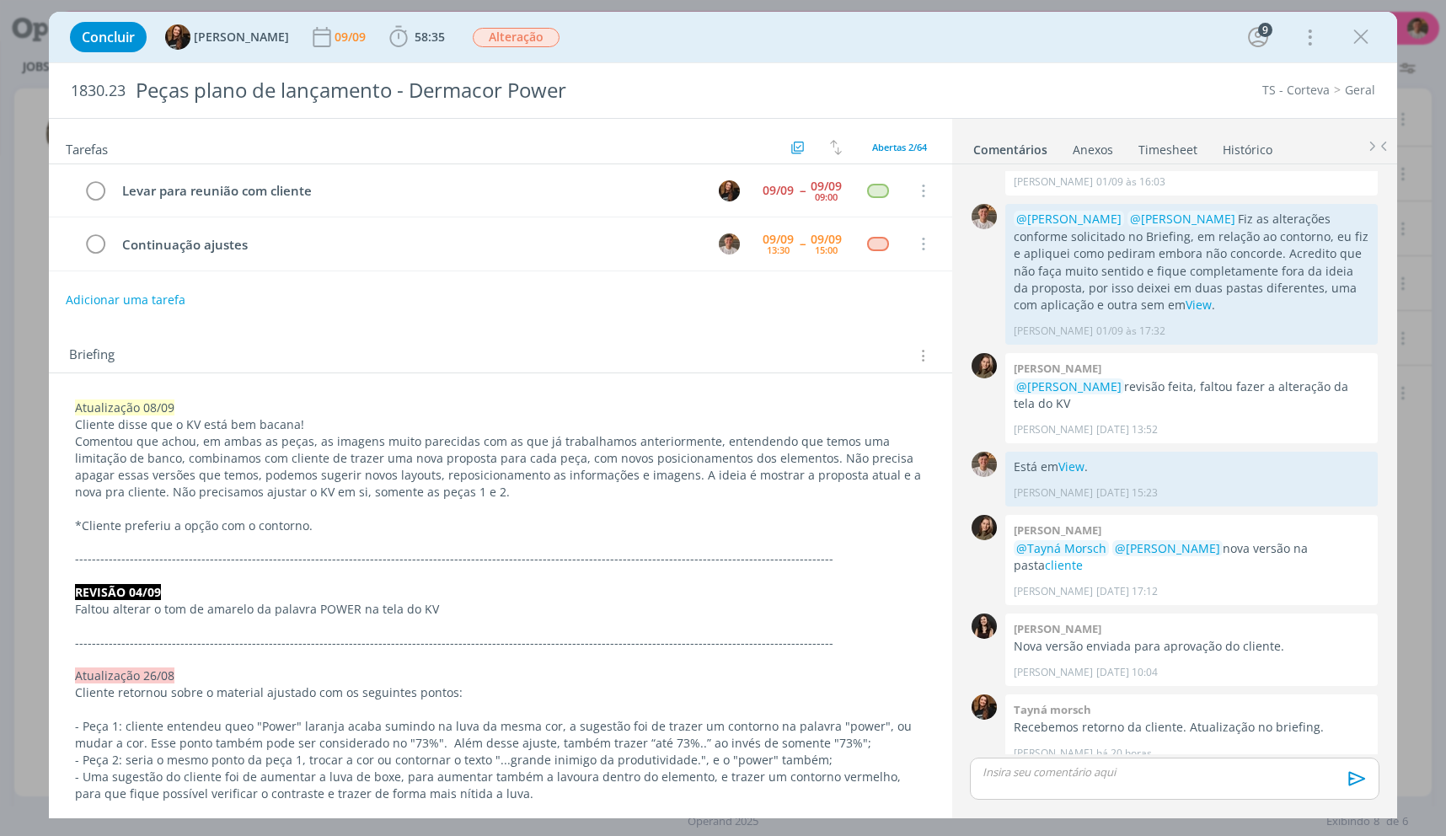
click at [248, 426] on p "Cliente disse que o KV está bem bacana!" at bounding box center [500, 424] width 851 height 17
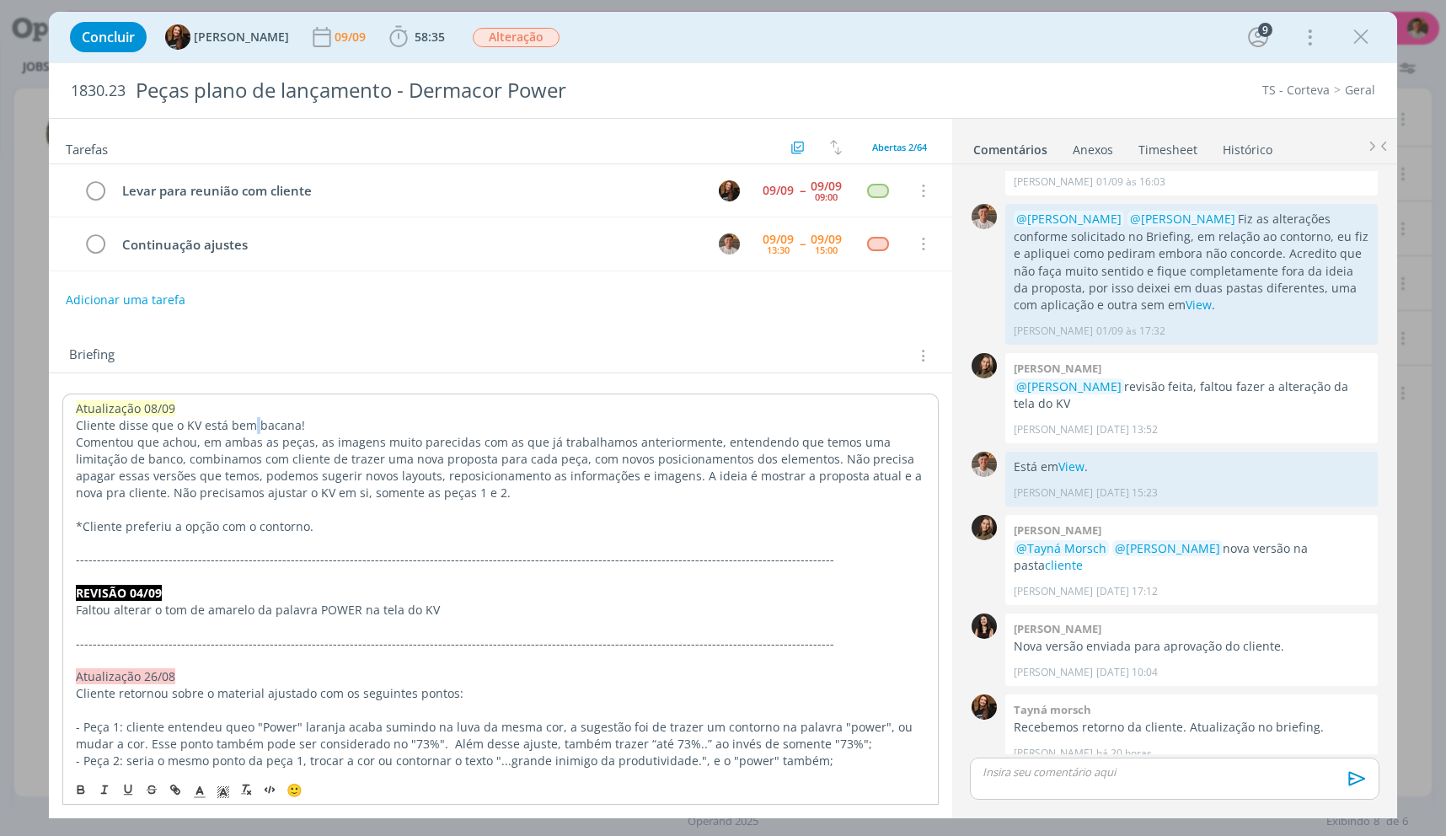
click at [248, 426] on p "Cliente disse que o KV está bem bacana!" at bounding box center [500, 425] width 849 height 17
drag, startPoint x: 1364, startPoint y: 45, endPoint x: 1367, endPoint y: 84, distance: 39.8
click at [1360, 45] on icon "dialog" at bounding box center [1360, 36] width 25 height 25
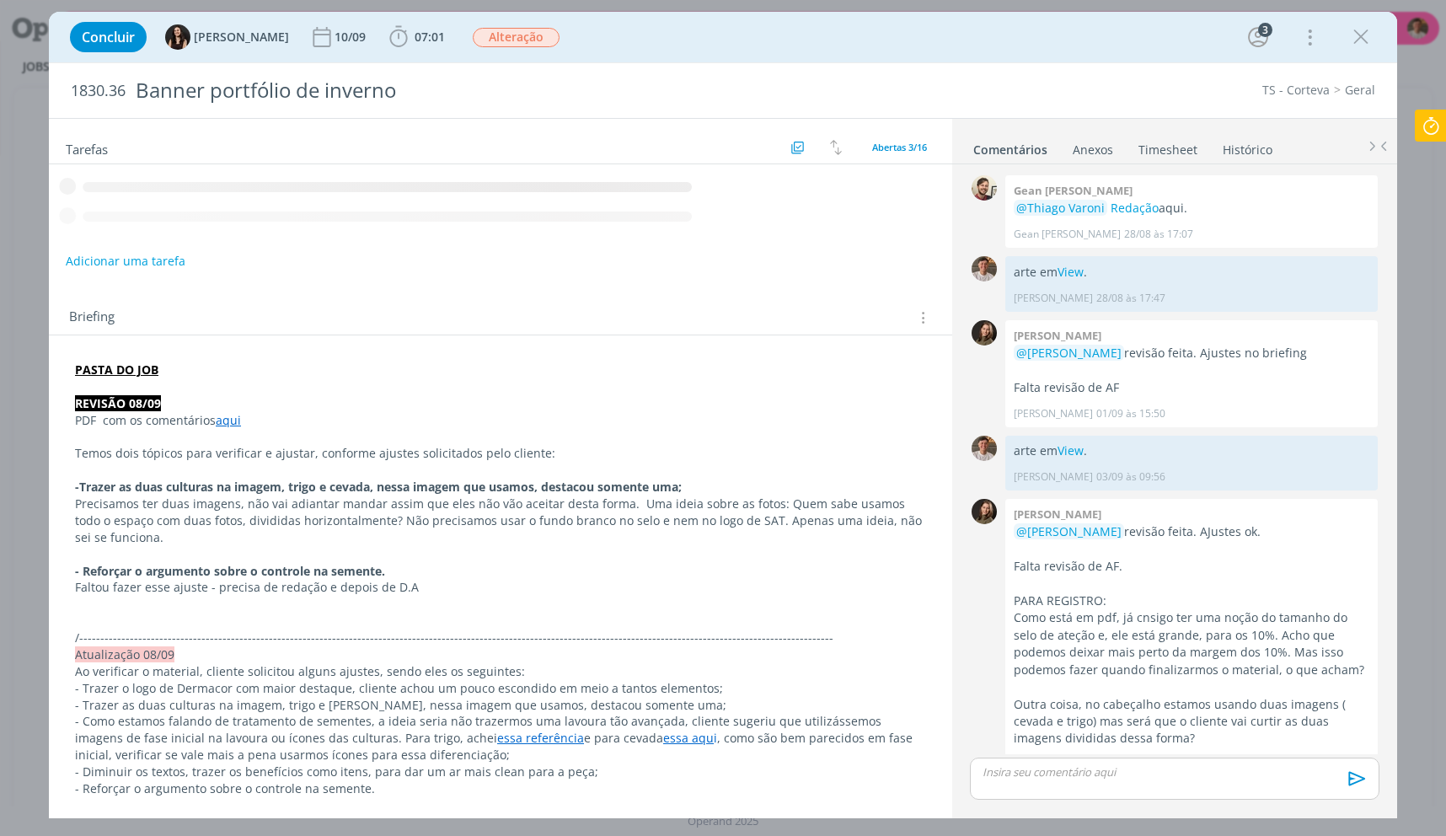
scroll to position [549, 0]
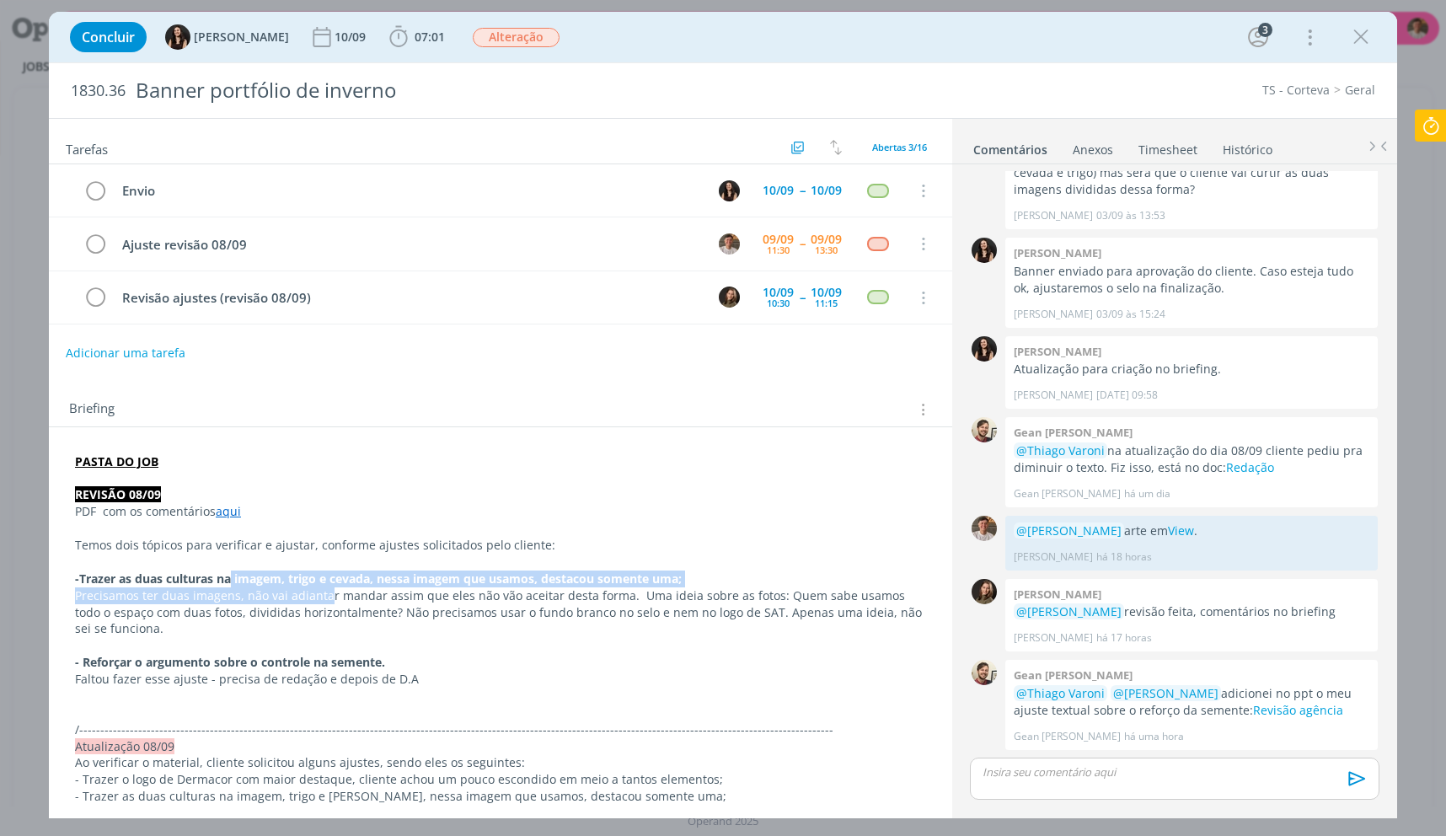
drag, startPoint x: 233, startPoint y: 585, endPoint x: 326, endPoint y: 592, distance: 93.9
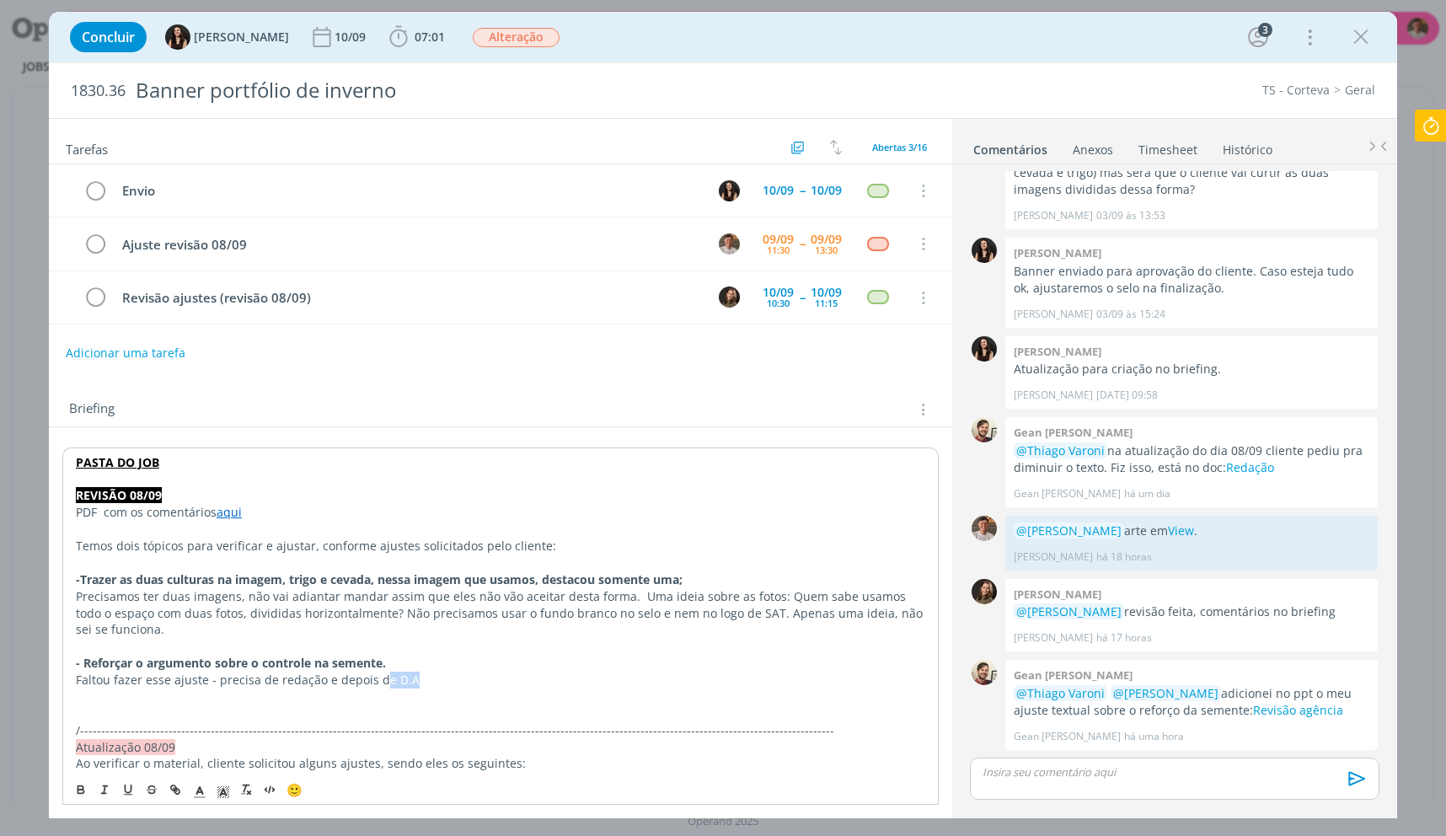
drag, startPoint x: 378, startPoint y: 684, endPoint x: 426, endPoint y: 684, distance: 48.0
click at [426, 684] on p "Faltou fazer esse ajuste - precisa de redação e depois de D.A" at bounding box center [500, 680] width 849 height 17
click at [208, 534] on p "dialog" at bounding box center [500, 529] width 849 height 17
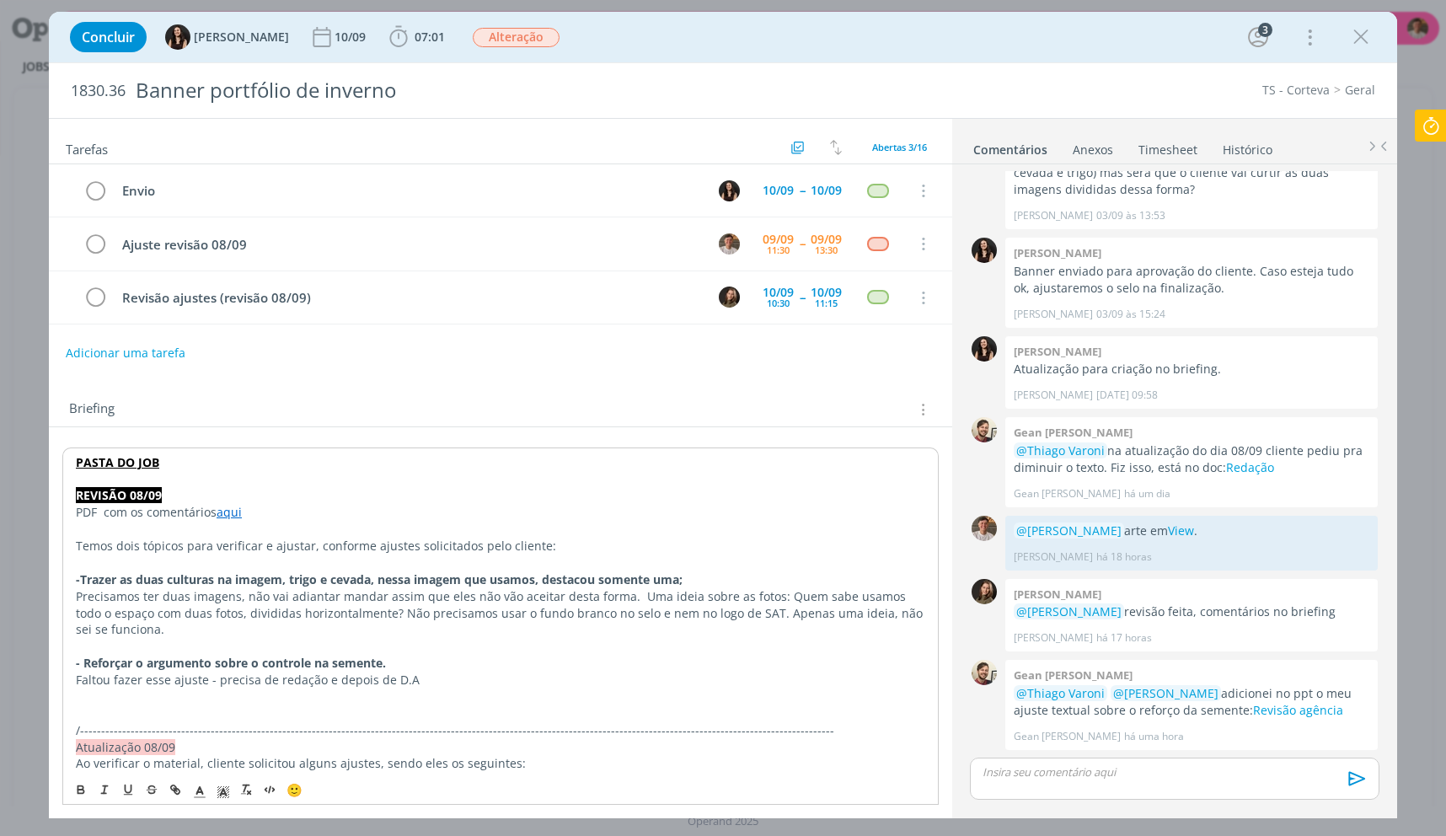
click at [208, 549] on p "Temos dois tópicos para verificar e ajustar, conforme ajustes solicitados pelo …" at bounding box center [500, 546] width 849 height 17
drag, startPoint x: 208, startPoint y: 549, endPoint x: 479, endPoint y: 451, distance: 287.9
click at [209, 549] on p "Temos dois tópicos para verificar e ajustar, conforme ajustes solicitados pelo …" at bounding box center [500, 546] width 849 height 17
click at [1359, 29] on div "Concluir Isabelle Silva 10/09 07:01 Iniciar Apontar Data * 09/09/2025 Horas * 0…" at bounding box center [723, 37] width 1323 height 40
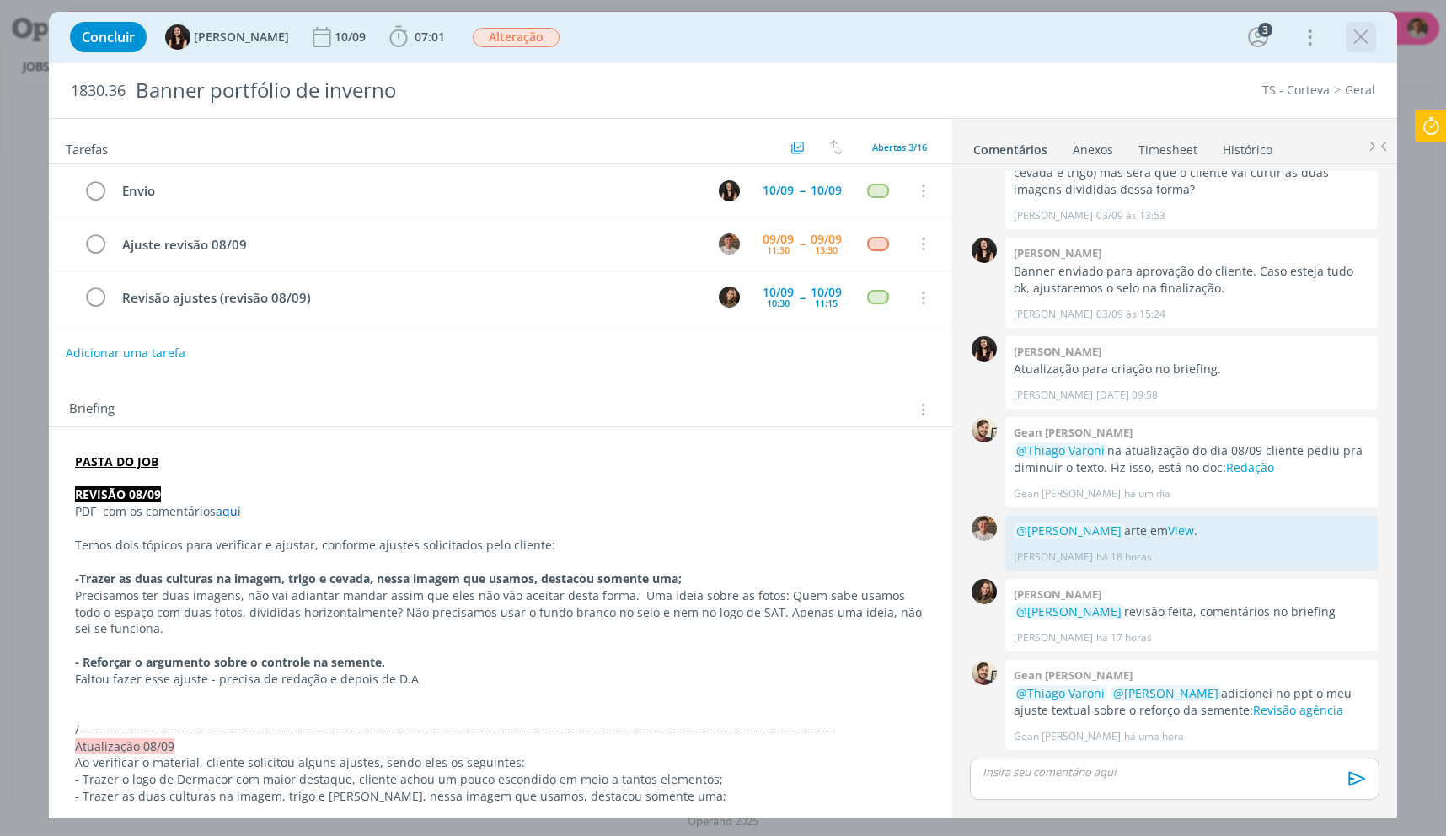
click at [1355, 29] on icon "dialog" at bounding box center [1360, 36] width 25 height 25
click at [1359, 29] on div at bounding box center [723, 418] width 1446 height 836
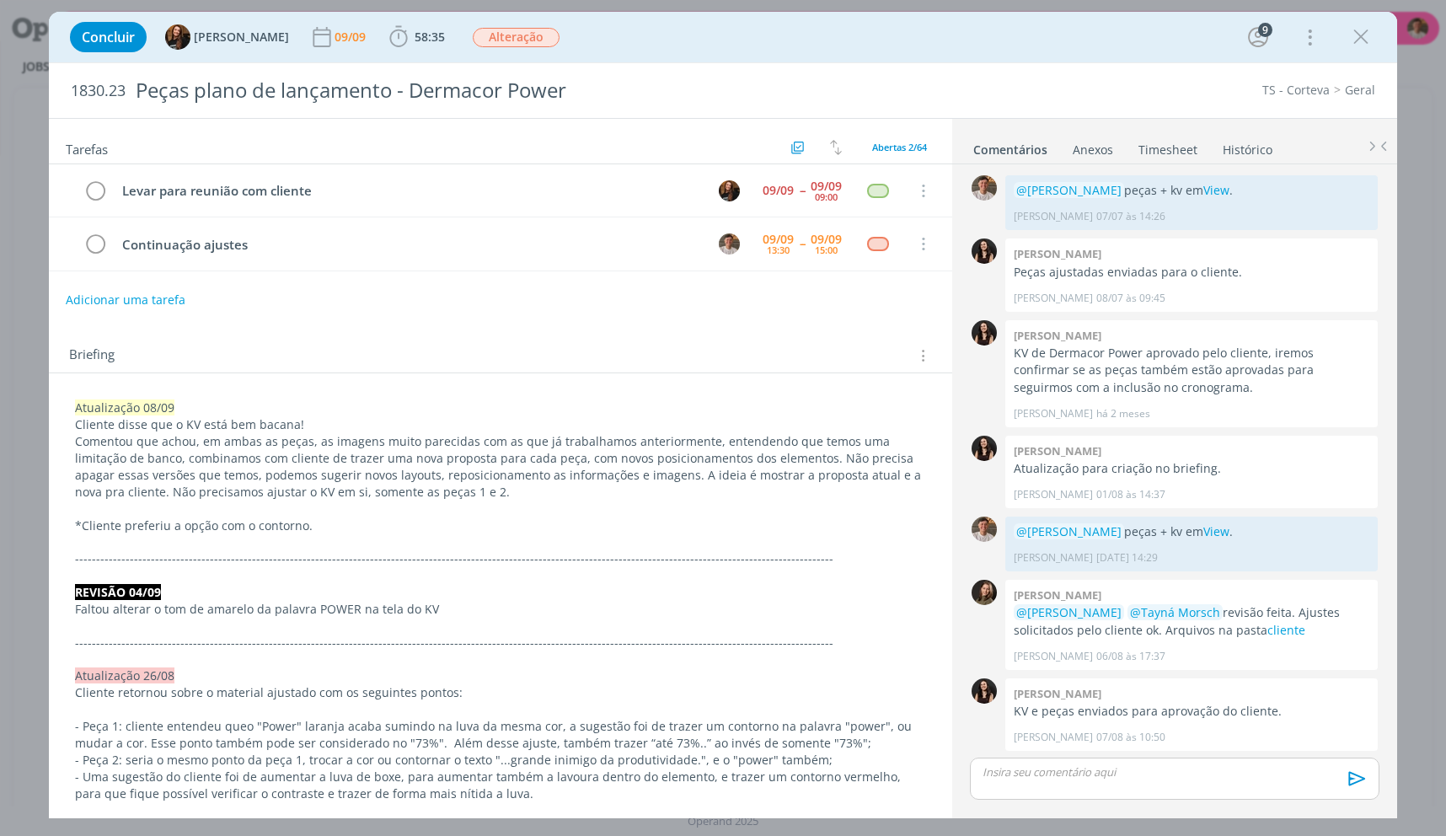
scroll to position [1380, 0]
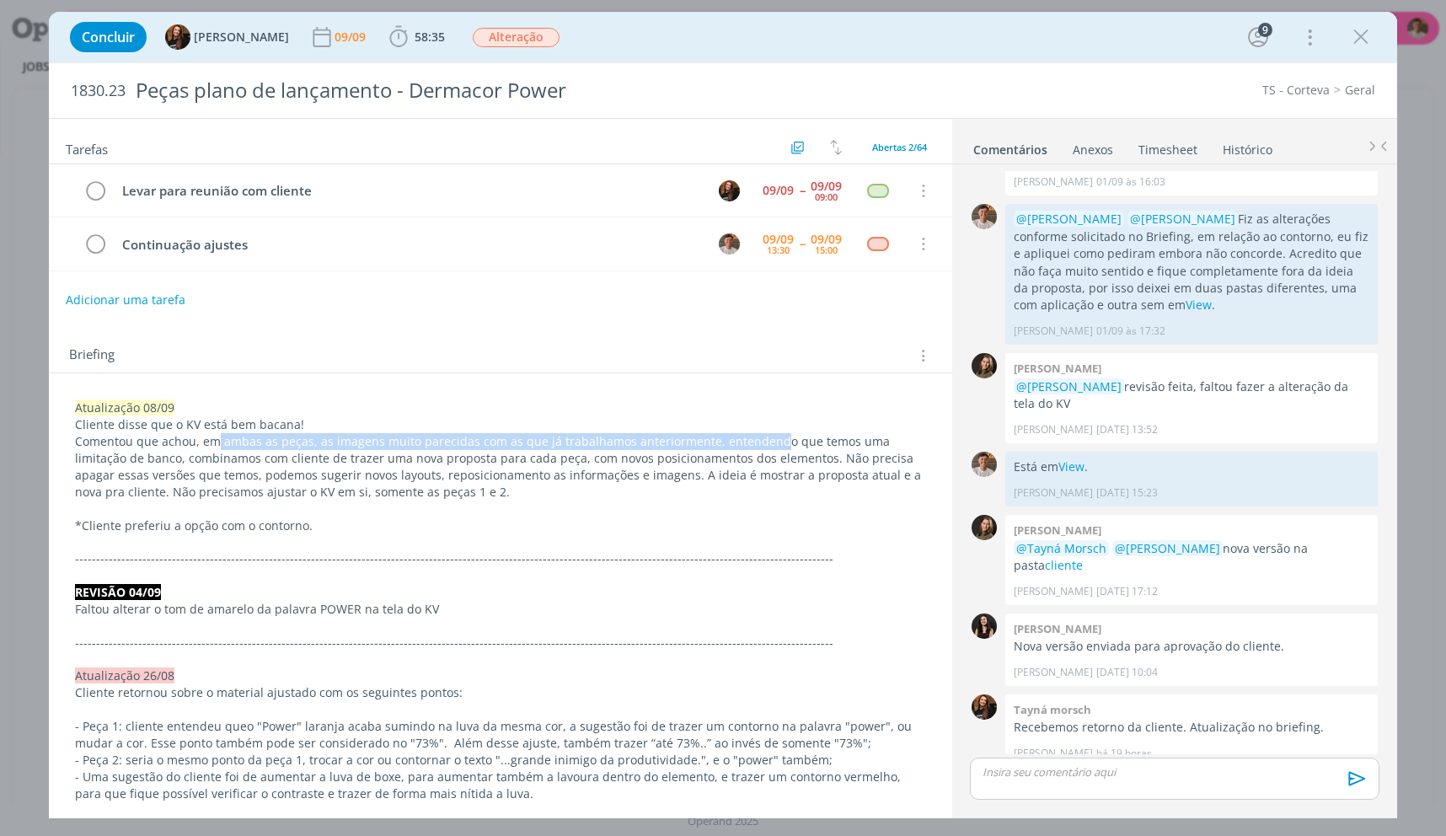
drag, startPoint x: 214, startPoint y: 435, endPoint x: 769, endPoint y: 438, distance: 555.4
click at [769, 438] on p "Comentou que achou, em ambas as peças, as imagens muito parecidas com as que já…" at bounding box center [500, 466] width 851 height 67
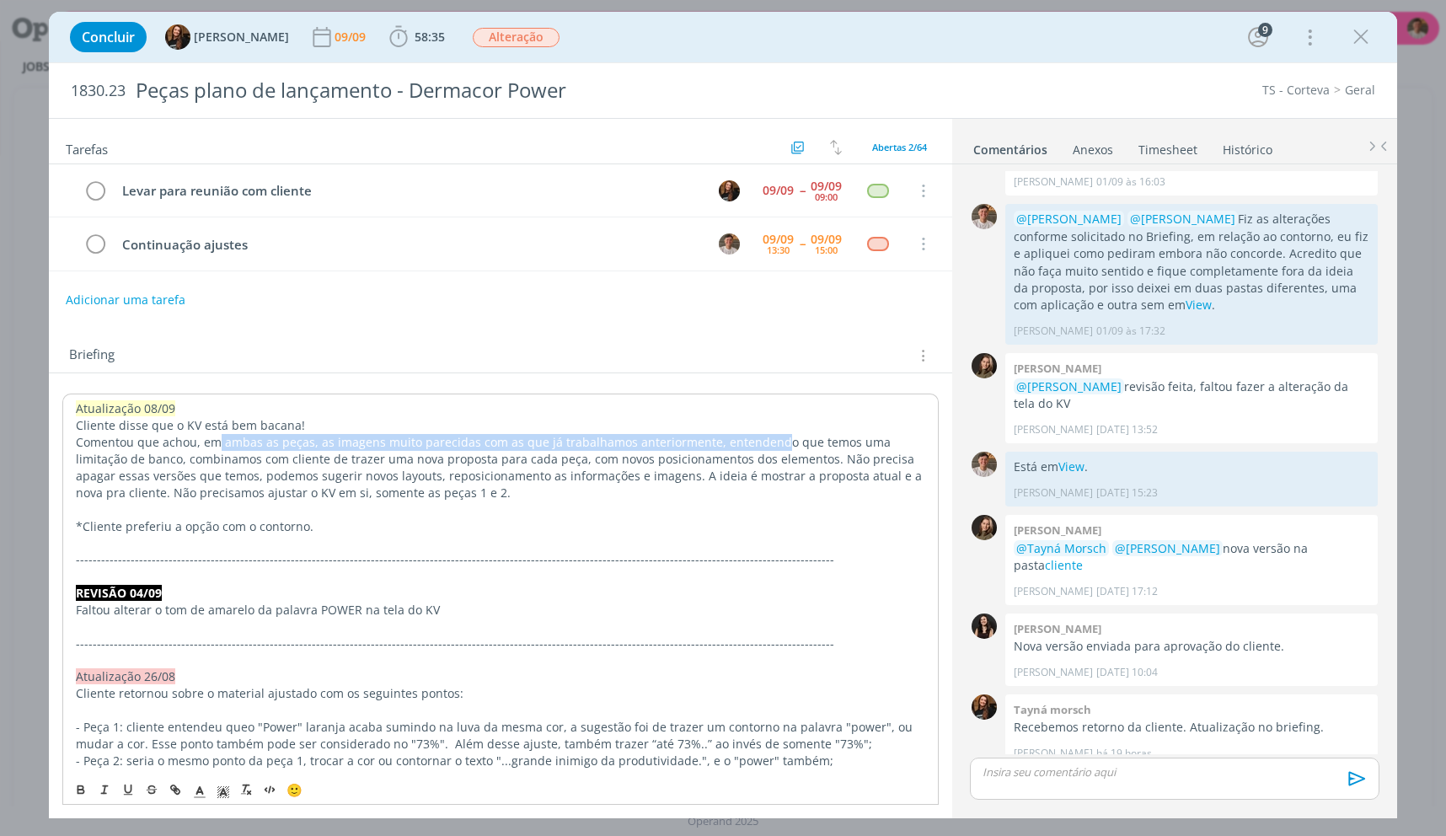
drag, startPoint x: 1365, startPoint y: 29, endPoint x: 1079, endPoint y: 829, distance: 850.3
click at [1365, 29] on icon "dialog" at bounding box center [1360, 36] width 25 height 25
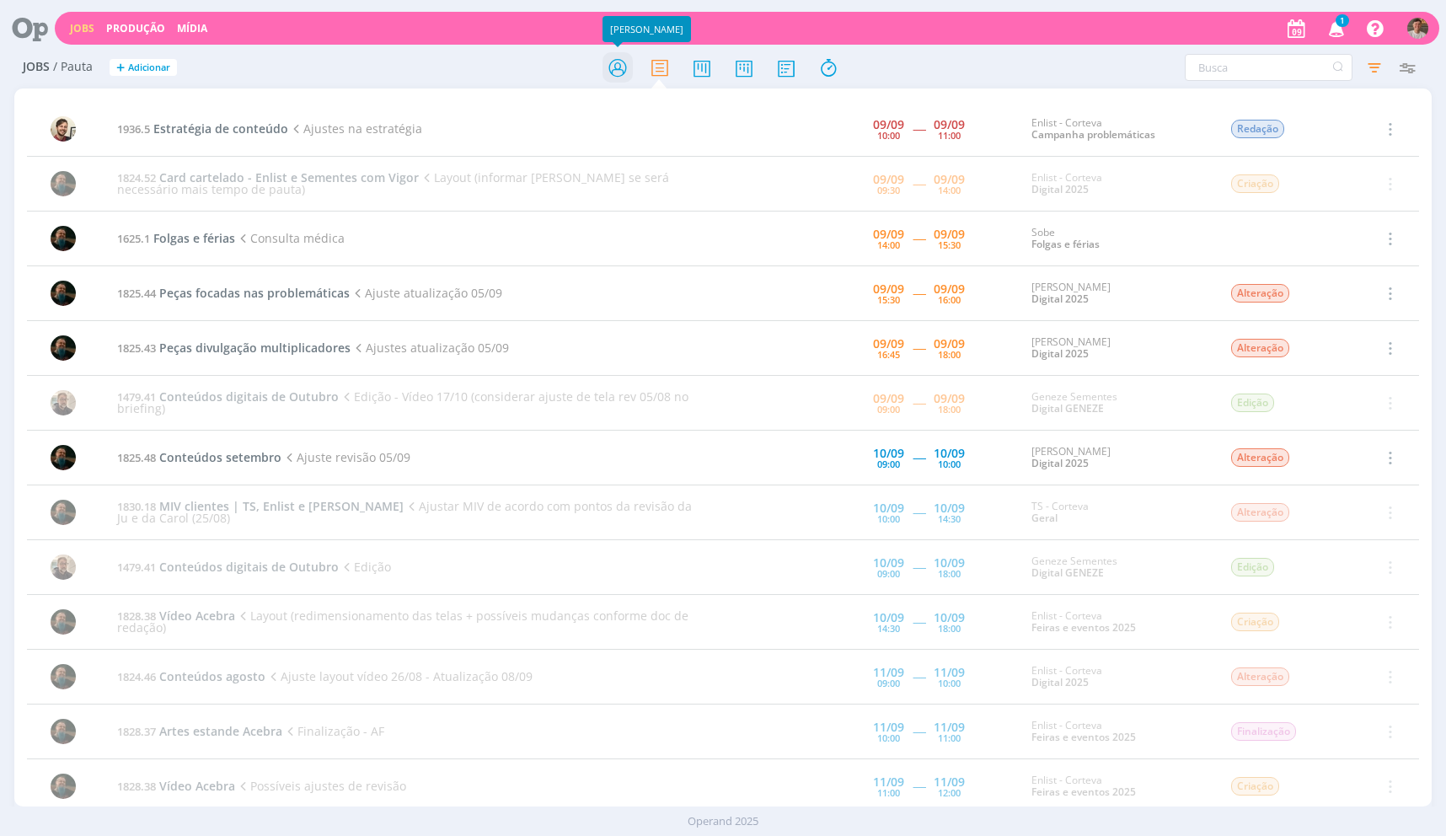
click at [607, 78] on icon at bounding box center [618, 67] width 30 height 33
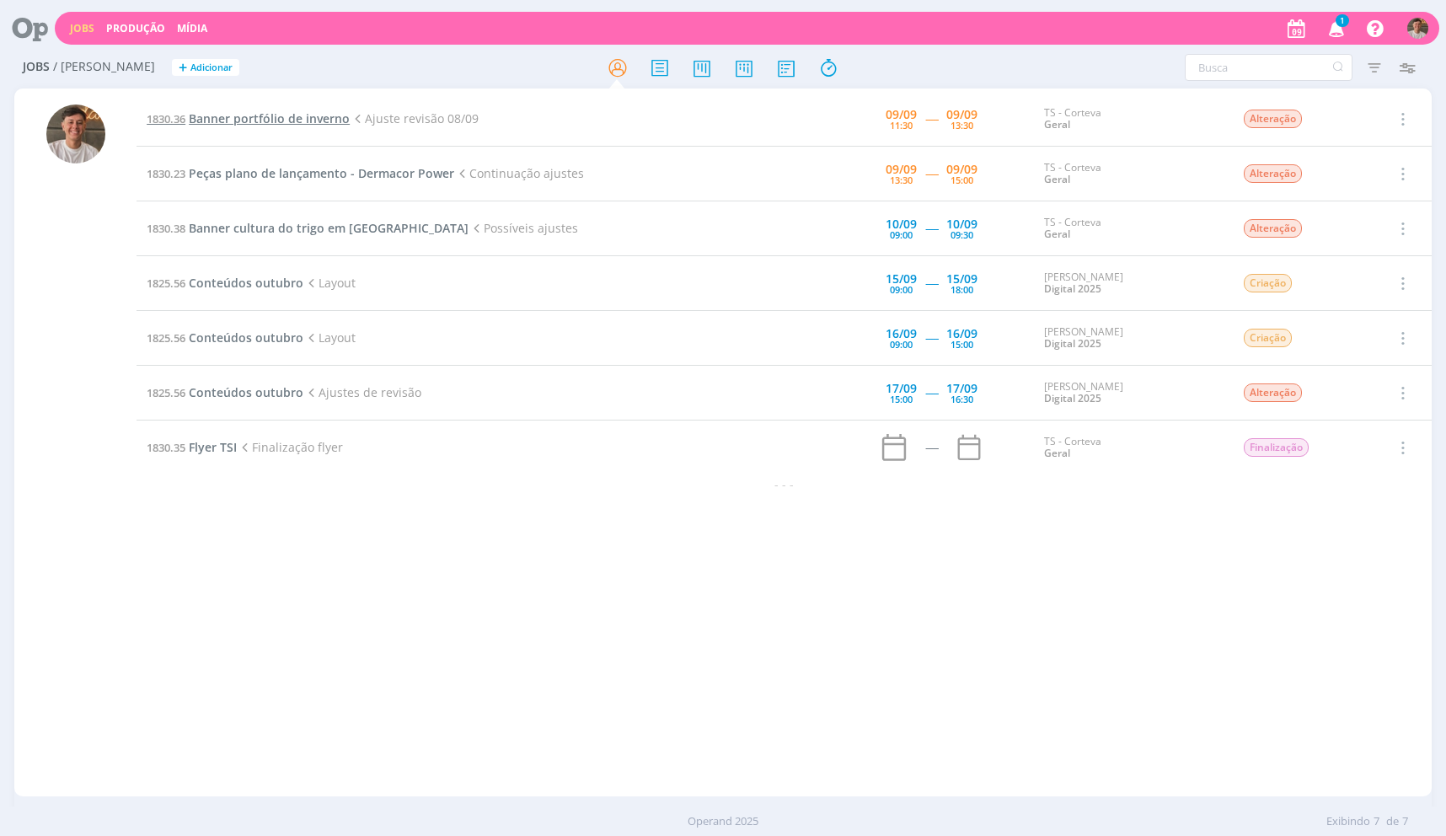
click at [271, 121] on span "Banner portfólio de inverno" at bounding box center [269, 118] width 161 height 16
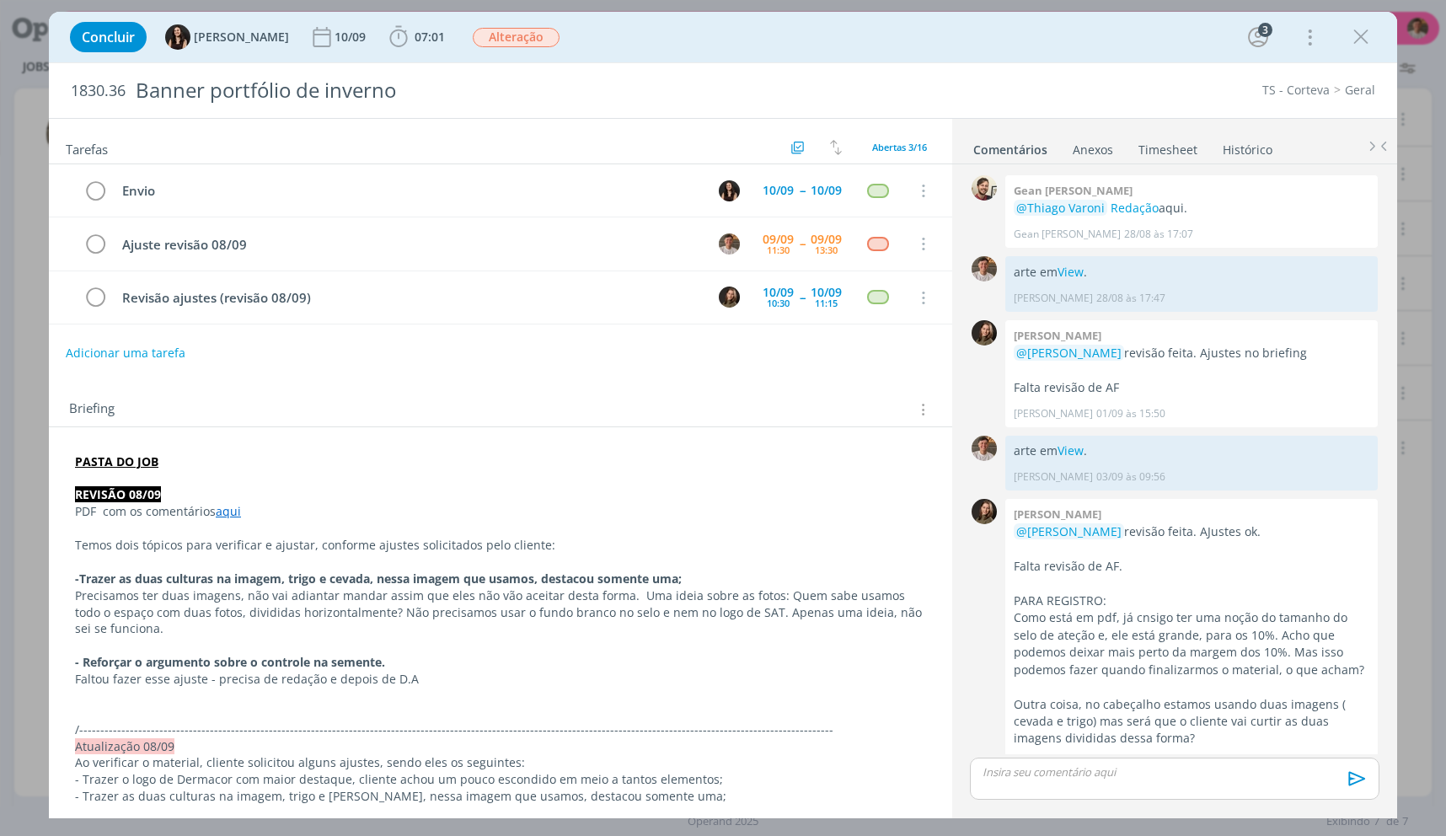
scroll to position [549, 0]
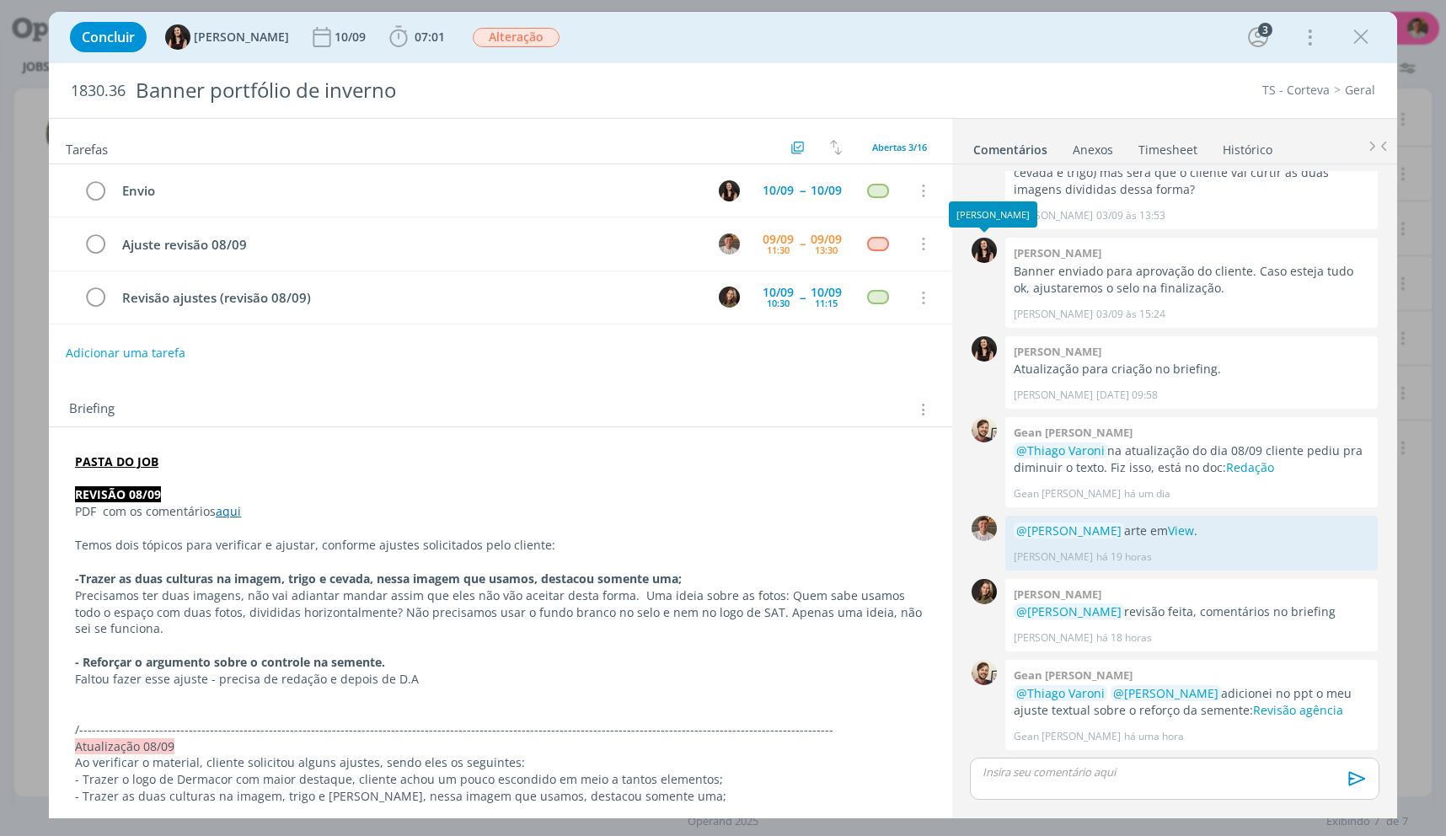
click at [539, 572] on strong "Trazer as duas culturas na imagem, trigo e cevada, nessa imagem que usamos, des…" at bounding box center [380, 579] width 603 height 16
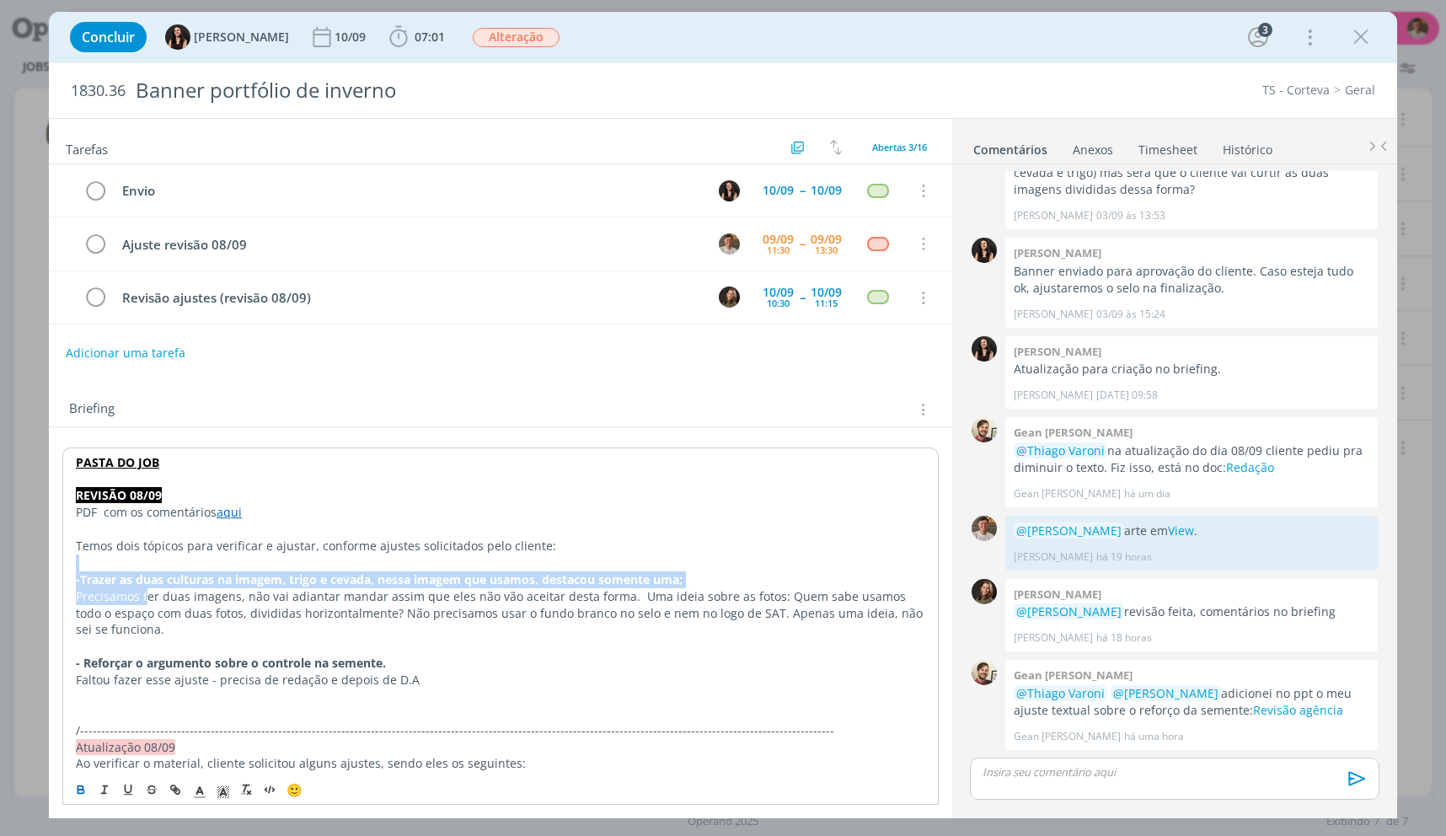
drag, startPoint x: 309, startPoint y: 583, endPoint x: 608, endPoint y: 563, distance: 299.0
click at [638, 568] on p "dialog" at bounding box center [500, 563] width 849 height 17
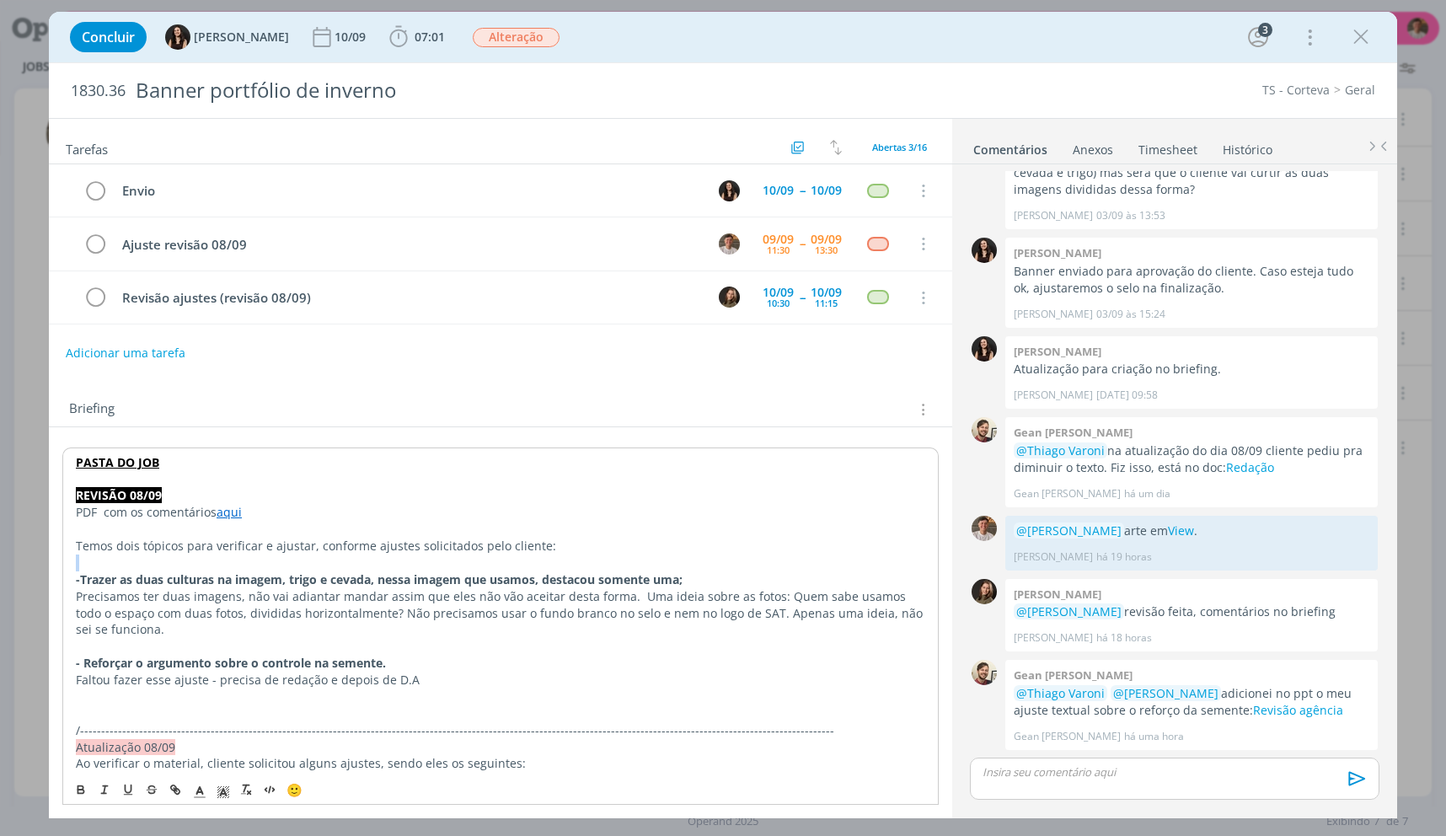
click at [639, 568] on p "dialog" at bounding box center [500, 563] width 849 height 17
drag, startPoint x: 175, startPoint y: 635, endPoint x: 95, endPoint y: 601, distance: 87.2
click at [95, 601] on p "Precisamos ter duas imagens, não vai adiantar mandar assim que eles não vão ace…" at bounding box center [500, 613] width 849 height 51
click at [226, 512] on link "aqui" at bounding box center [229, 512] width 25 height 16
click at [341, 480] on p "dialog" at bounding box center [500, 479] width 849 height 17
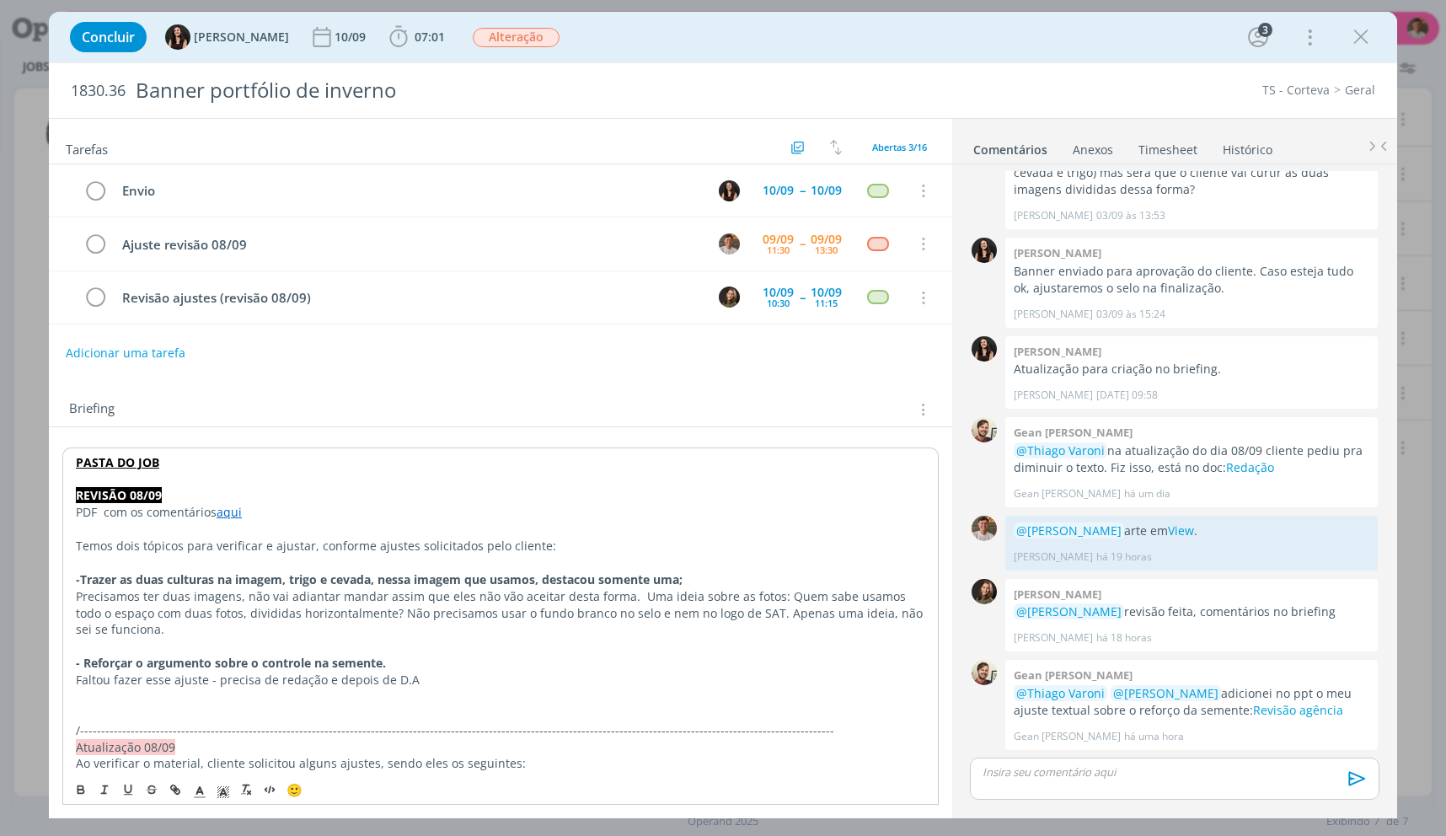
click at [222, 513] on link "aqui" at bounding box center [229, 512] width 25 height 16
click at [249, 545] on link "https://sobeae.sharepoint.com/sites/SOBEAE/Documentos%20Compartilhados/Forms/Al…" at bounding box center [184, 544] width 127 height 22
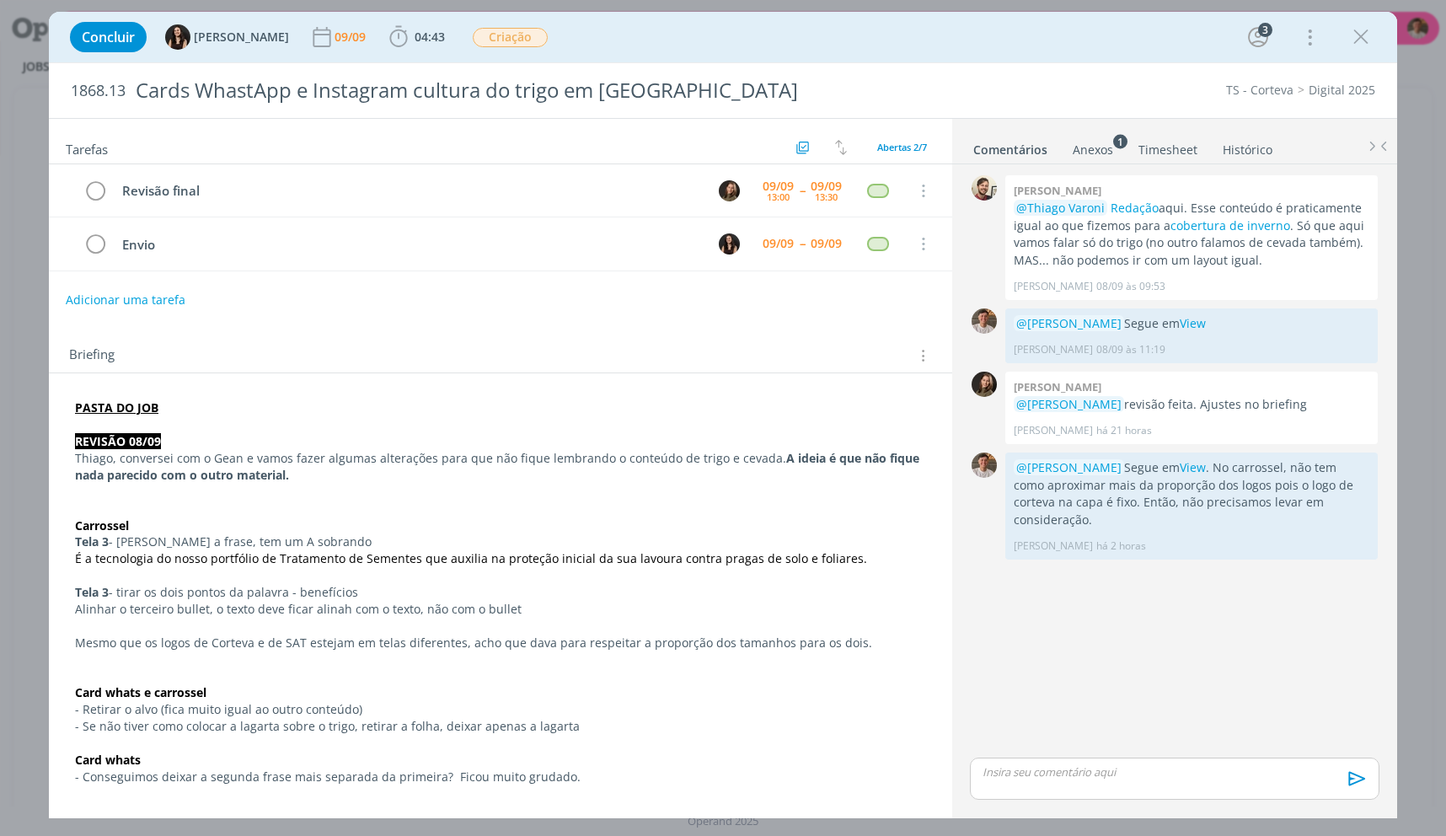
click at [1076, 137] on link "Anexos 1" at bounding box center [1093, 146] width 42 height 24
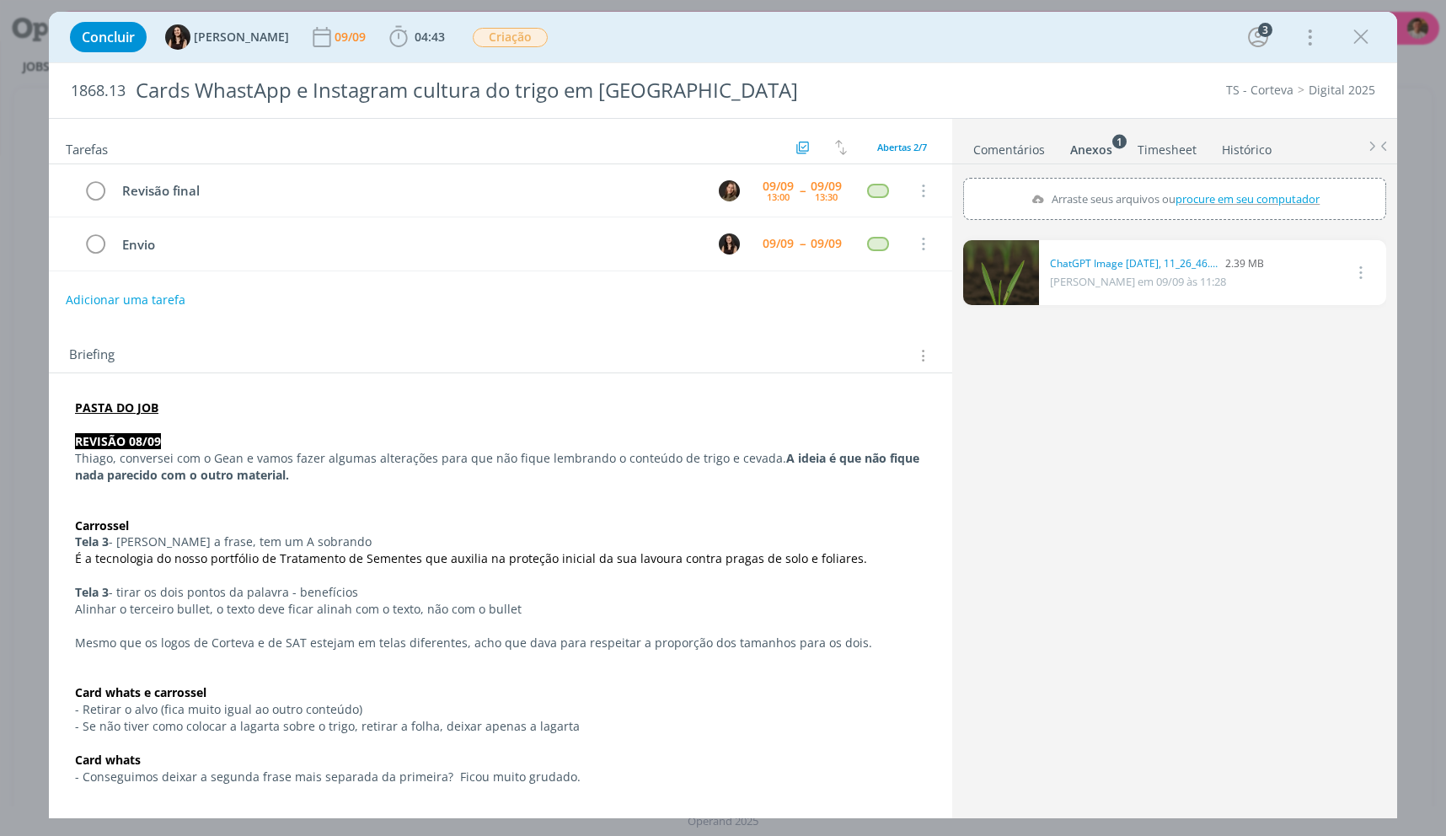
click at [1365, 264] on icon "dialog" at bounding box center [1360, 272] width 19 height 20
drag, startPoint x: 1176, startPoint y: 250, endPoint x: 1172, endPoint y: 260, distance: 10.7
click at [1172, 253] on div "0 ChatGPT Image [DATE], 11_26_46.png 2.39 MB [PERSON_NAME] em 09/09 às 11:28 Ex…" at bounding box center [1174, 272] width 423 height 65
click at [1173, 261] on link "ChatGPT Image [DATE], 11_26_46.png" at bounding box center [1134, 263] width 169 height 15
